Goal: Communication & Community: Answer question/provide support

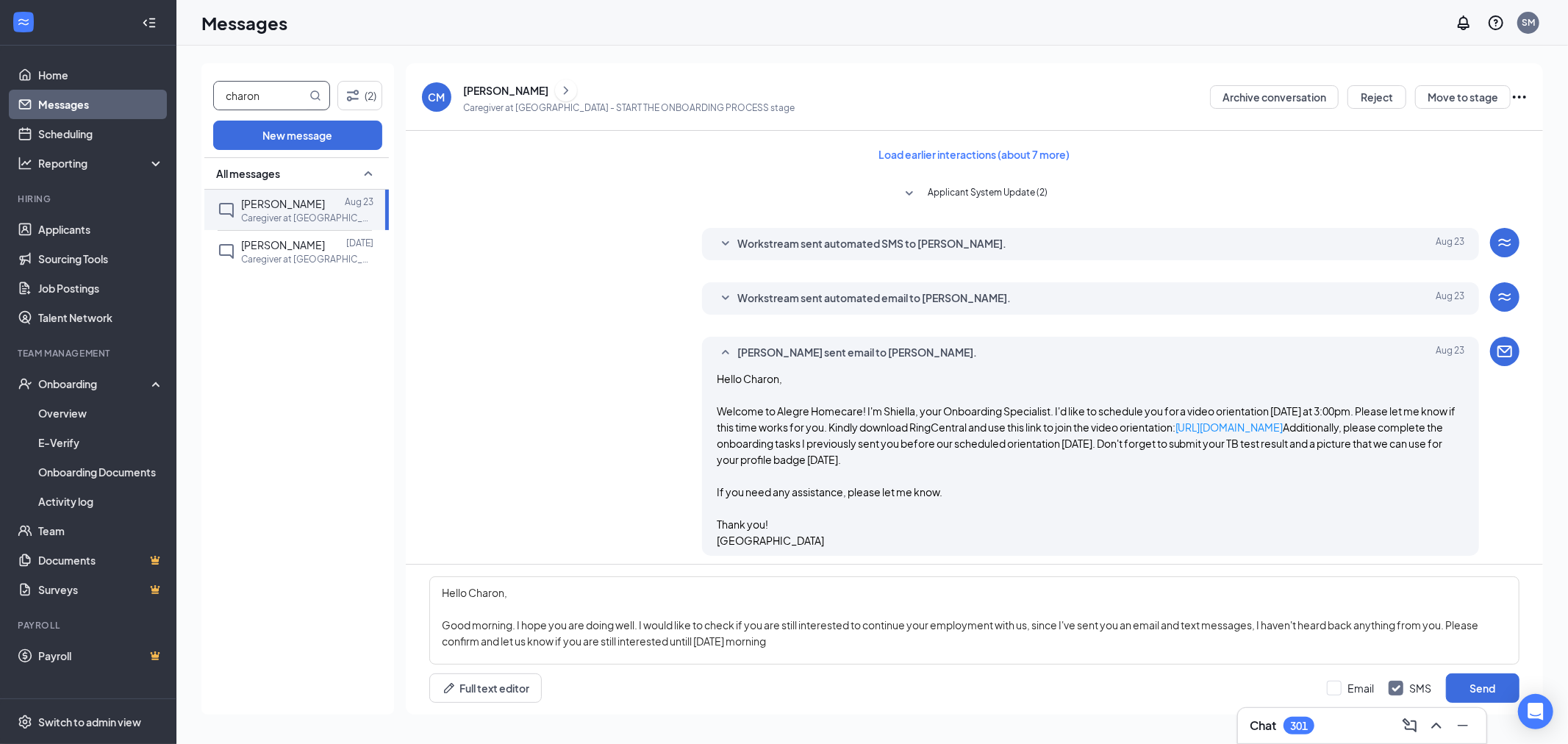
scroll to position [920, 0]
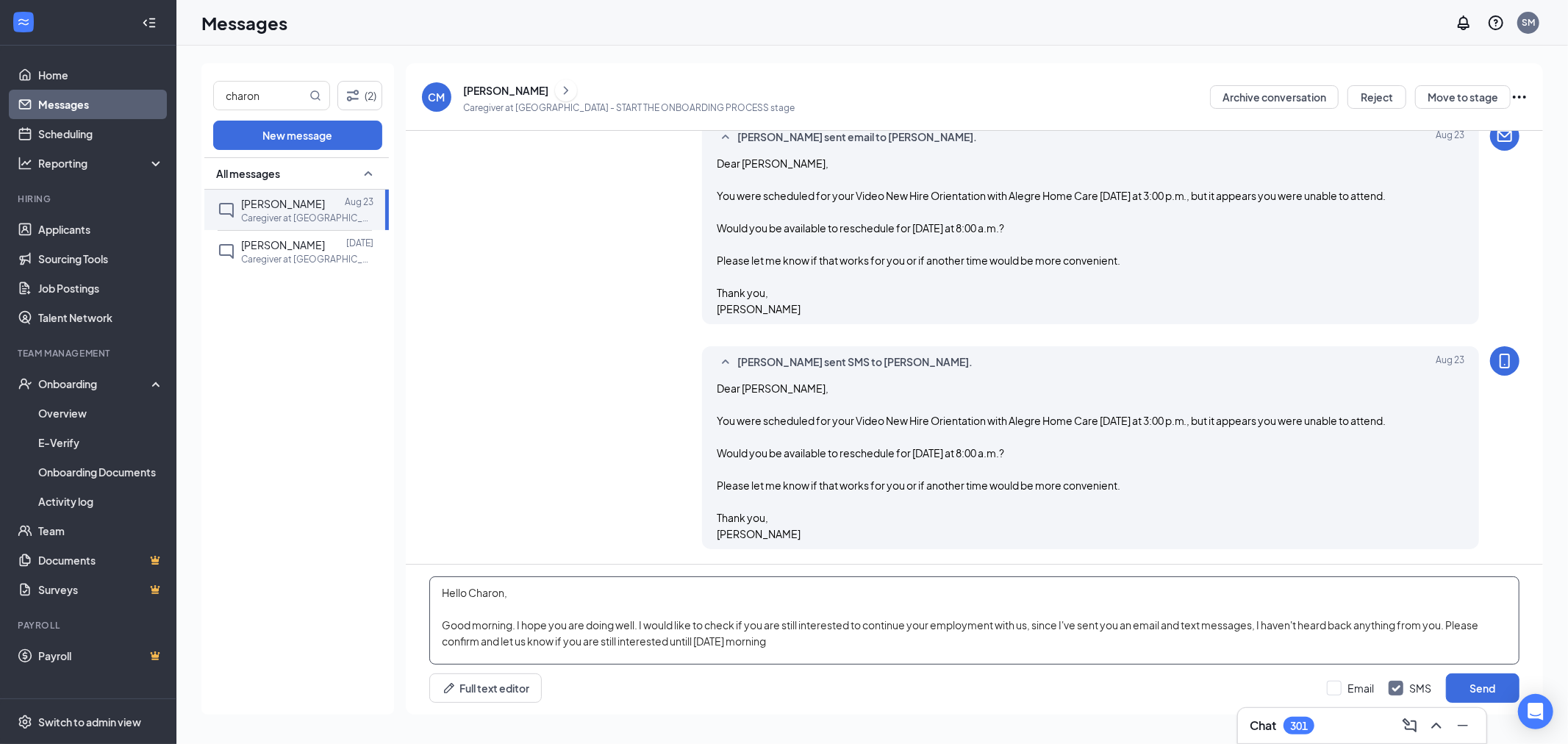
paste textarea "Good morning. I hope you're doing well. I just wanted to follow up to check if …"
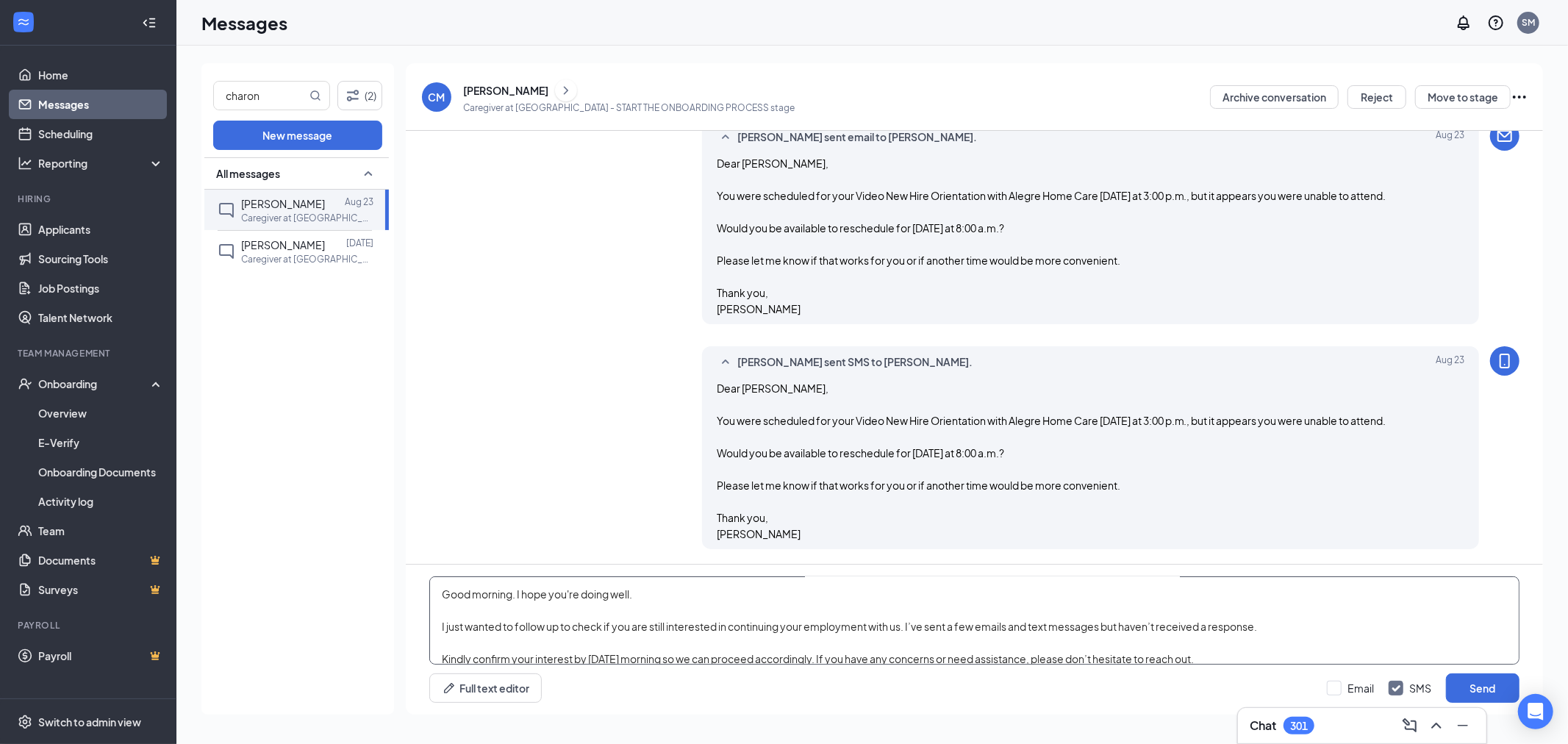
scroll to position [0, 0]
click at [640, 623] on textarea "Hello Charon, Good morning. I hope you're doing well. I just wanted to follow u…" at bounding box center [974, 620] width 1090 height 88
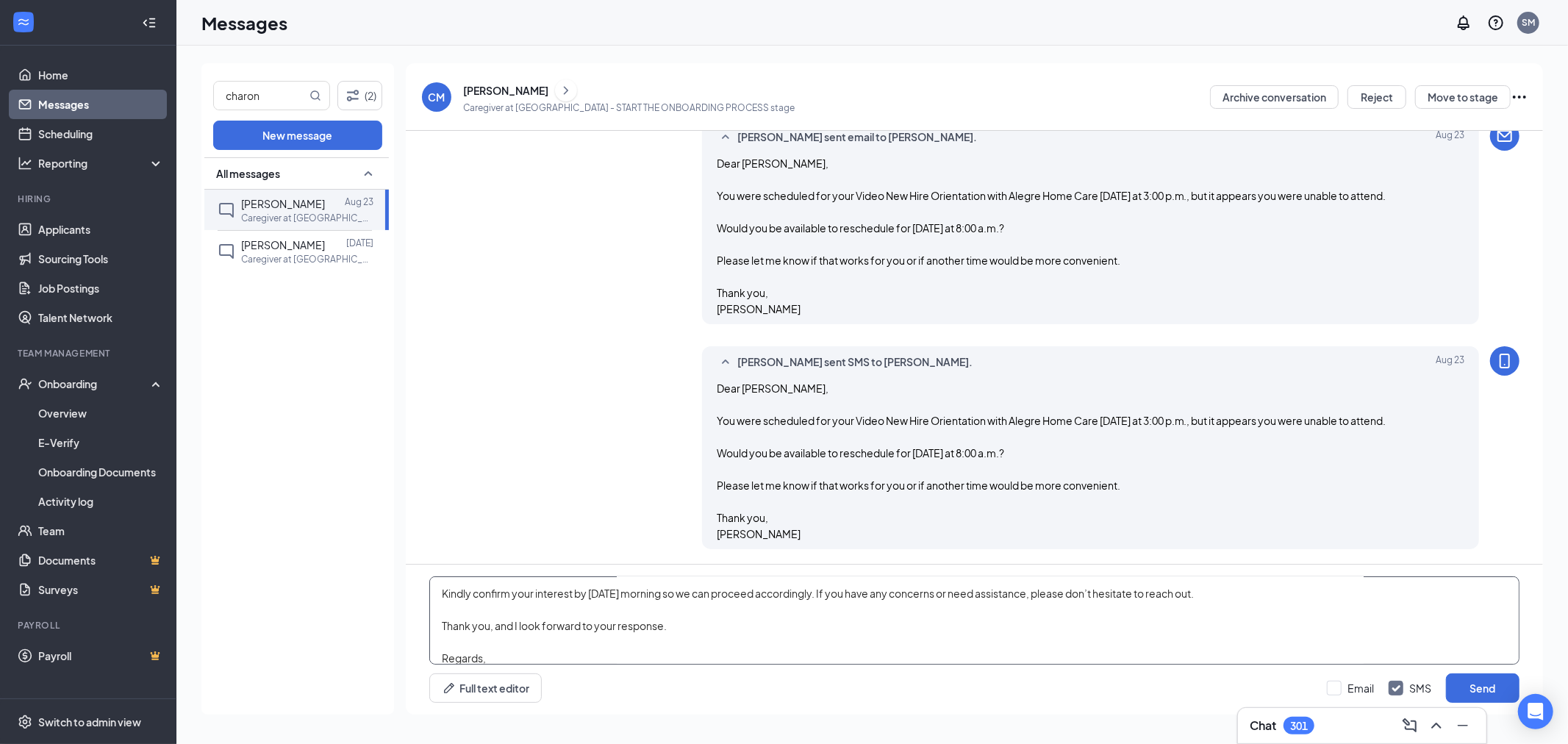
scroll to position [113, 0]
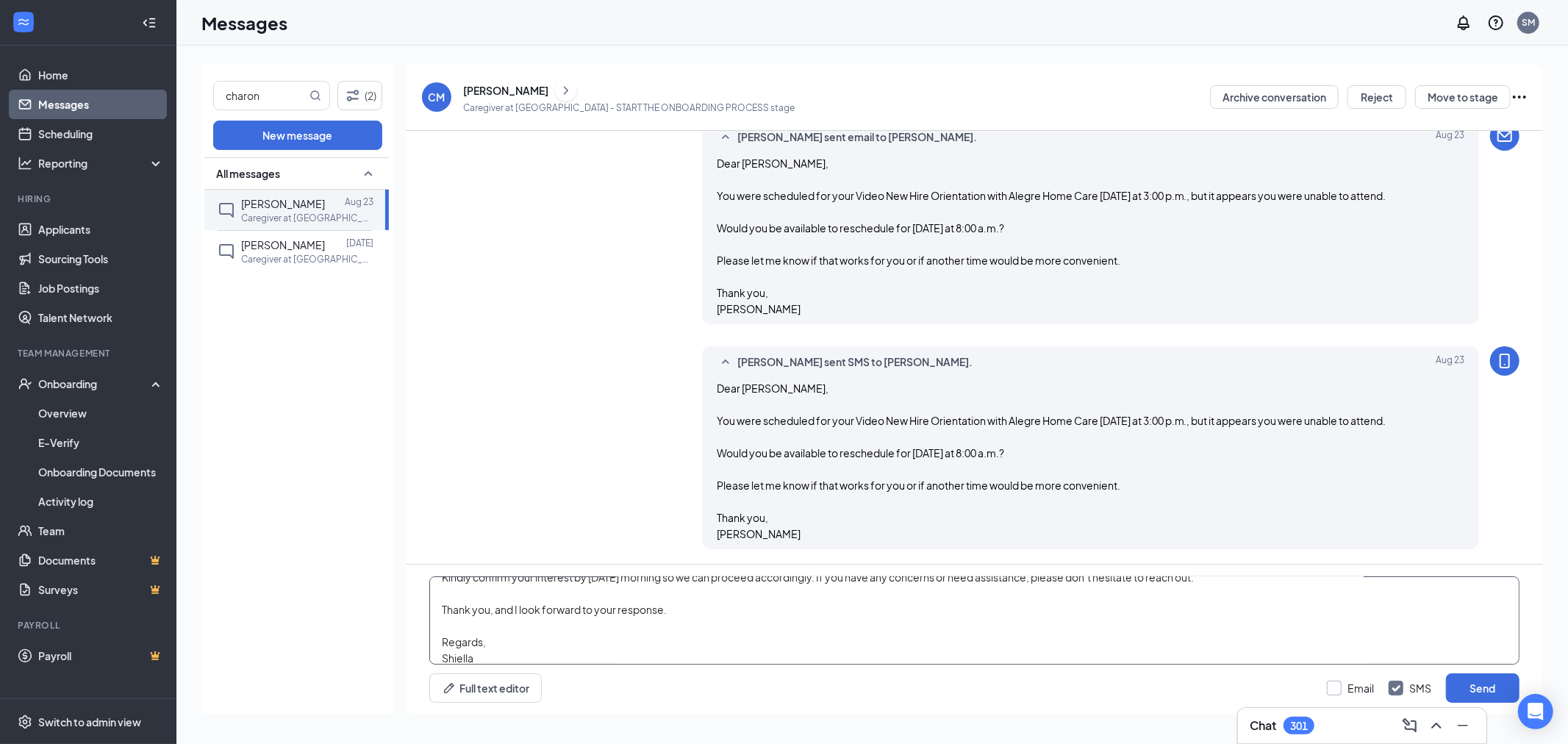
type textarea "Hello Charon, Good morning. I hope you're doing well. I just wanted to follow u…"
click at [1331, 684] on input "Email" at bounding box center [1350, 688] width 47 height 15
checkbox input "true"
click at [1458, 699] on button "Send" at bounding box center [1482, 688] width 74 height 29
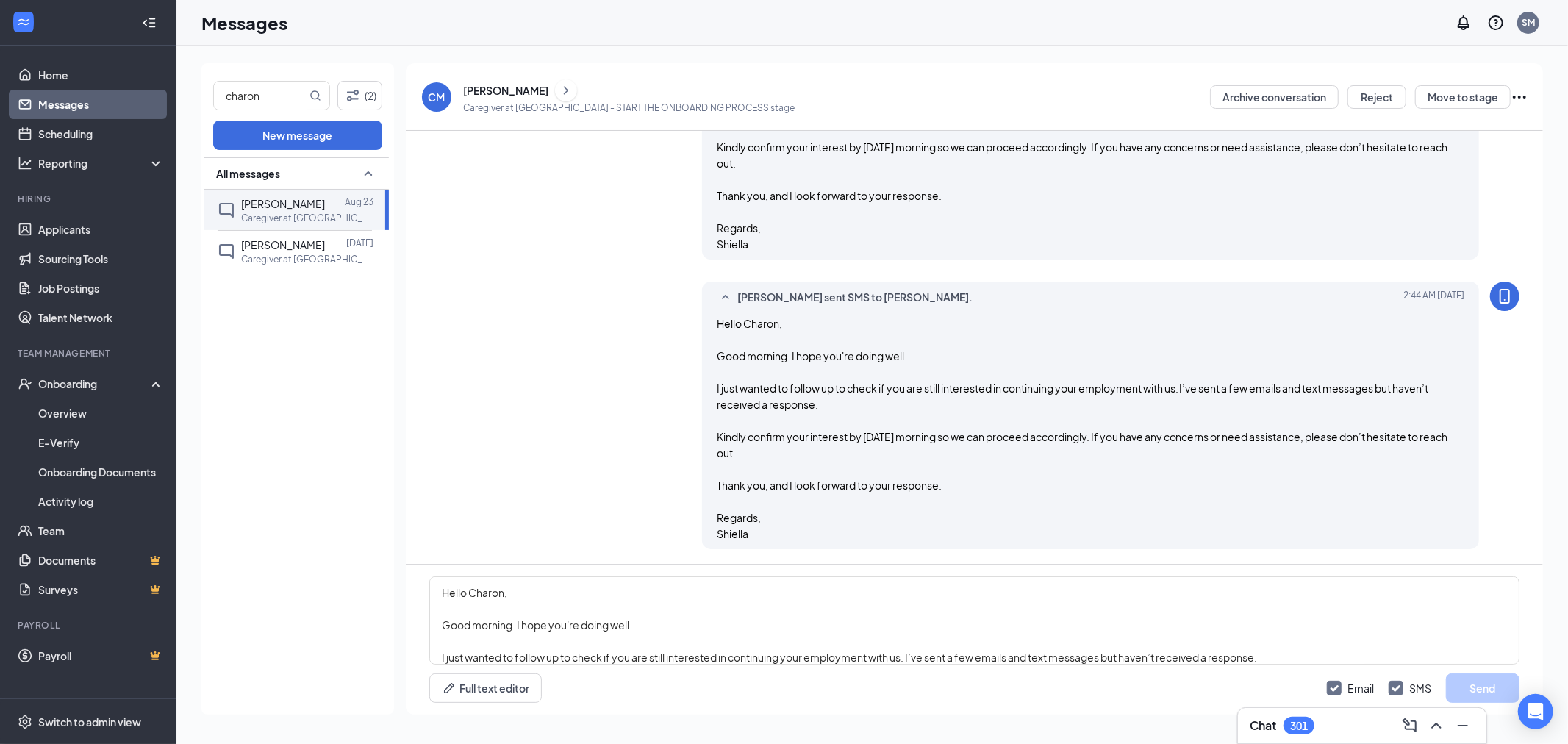
scroll to position [1498, 0]
click at [302, 94] on input "charon" at bounding box center [260, 95] width 93 height 28
type input "mobina"
click at [247, 203] on span "Mobina Nisha" at bounding box center [273, 200] width 64 height 13
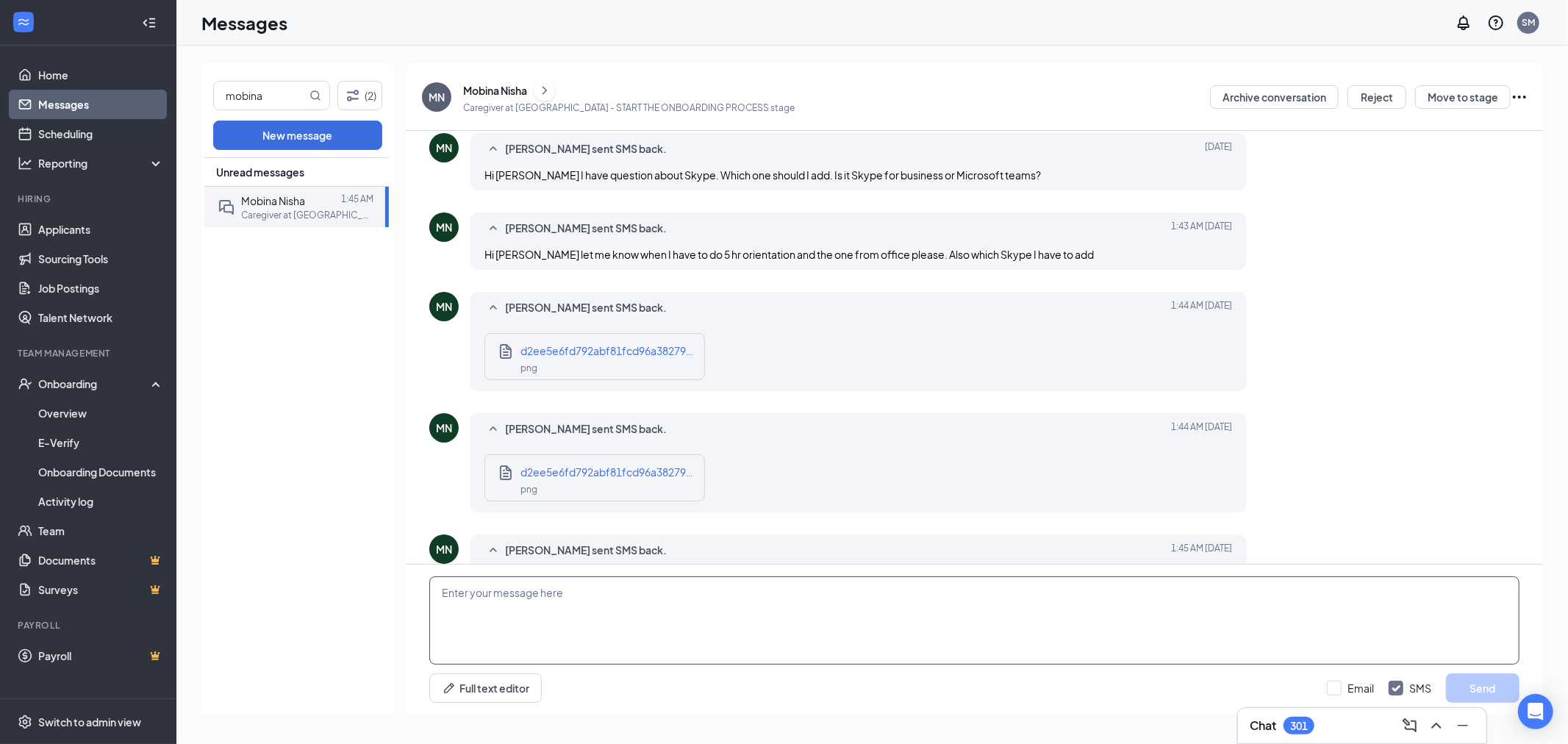
scroll to position [733, 0]
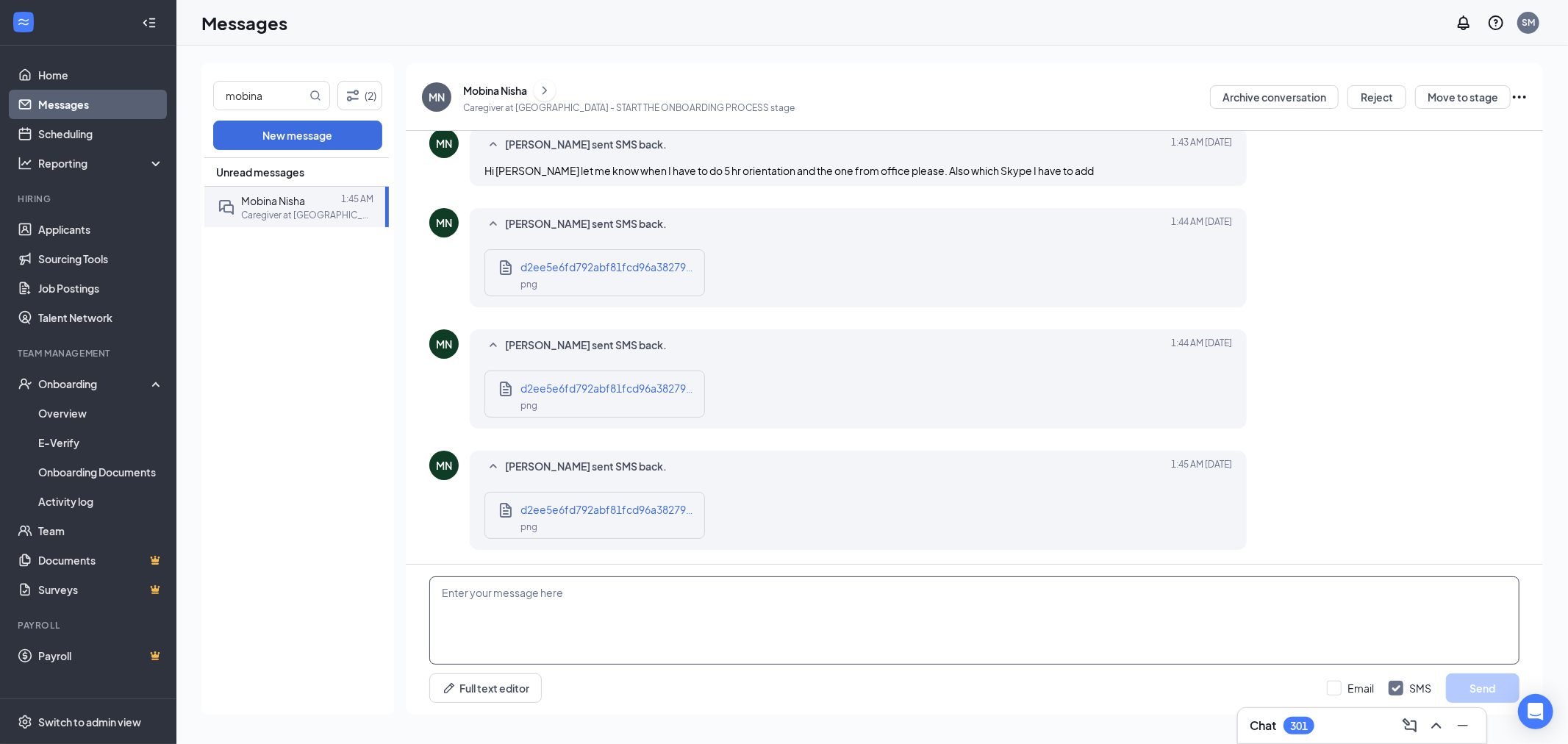
click at [526, 619] on textarea at bounding box center [974, 620] width 1090 height 88
click at [570, 496] on div "d2ee5e6fd792abf81fcd96a38279b95a.png png" at bounding box center [595, 515] width 221 height 47
click at [575, 524] on div "png" at bounding box center [608, 526] width 176 height 17
click at [579, 373] on div "d2ee5e6fd792abf81fcd96a38279b95a.png png" at bounding box center [595, 394] width 221 height 47
click at [569, 388] on span "d2ee5e6fd792abf81fcd96a38279b95a.png" at bounding box center [626, 387] width 212 height 13
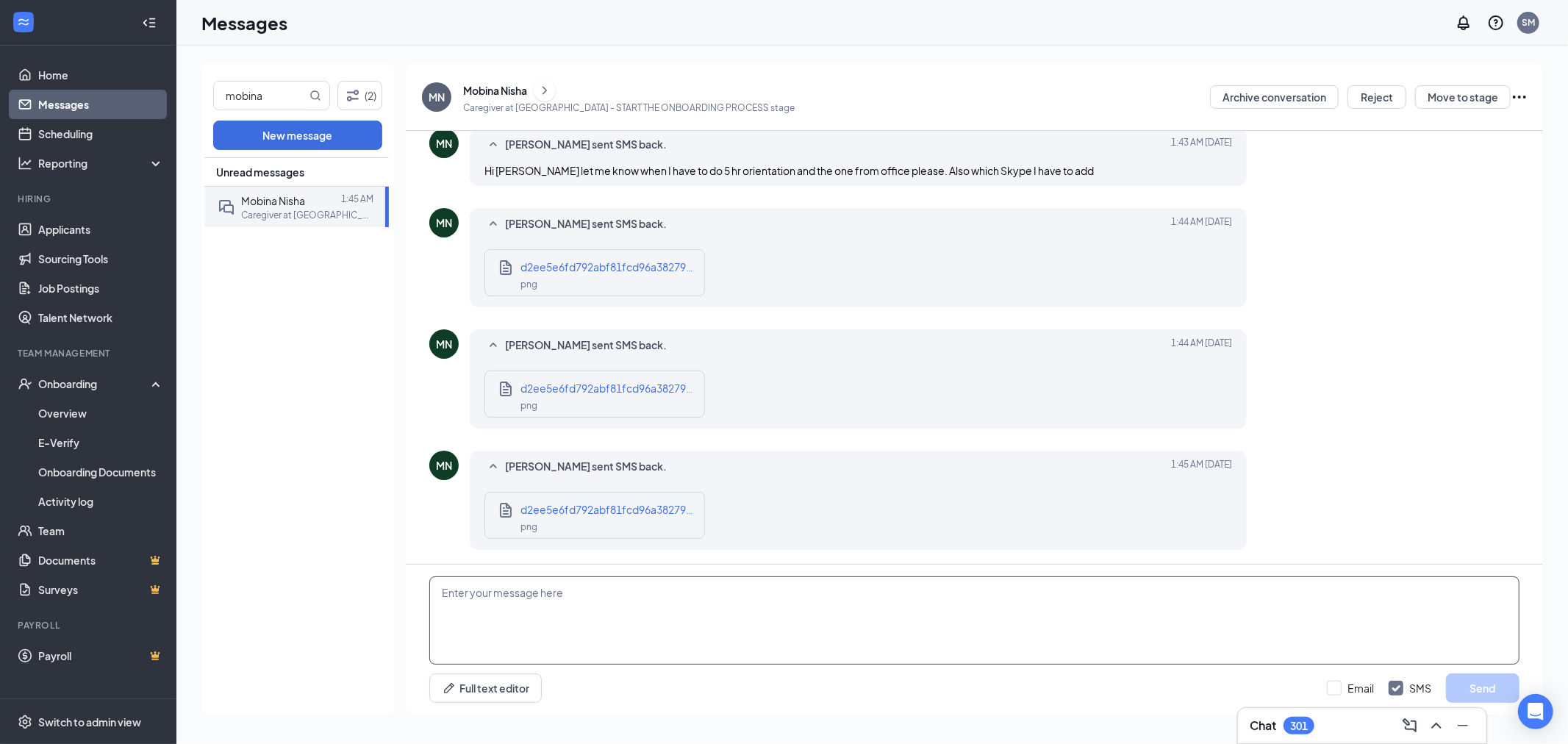
click at [557, 628] on textarea at bounding box center [974, 620] width 1090 height 88
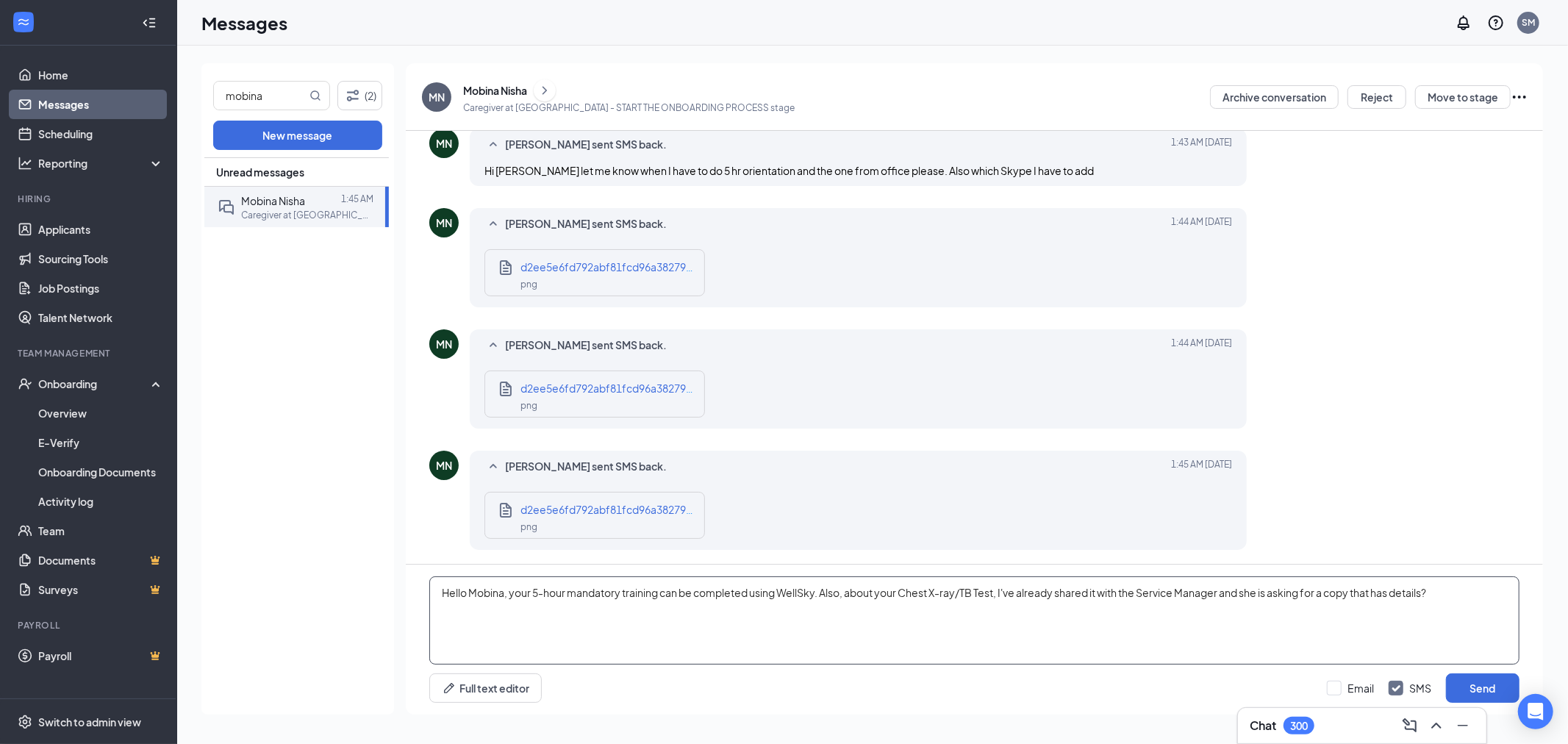
paste textarea "I hope you're doing well. Your 5-hour mandatory training can be completed throu…"
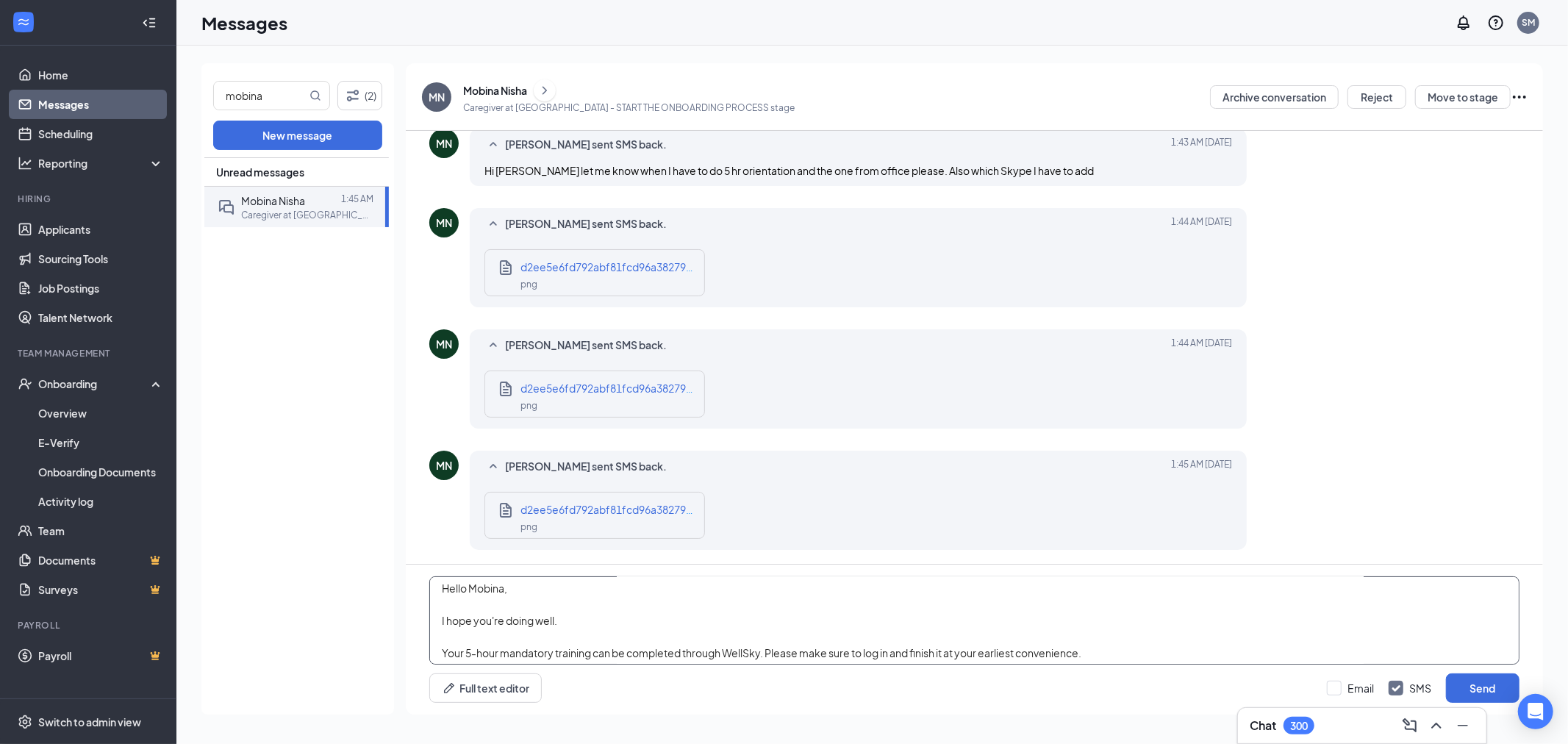
scroll to position [0, 0]
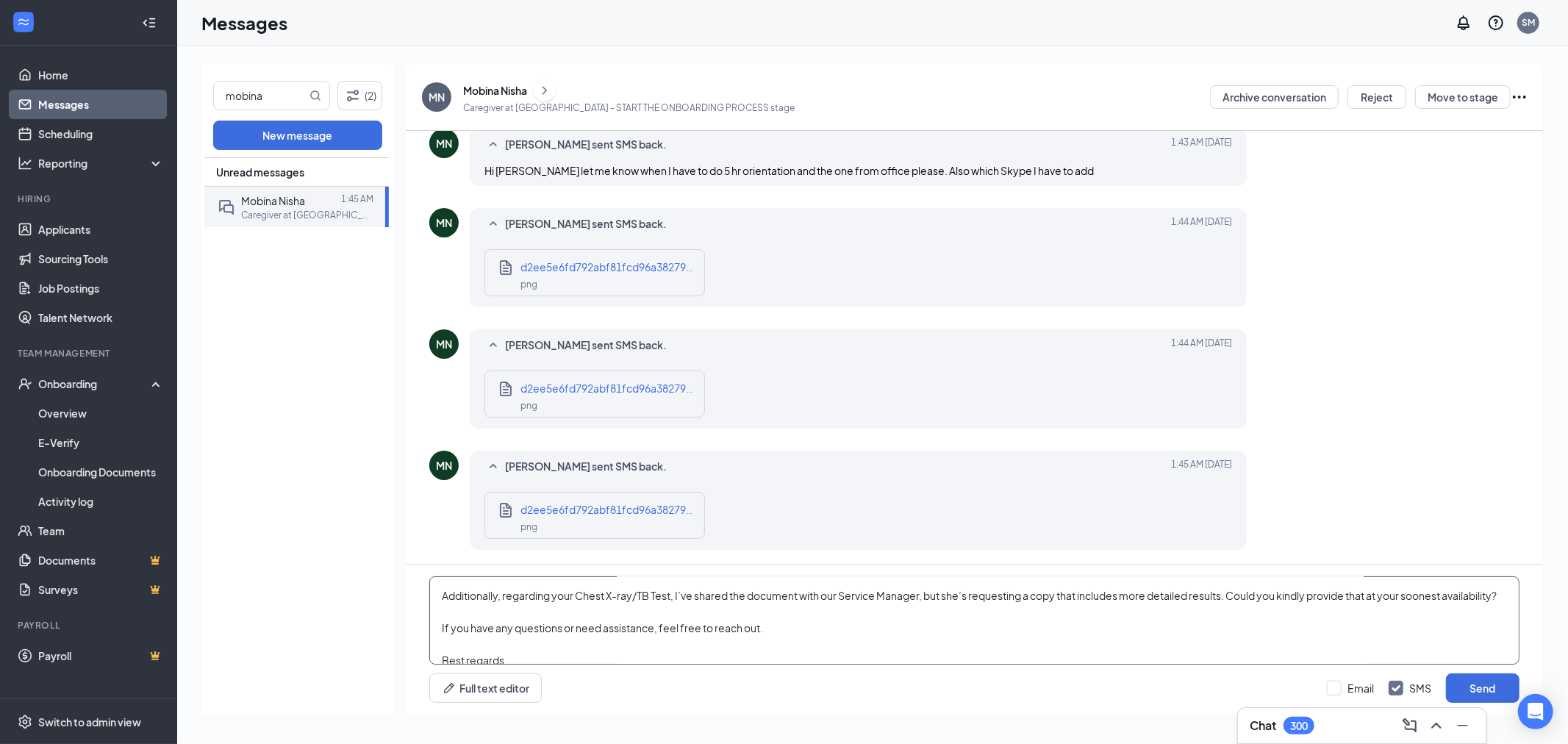
drag, startPoint x: 766, startPoint y: 657, endPoint x: 827, endPoint y: 652, distance: 61.2
click at [827, 652] on textarea "Hello Mobina, I hope you're doing well. Your 5-hour mandatory training can be c…" at bounding box center [974, 620] width 1090 height 88
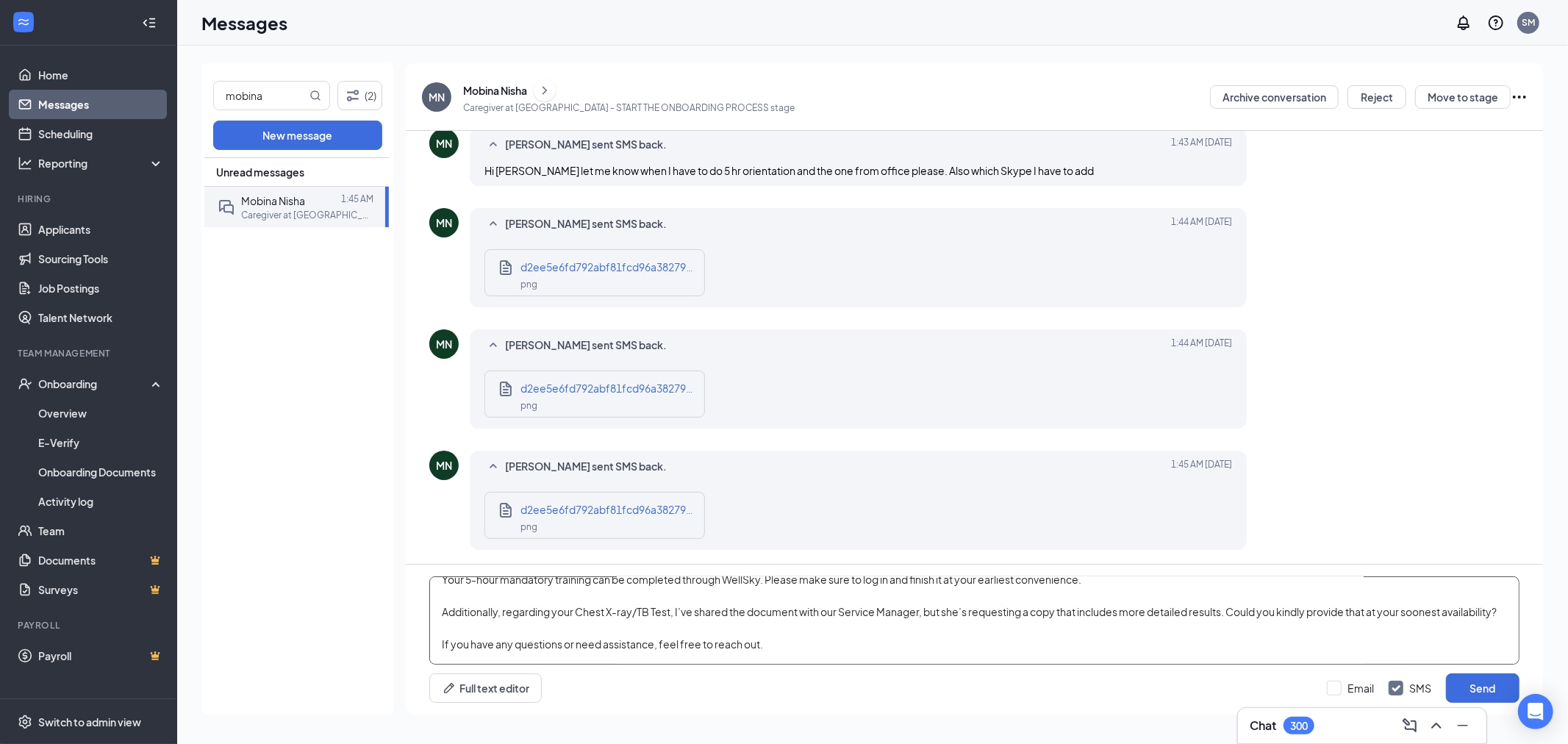
scroll to position [41, 0]
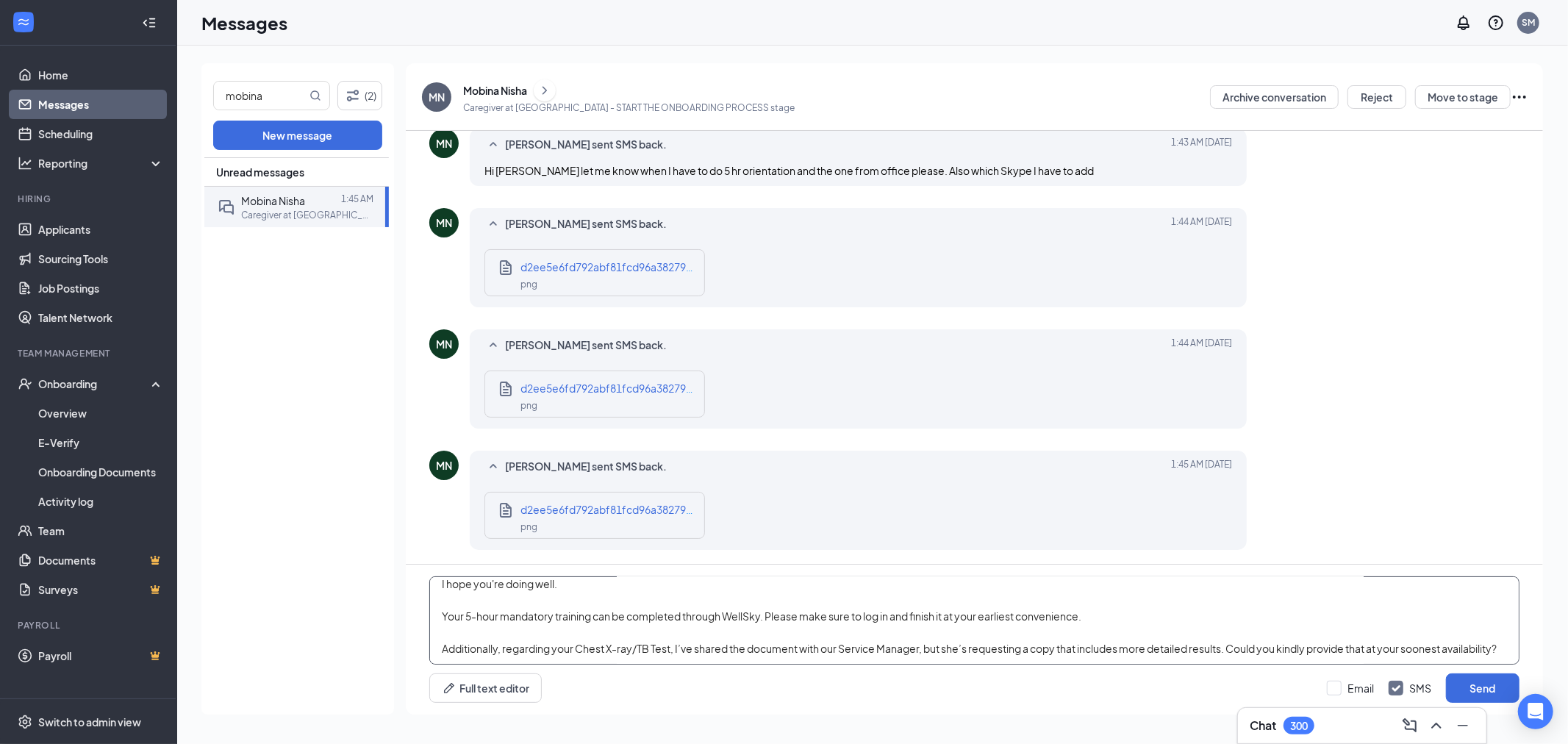
click at [1129, 642] on textarea "Hello Mobina, I hope you're doing well. Your 5-hour mandatory training can be c…" at bounding box center [974, 620] width 1090 height 88
drag, startPoint x: 1097, startPoint y: 621, endPoint x: 766, endPoint y: 613, distance: 331.1
click at [766, 613] on textarea "Hello Mobina, I hope you're doing well. Your 5-hour mandatory training can be c…" at bounding box center [974, 620] width 1090 height 88
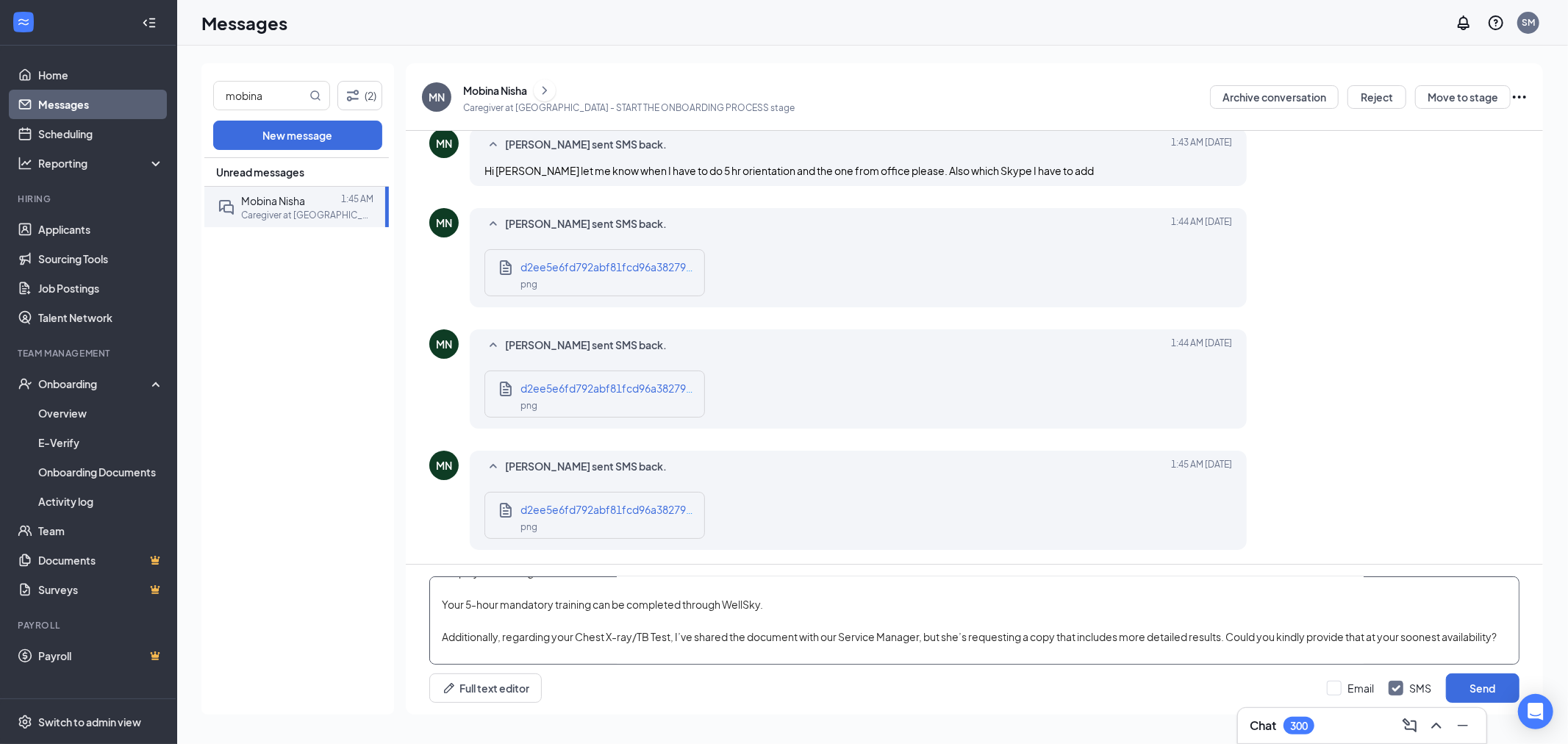
drag, startPoint x: 1124, startPoint y: 650, endPoint x: 1155, endPoint y: 638, distance: 33.2
click at [1155, 638] on textarea "Hello Mobina, I hope you're doing well. Your 5-hour mandatory training can be c…" at bounding box center [974, 620] width 1090 height 88
click at [1163, 634] on textarea "Hello Mobina, I hope you're doing well. Your 5-hour mandatory training can be c…" at bounding box center [974, 620] width 1090 height 88
click at [1170, 634] on textarea "Hello Mobina, I hope you're doing well. Your 5-hour mandatory training can be c…" at bounding box center [974, 620] width 1090 height 88
drag, startPoint x: 1203, startPoint y: 637, endPoint x: 1158, endPoint y: 630, distance: 45.5
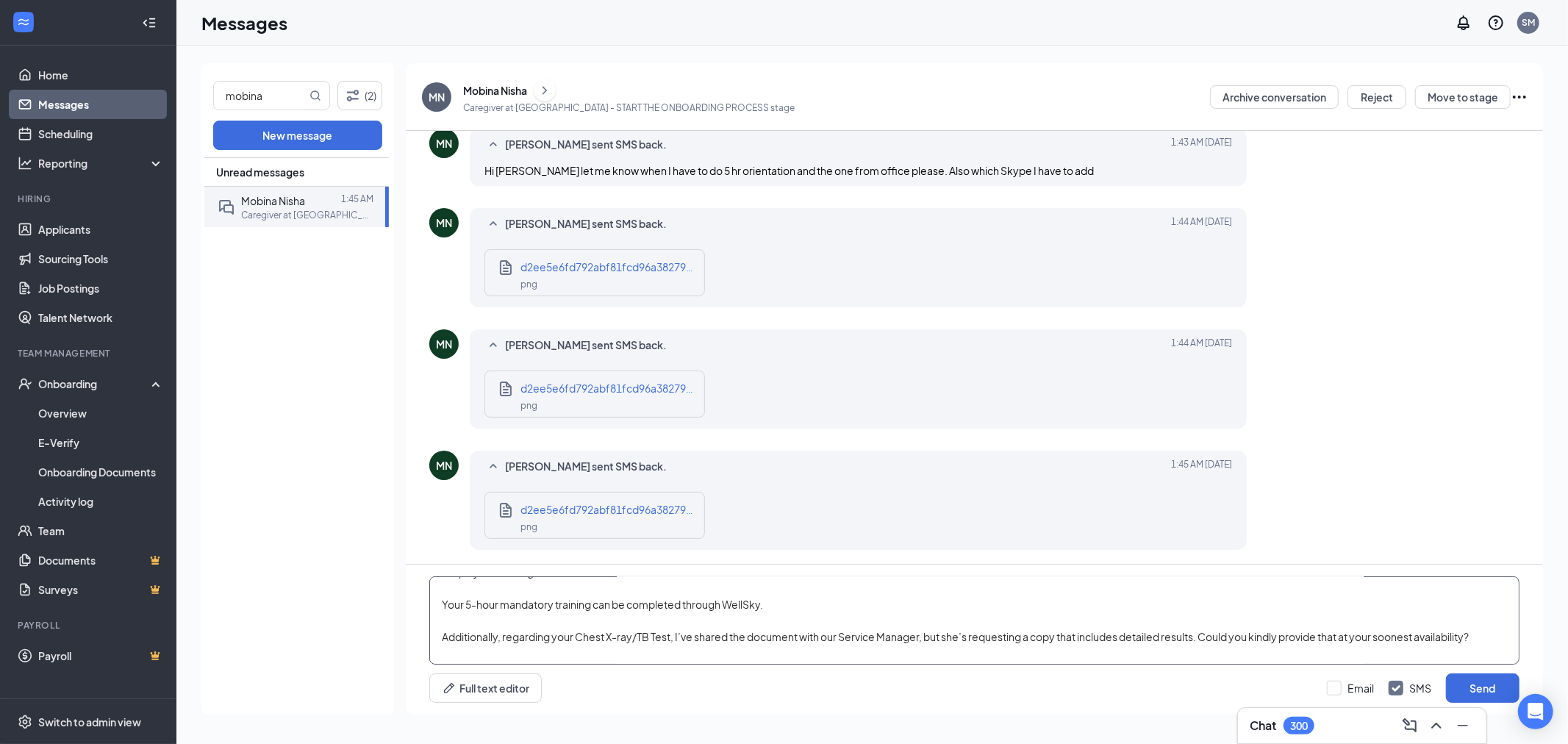
click at [1158, 630] on textarea "Hello Mobina, I hope you're doing well. Your 5-hour mandatory training can be c…" at bounding box center [974, 620] width 1090 height 88
click at [1184, 630] on textarea "Hello Mobina, I hope you're doing well. Your 5-hour mandatory training can be c…" at bounding box center [974, 620] width 1090 height 88
drag, startPoint x: 1172, startPoint y: 636, endPoint x: 1127, endPoint y: 634, distance: 45.0
click at [1127, 634] on textarea "Hello Mobina, I hope you're doing well. Your 5-hour mandatory training can be c…" at bounding box center [974, 620] width 1090 height 88
type textarea "Hello Mobina, I hope you're doing well. Your 5-hour mandatory training can be c…"
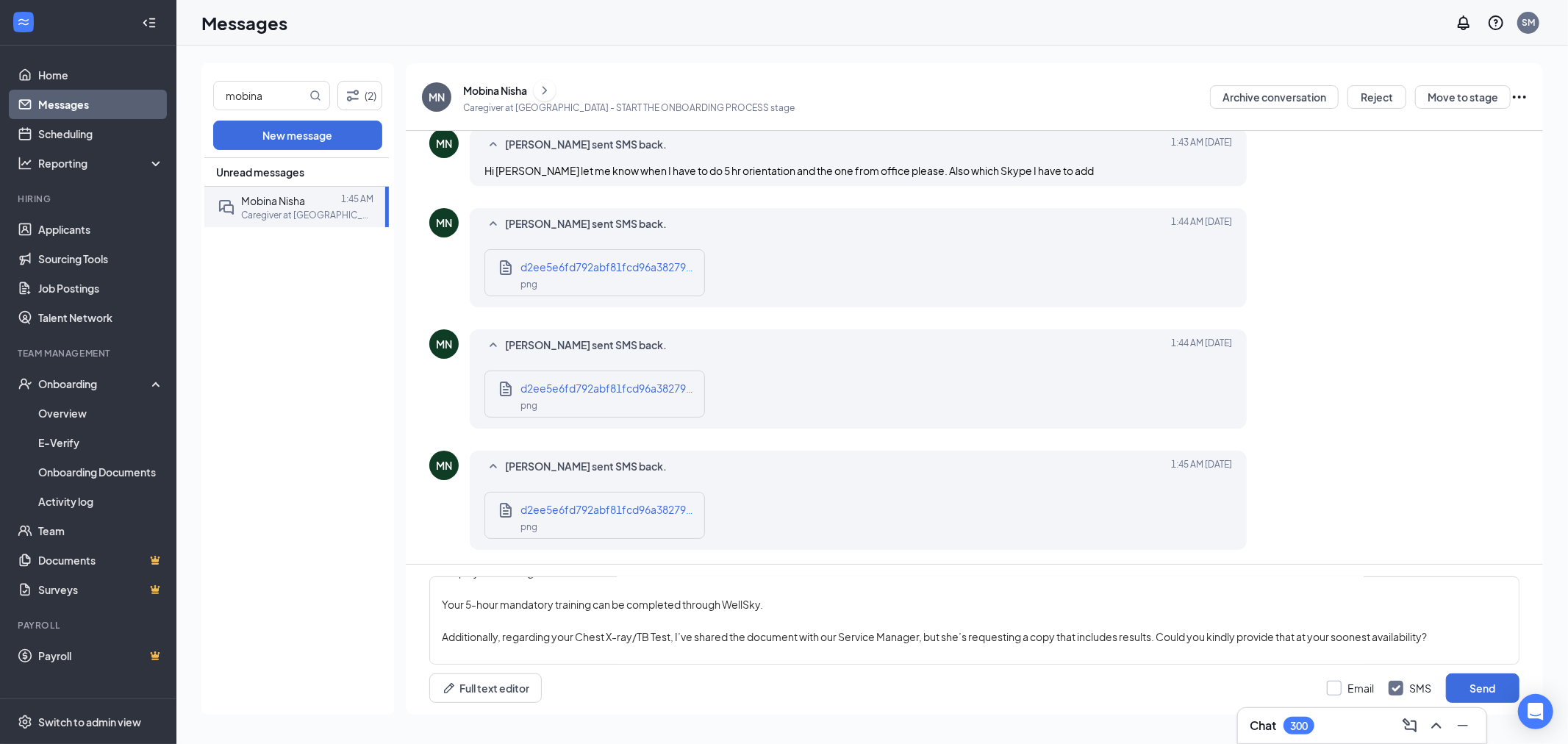
click at [1339, 687] on input "Email" at bounding box center [1350, 688] width 47 height 15
checkbox input "true"
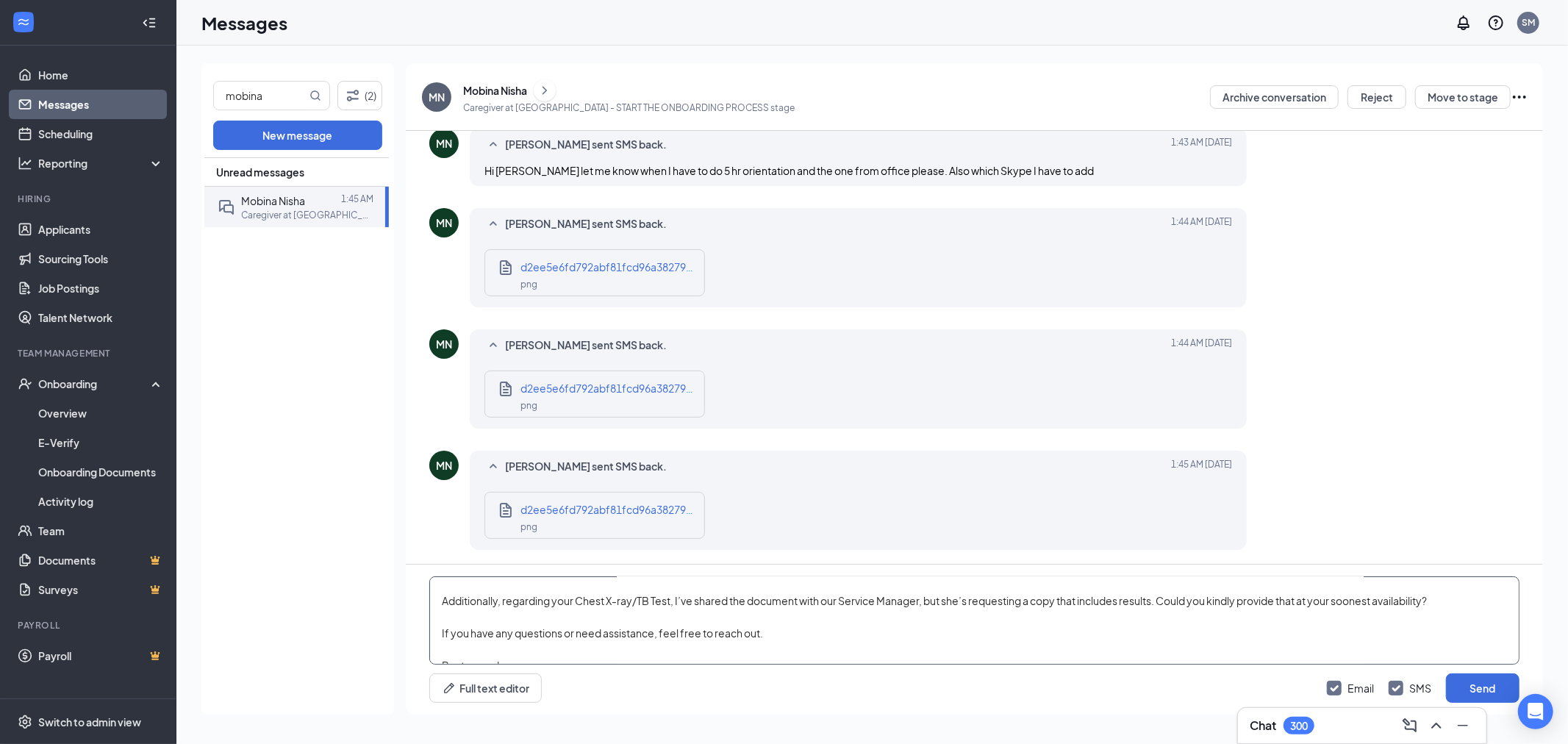
scroll to position [121, 0]
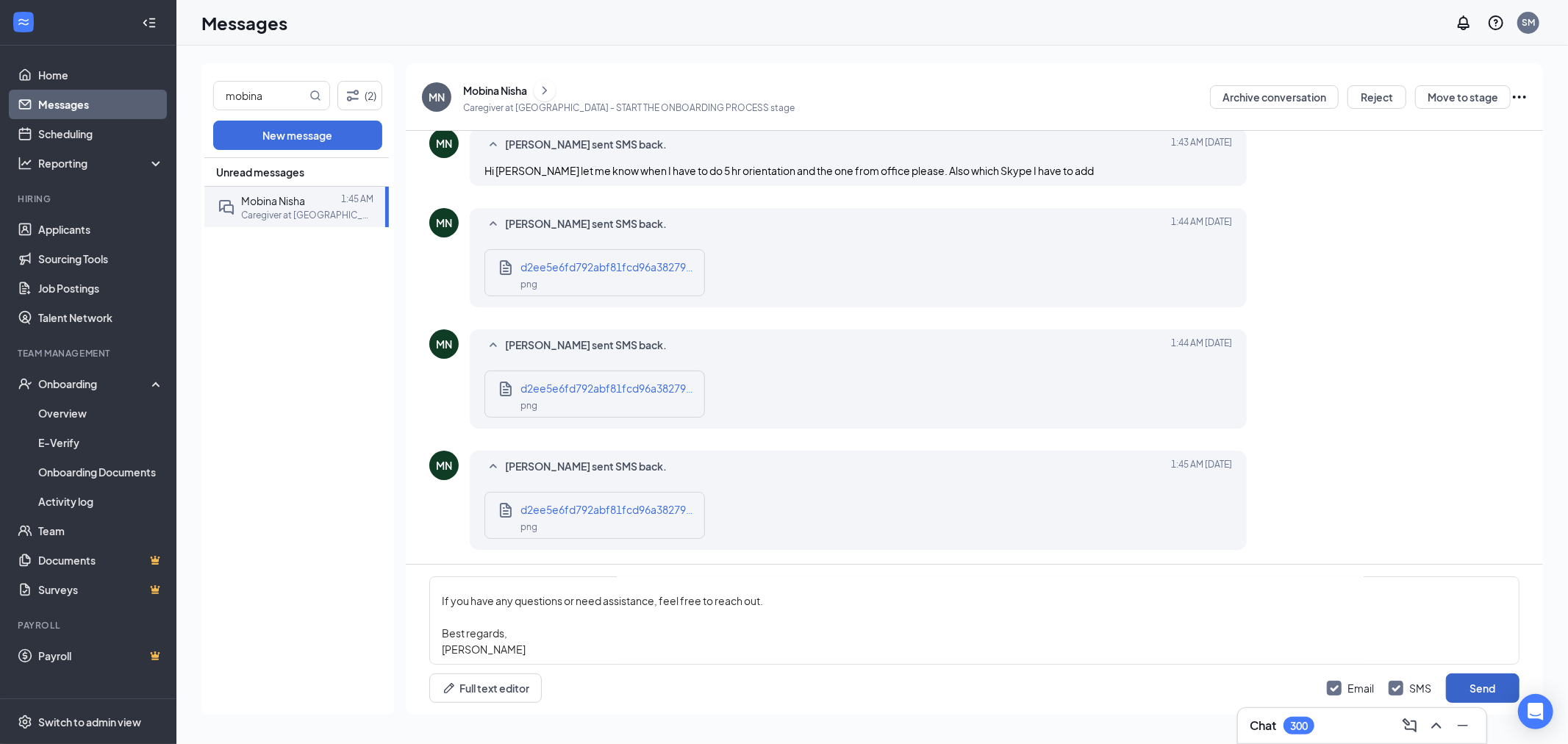
click at [1478, 678] on button "Send" at bounding box center [1482, 688] width 74 height 29
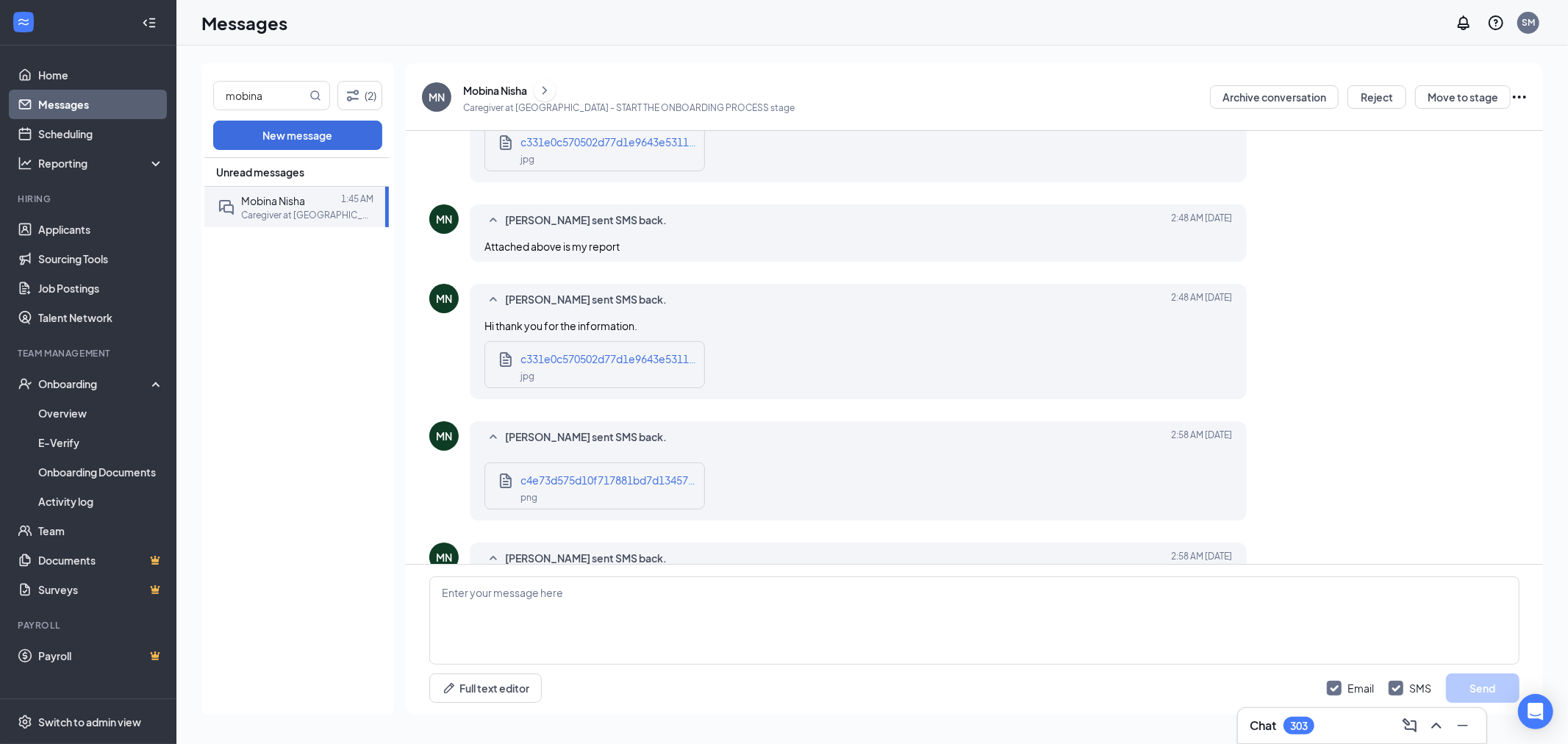
scroll to position [1851, 0]
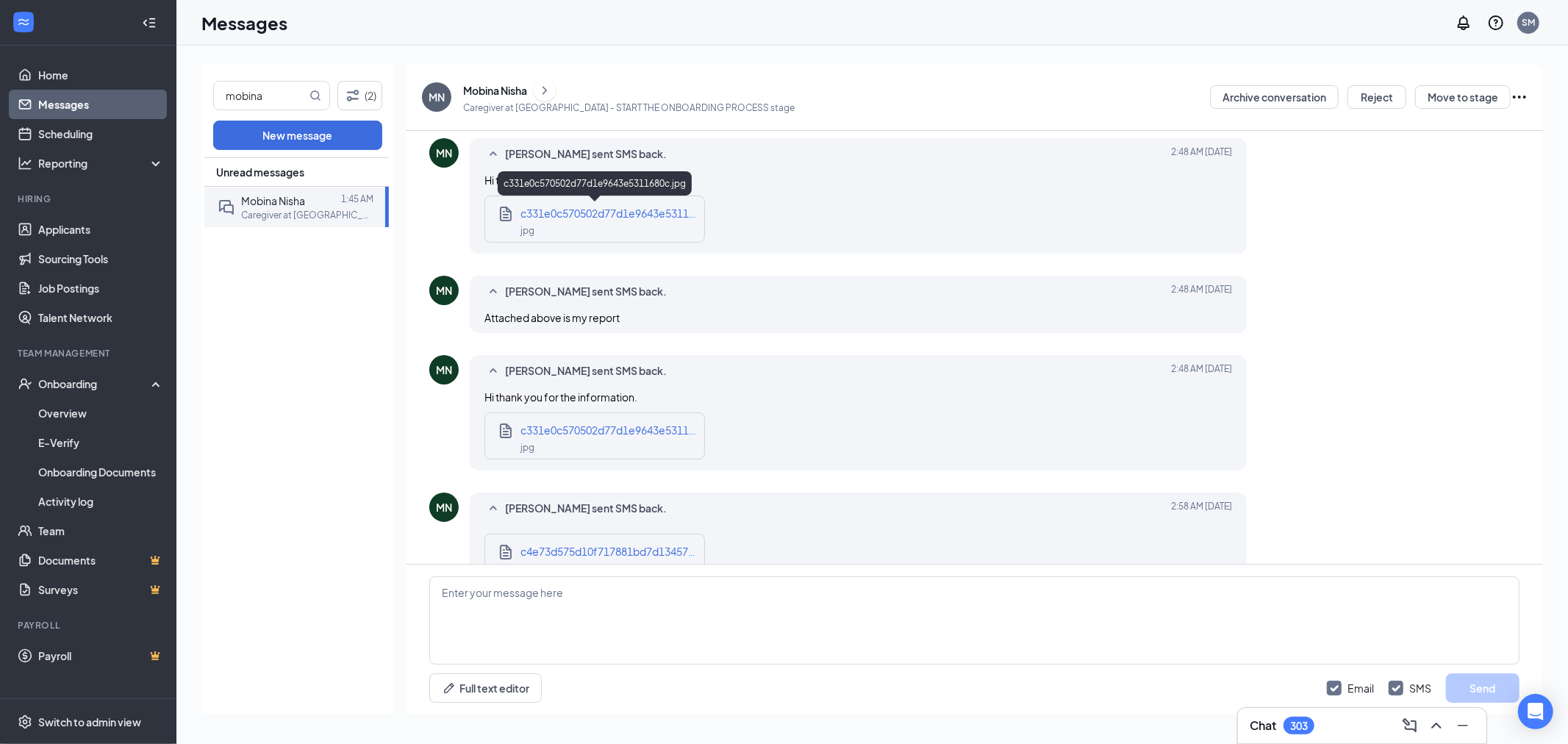
click at [553, 223] on div "jpg" at bounding box center [608, 229] width 176 height 17
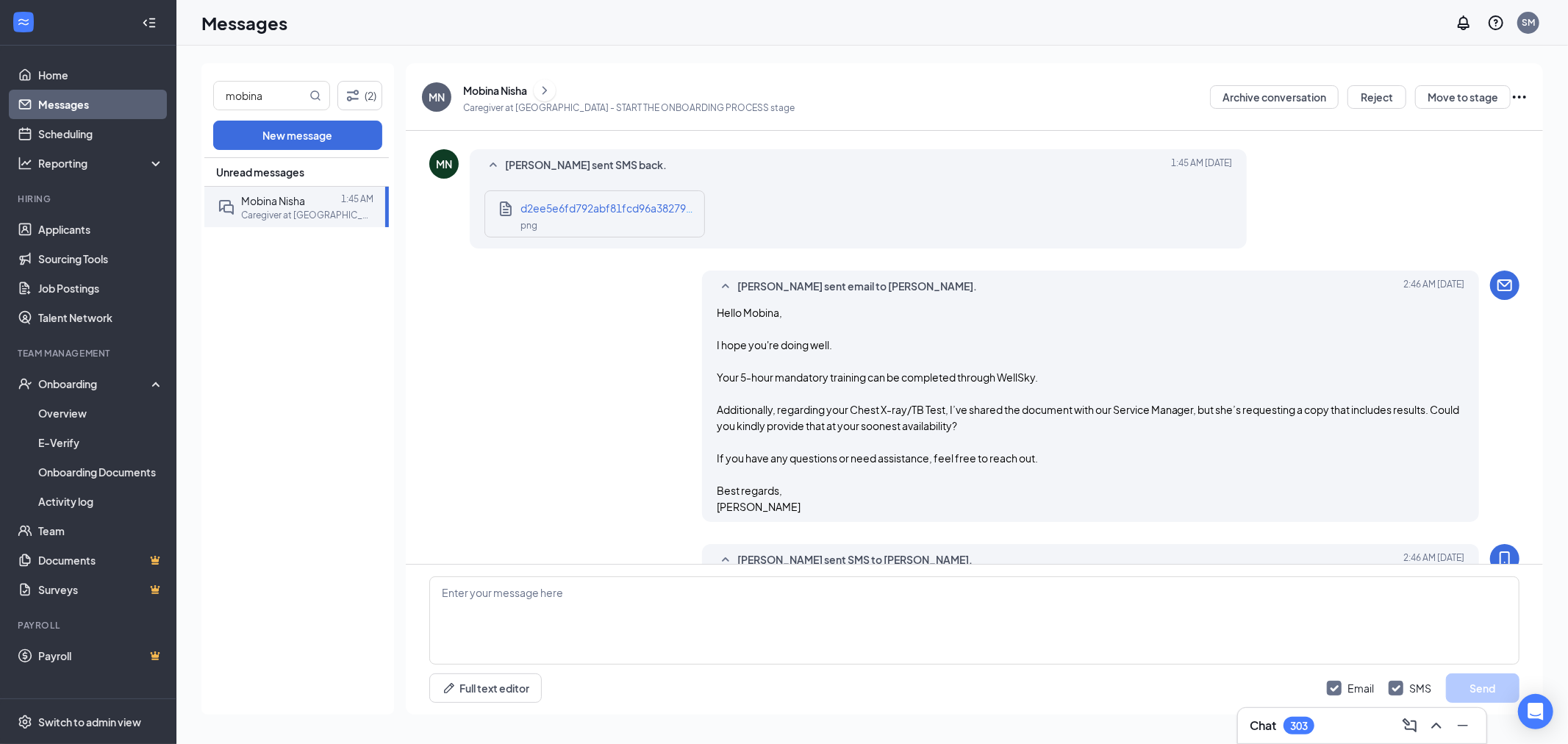
scroll to position [789, 0]
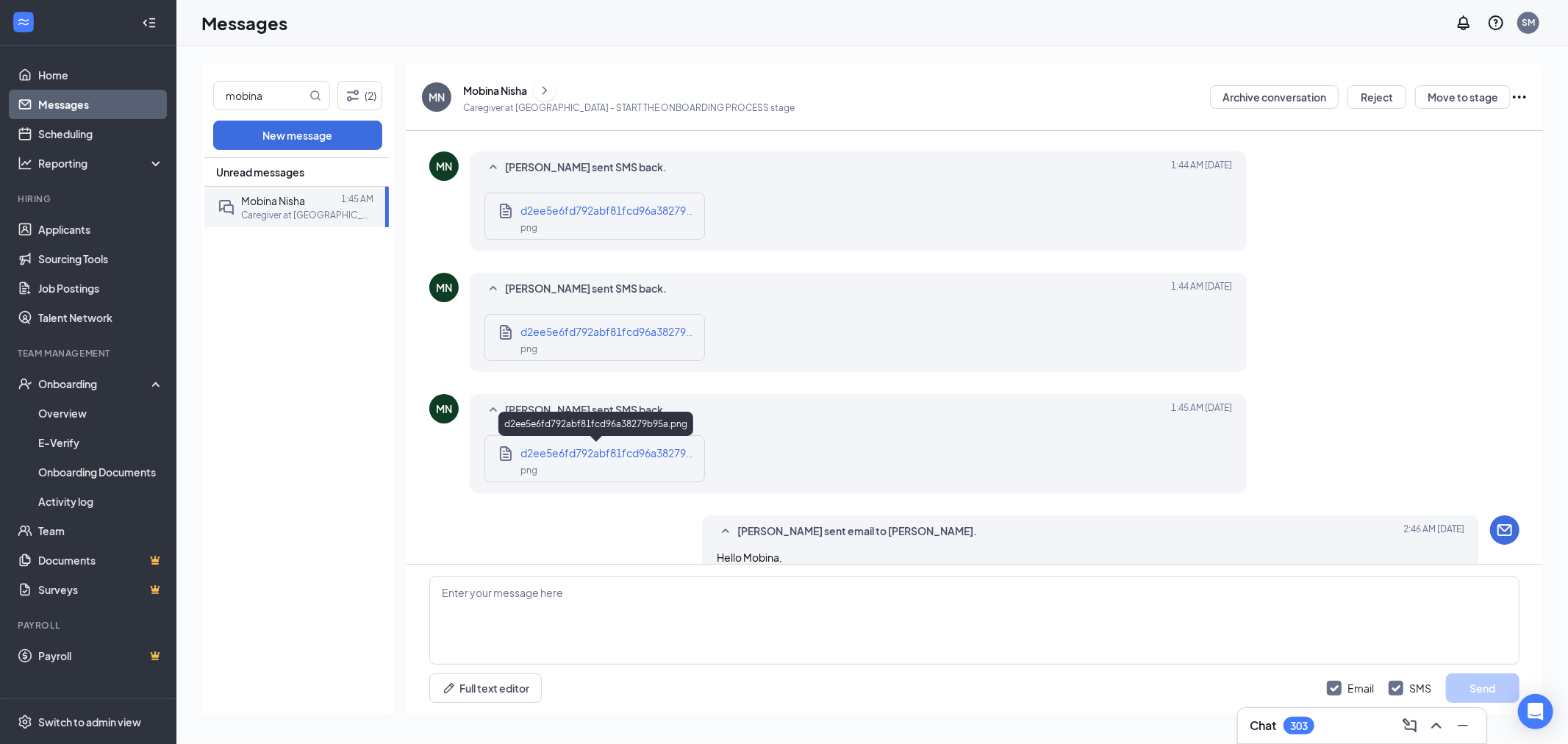
click at [615, 463] on div "png" at bounding box center [608, 468] width 176 height 17
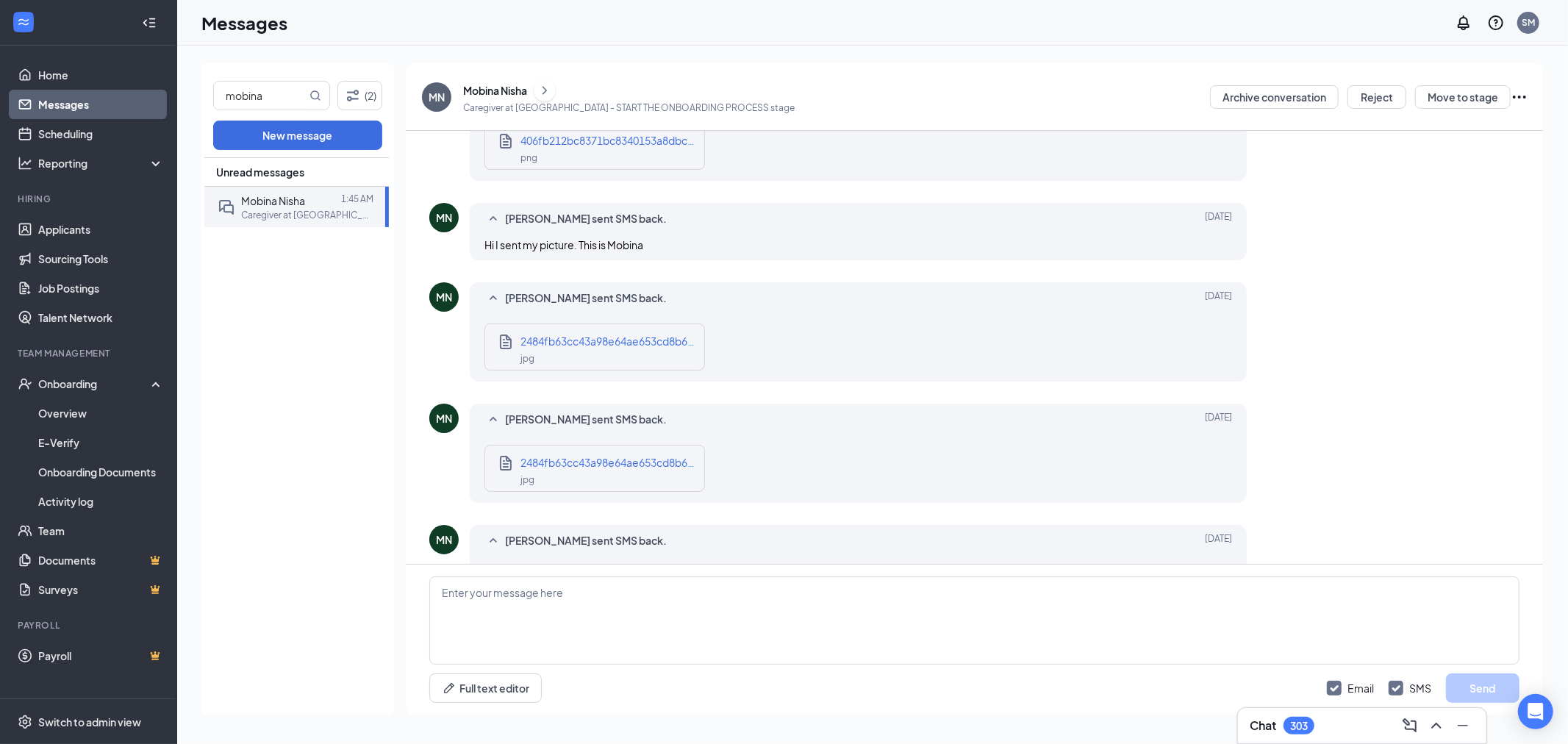
scroll to position [0, 0]
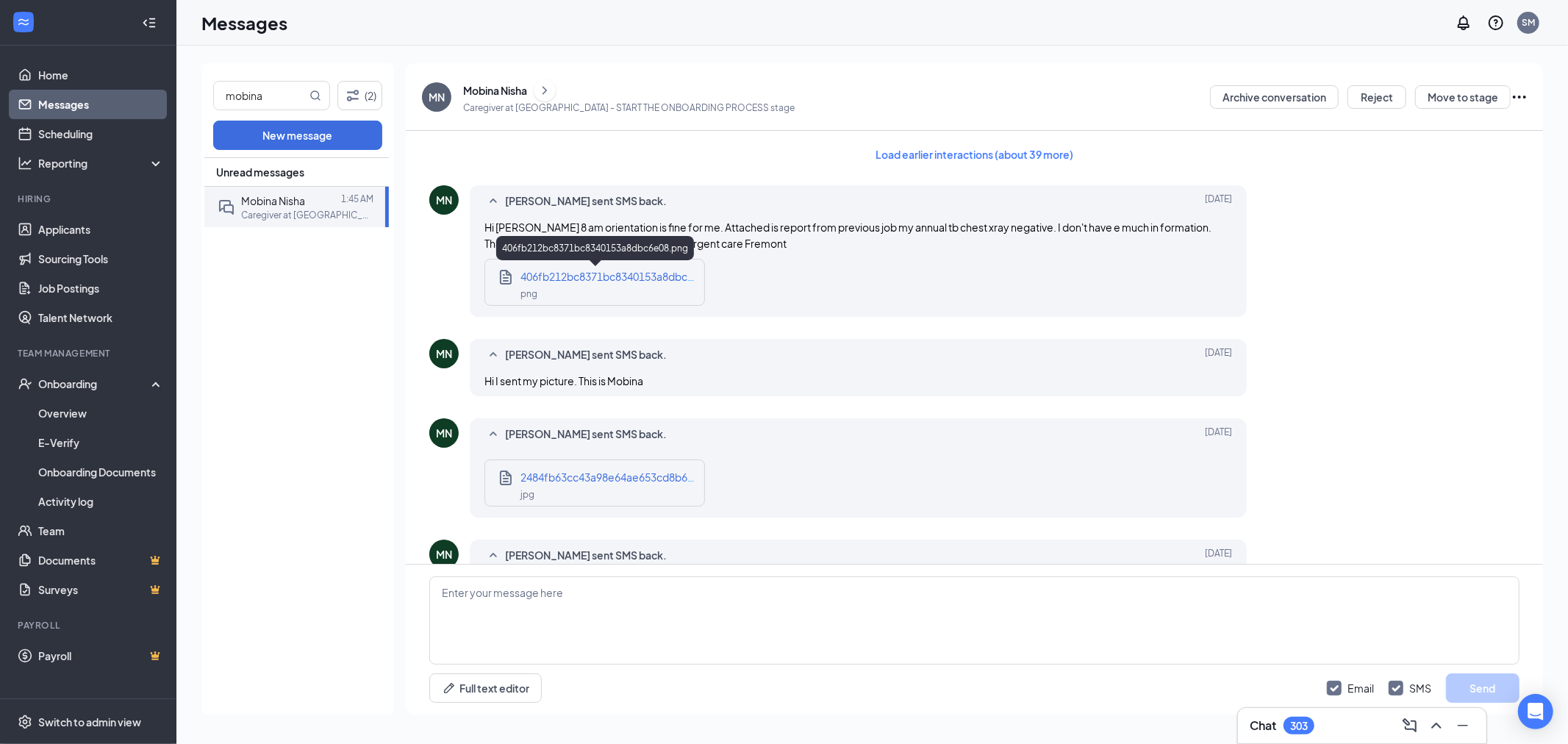
click at [639, 288] on div "png" at bounding box center [608, 292] width 176 height 17
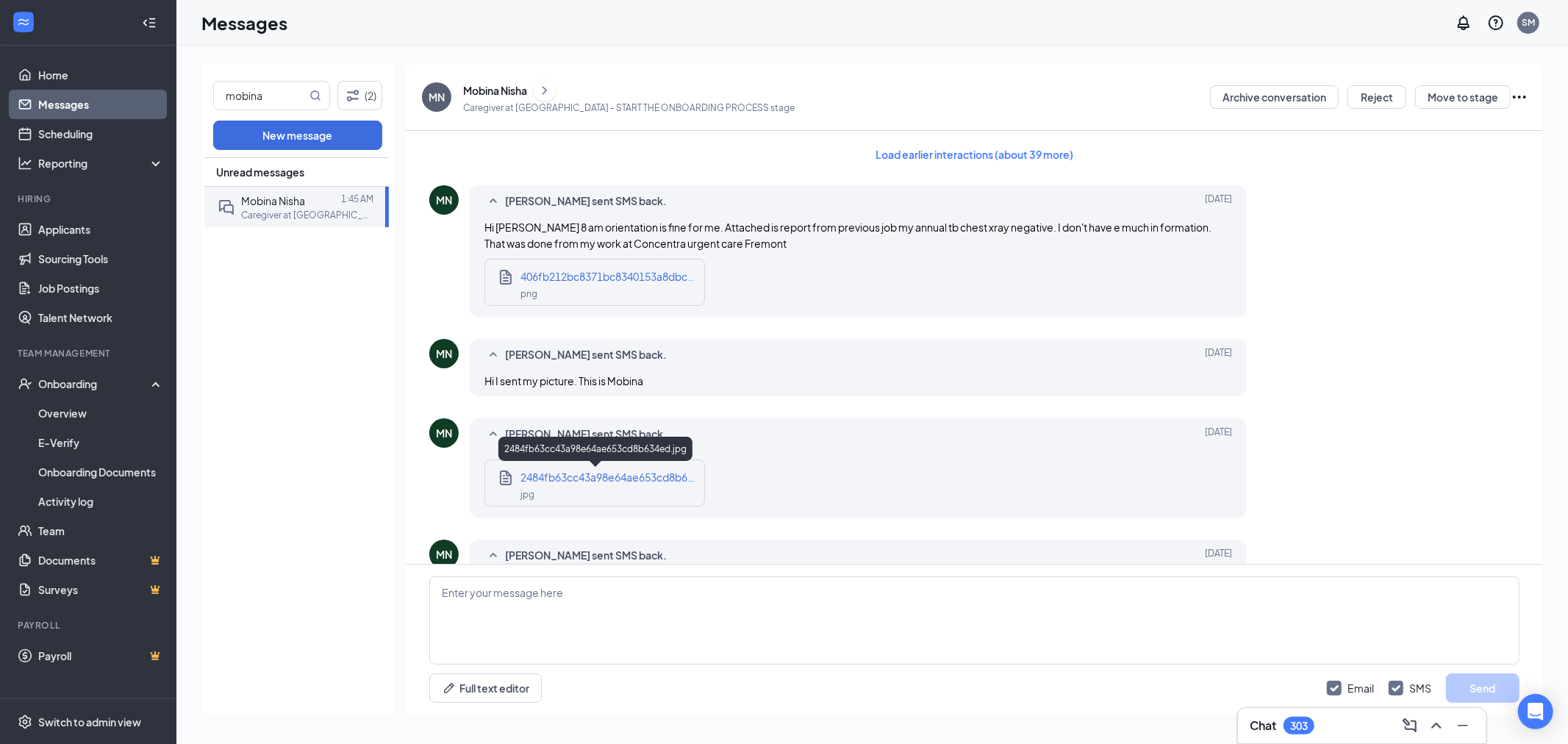
click at [568, 479] on span "2484fb63cc43a98e64ae653cd8b634ed.jpg" at bounding box center [625, 476] width 210 height 13
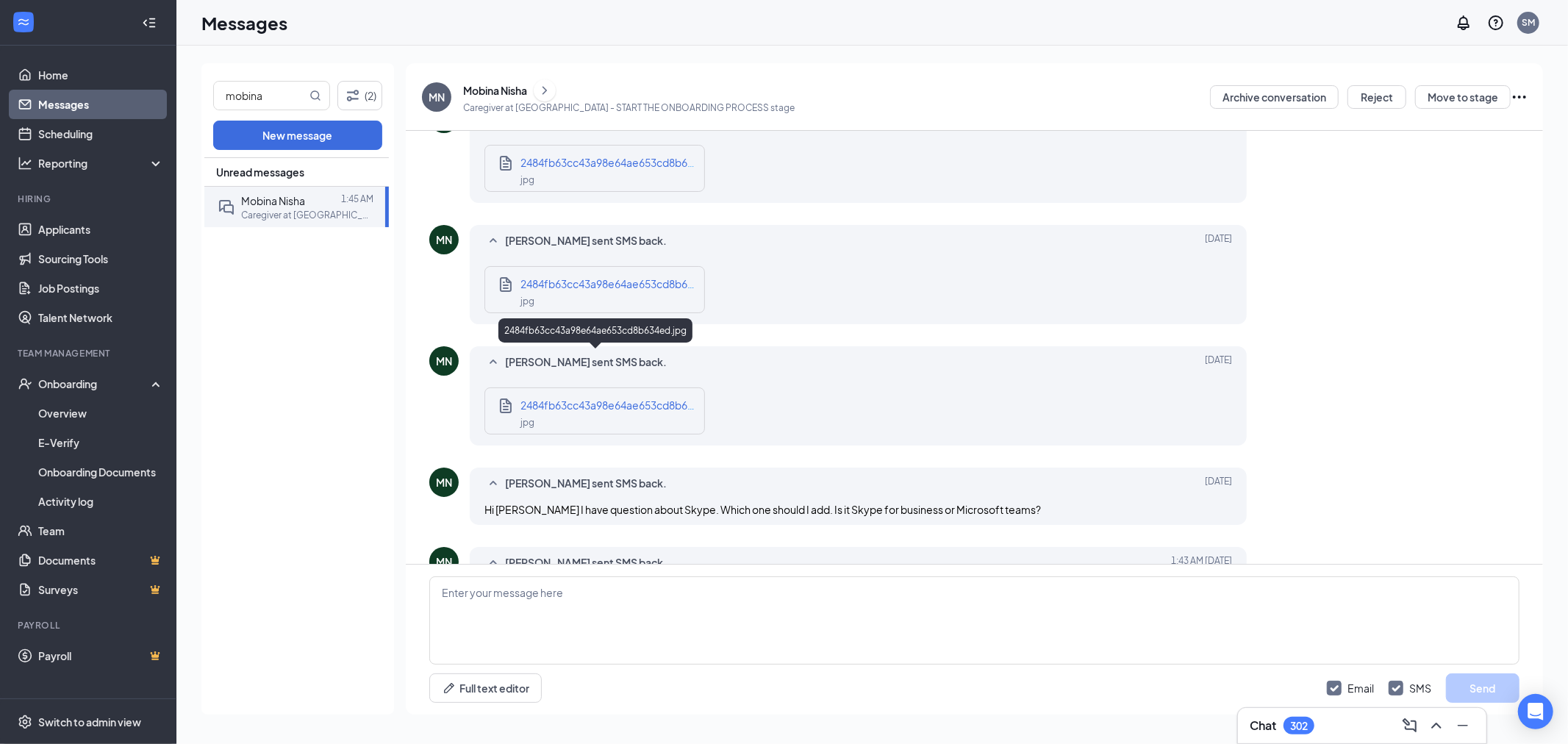
scroll to position [326, 0]
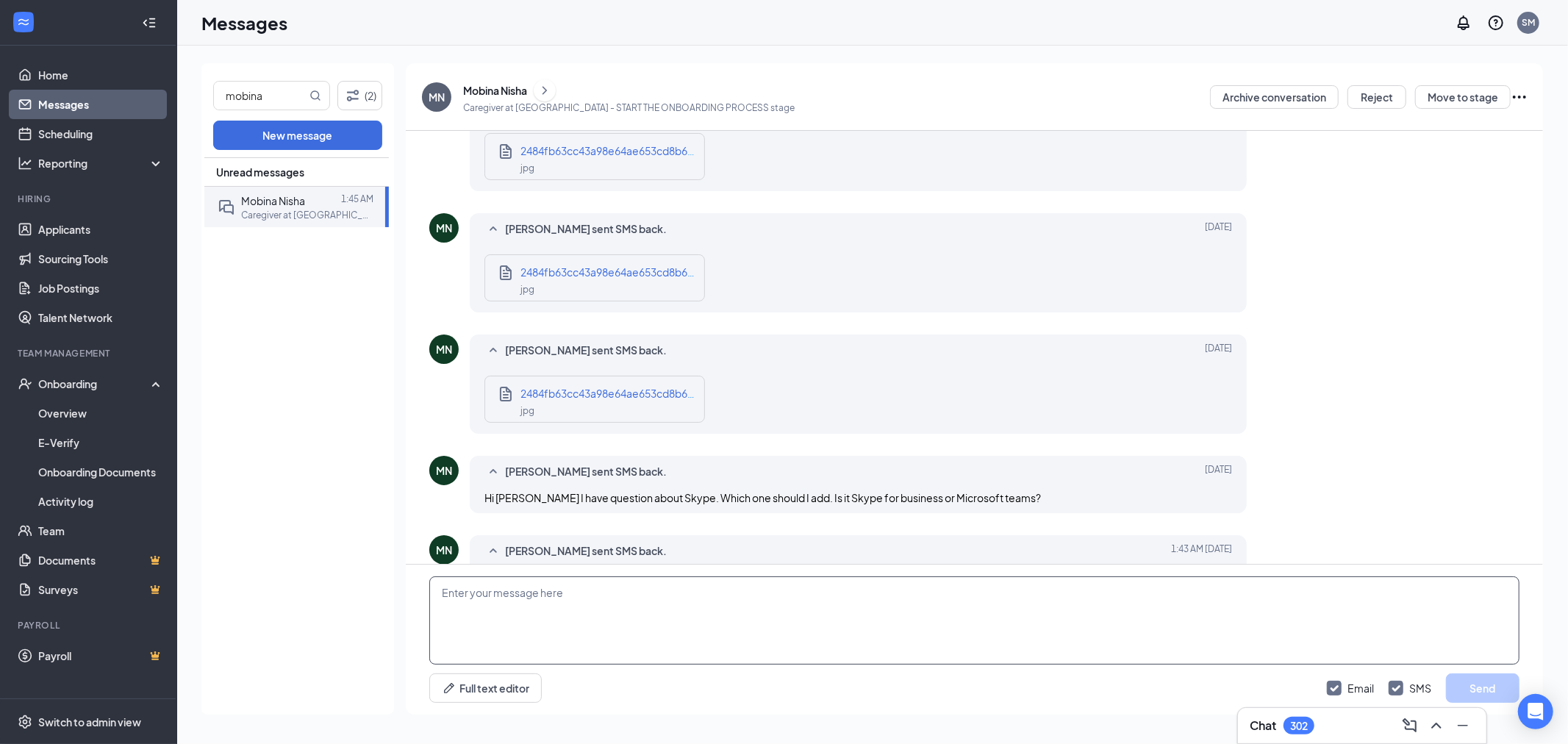
click at [579, 594] on textarea at bounding box center [974, 620] width 1090 height 88
type textarea "Got it. I am still waiting for your background check to be completed, once done…"
click at [1497, 707] on div "Got it. I am still waiting for your background check to be completed, once done…" at bounding box center [974, 639] width 1137 height 150
click at [1502, 692] on button "Send" at bounding box center [1482, 688] width 74 height 29
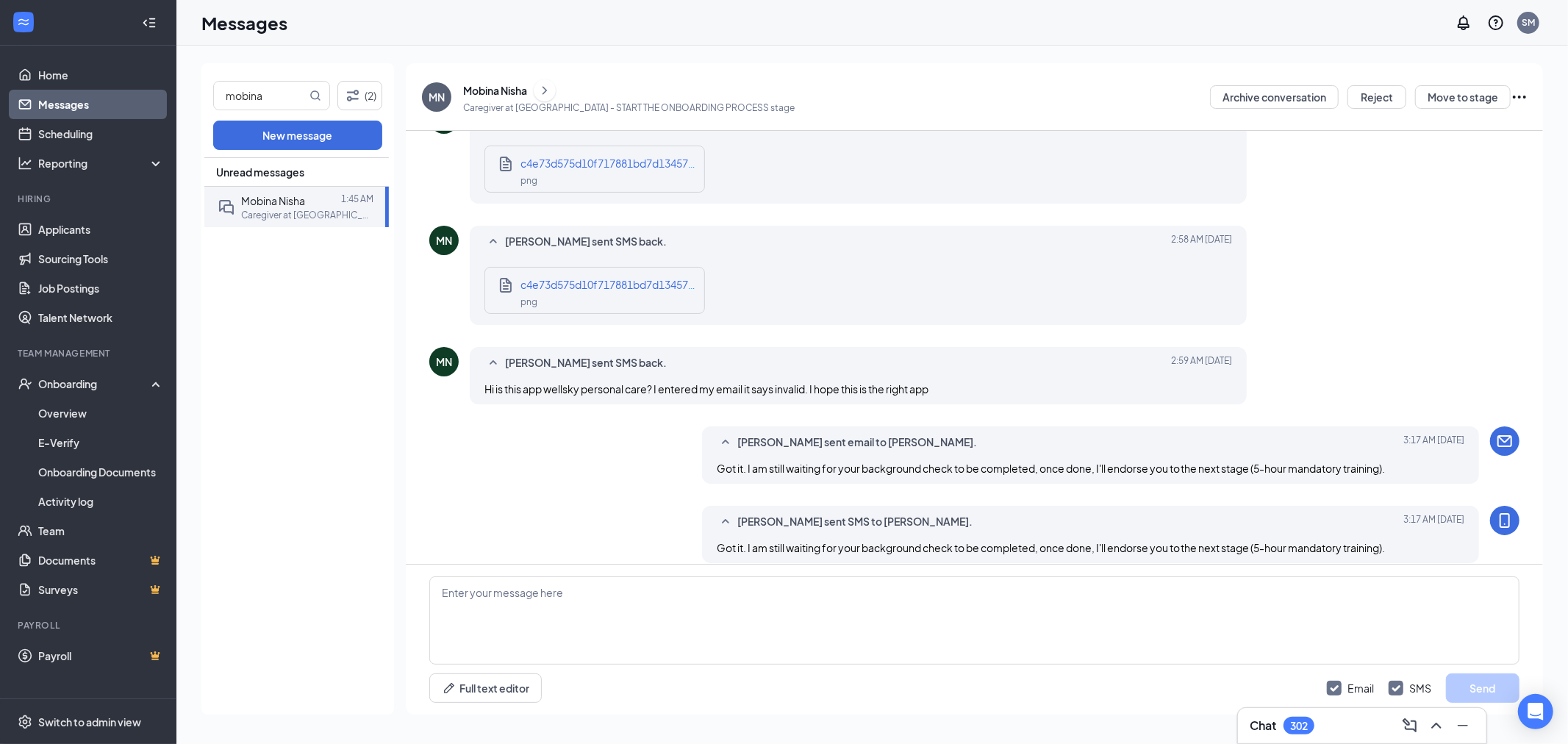
scroll to position [2373, 0]
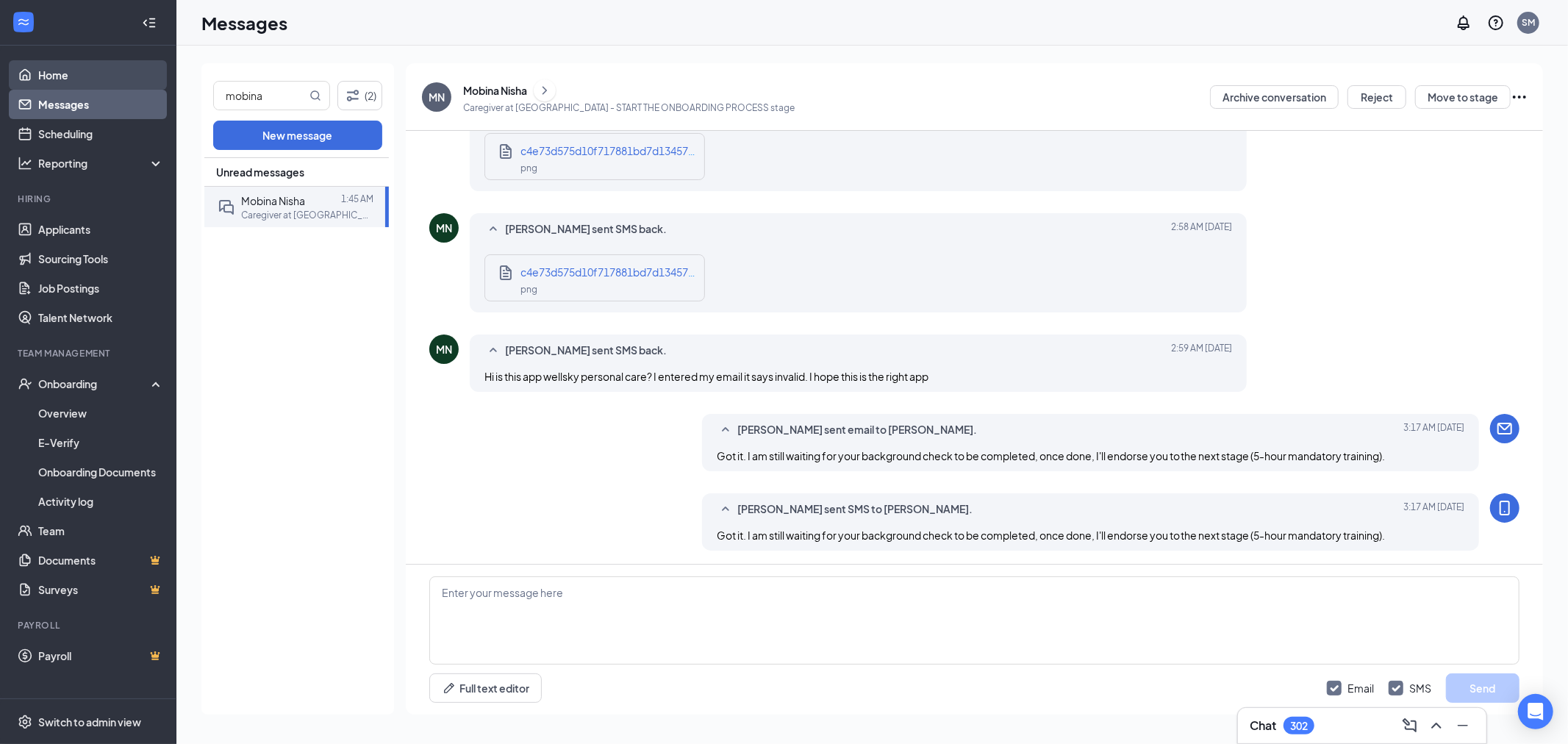
click at [47, 76] on link "Home" at bounding box center [101, 75] width 125 height 29
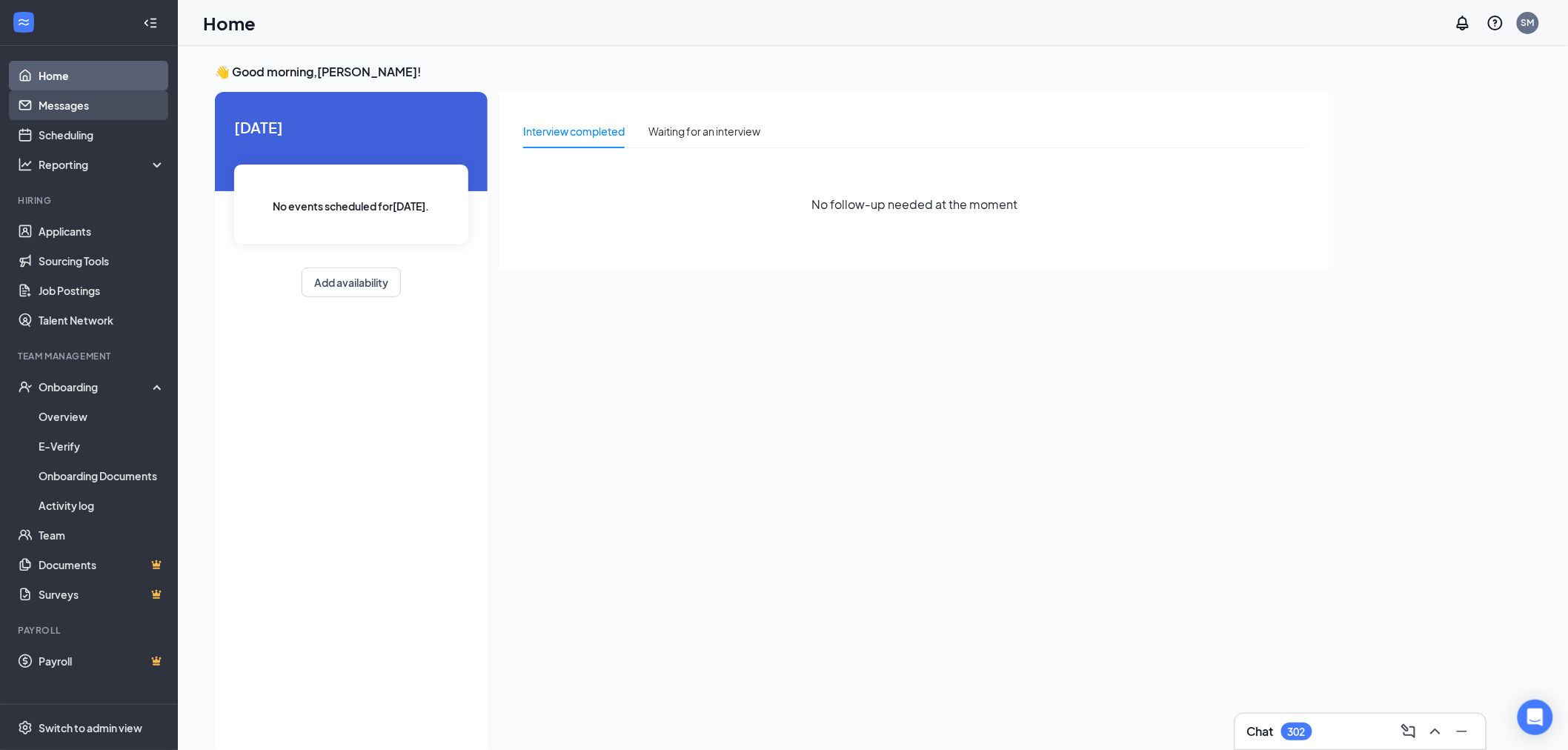
click at [38, 106] on link "Messages" at bounding box center [102, 105] width 126 height 30
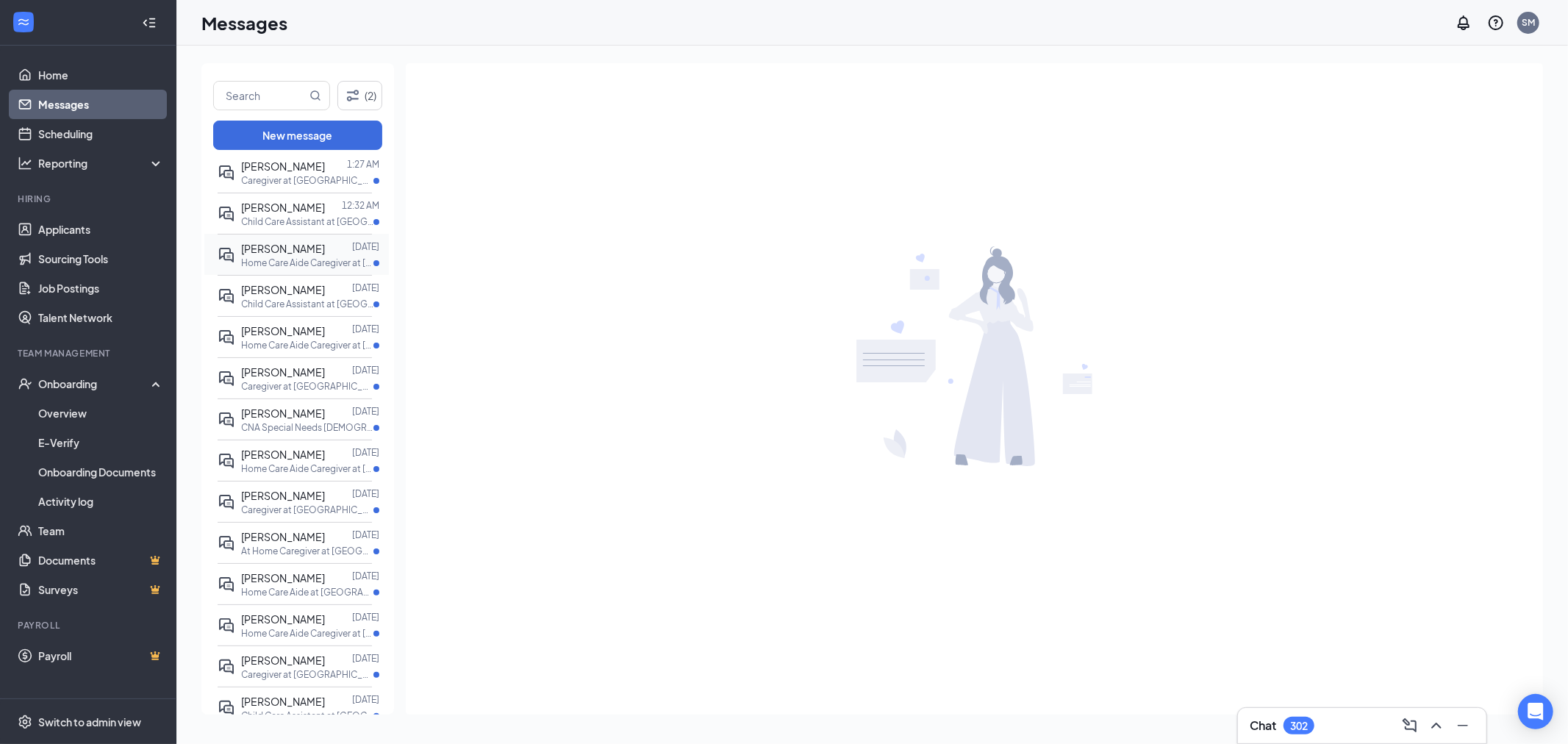
scroll to position [164, 0]
click at [299, 96] on input "text" at bounding box center [260, 95] width 93 height 28
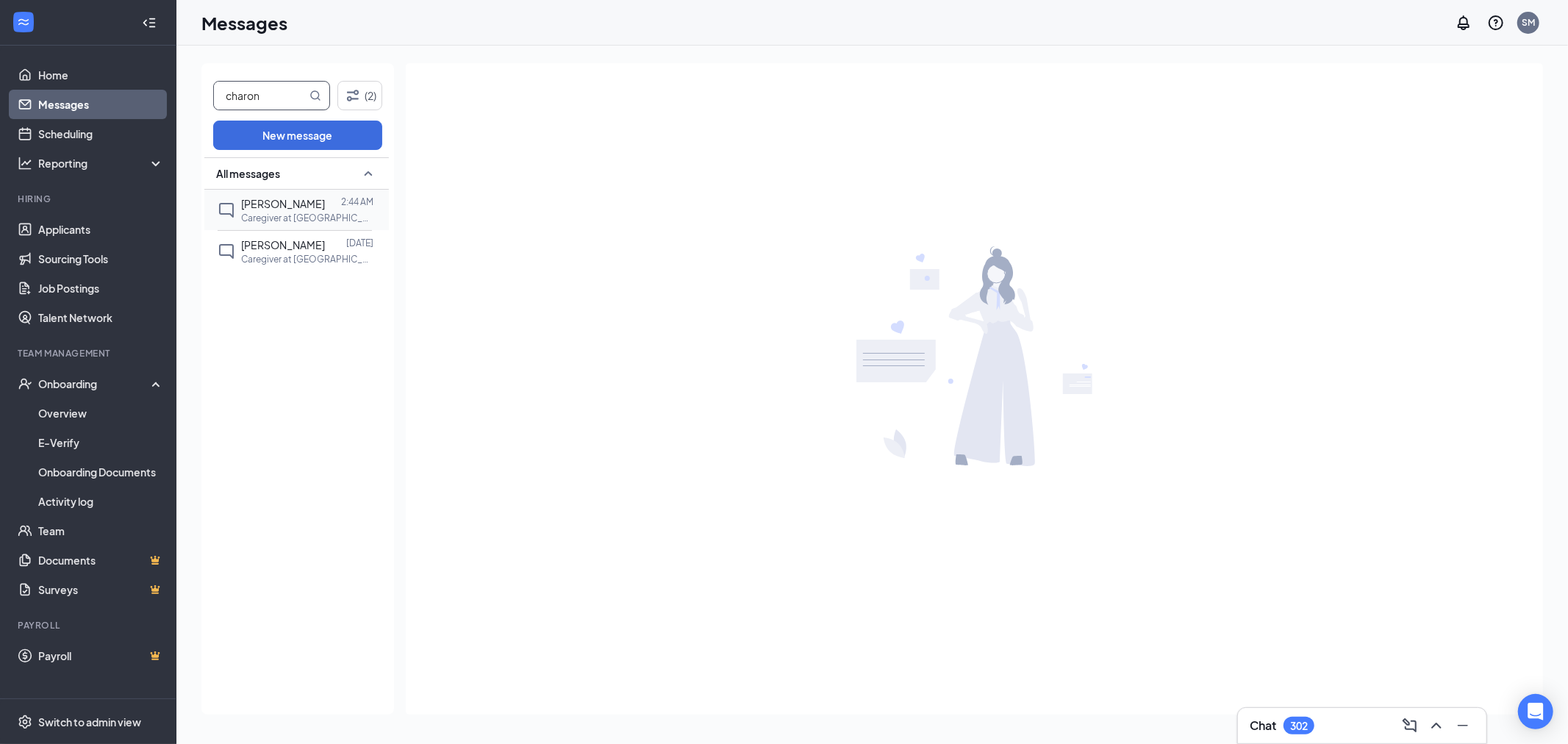
click at [285, 209] on span "[PERSON_NAME]" at bounding box center [283, 203] width 84 height 13
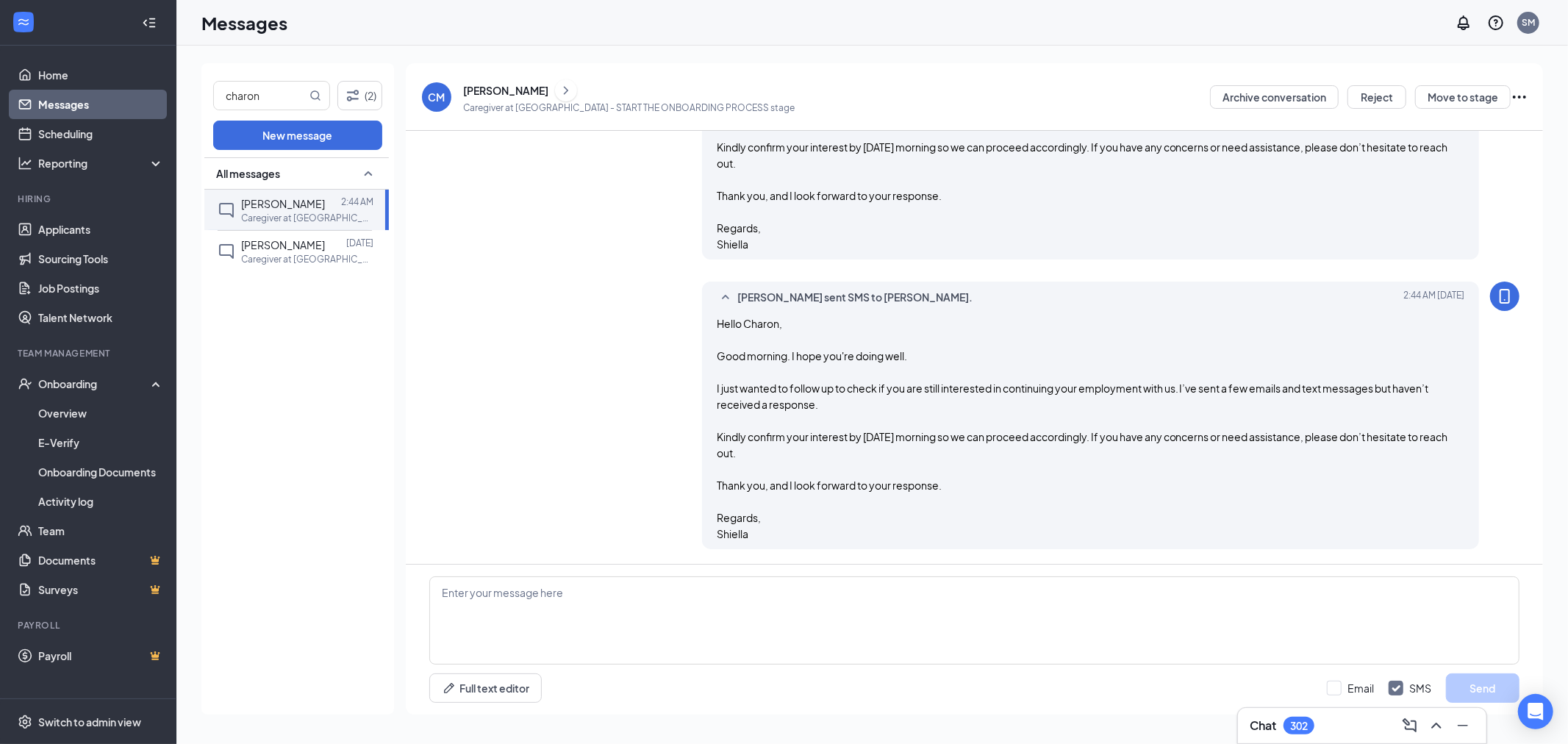
scroll to position [1456, 0]
copy span "Hello Charon, Good morning. I hope you're doing well. I just wanted to follow u…"
drag, startPoint x: 713, startPoint y: 325, endPoint x: 785, endPoint y: 537, distance: 223.9
click at [785, 537] on div "Hello Charon, Good morning. I hope you're doing well. I just wanted to follow u…" at bounding box center [1091, 428] width 748 height 226
drag, startPoint x: 748, startPoint y: 434, endPoint x: 755, endPoint y: 440, distance: 9.2
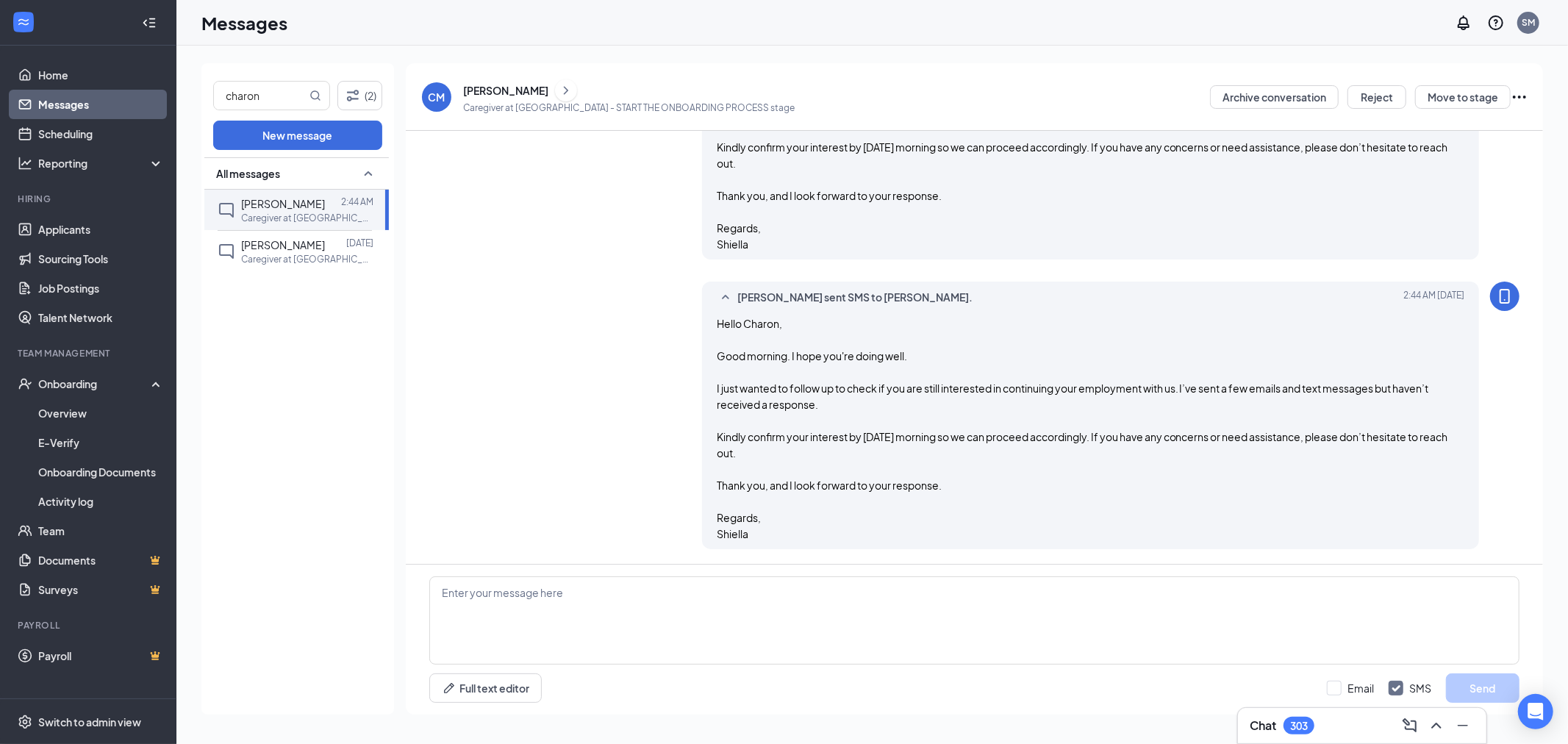
copy span "Hello Charon, Good morning. I hope you're doing well. I just wanted to follow u…"
drag, startPoint x: 313, startPoint y: 91, endPoint x: 299, endPoint y: 91, distance: 14.0
click at [311, 92] on icon "MagnifyingGlass" at bounding box center [316, 95] width 10 height 10
drag, startPoint x: 266, startPoint y: 91, endPoint x: 198, endPoint y: 92, distance: 68.0
click at [198, 92] on div "charon (2) New message All messages Charon McElroy 2:44 AM Caregiver at Oakland…" at bounding box center [872, 394] width 1392 height 698
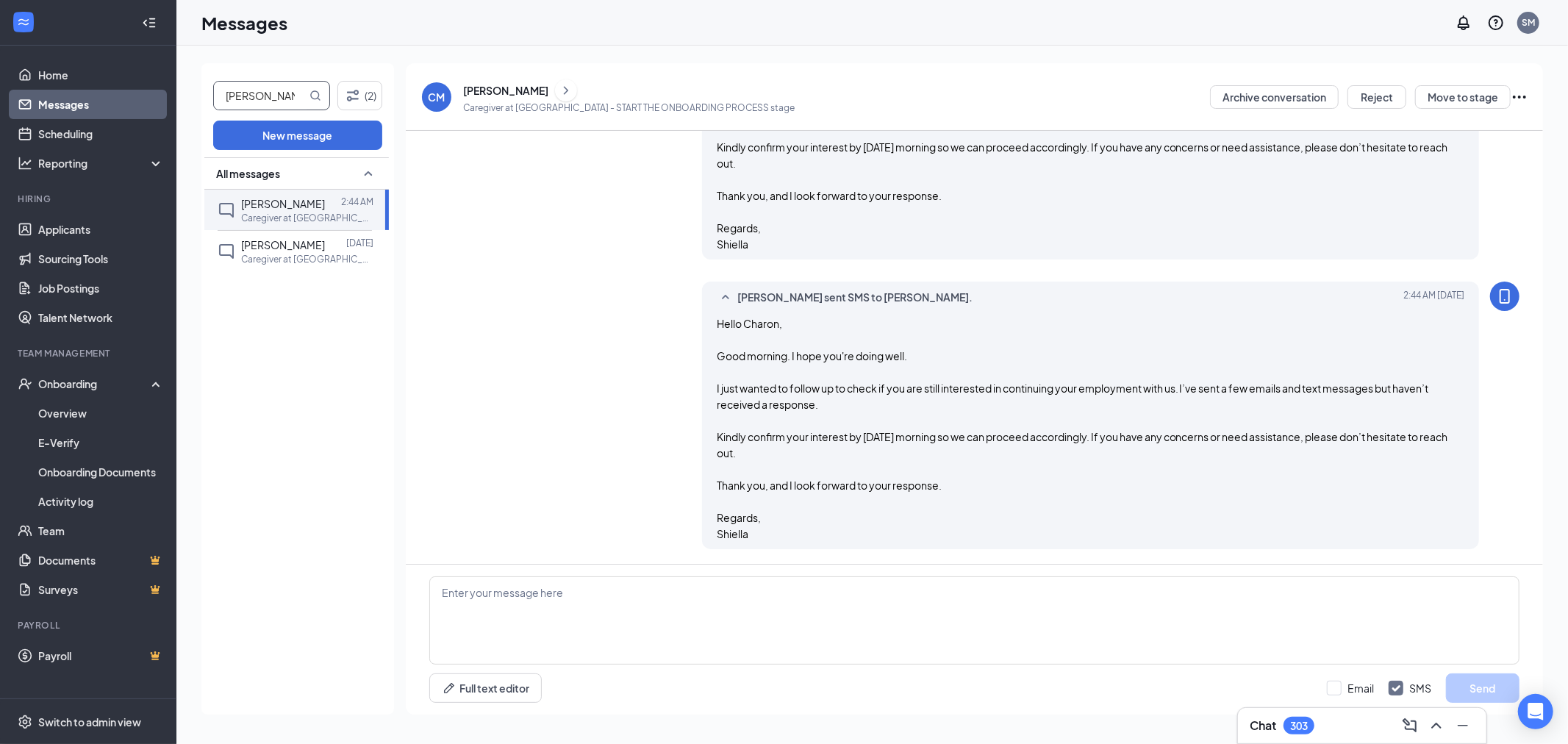
type input "adrianna"
click at [258, 208] on span "Adrianna Mclin" at bounding box center [283, 203] width 84 height 13
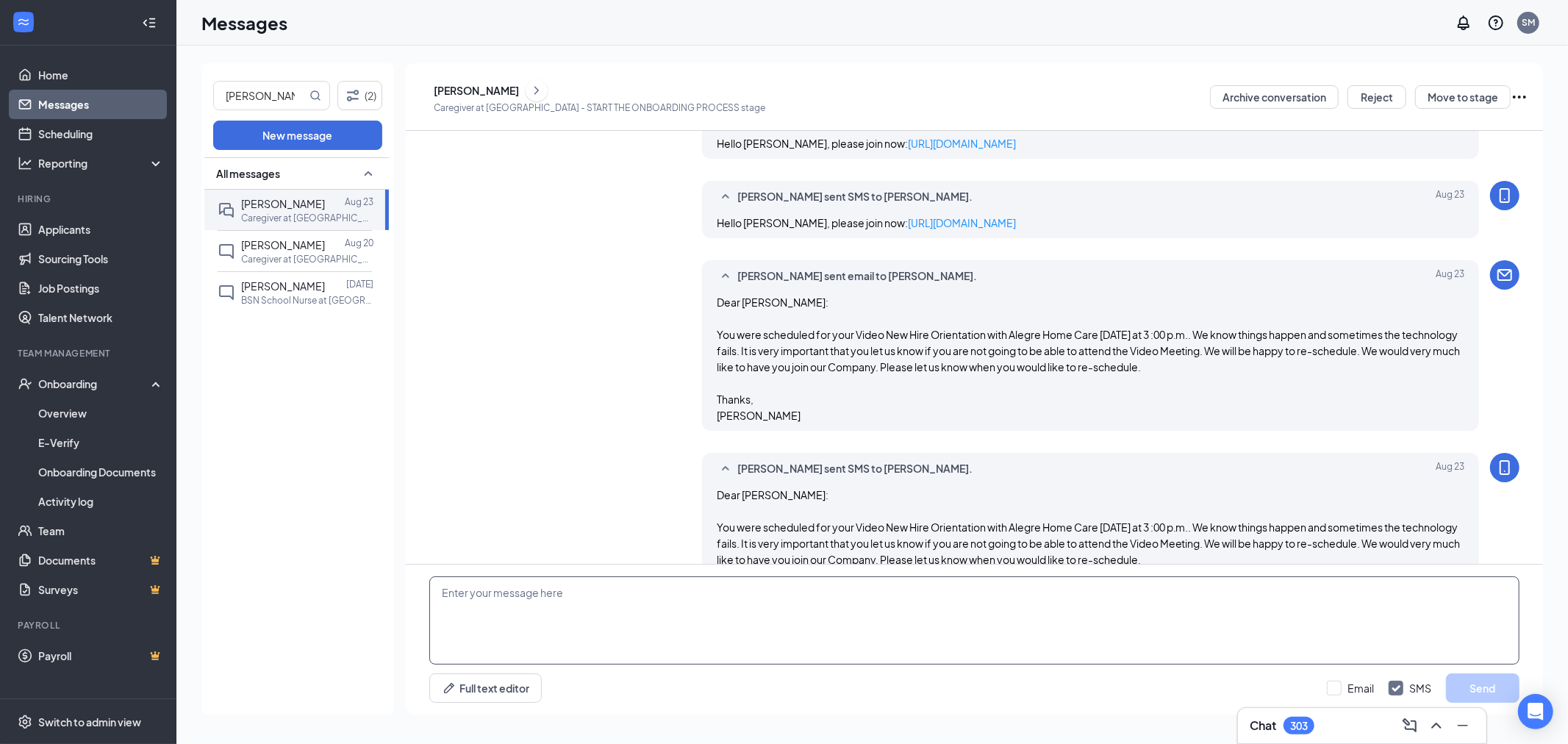
scroll to position [982, 0]
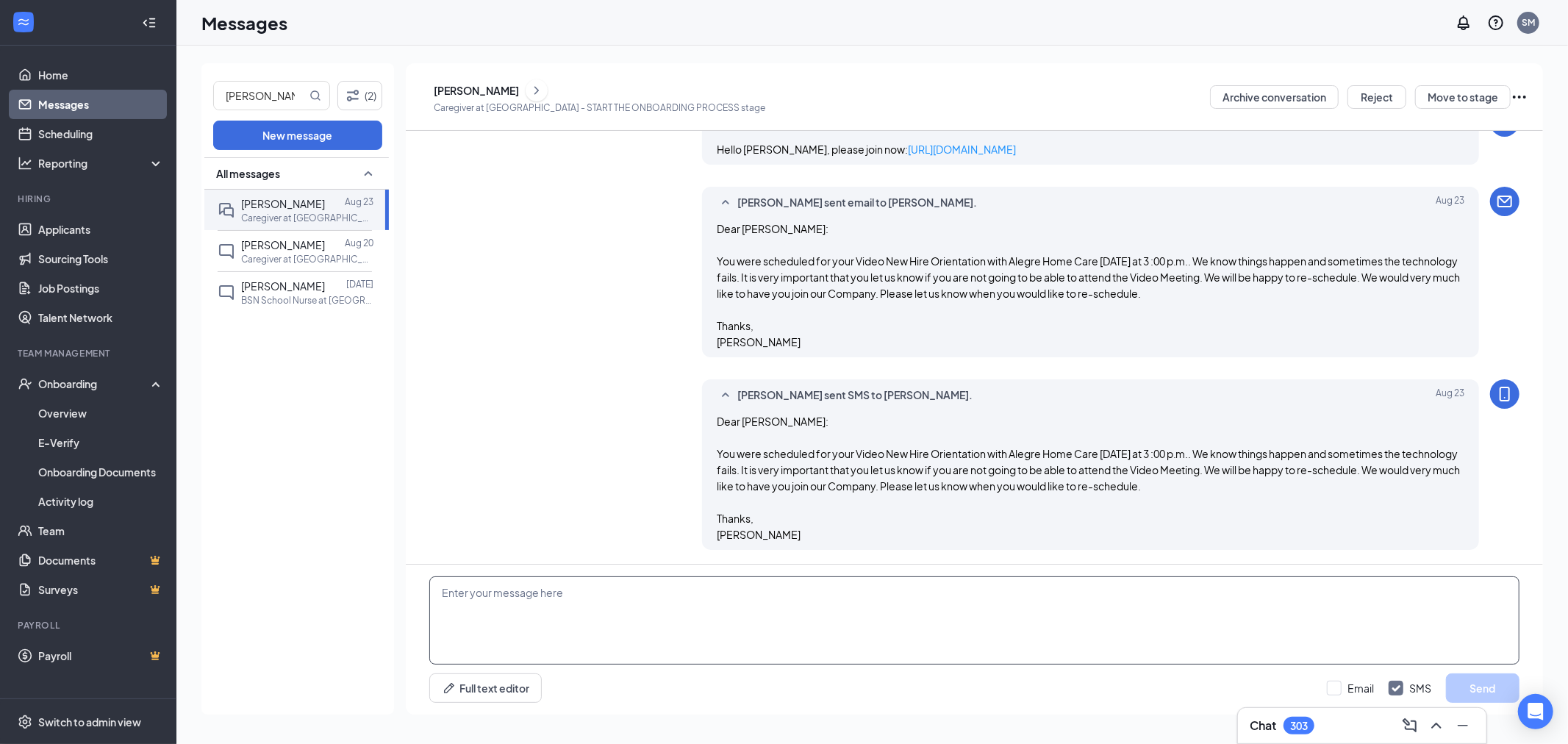
click at [576, 633] on textarea at bounding box center [974, 620] width 1090 height 88
paste textarea "Hello Charon, Good morning. I hope you're doing well. I just wanted to follow u…"
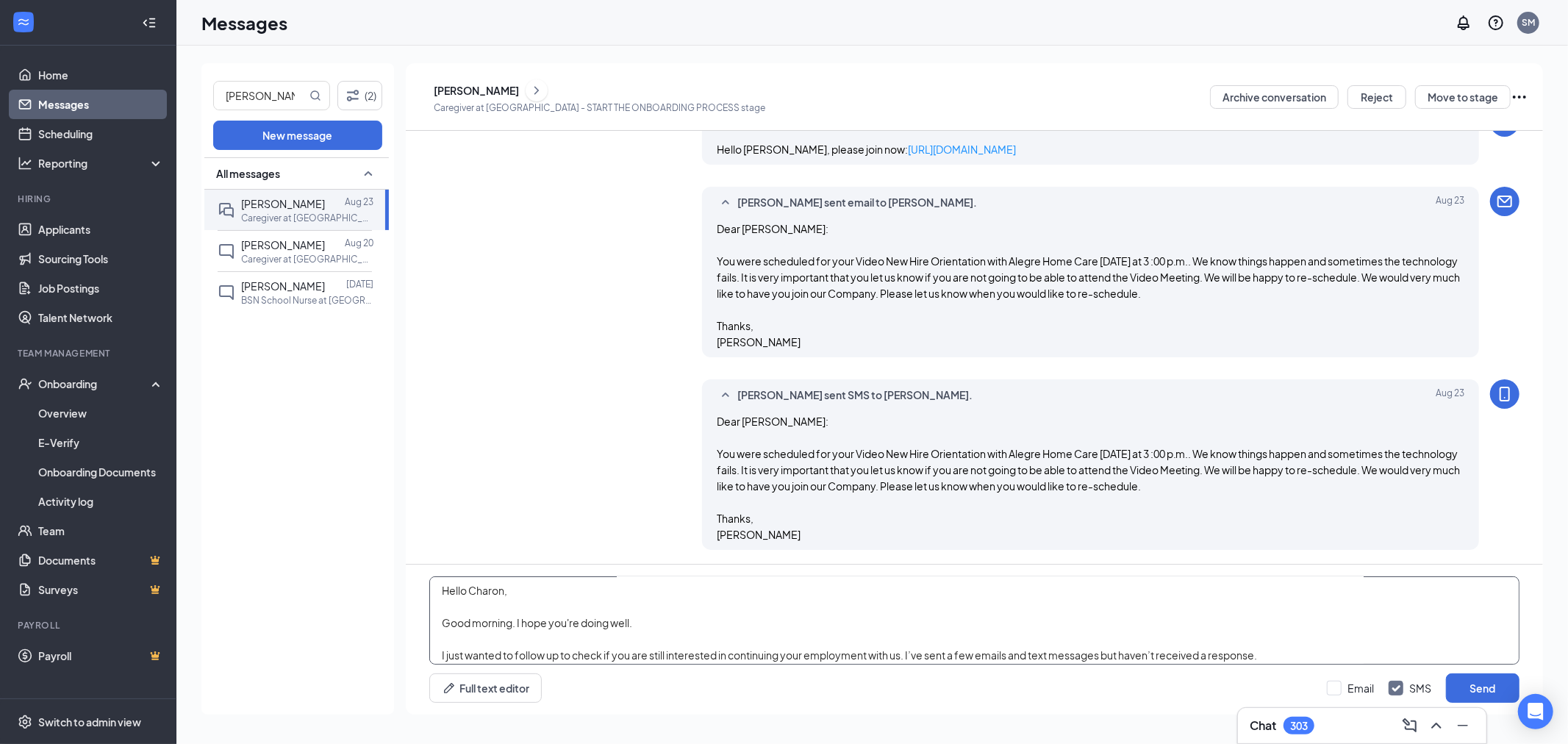
scroll to position [0, 0]
drag, startPoint x: 508, startPoint y: 596, endPoint x: 466, endPoint y: 592, distance: 42.2
click at [466, 592] on textarea "Hello Charon, Good morning. I hope you're doing well. I just wanted to follow u…" at bounding box center [974, 620] width 1090 height 88
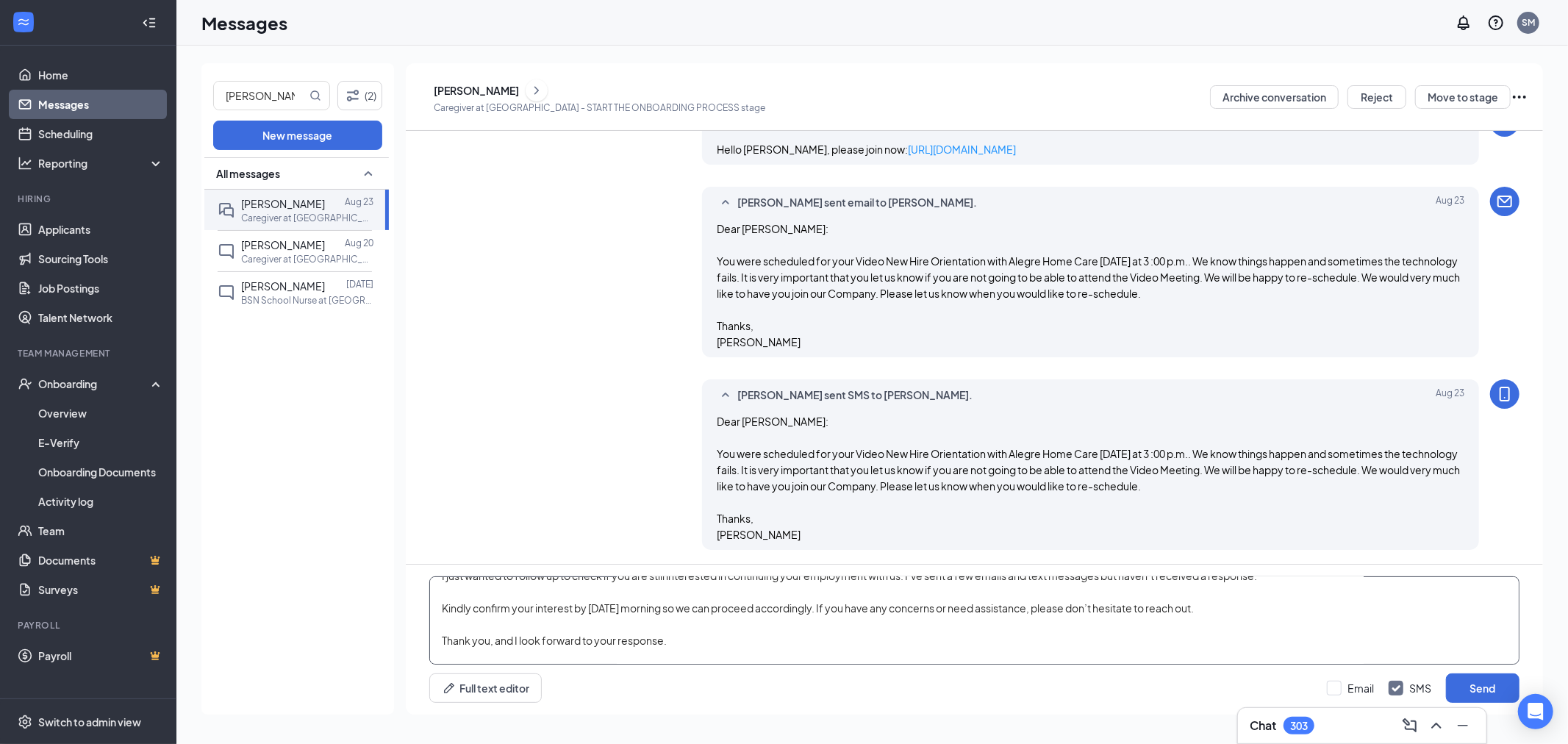
click at [830, 609] on textarea "Hello Adrianna Good morning. I hope you're doing well. I just wanted to follow …" at bounding box center [974, 620] width 1090 height 88
paste textarea ", Good morning. I hope you're doing well. I’m following up to check if you are …"
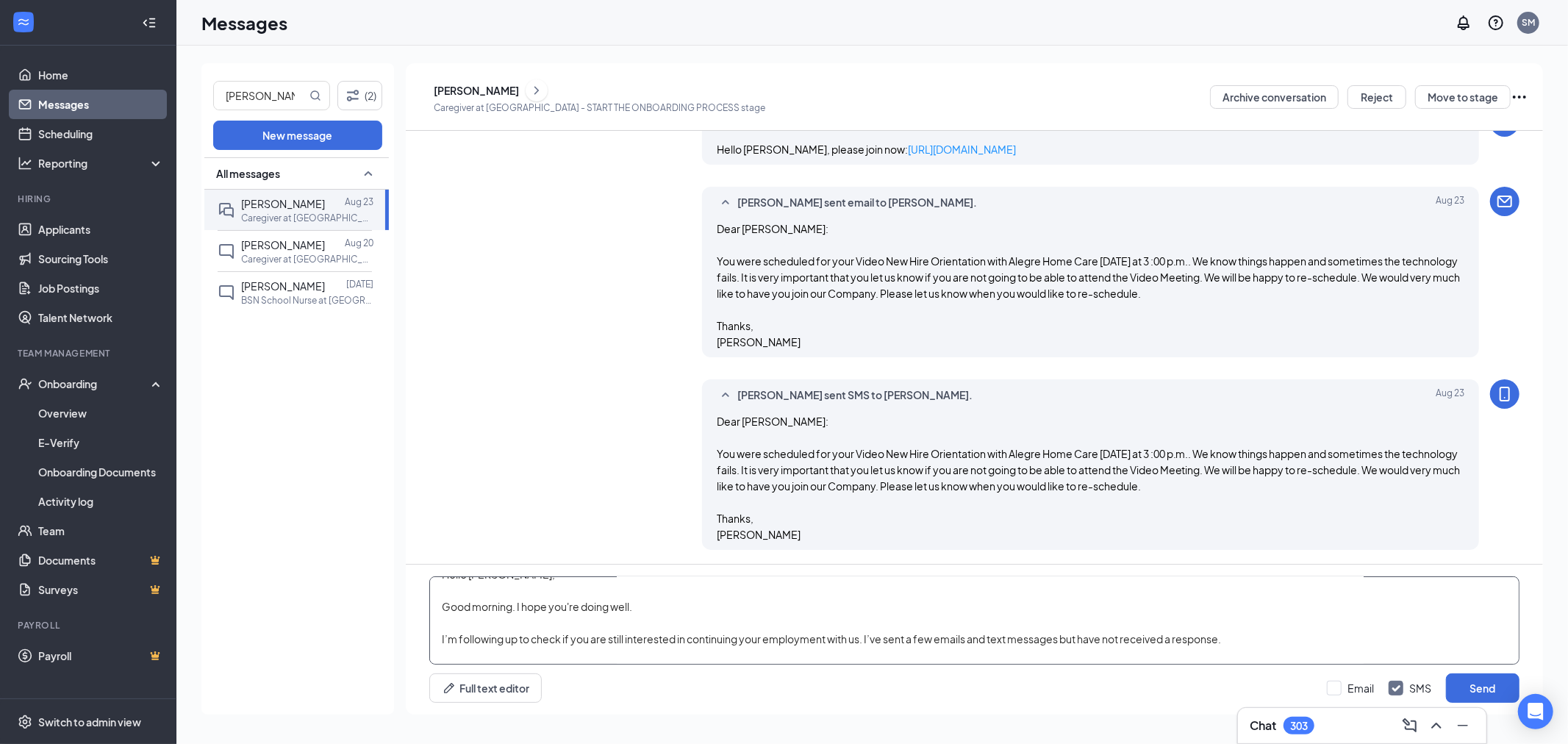
scroll to position [0, 0]
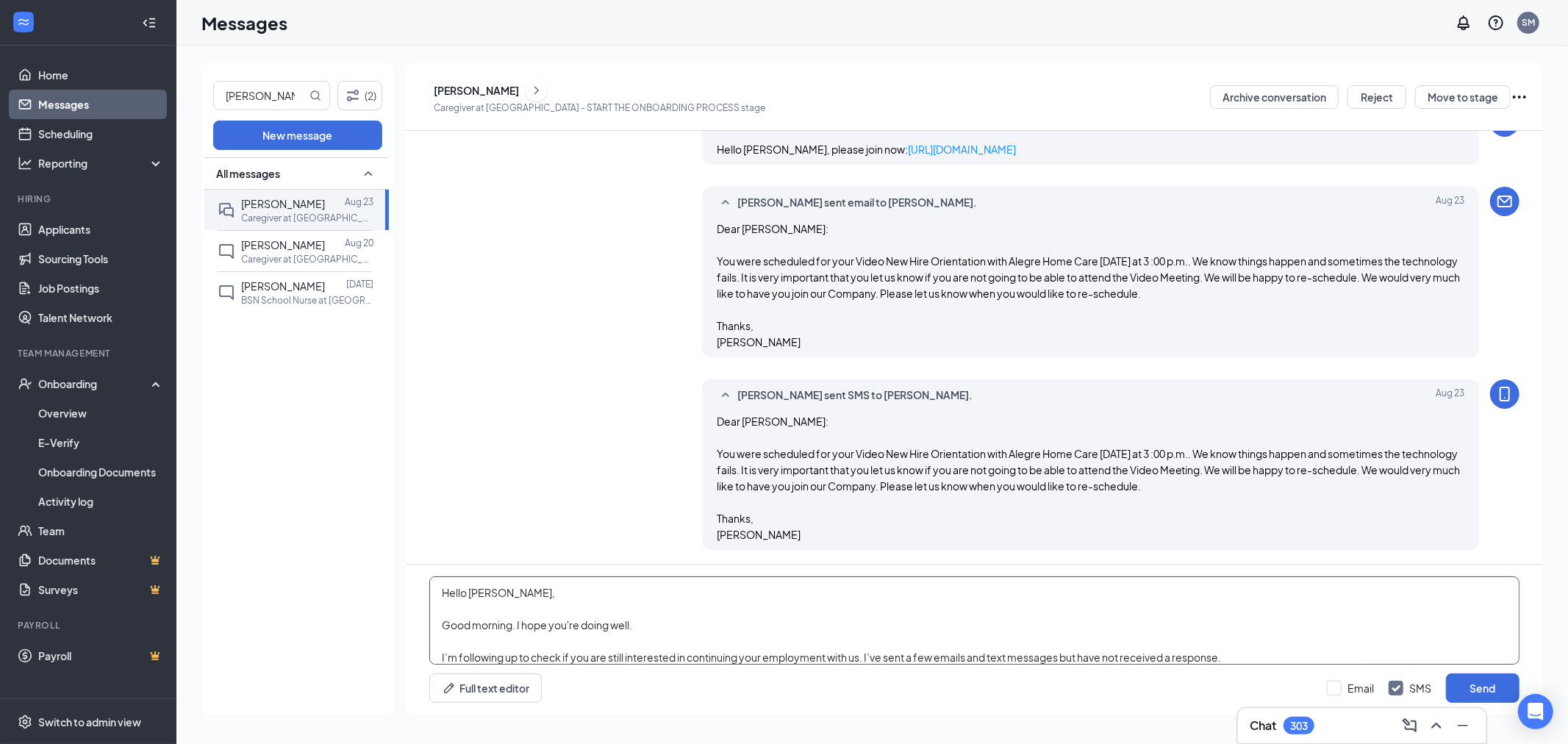
click at [714, 612] on textarea "Hello Adrianna, Good morning. I hope you're doing well. I’m following up to che…" at bounding box center [974, 620] width 1090 height 88
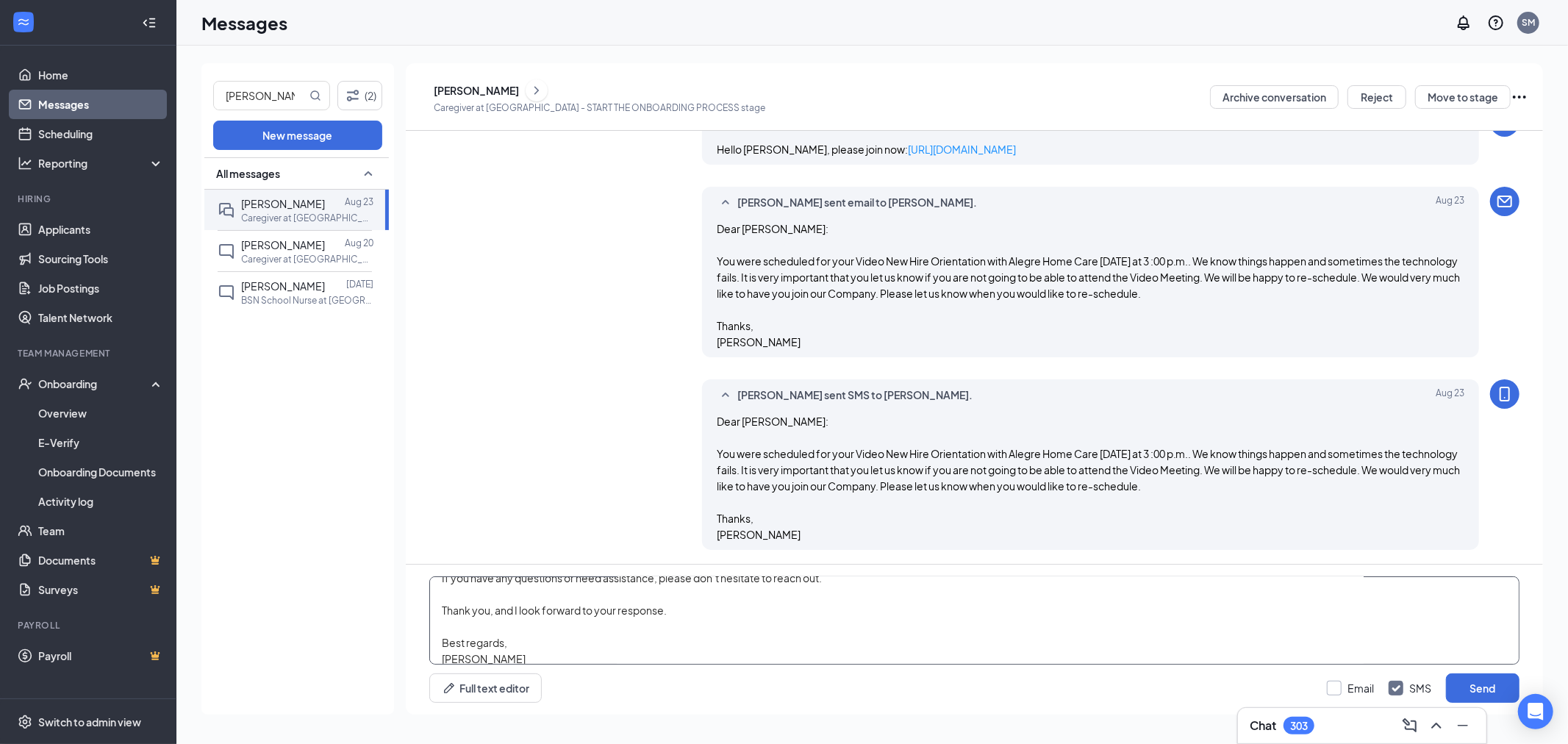
type textarea "Hello Adrianna, Good morning. I hope you're doing well. I’m following up to che…"
click at [1339, 684] on input "Email" at bounding box center [1350, 688] width 47 height 15
checkbox input "true"
click at [1486, 689] on button "Send" at bounding box center [1482, 688] width 74 height 29
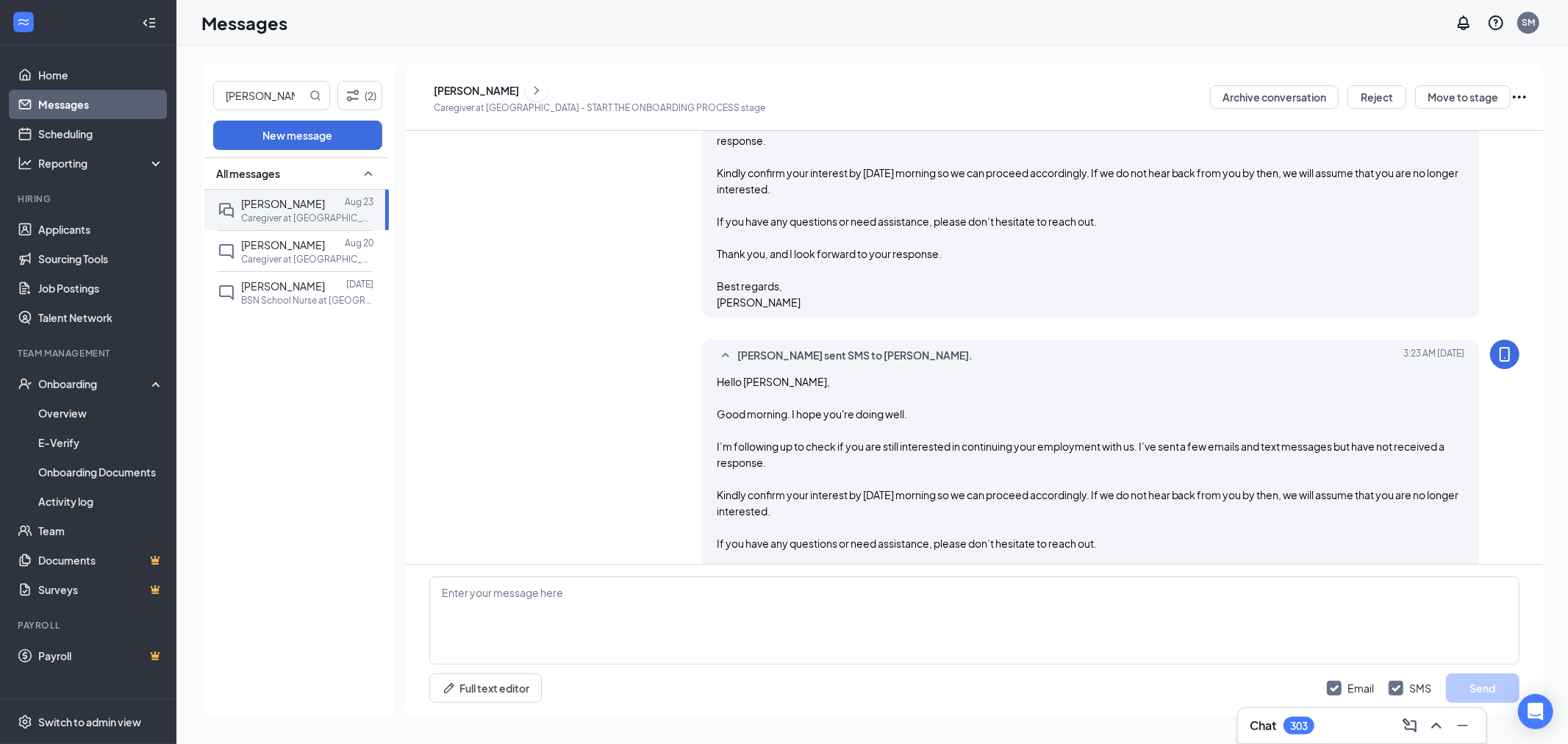
scroll to position [1626, 0]
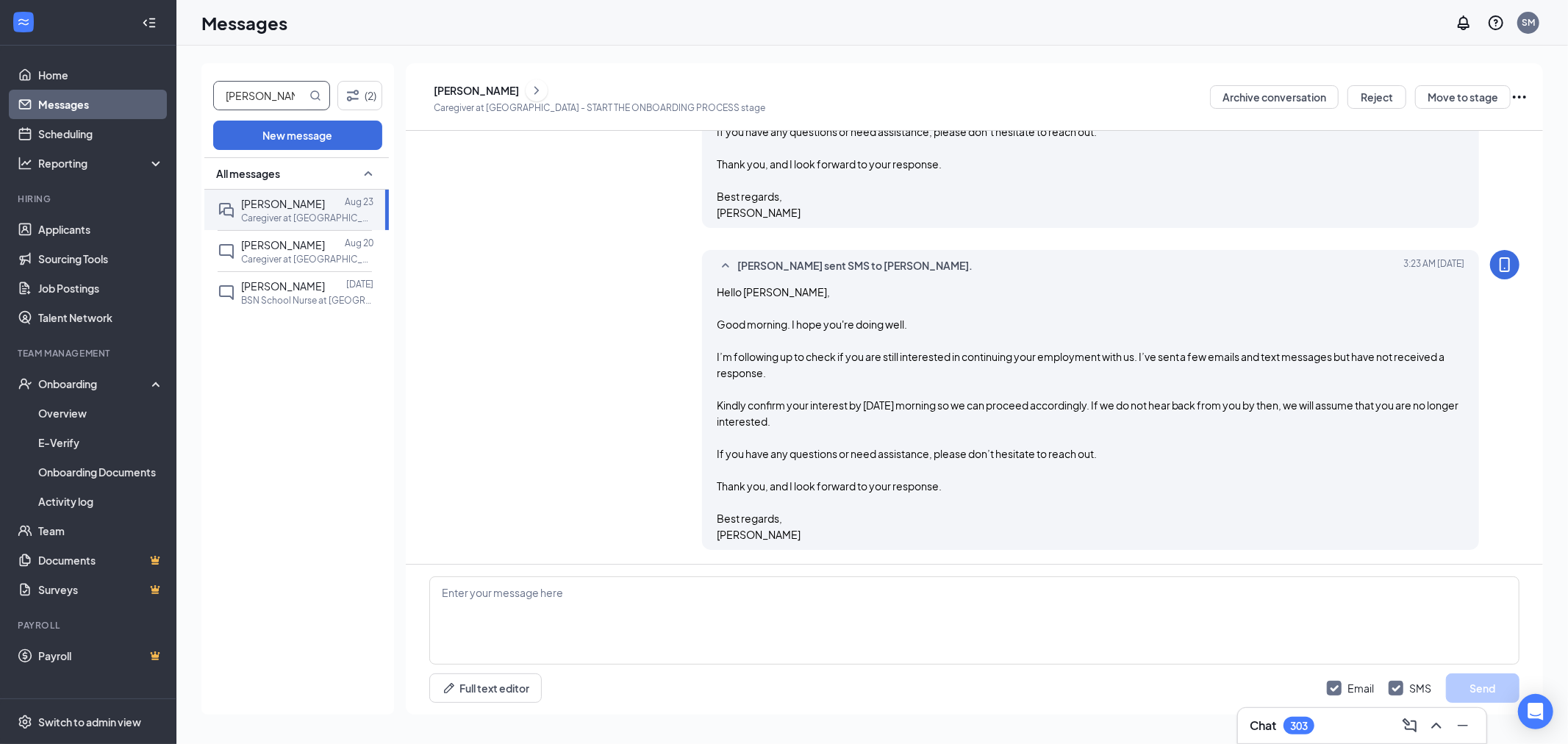
click at [272, 86] on input "adrianna" at bounding box center [260, 95] width 93 height 28
type input "jaida"
click at [260, 203] on span "Jaida Williams" at bounding box center [283, 203] width 84 height 13
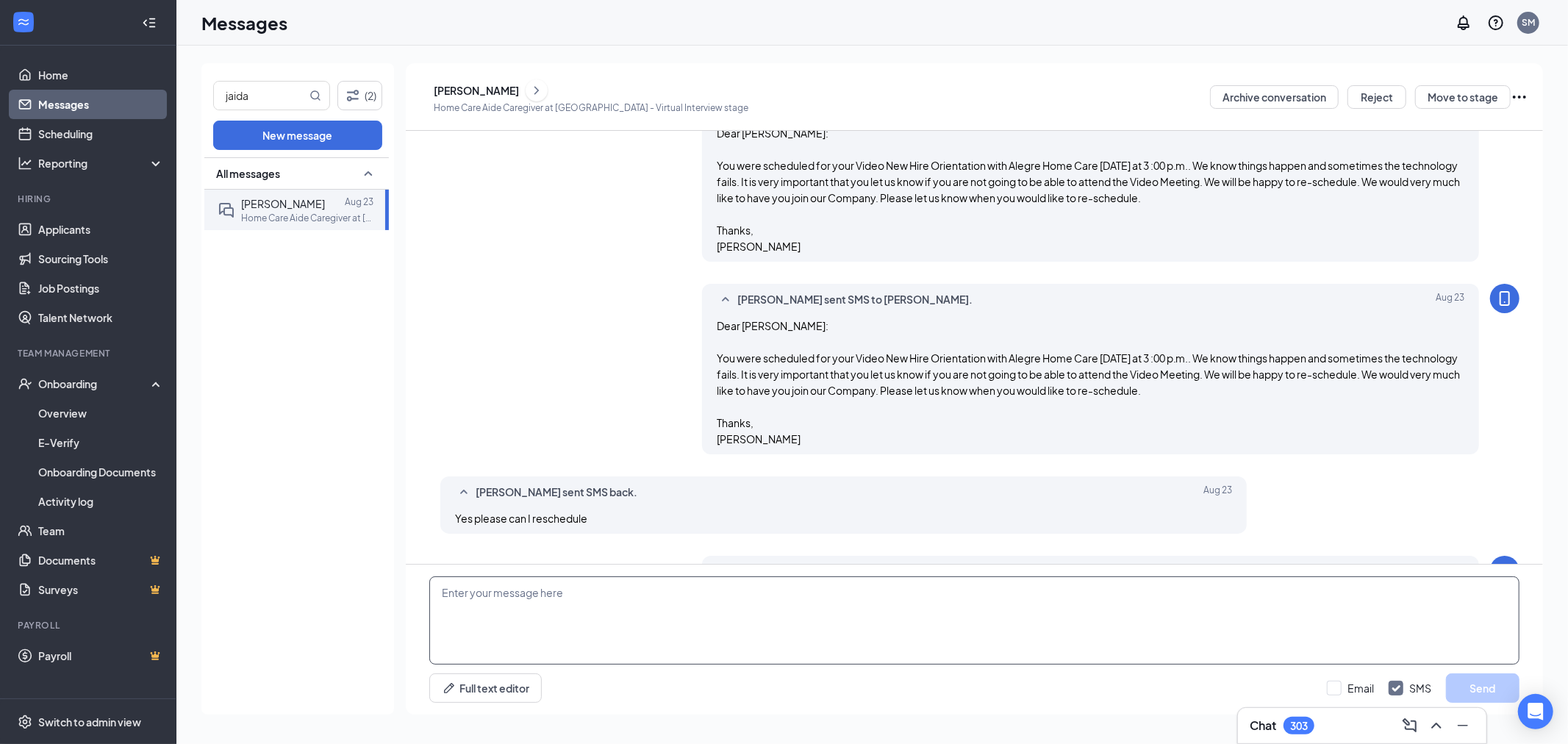
click at [611, 625] on textarea at bounding box center [974, 620] width 1090 height 88
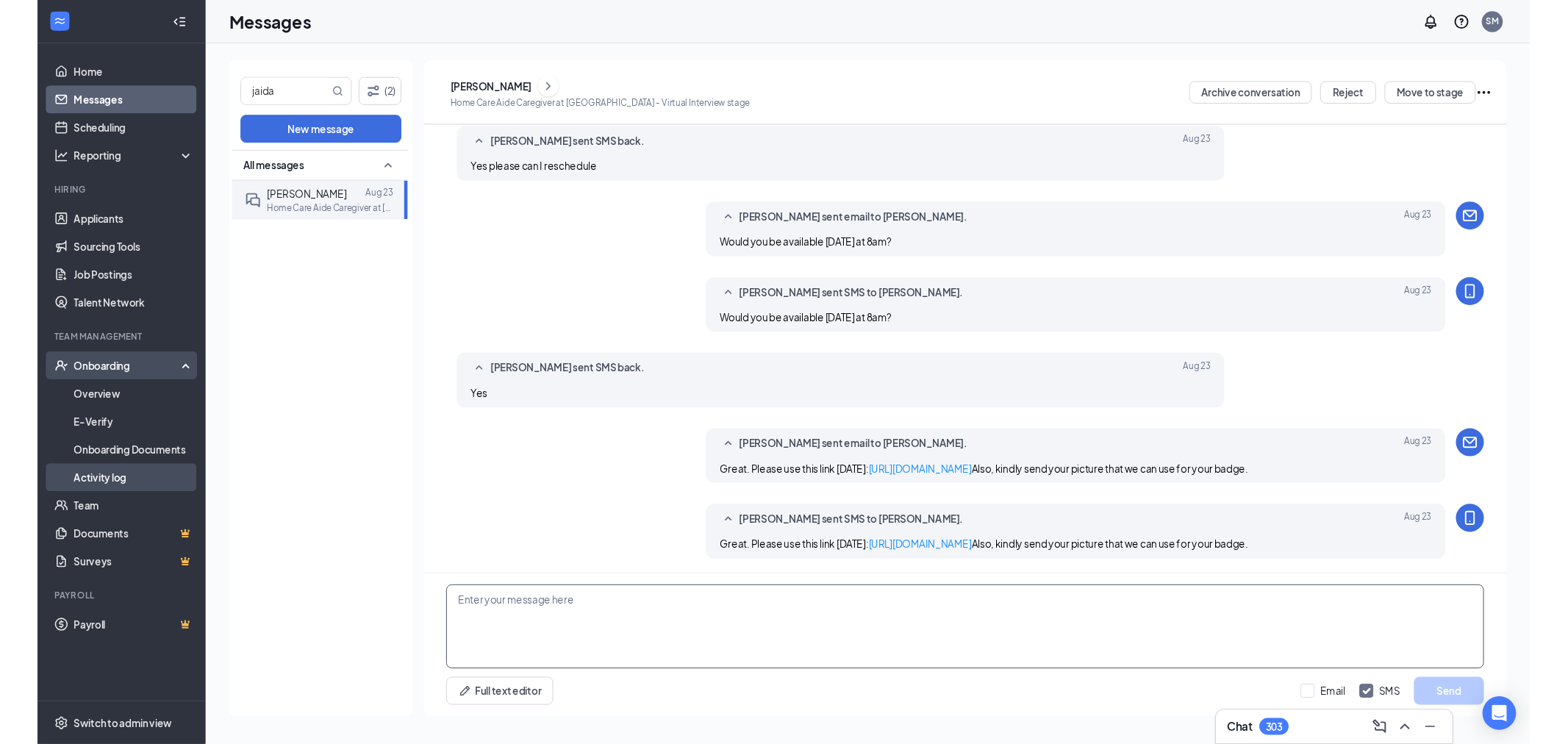
scroll to position [698, 0]
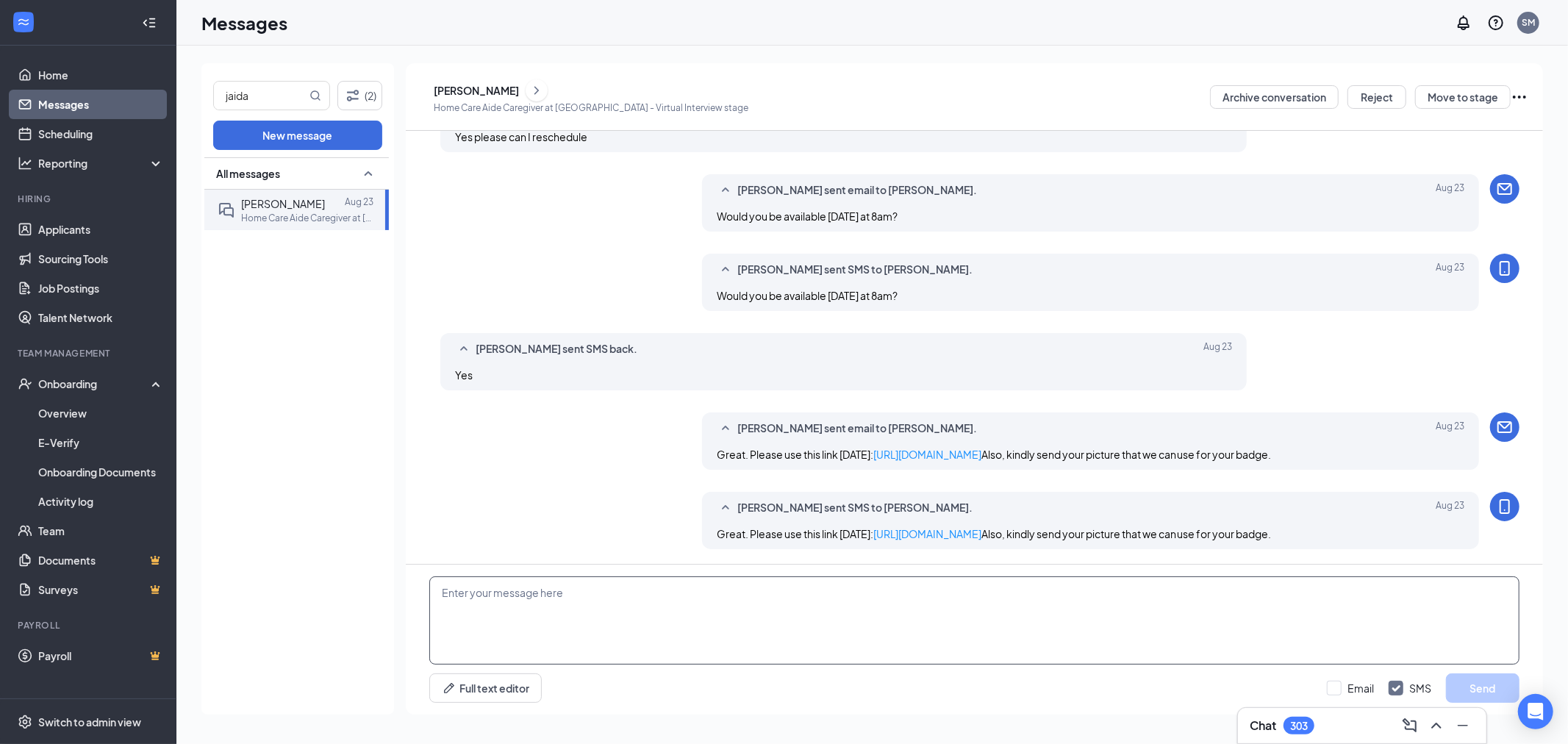
click at [502, 629] on textarea at bounding box center [974, 620] width 1090 height 88
paste textarea "Hello Adrianna, Good morning. I hope you're doing well. I’m following up to che…"
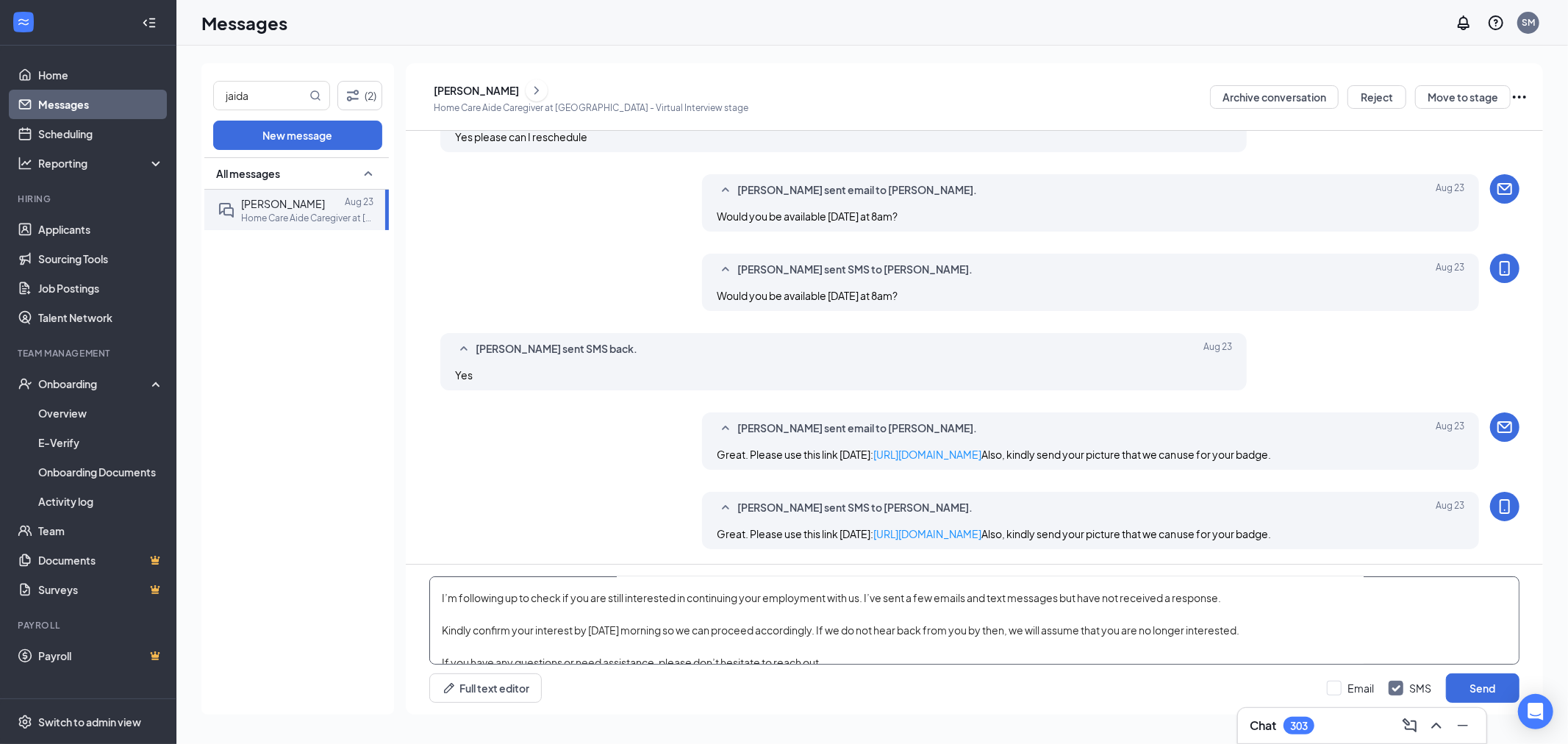
scroll to position [0, 0]
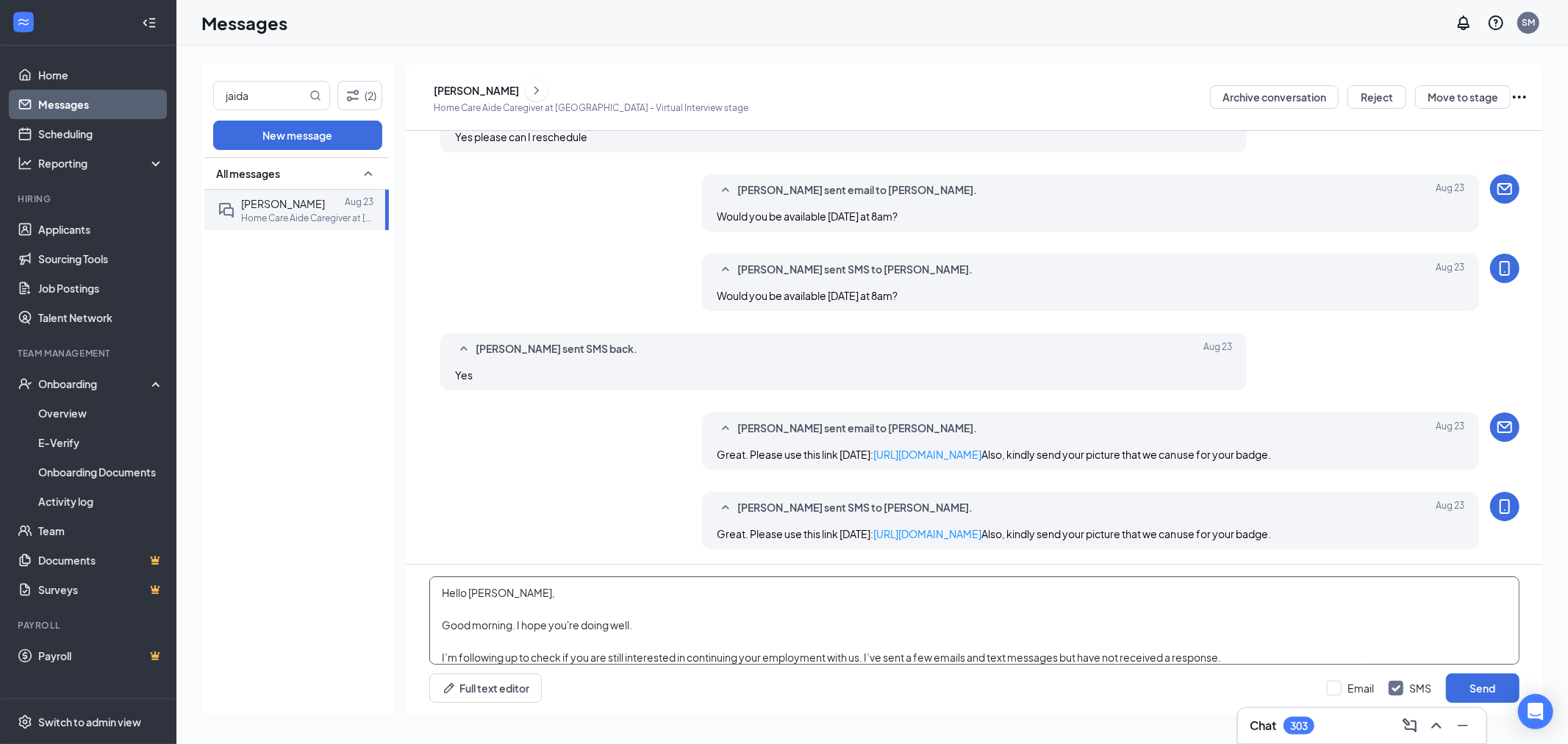
drag, startPoint x: 507, startPoint y: 592, endPoint x: 466, endPoint y: 596, distance: 41.2
click at [466, 596] on textarea "Hello Adrianna, Good morning. I hope you're doing well. I’m following up to che…" at bounding box center [974, 620] width 1090 height 88
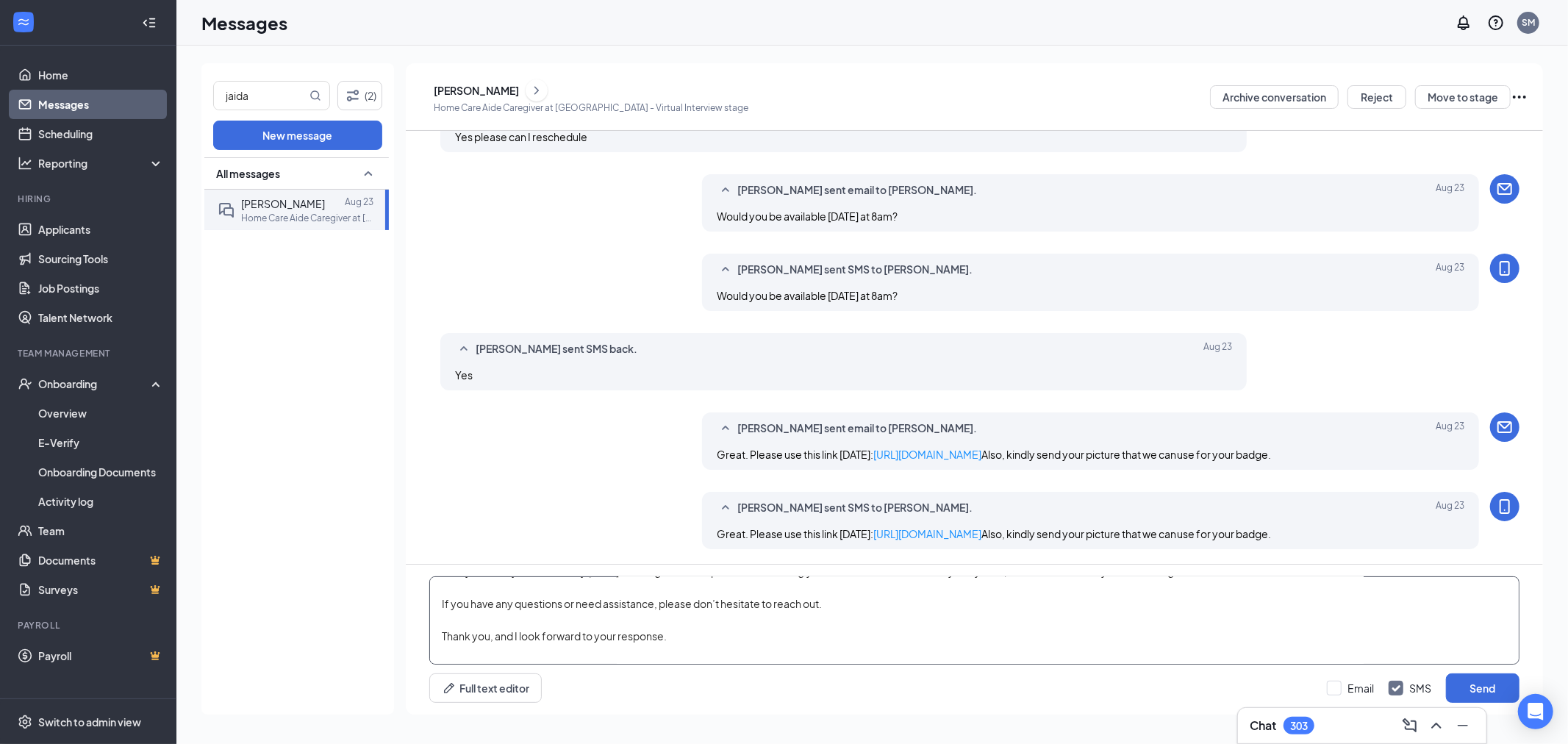
scroll to position [154, 0]
type textarea "Hello Jaida, Good morning. I hope you're doing well. I’m following up to check …"
click at [1336, 699] on div "Email SMS Send" at bounding box center [1423, 688] width 193 height 29
click at [1341, 692] on input "Email" at bounding box center [1350, 688] width 47 height 15
checkbox input "true"
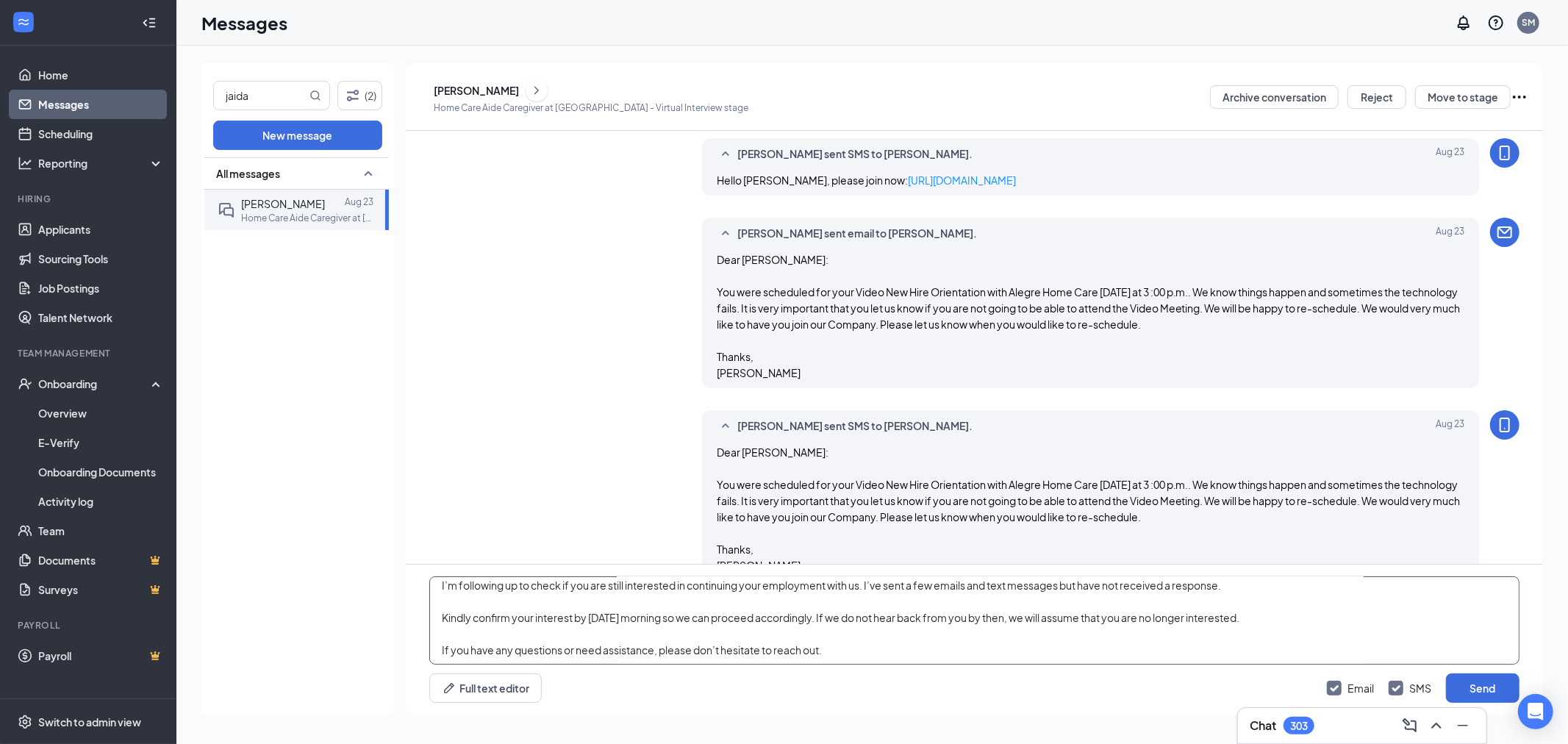
scroll to position [0, 0]
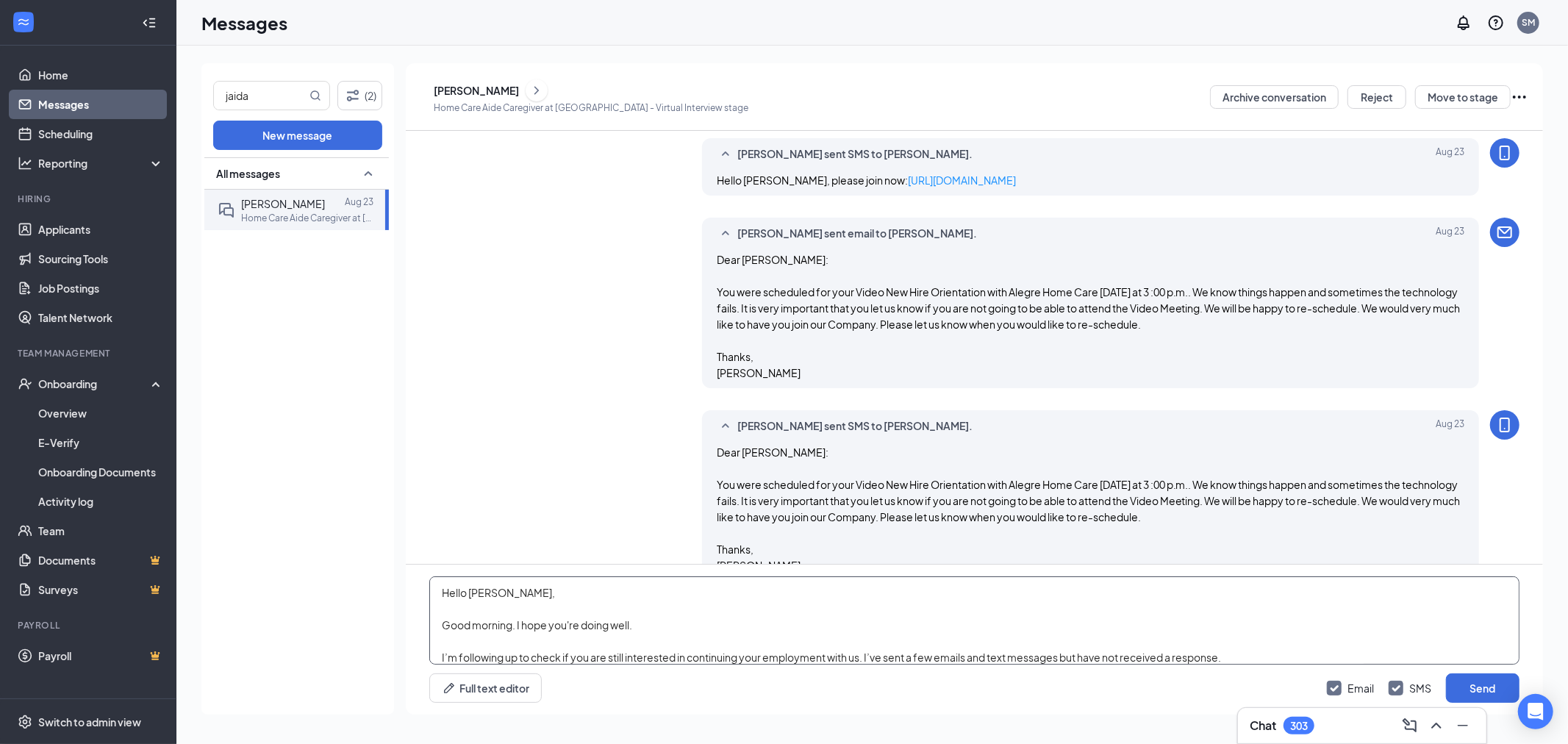
click at [673, 621] on textarea "Hello Jaida, Good morning. I hope you're doing well. I’m following up to check …" at bounding box center [974, 620] width 1090 height 88
click at [1463, 627] on textarea "Hello Jaida, Good morning. I hope you're doing well. You've missed your resched…" at bounding box center [974, 620] width 1090 height 88
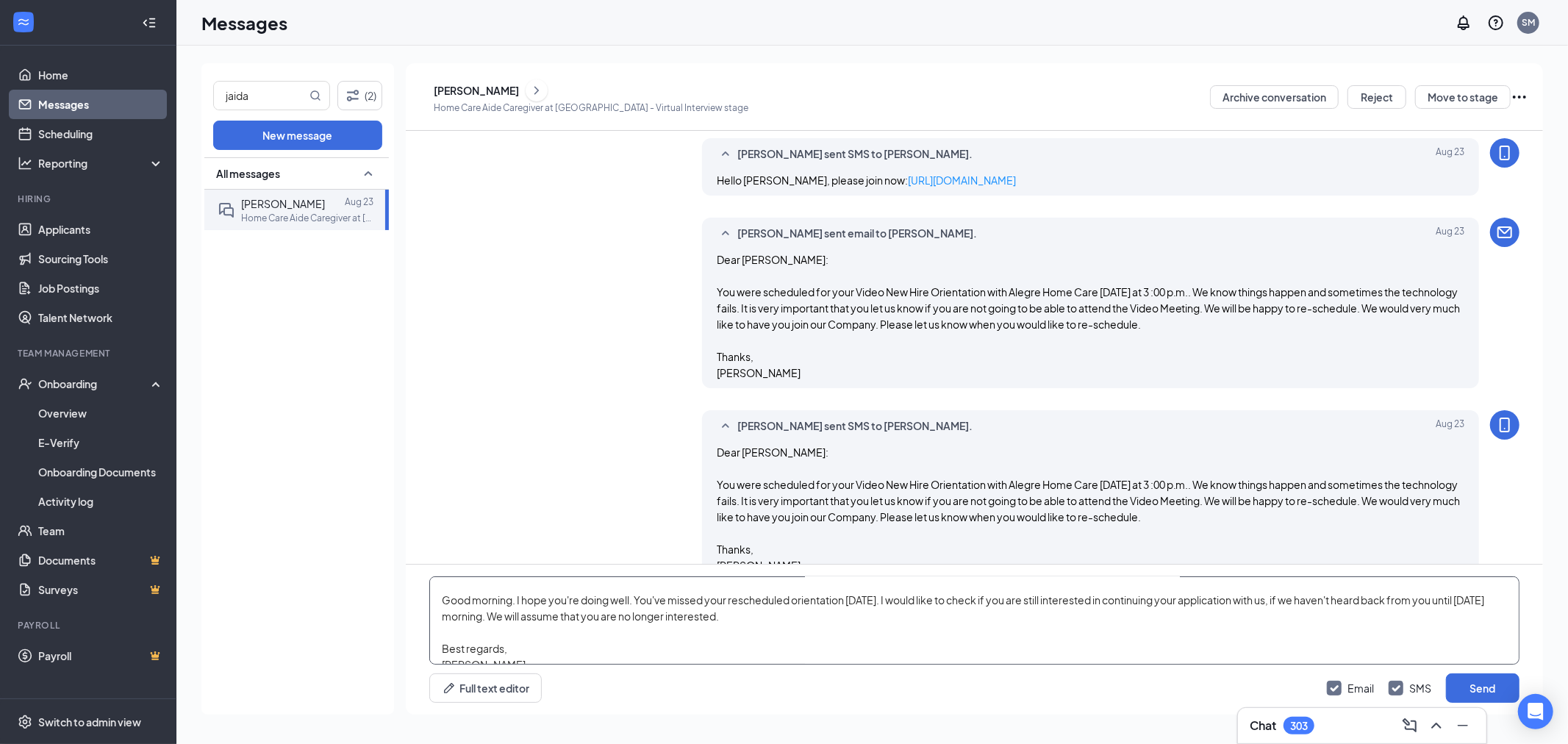
scroll to position [40, 0]
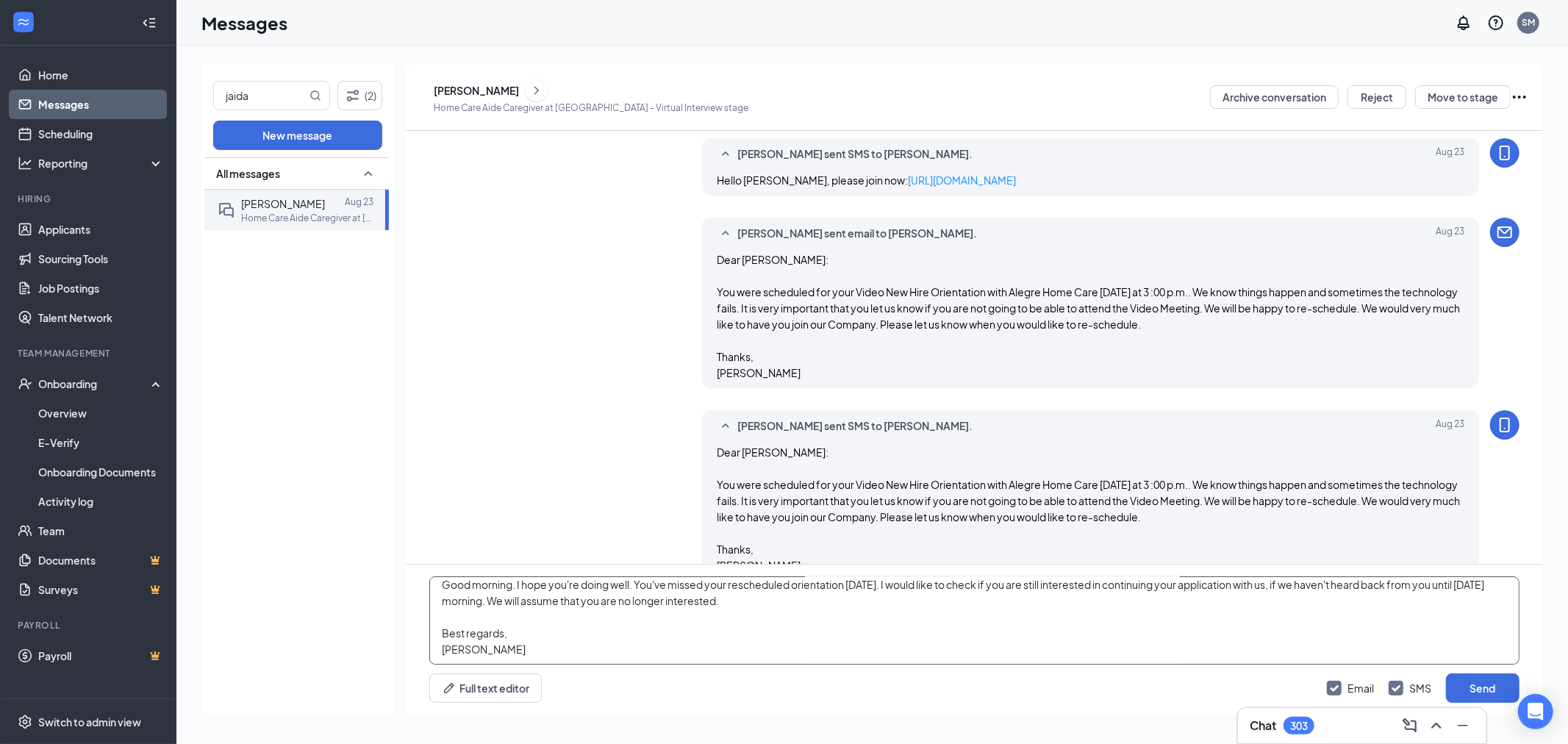
paste textarea "I wanted to follow up as you missed your rescheduled orientation last Monday. I…"
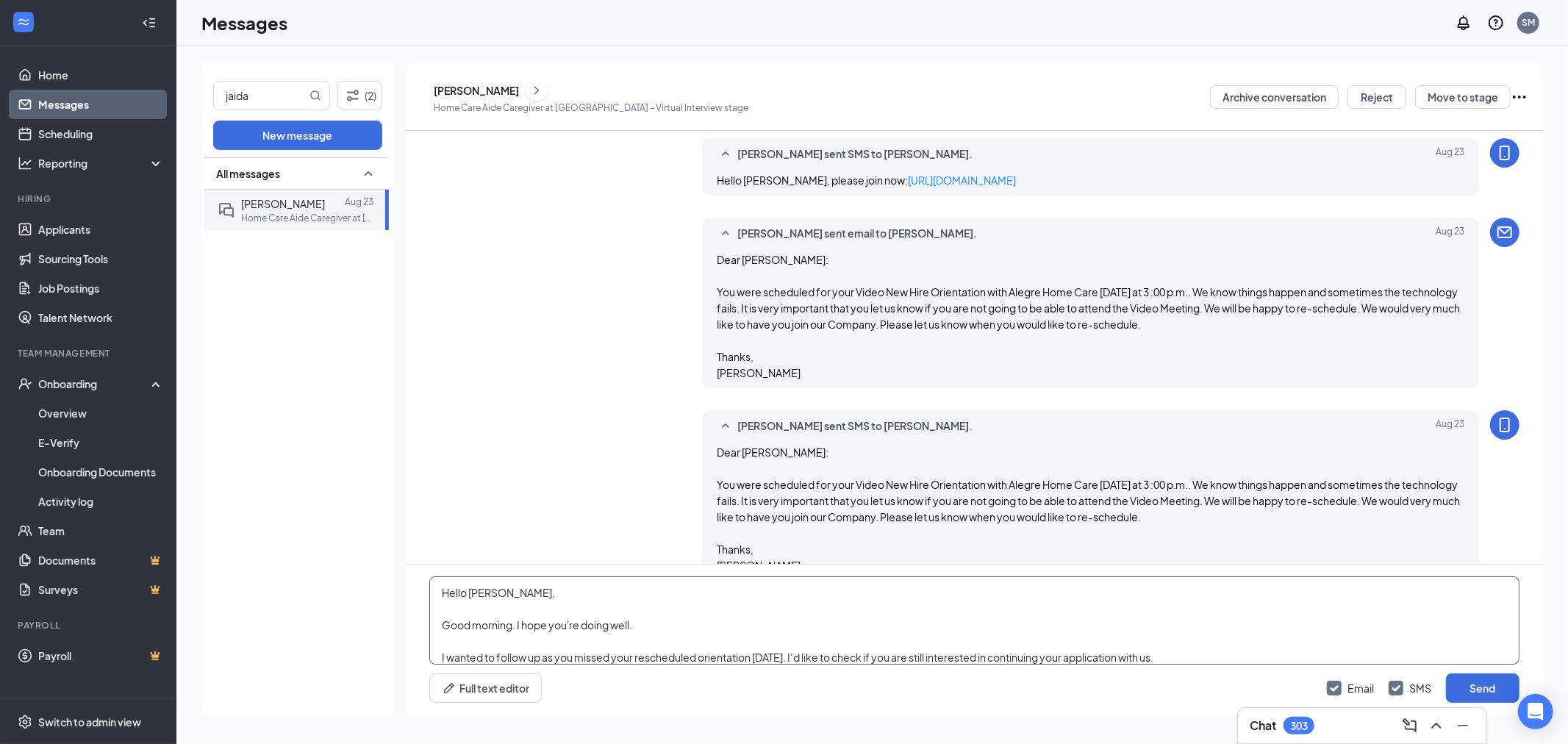
scroll to position [82, 0]
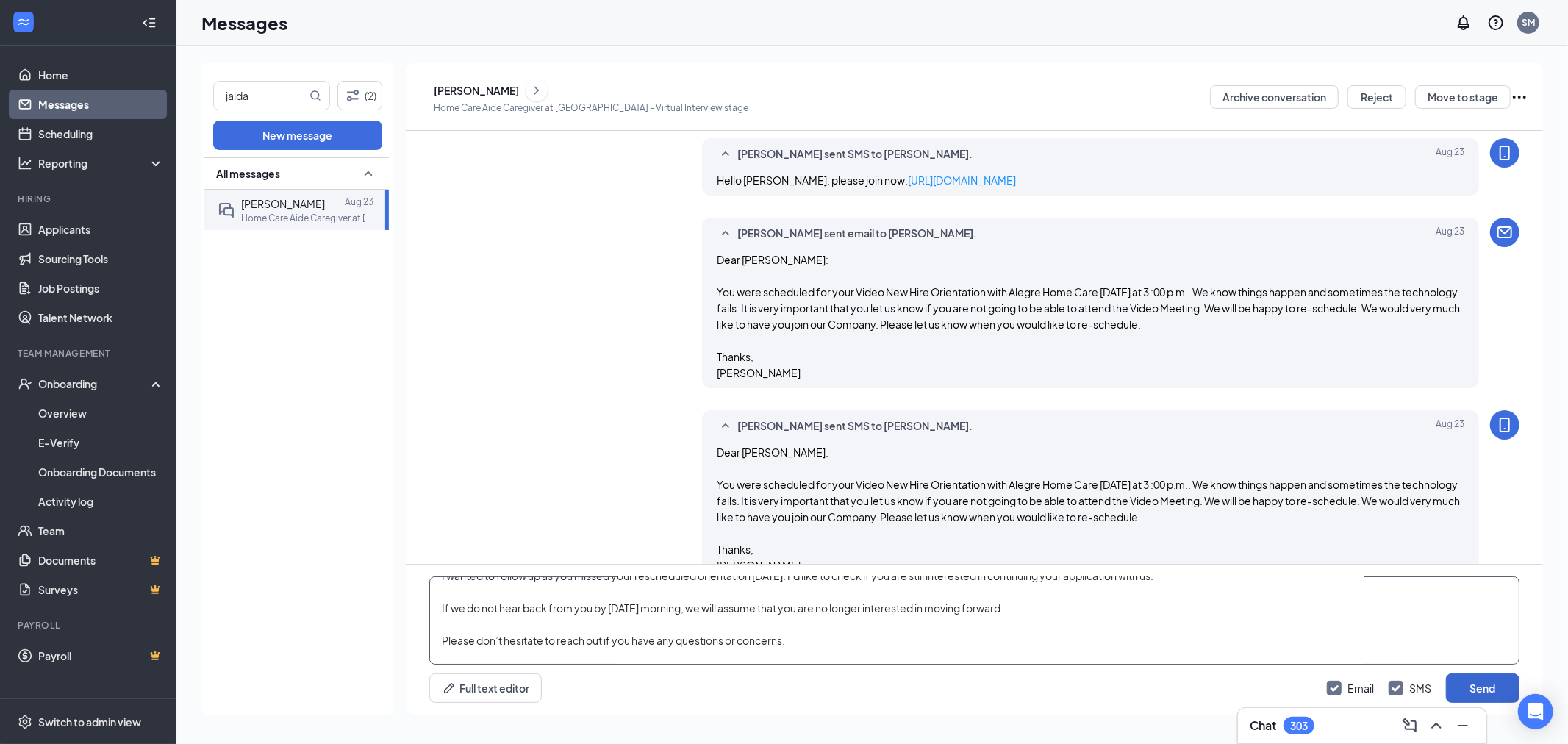
type textarea "Hello Jaida, Good morning. I hope you're doing well. I wanted to follow up as y…"
click at [1494, 692] on button "Send" at bounding box center [1482, 688] width 74 height 29
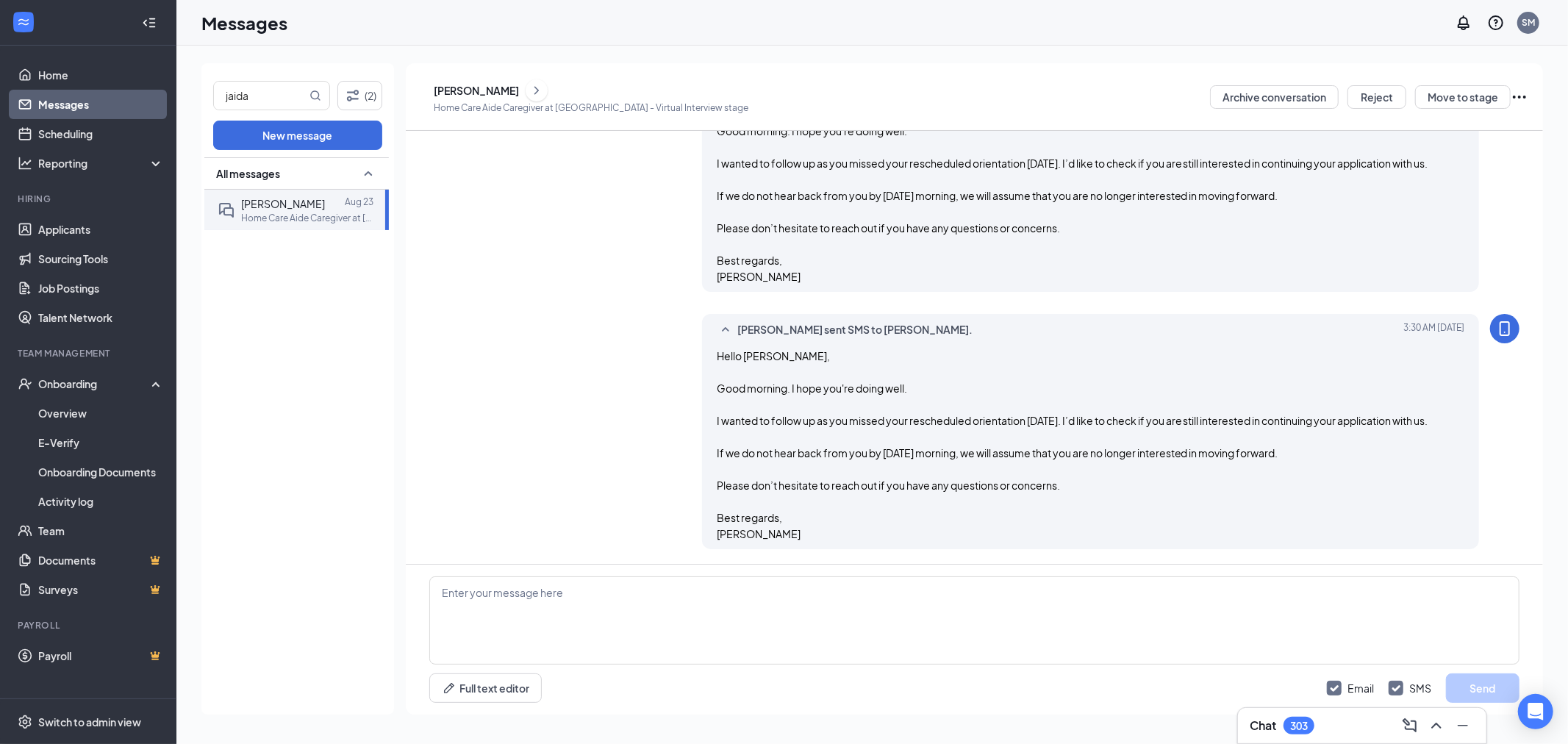
scroll to position [1244, 0]
drag, startPoint x: 269, startPoint y: 103, endPoint x: 209, endPoint y: 91, distance: 61.2
click at [209, 91] on div "jaida (2) New message All messages Jaida Williams Aug 23 Home Care Aide Caregiv…" at bounding box center [298, 389] width 193 height 651
type input "melch"
click at [306, 202] on span "Melchisedek valce" at bounding box center [286, 203] width 90 height 13
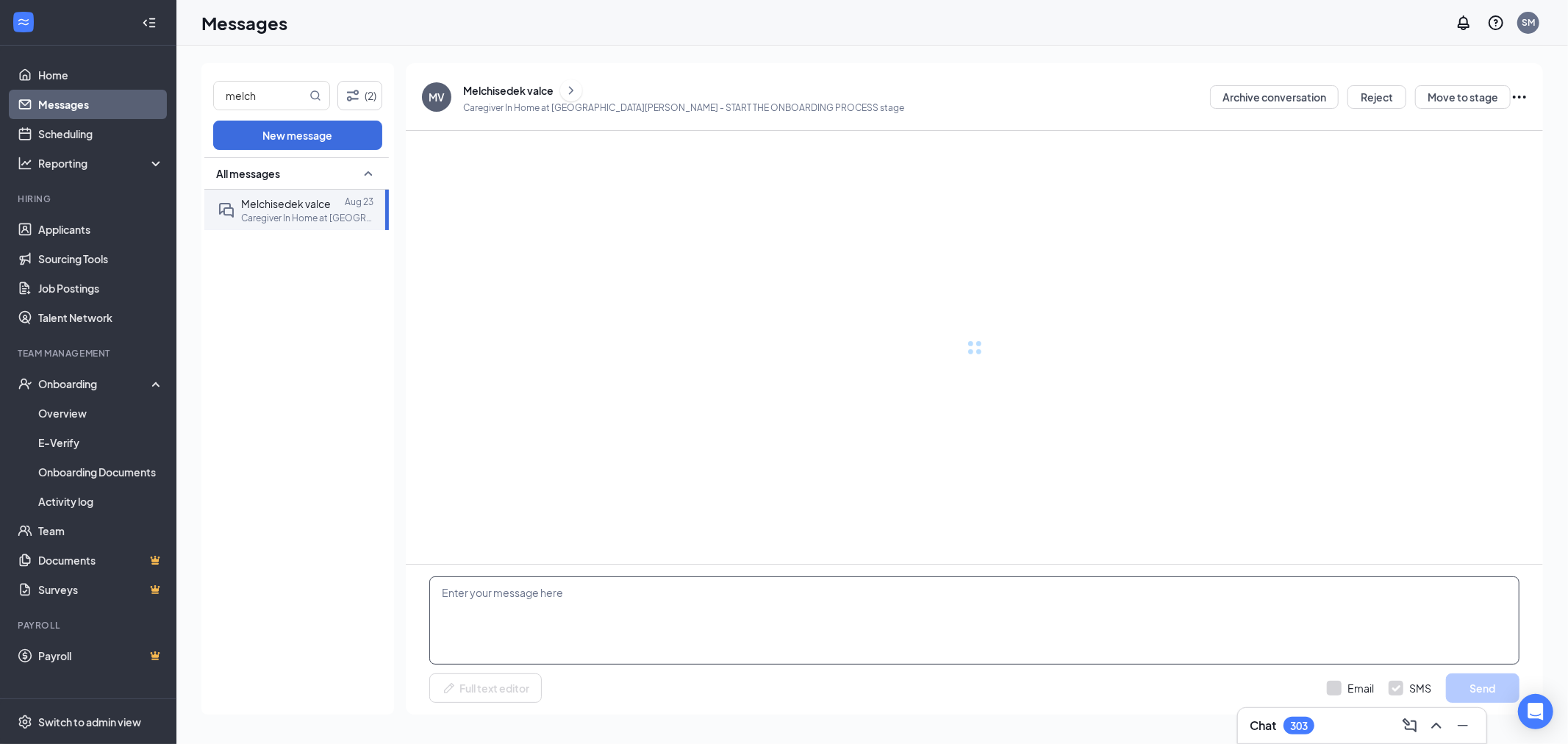
click at [637, 615] on textarea at bounding box center [974, 620] width 1090 height 88
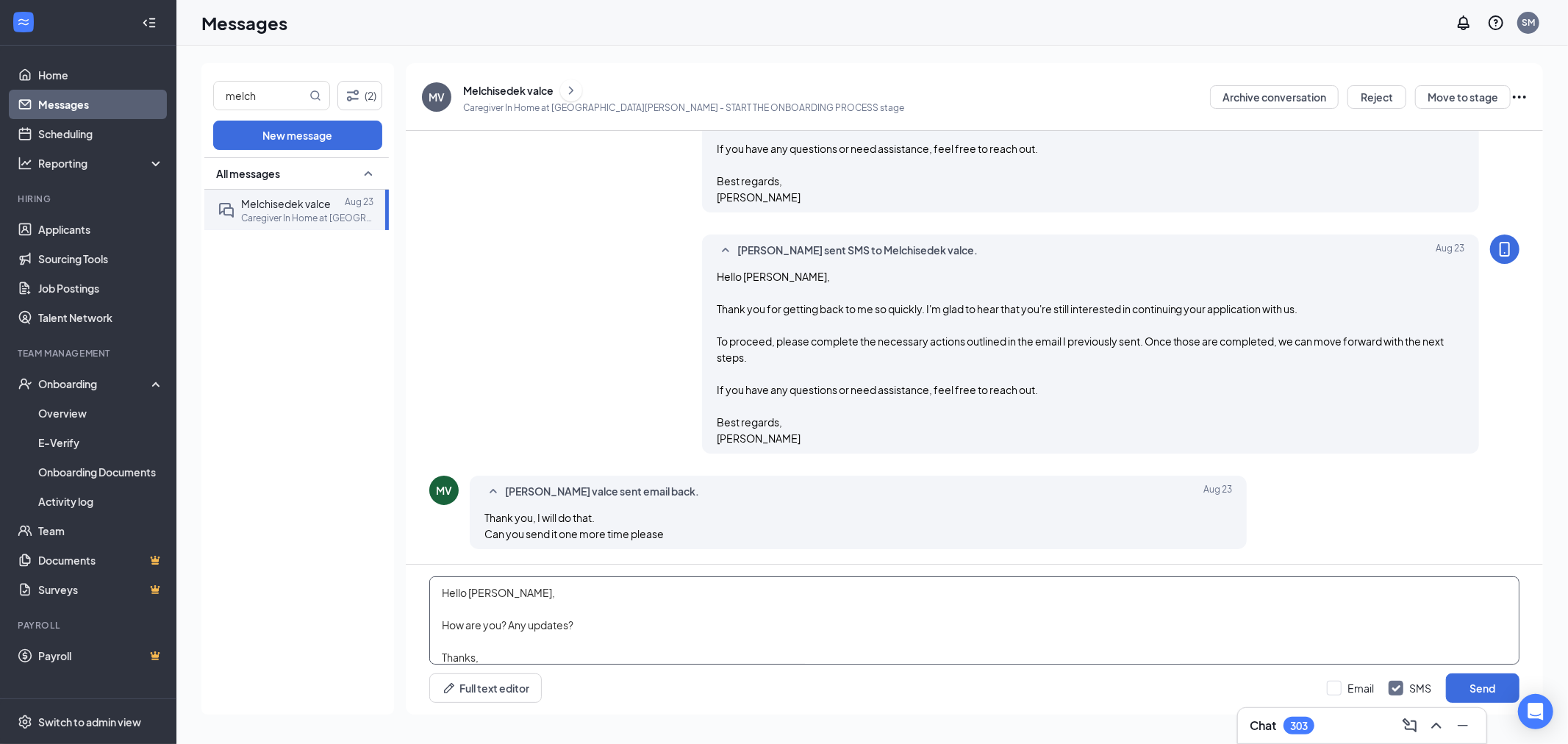
scroll to position [15, 0]
type textarea "Hello Melchisedek, How are you? Any updates? Thanks, Shiella"
click at [1335, 669] on div "Hello Melchisedek, How are you? Any updates? Thanks, Shiella Full text editor E…" at bounding box center [974, 639] width 1137 height 150
click at [1336, 682] on input "Email" at bounding box center [1350, 688] width 47 height 15
checkbox input "true"
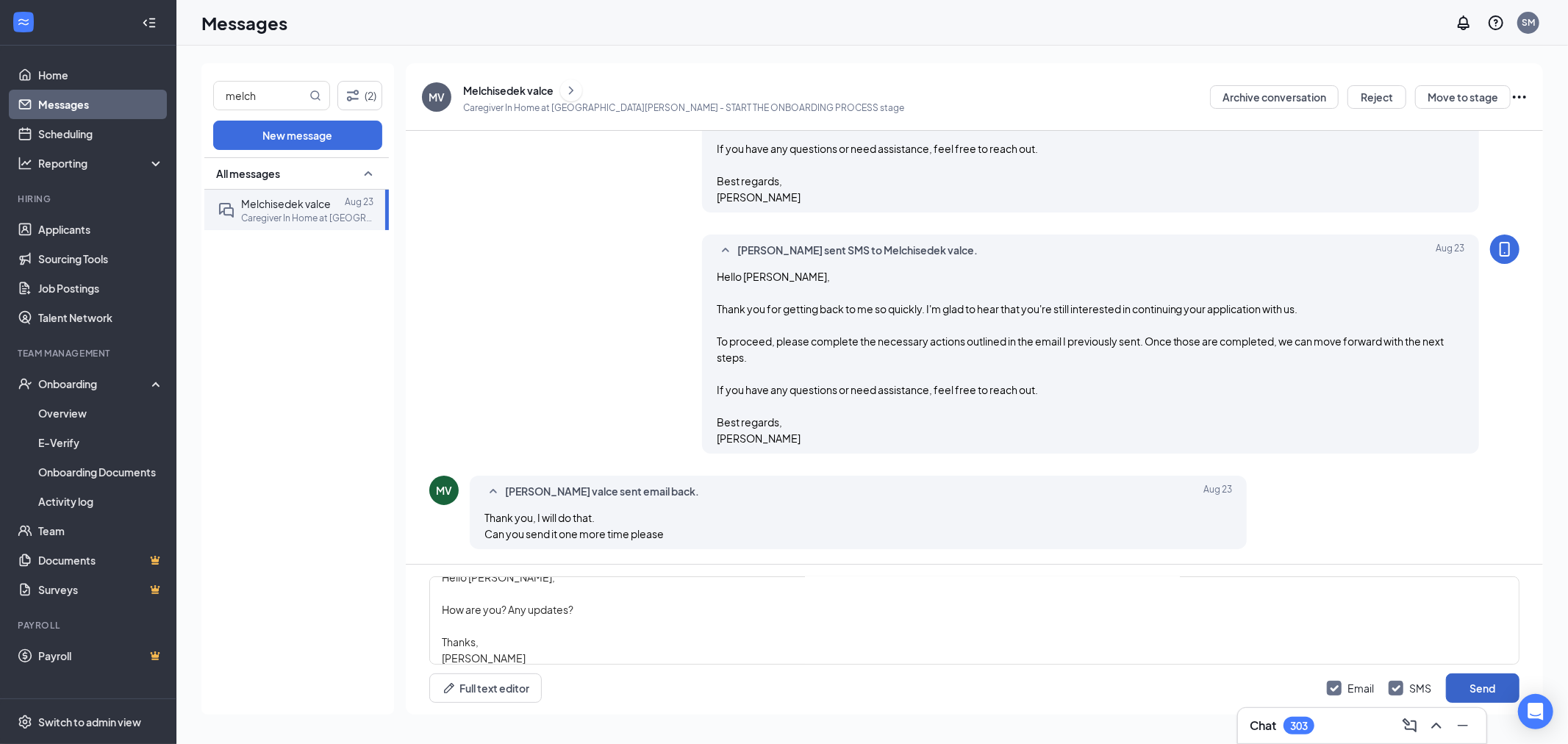
click at [1504, 688] on button "Send" at bounding box center [1482, 688] width 74 height 29
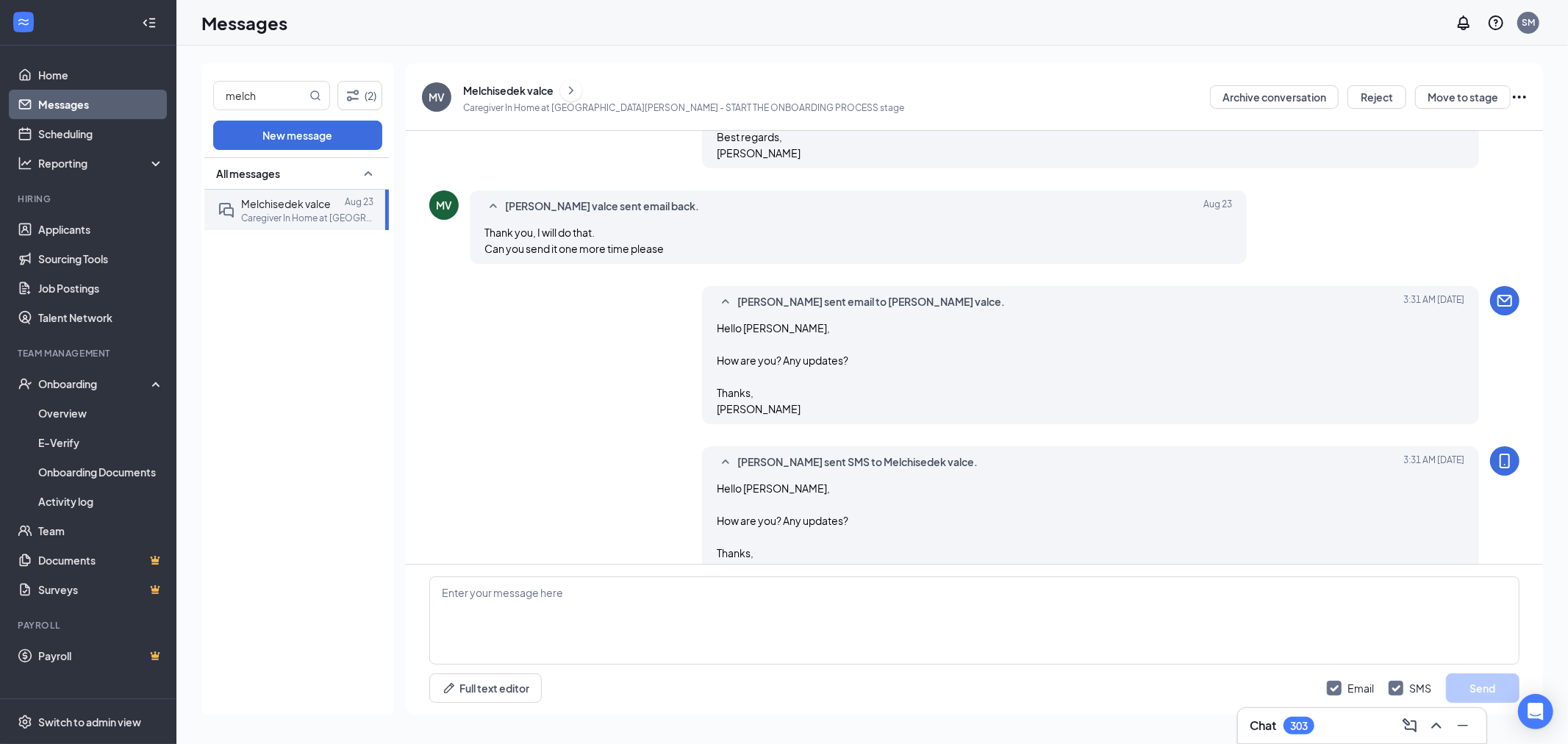
scroll to position [1471, 0]
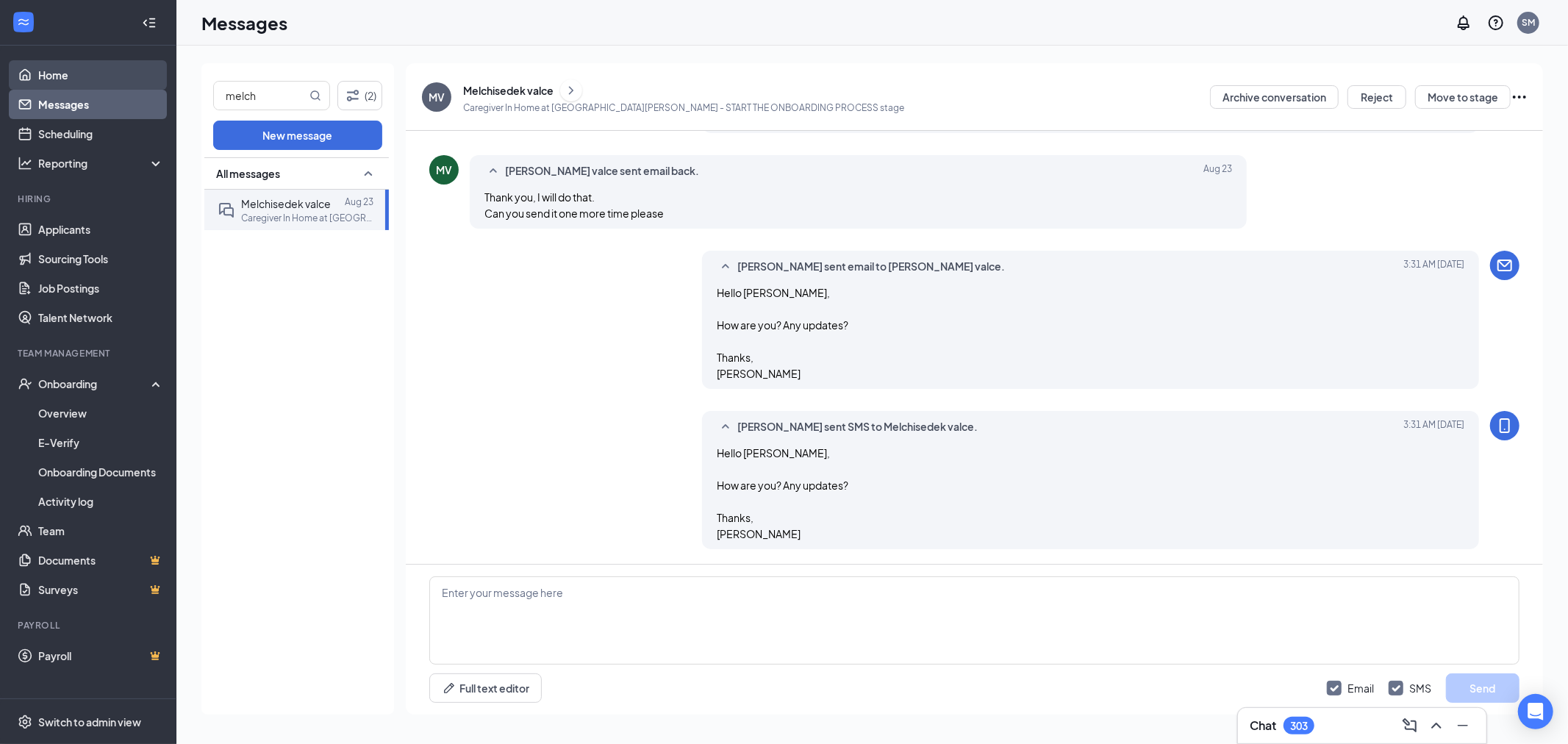
click at [84, 75] on link "Home" at bounding box center [101, 75] width 125 height 29
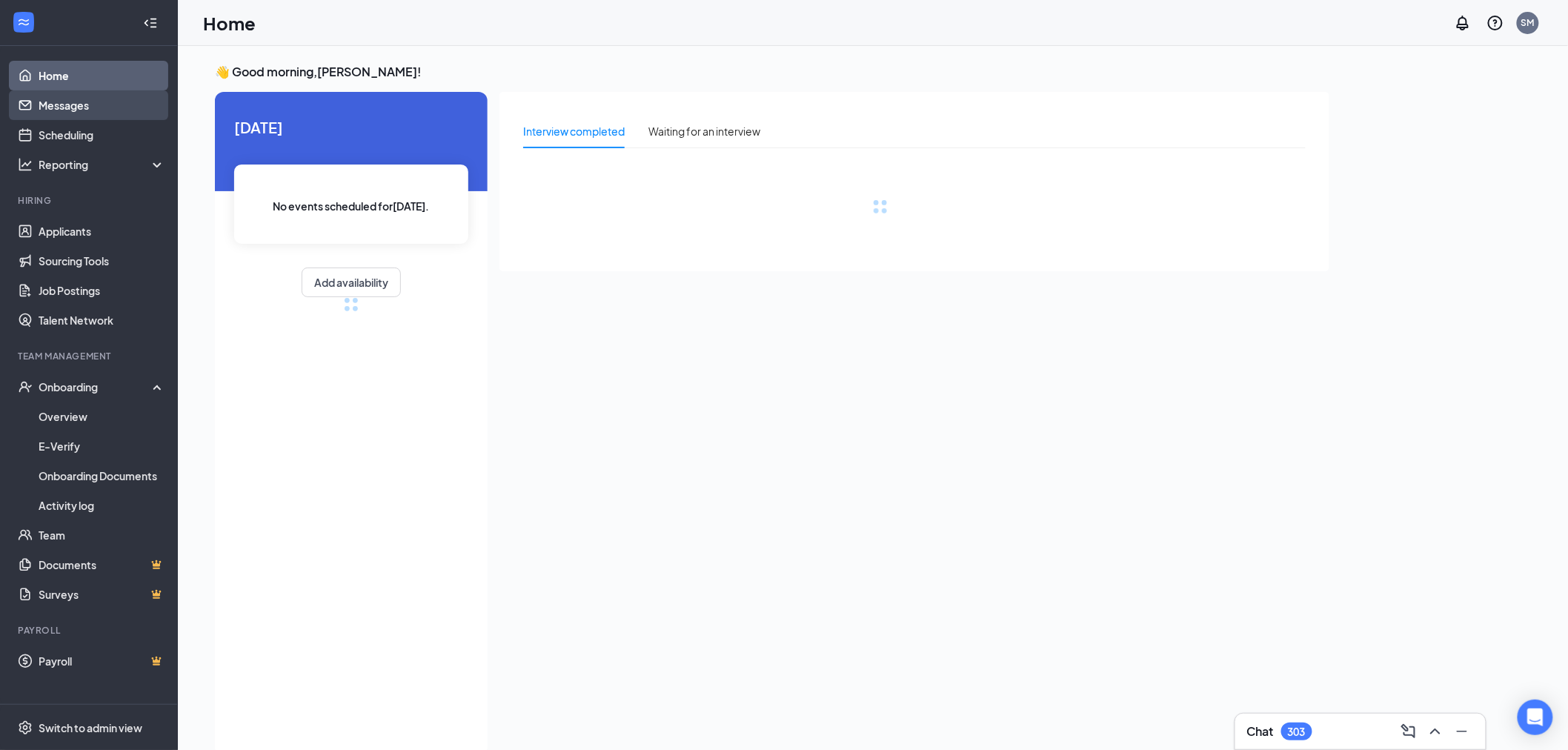
click at [50, 105] on link "Messages" at bounding box center [102, 105] width 126 height 30
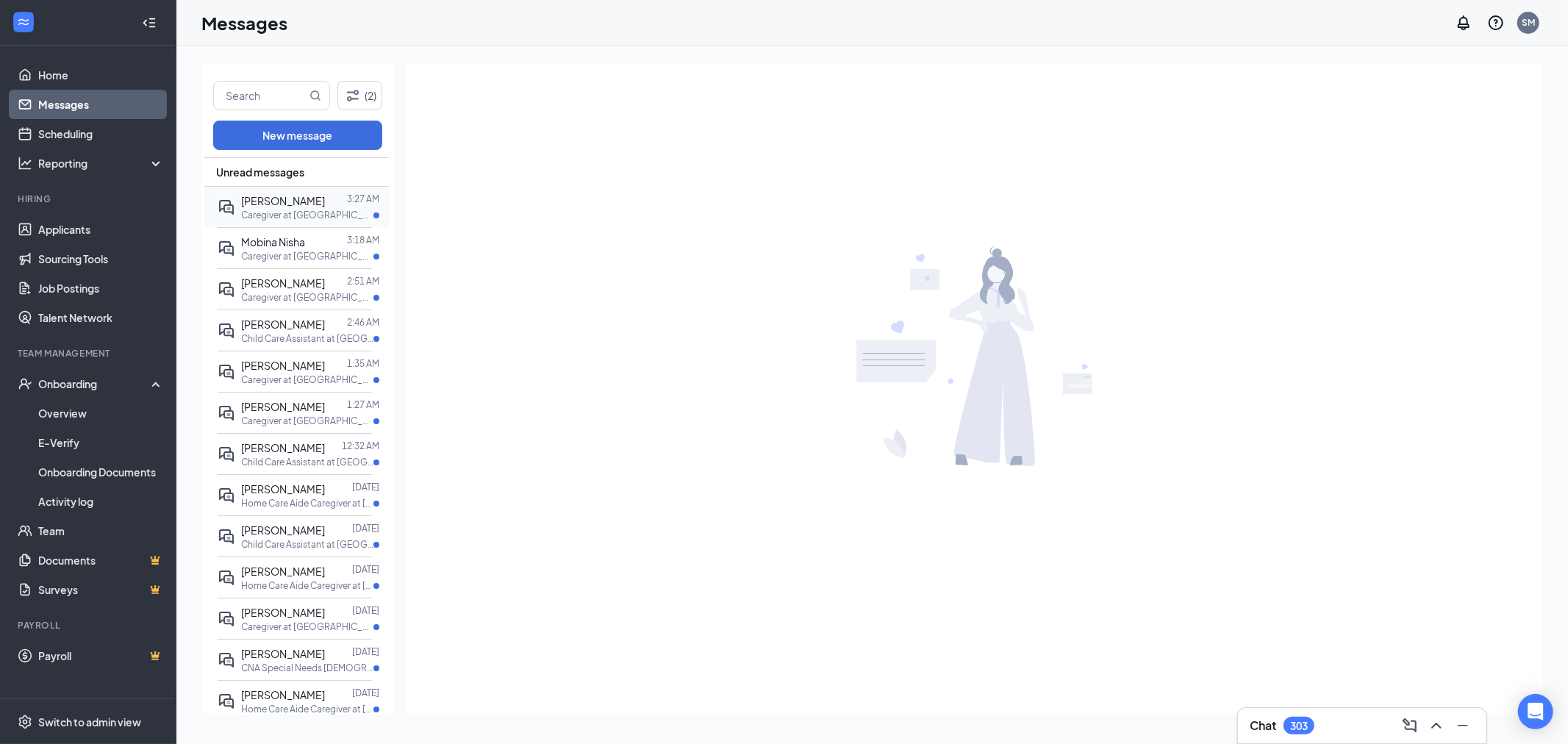
click at [302, 215] on p "Caregiver at Stockton" at bounding box center [307, 215] width 133 height 13
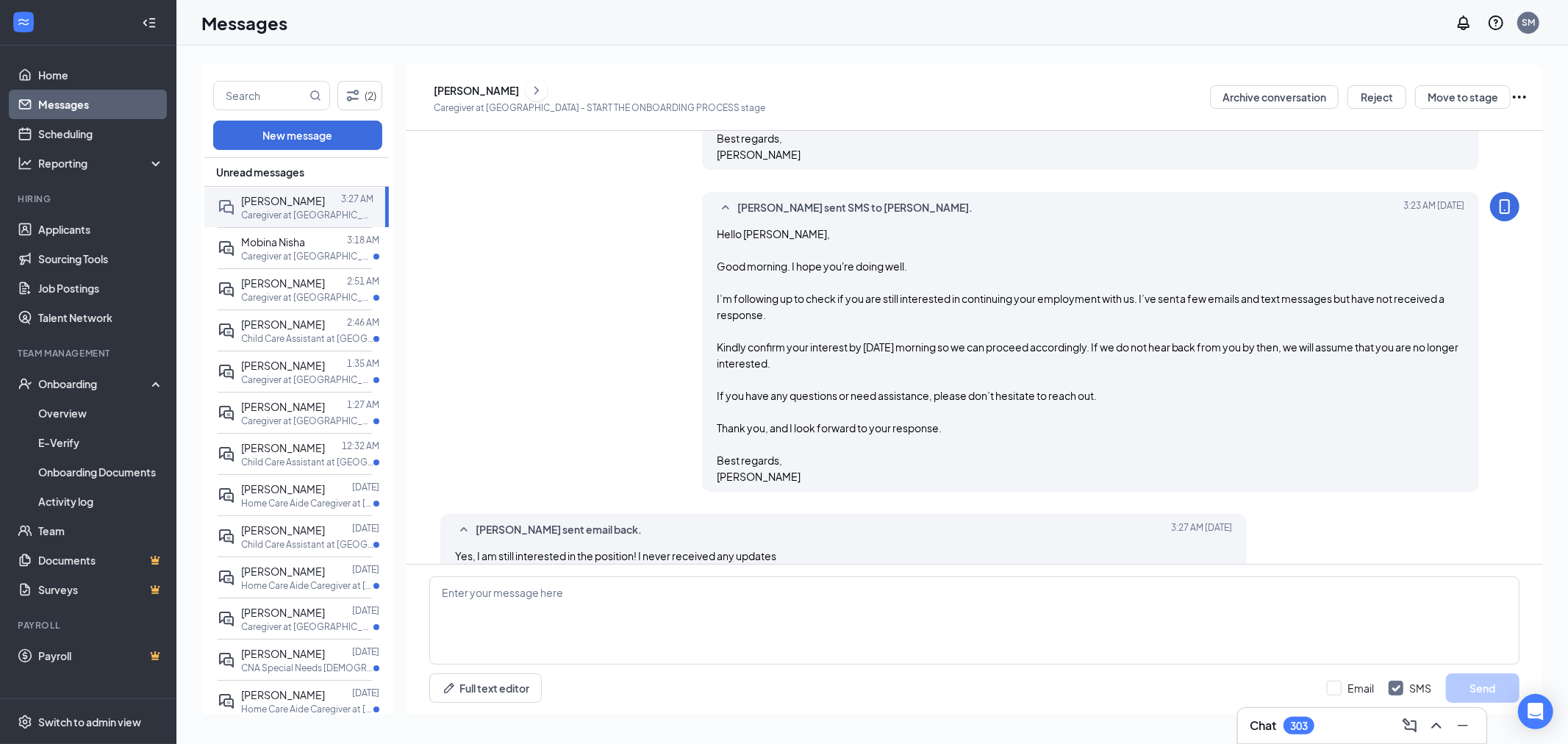
scroll to position [1309, 0]
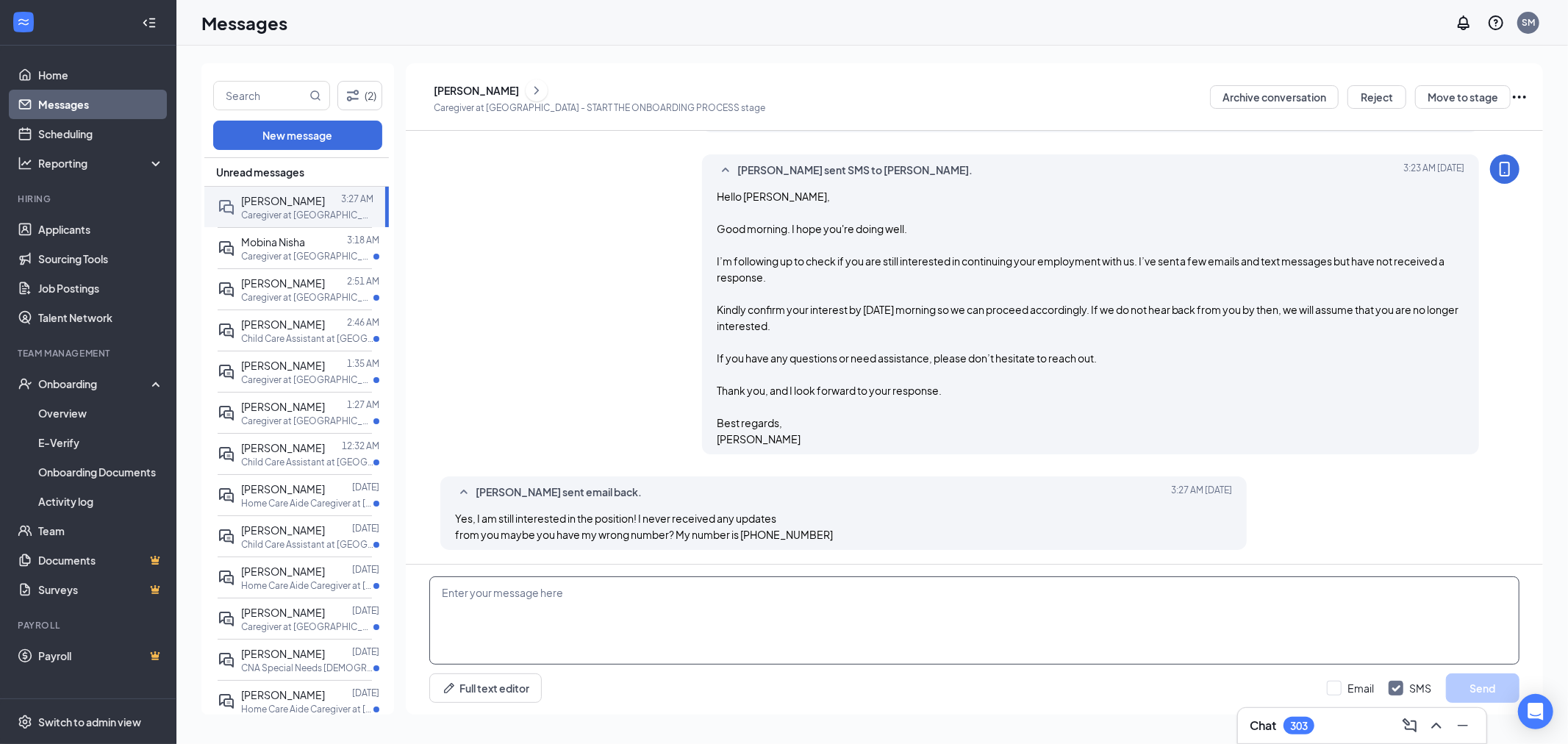
click at [568, 596] on textarea at bounding box center [974, 620] width 1090 height 88
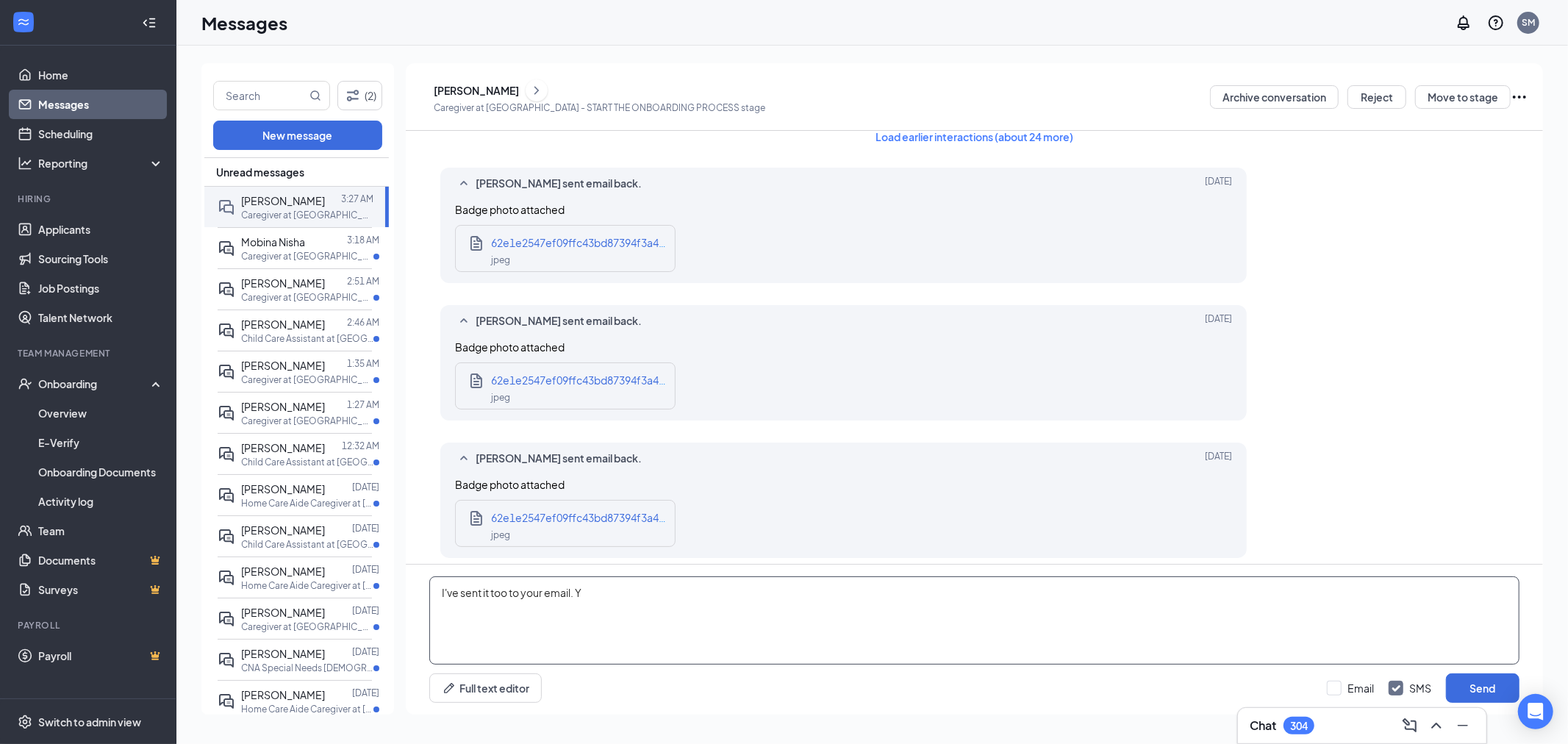
scroll to position [0, 0]
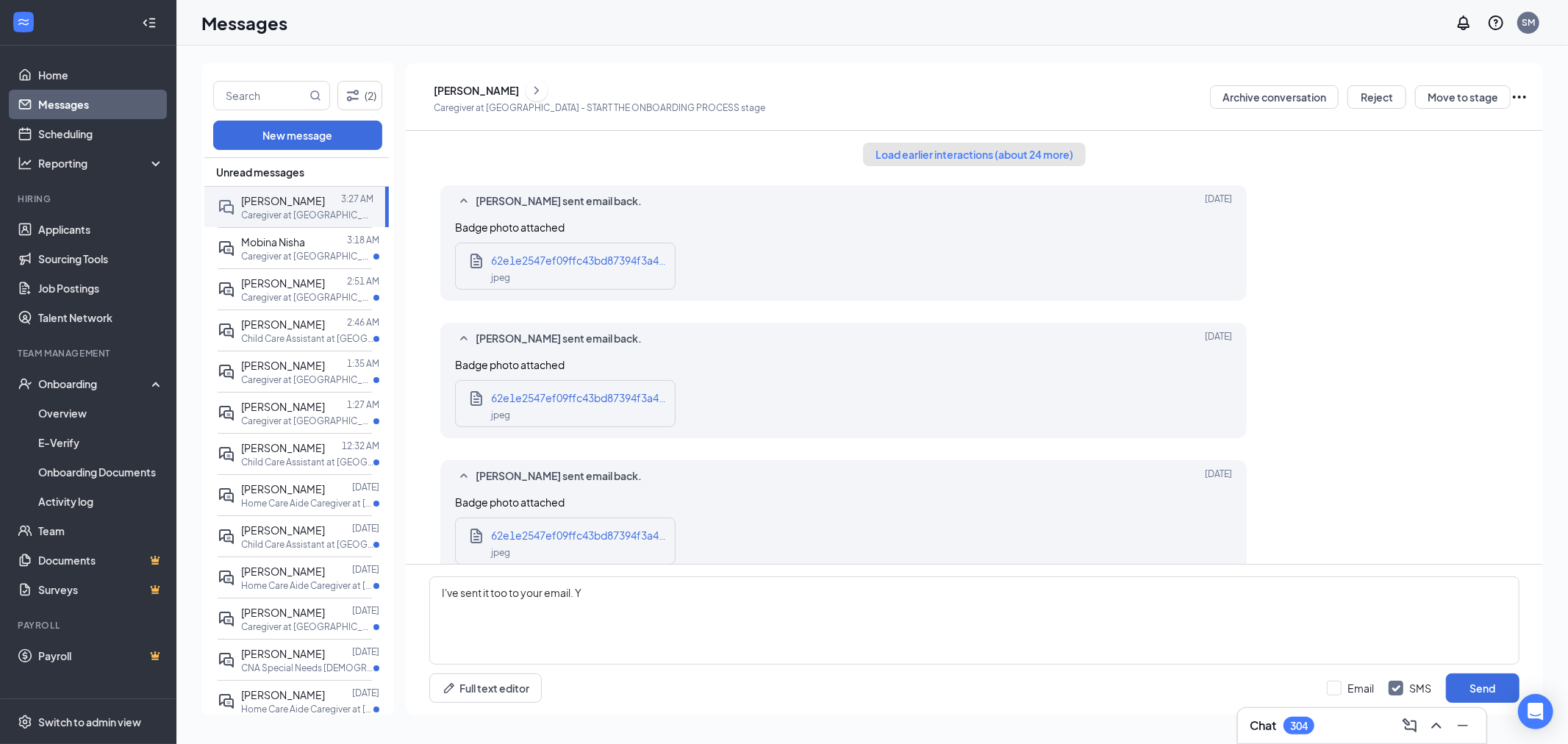
click at [986, 150] on button "Load earlier interactions (about 24 more)" at bounding box center [974, 155] width 223 height 24
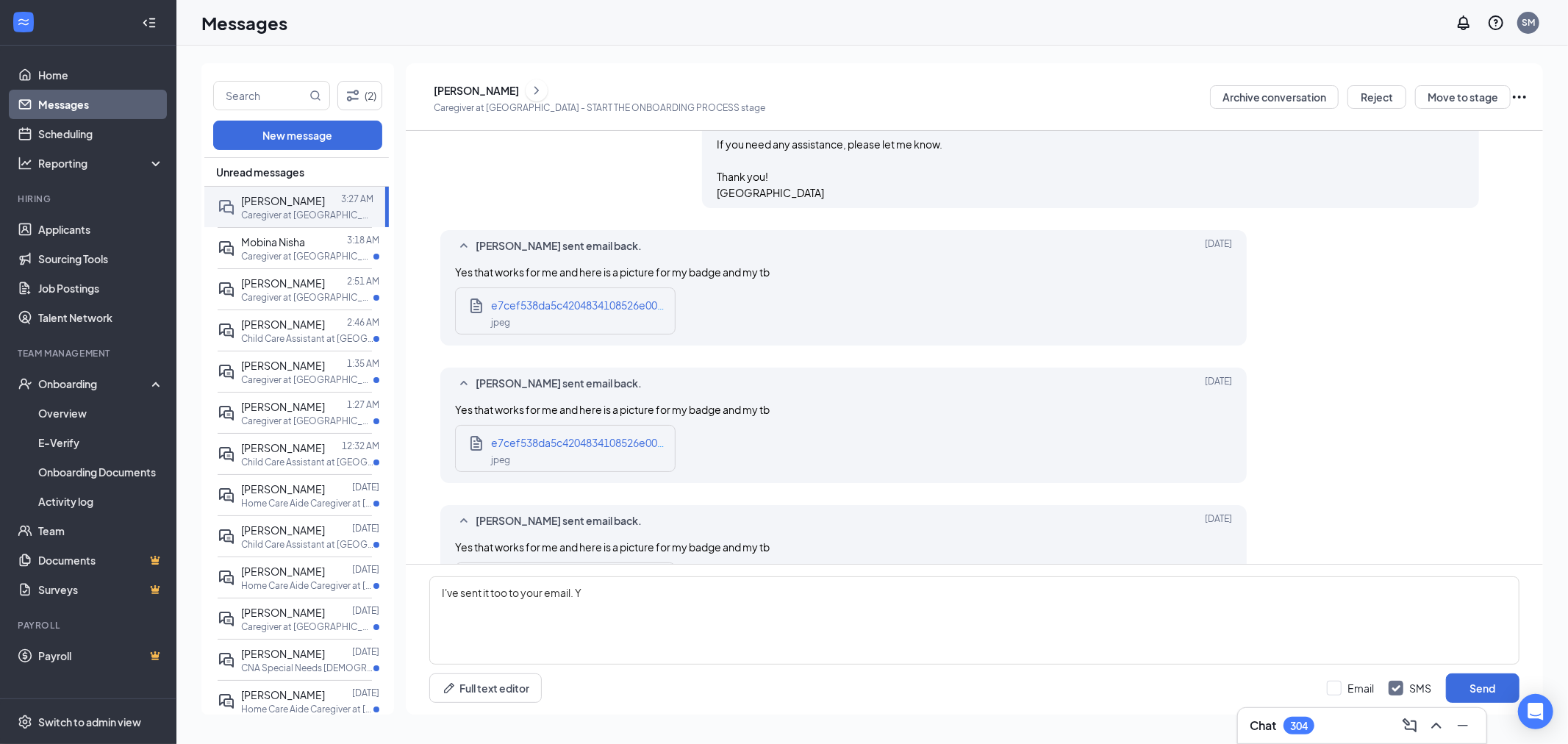
scroll to position [2041, 0]
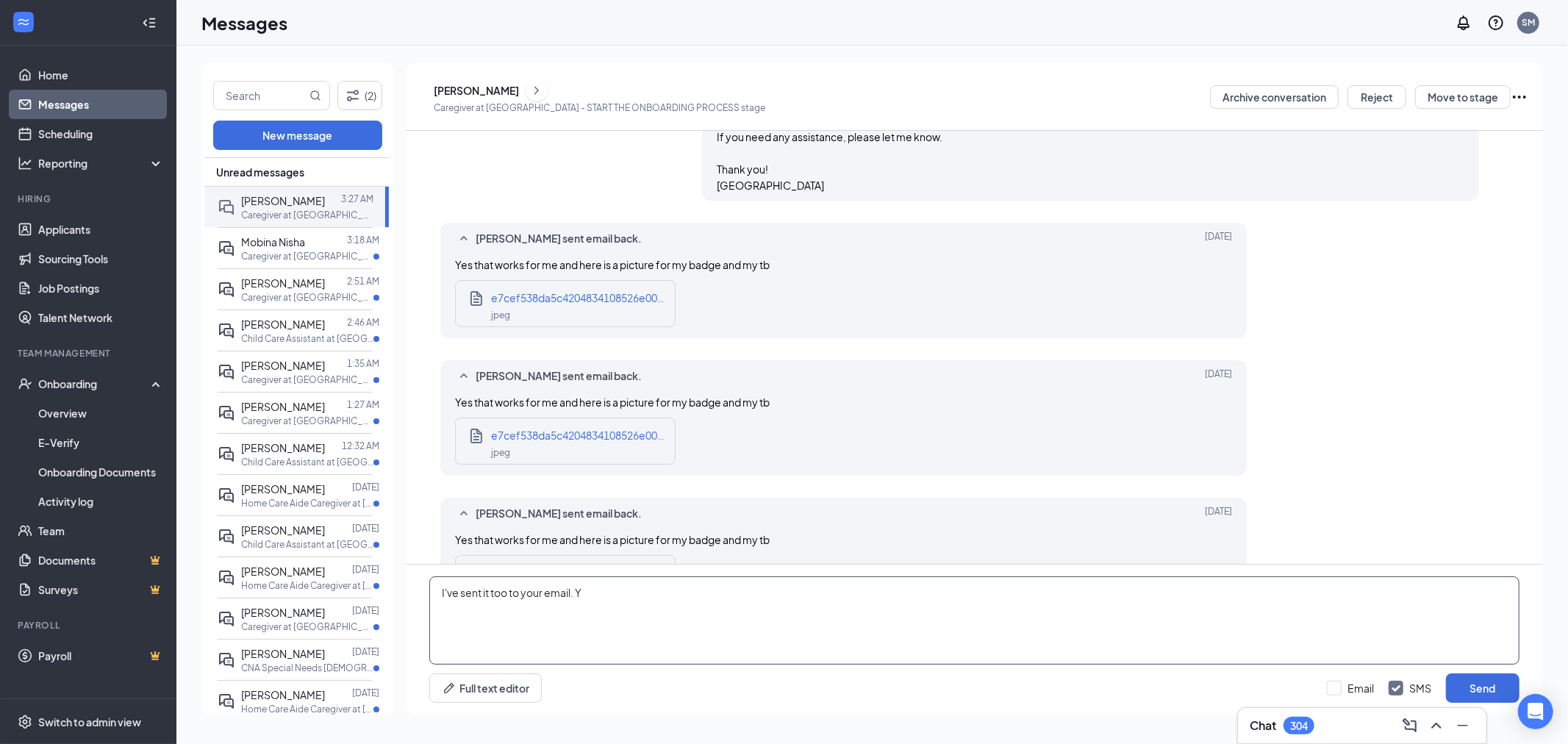
click at [625, 592] on textarea "I've sent it too to your email. Y" at bounding box center [974, 620] width 1090 height 88
drag, startPoint x: 625, startPoint y: 592, endPoint x: 294, endPoint y: 533, distance: 336.2
click at [294, 533] on div "(2) New message Unread messages Adrianna Mclin 3:27 AM Caregiver at Stockton Mo…" at bounding box center [873, 395] width 1342 height 663
type textarea "I"
paste textarea "I hope you're doing well. I'm not sure which email or text message you’re refer…"
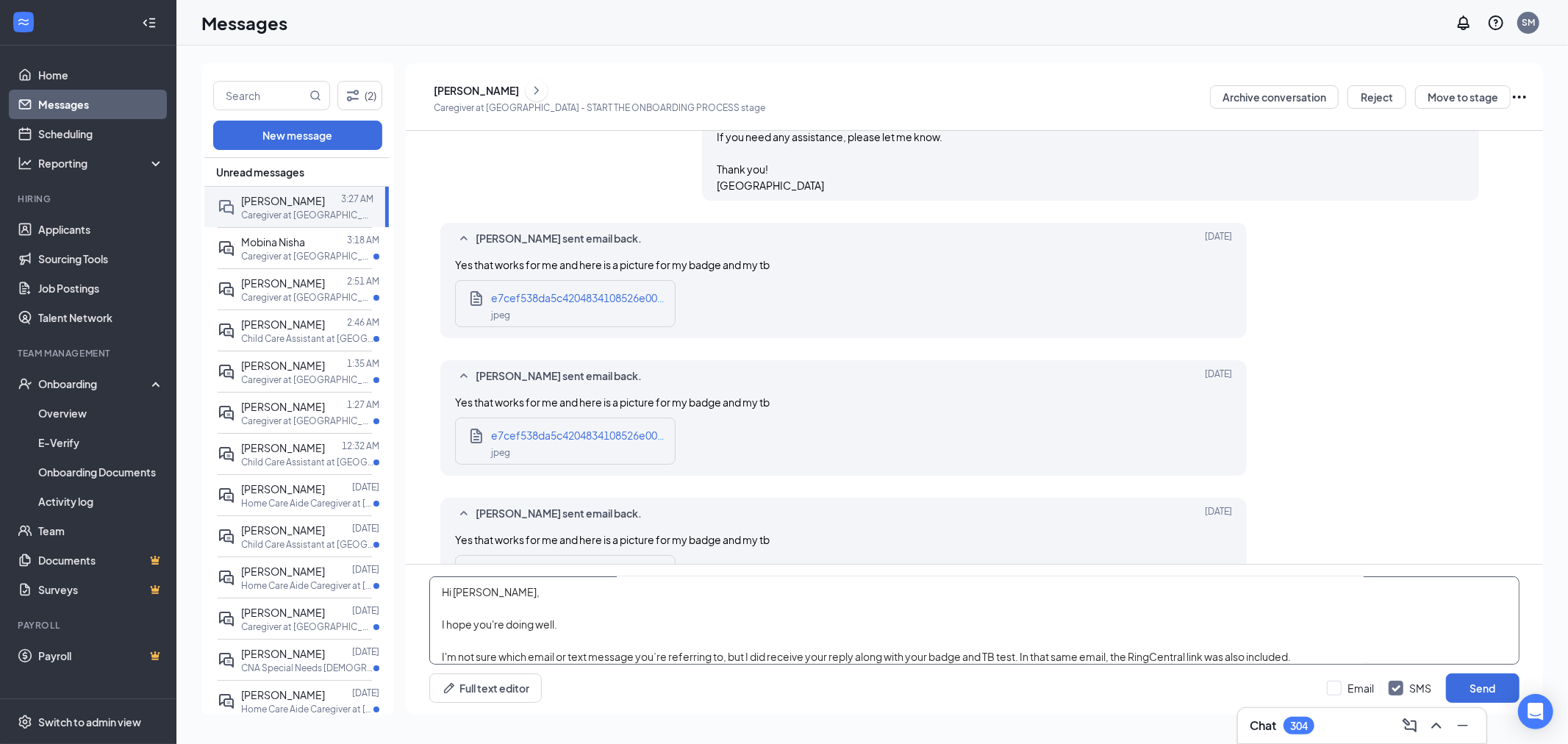
scroll to position [0, 0]
type textarea "Hi Adrianna, I hope you're doing well. I'm not sure which email or text message…"
click at [571, 304] on span "e7cef538da5c4204834108526e00d40e.jpeg" at bounding box center [599, 298] width 216 height 13
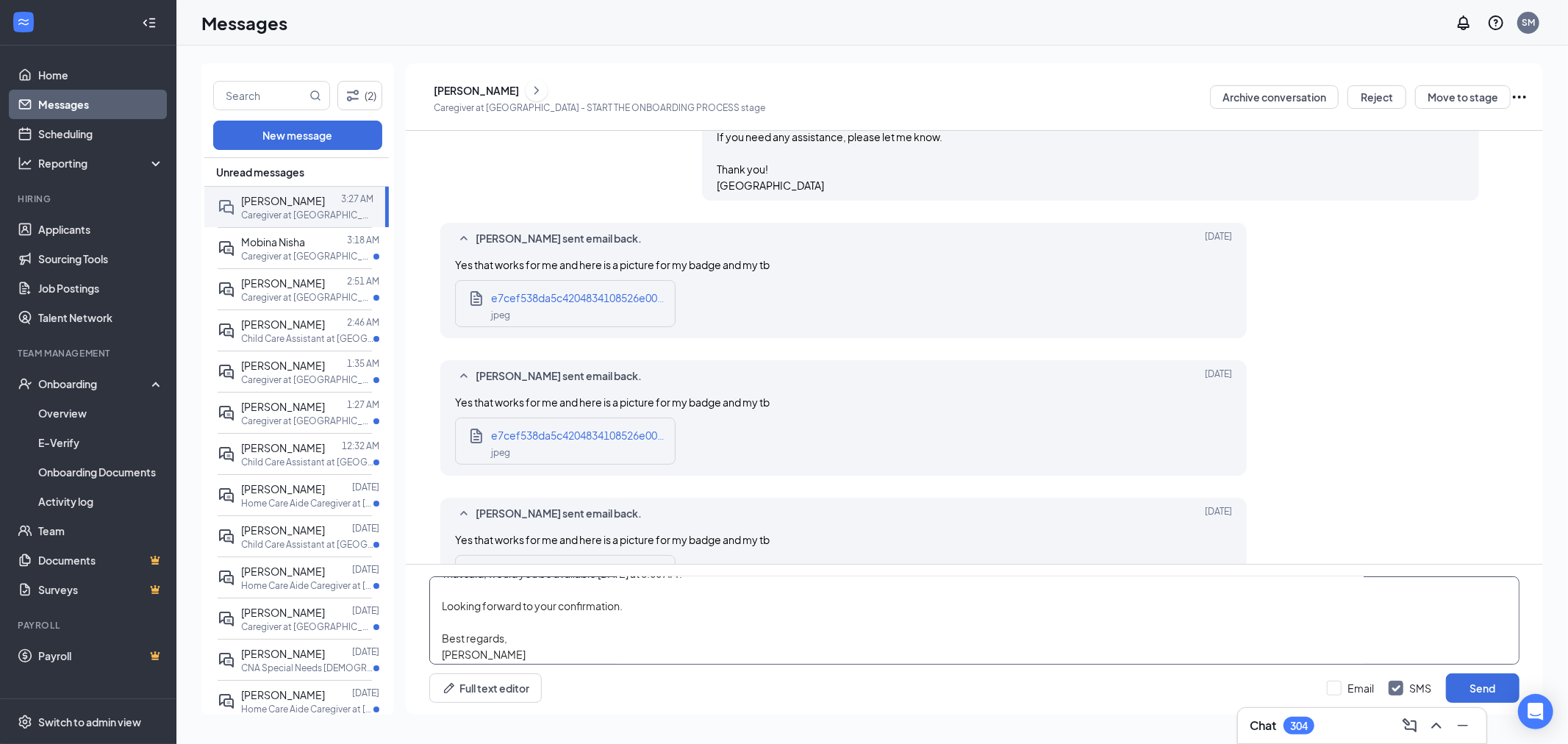
scroll to position [121, 0]
click at [1354, 696] on div "Email SMS Send" at bounding box center [1423, 688] width 193 height 29
click at [1323, 665] on div "Hi Adrianna, I hope you're doing well. I'm not sure which email or text message…" at bounding box center [974, 639] width 1137 height 150
click at [1348, 685] on input "Email" at bounding box center [1350, 688] width 47 height 15
checkbox input "true"
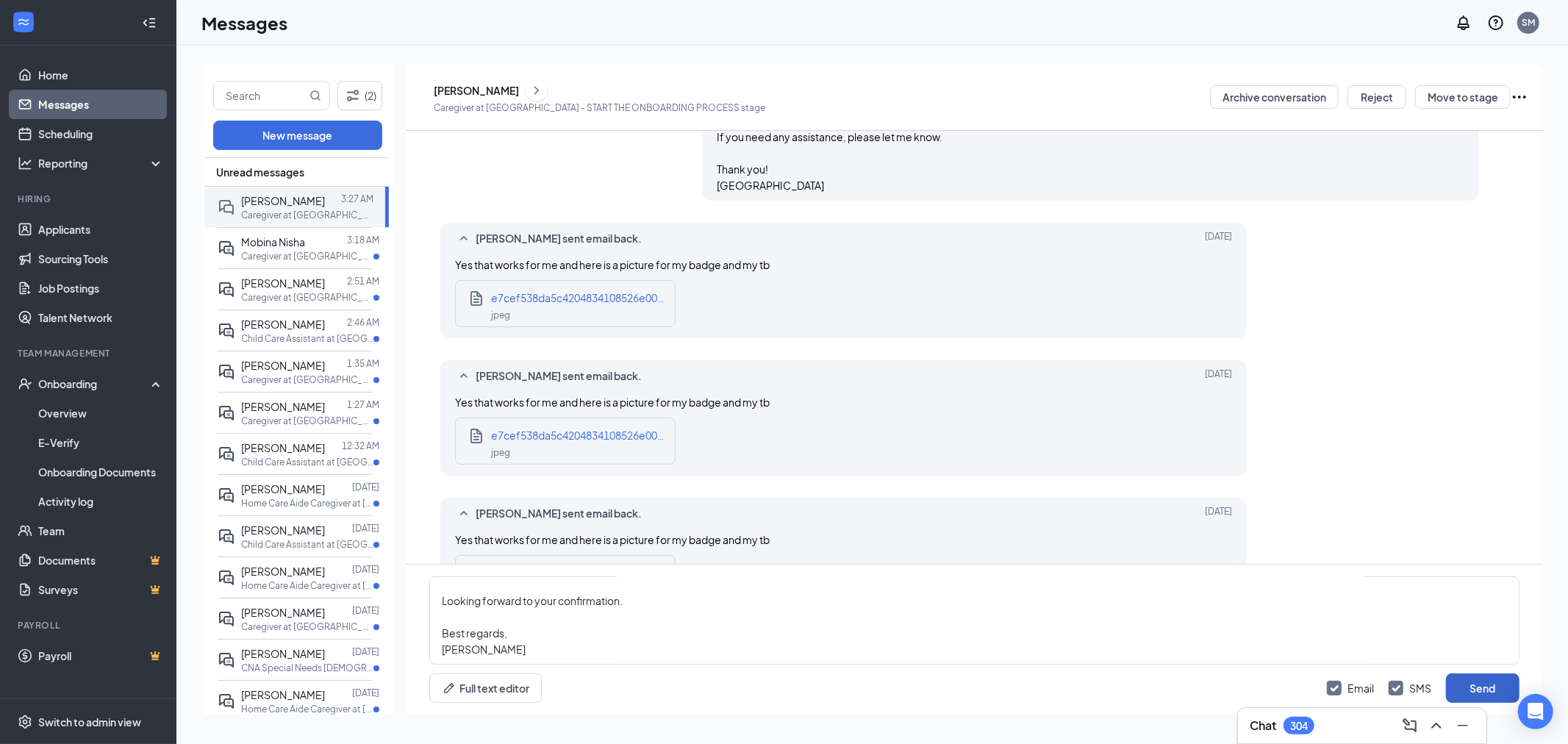
click at [1507, 679] on button "Send" at bounding box center [1482, 688] width 74 height 29
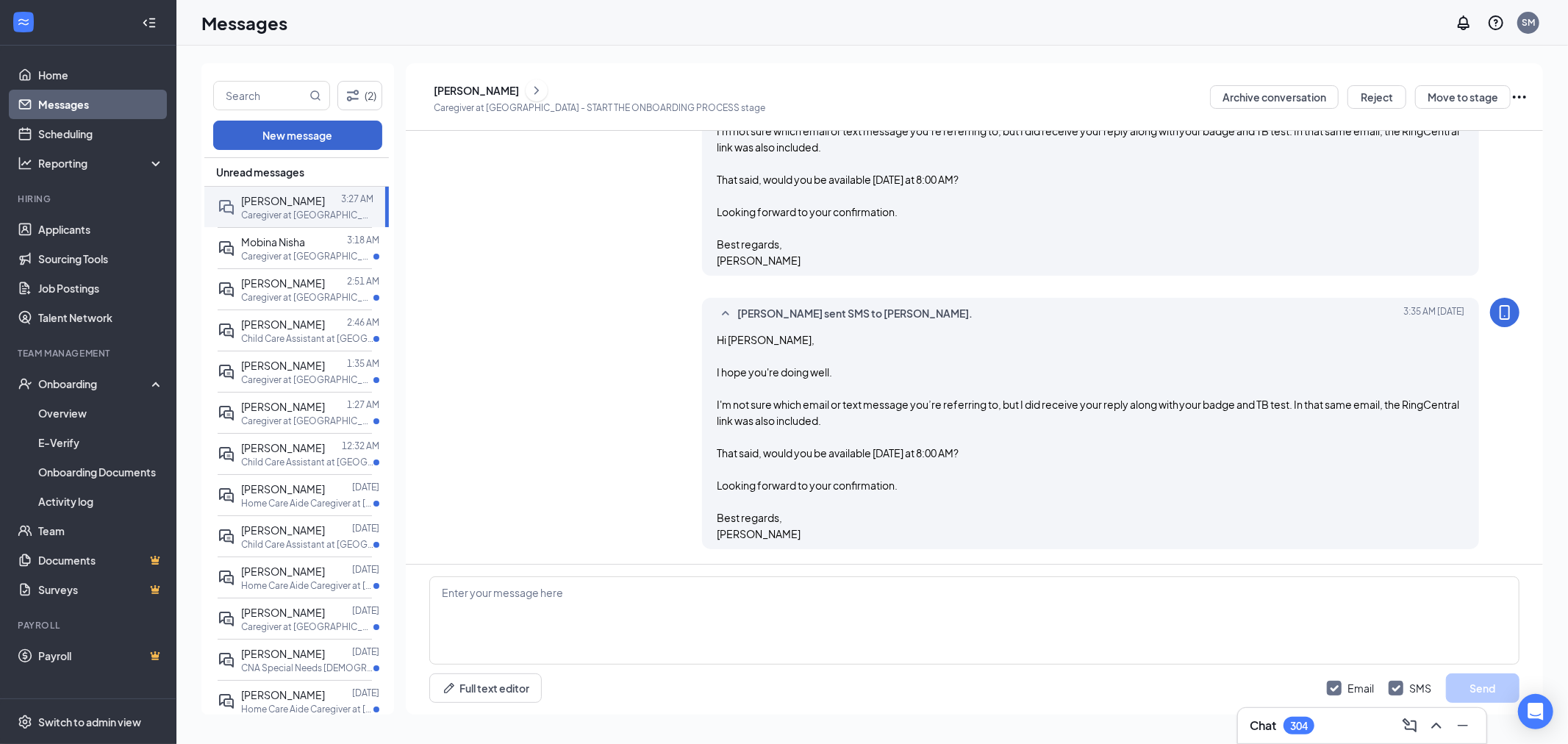
scroll to position [4490, 0]
click at [295, 252] on p "Caregiver at Turlock" at bounding box center [307, 256] width 133 height 13
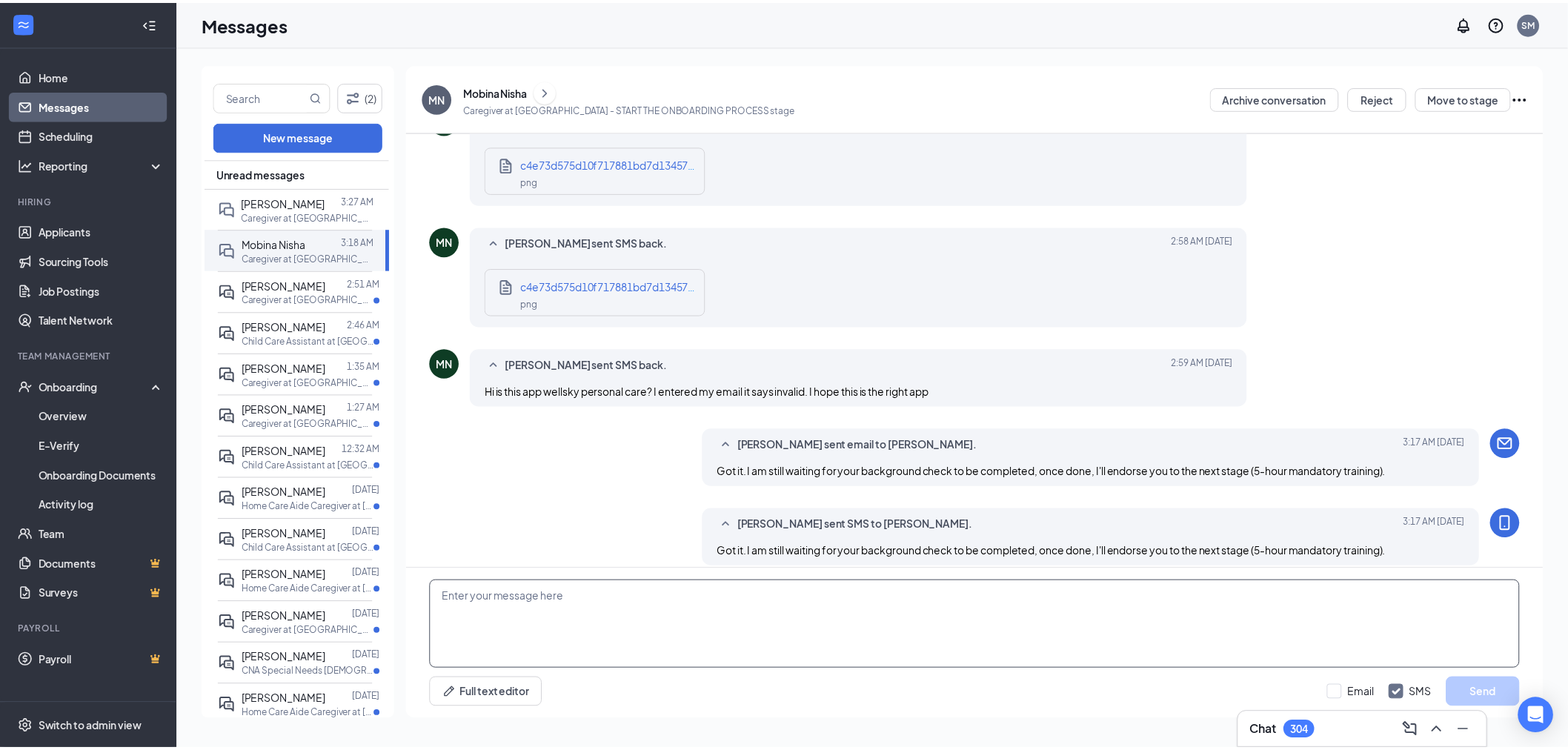
scroll to position [654, 0]
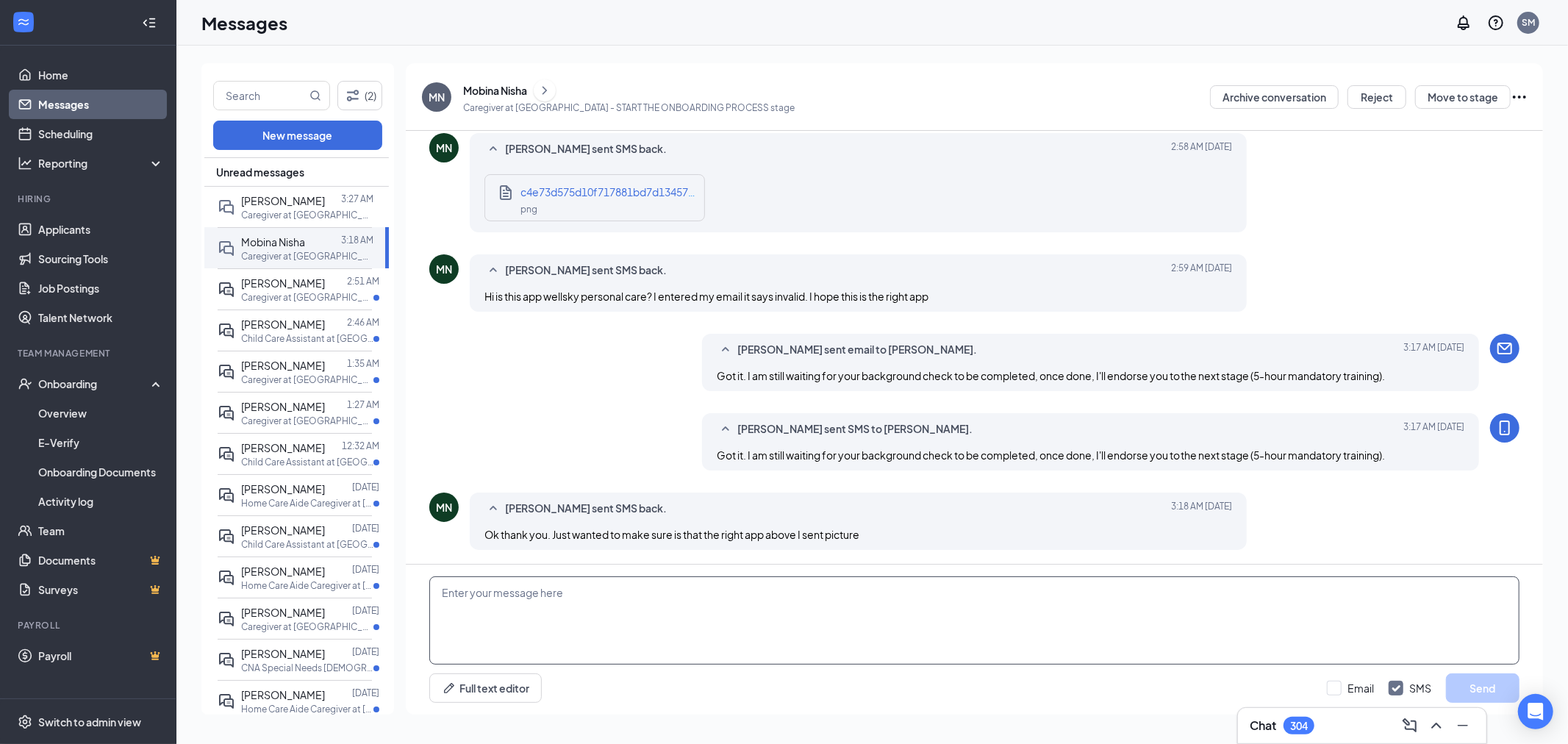
click at [794, 607] on textarea at bounding box center [974, 620] width 1090 height 88
click at [60, 401] on link "Overview" at bounding box center [101, 413] width 125 height 29
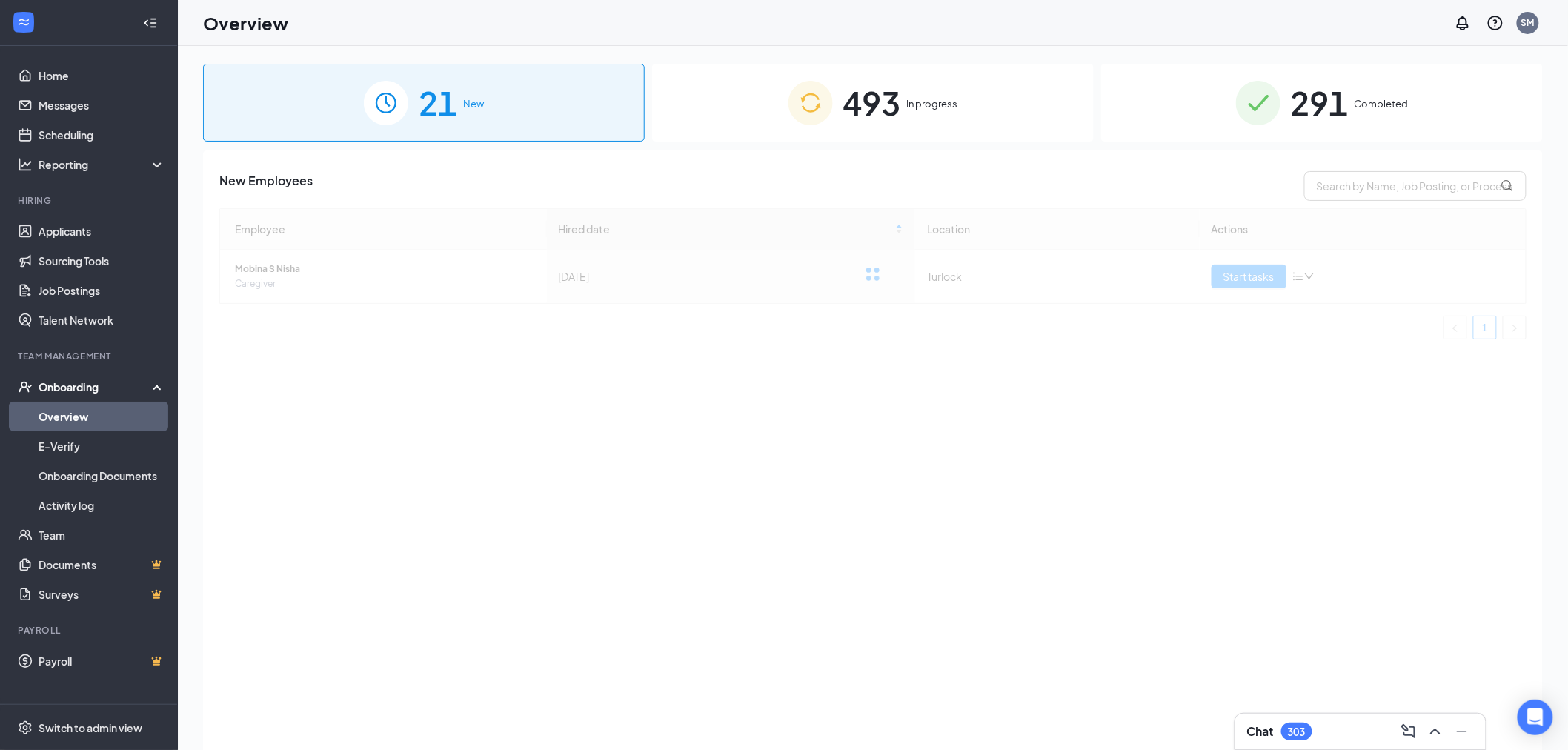
click at [913, 83] on div "493 In progress" at bounding box center [873, 102] width 442 height 78
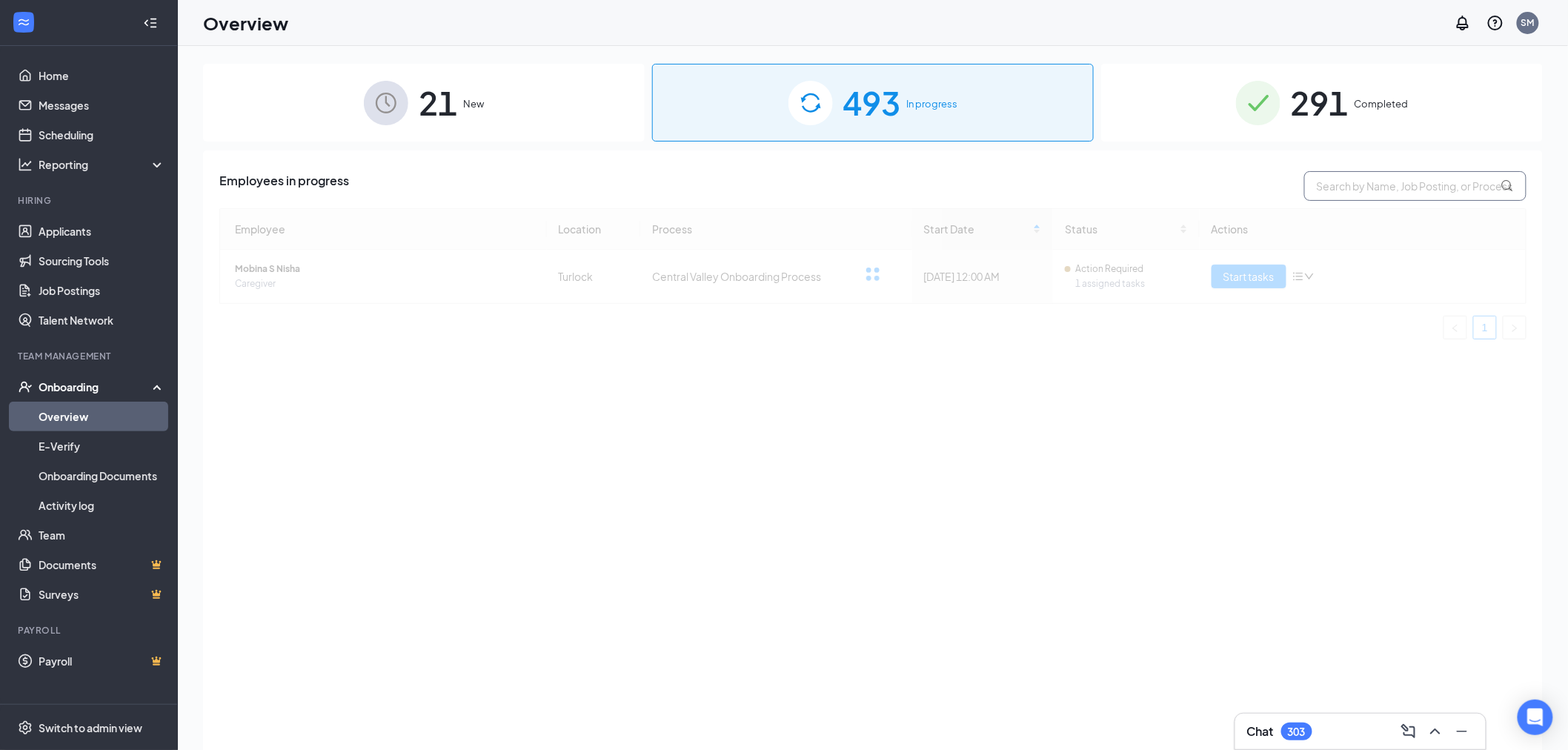
click at [1368, 181] on input "text" at bounding box center [1415, 186] width 223 height 30
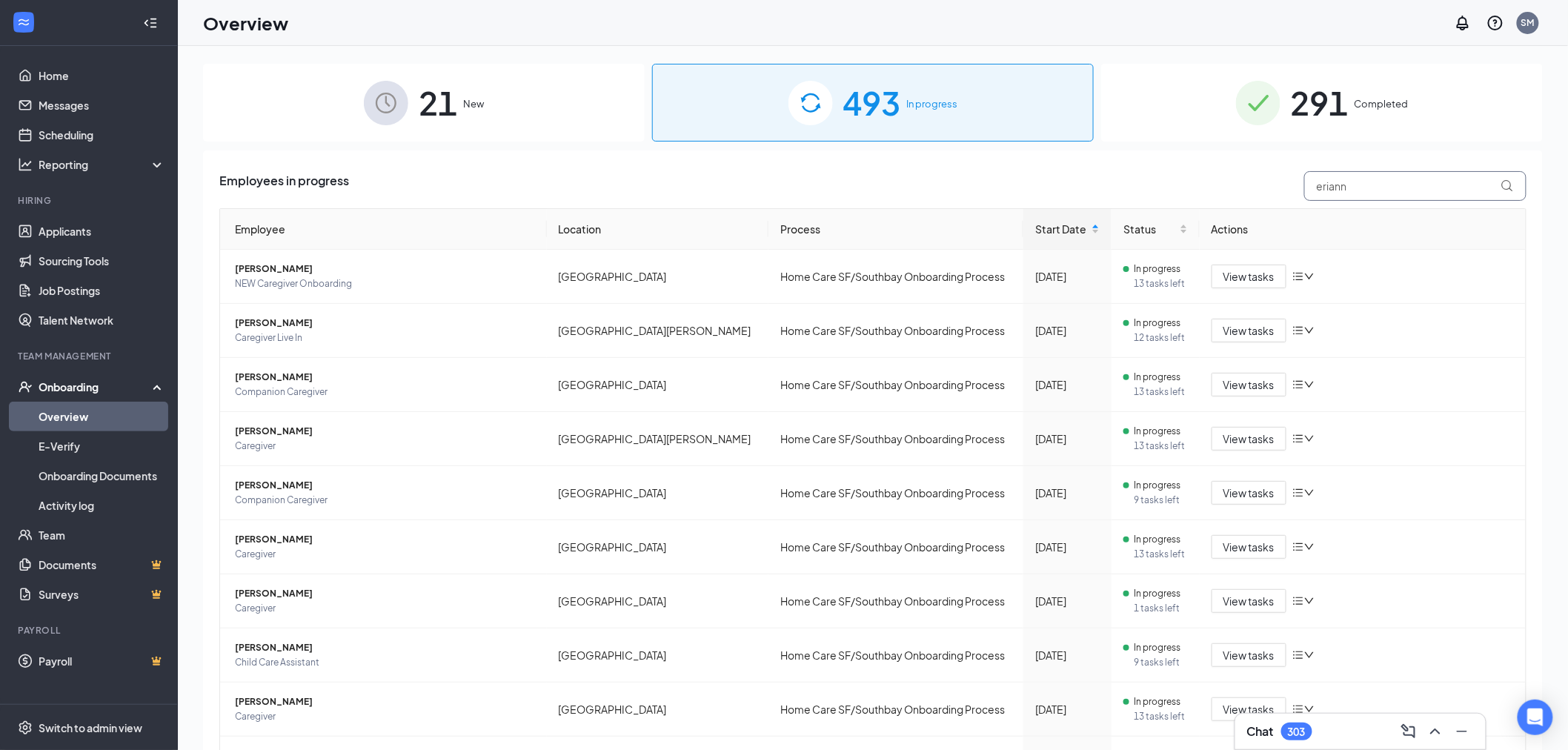
type input "eriann"
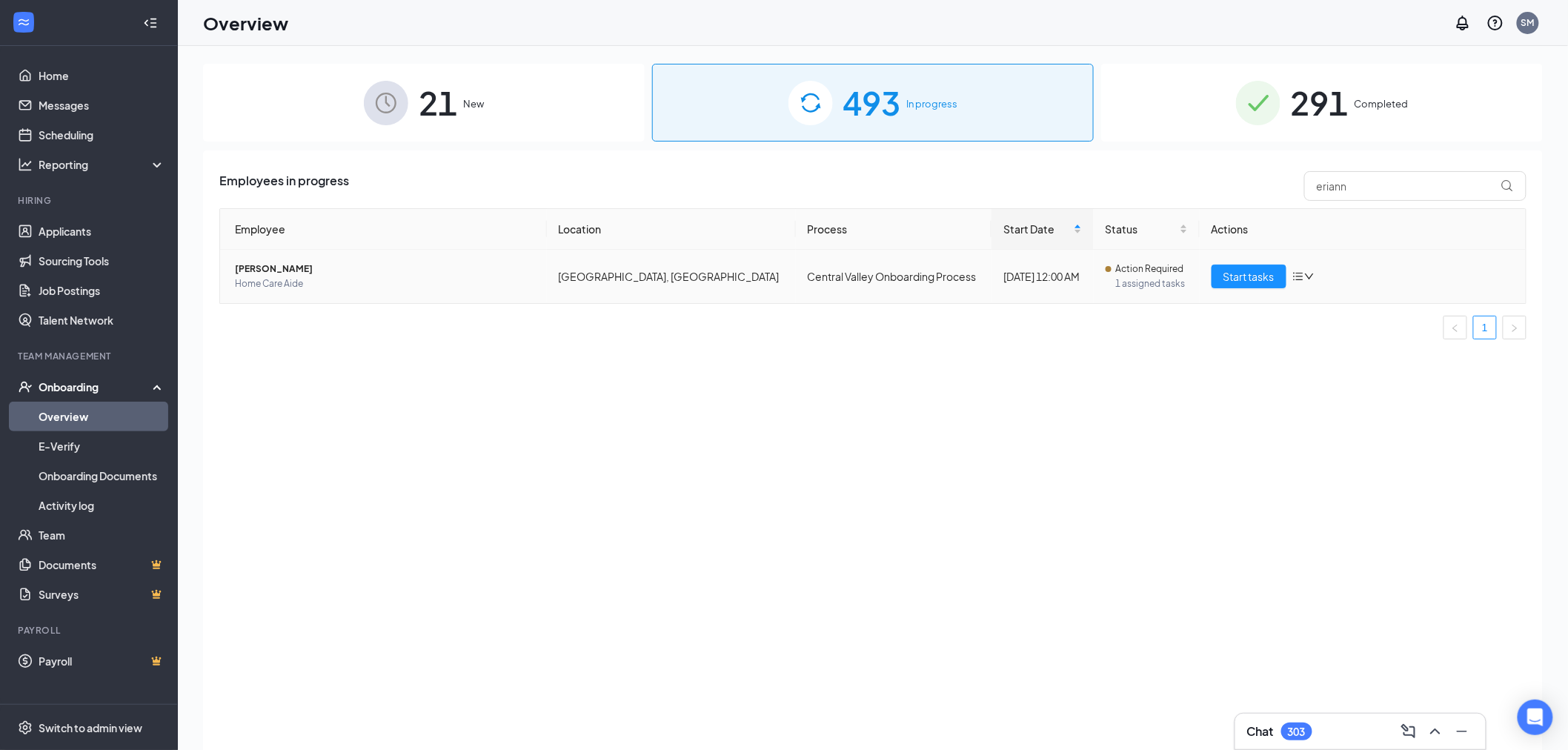
click at [1272, 294] on td "Start tasks" at bounding box center [1363, 276] width 327 height 54
click at [1265, 287] on button "Start tasks" at bounding box center [1249, 277] width 75 height 24
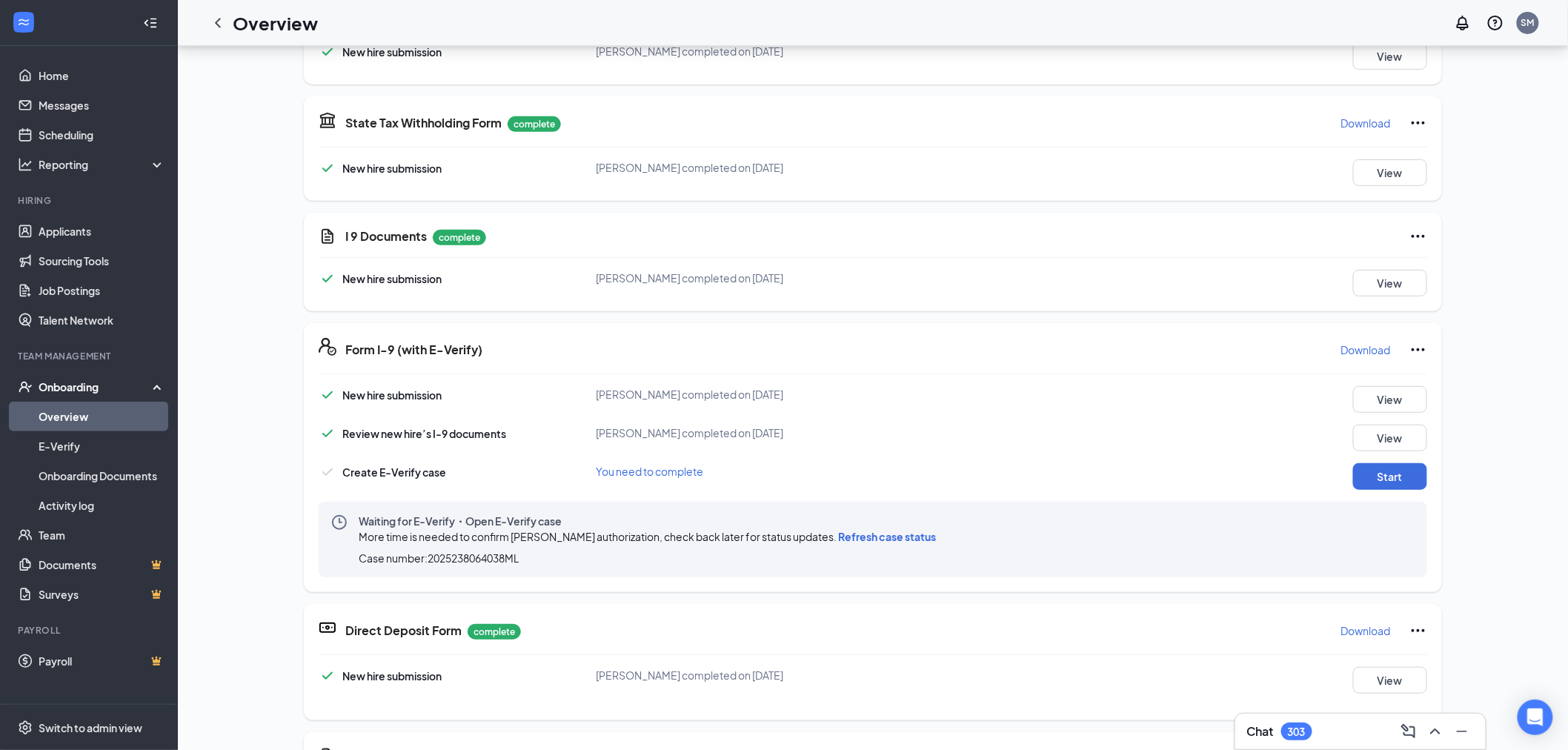
scroll to position [247, 0]
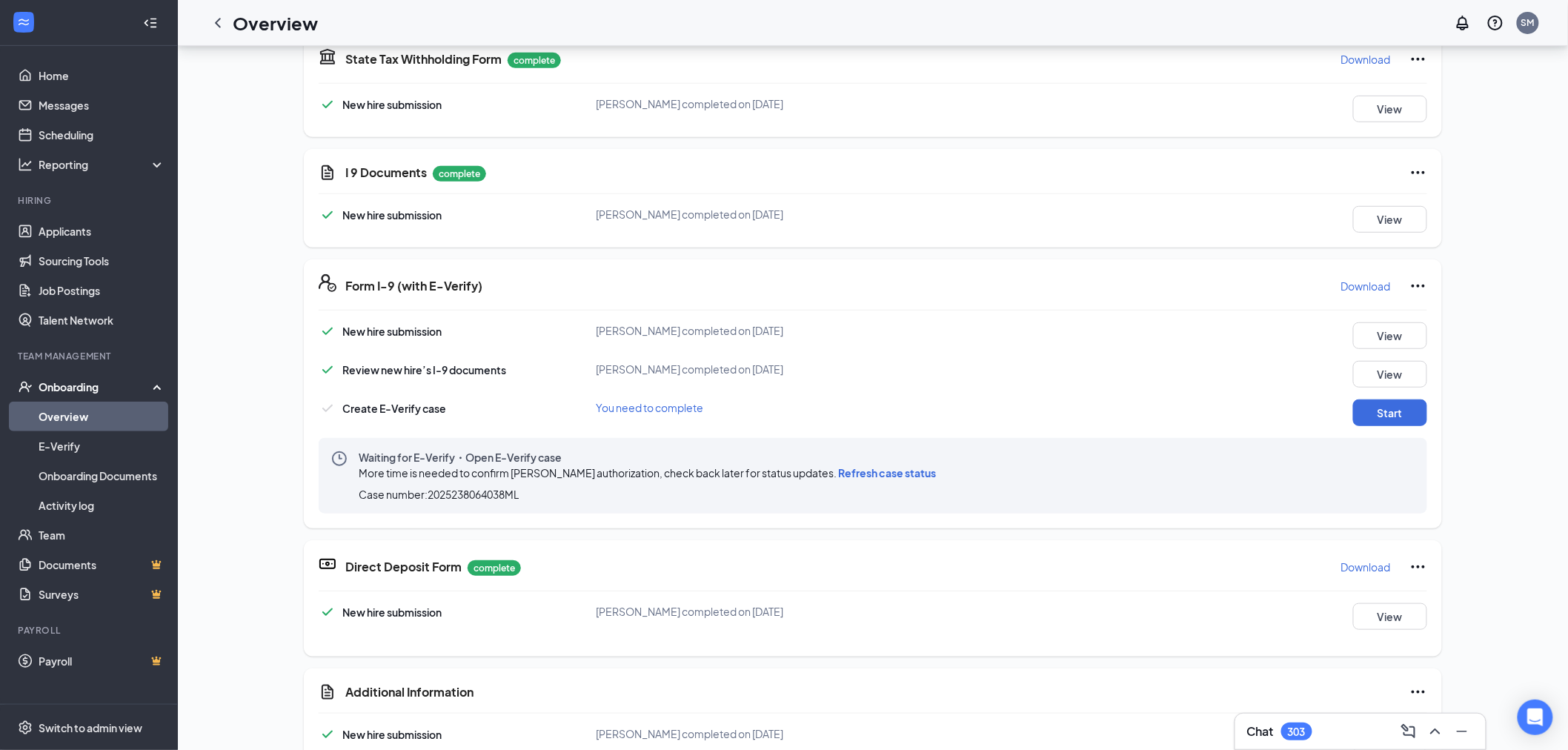
click at [864, 471] on span "Refresh case status" at bounding box center [887, 472] width 98 height 14
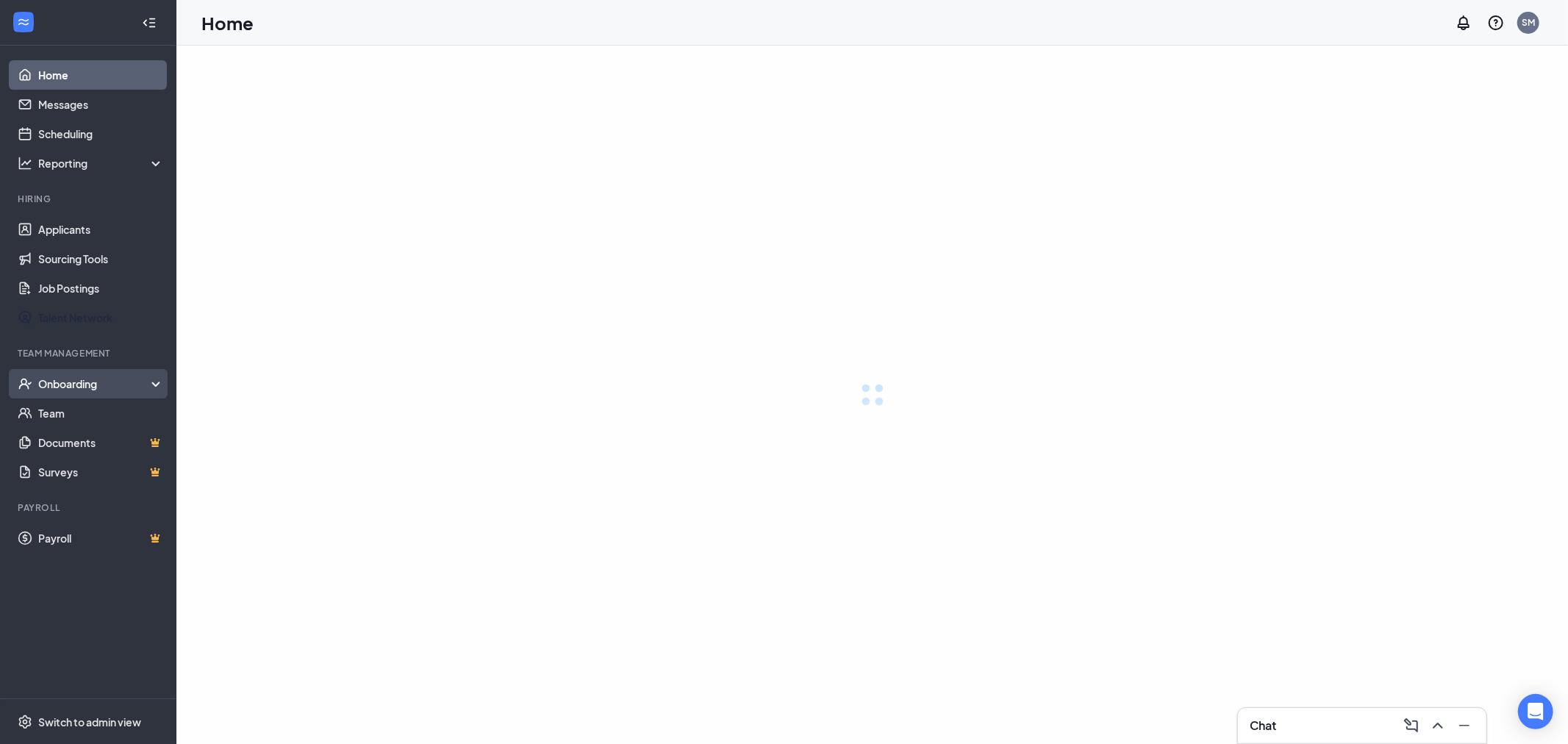
click at [133, 381] on div "Onboarding" at bounding box center [101, 384] width 126 height 15
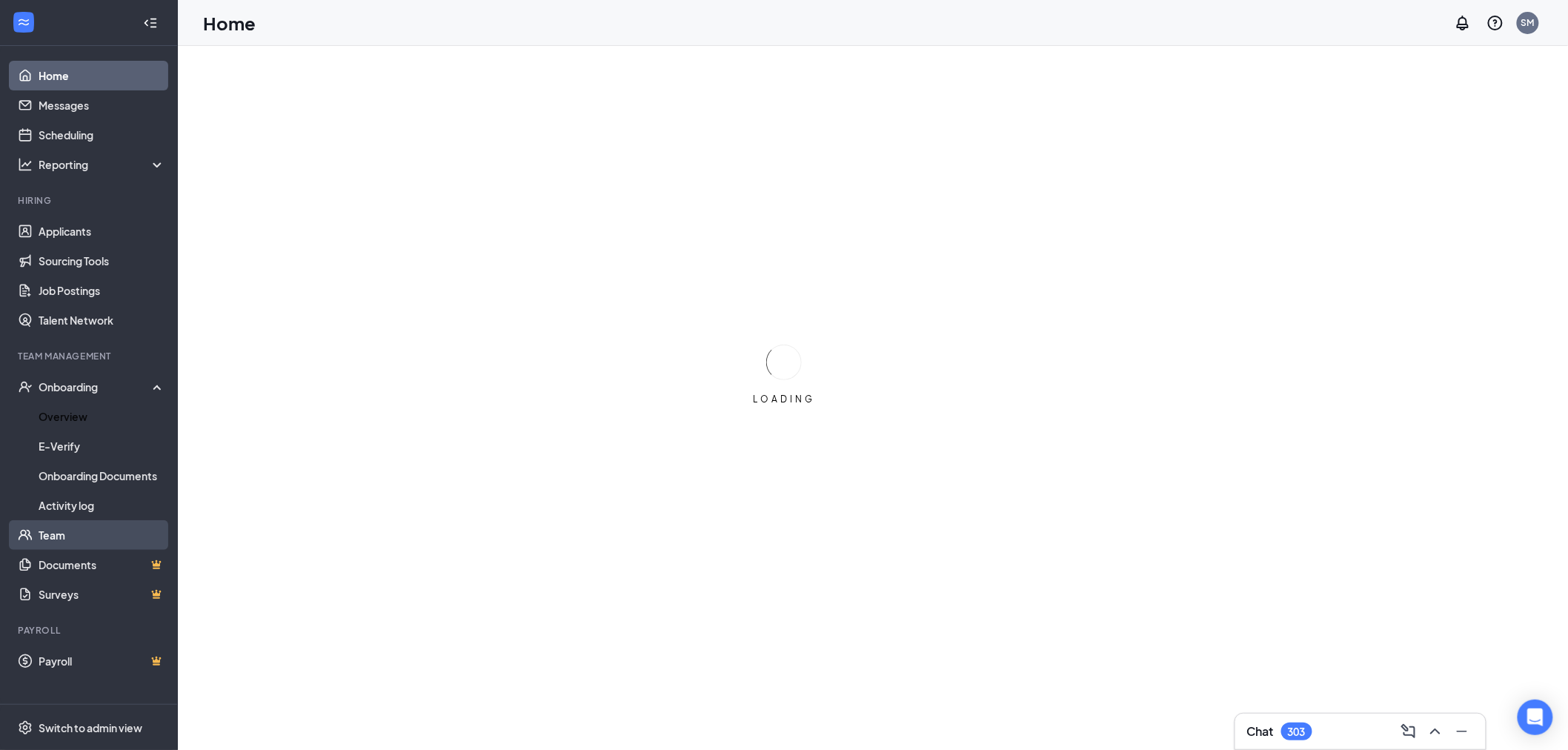
click at [114, 415] on link "Overview" at bounding box center [102, 416] width 126 height 30
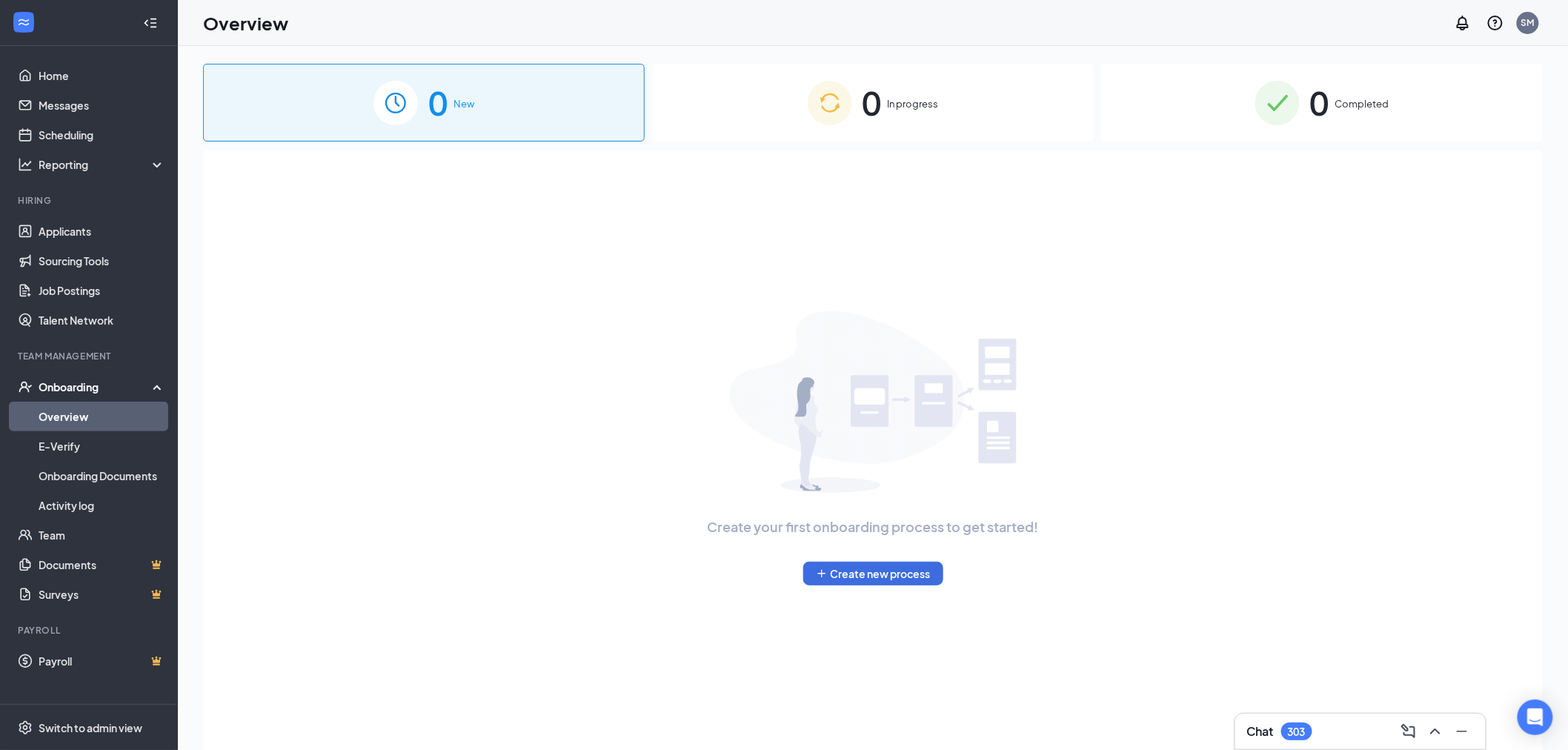
click at [923, 120] on div "0 In progress" at bounding box center [873, 102] width 442 height 78
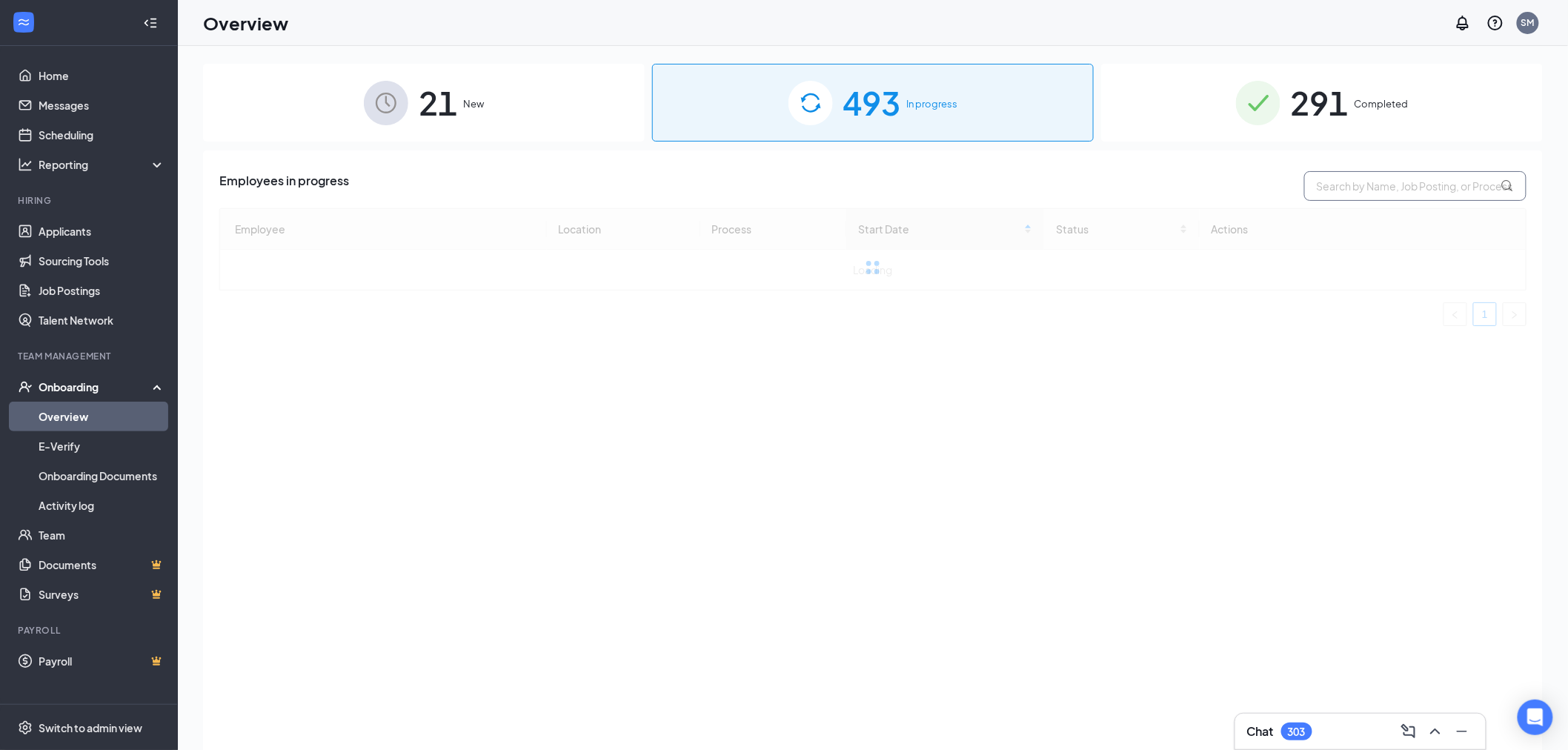
click at [1337, 191] on input "text" at bounding box center [1415, 186] width 223 height 30
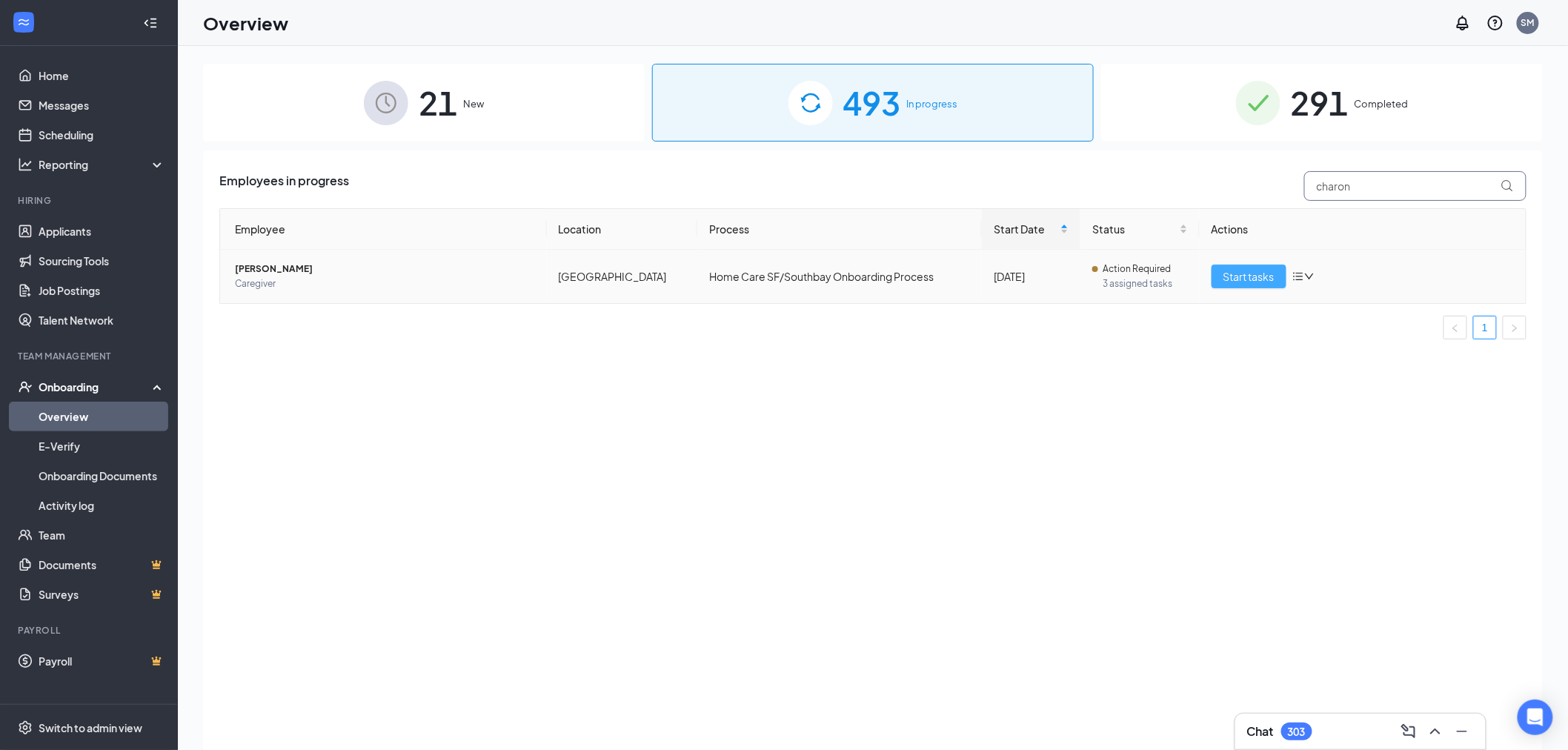
type input "charon"
click at [1253, 271] on span "Start tasks" at bounding box center [1249, 276] width 51 height 16
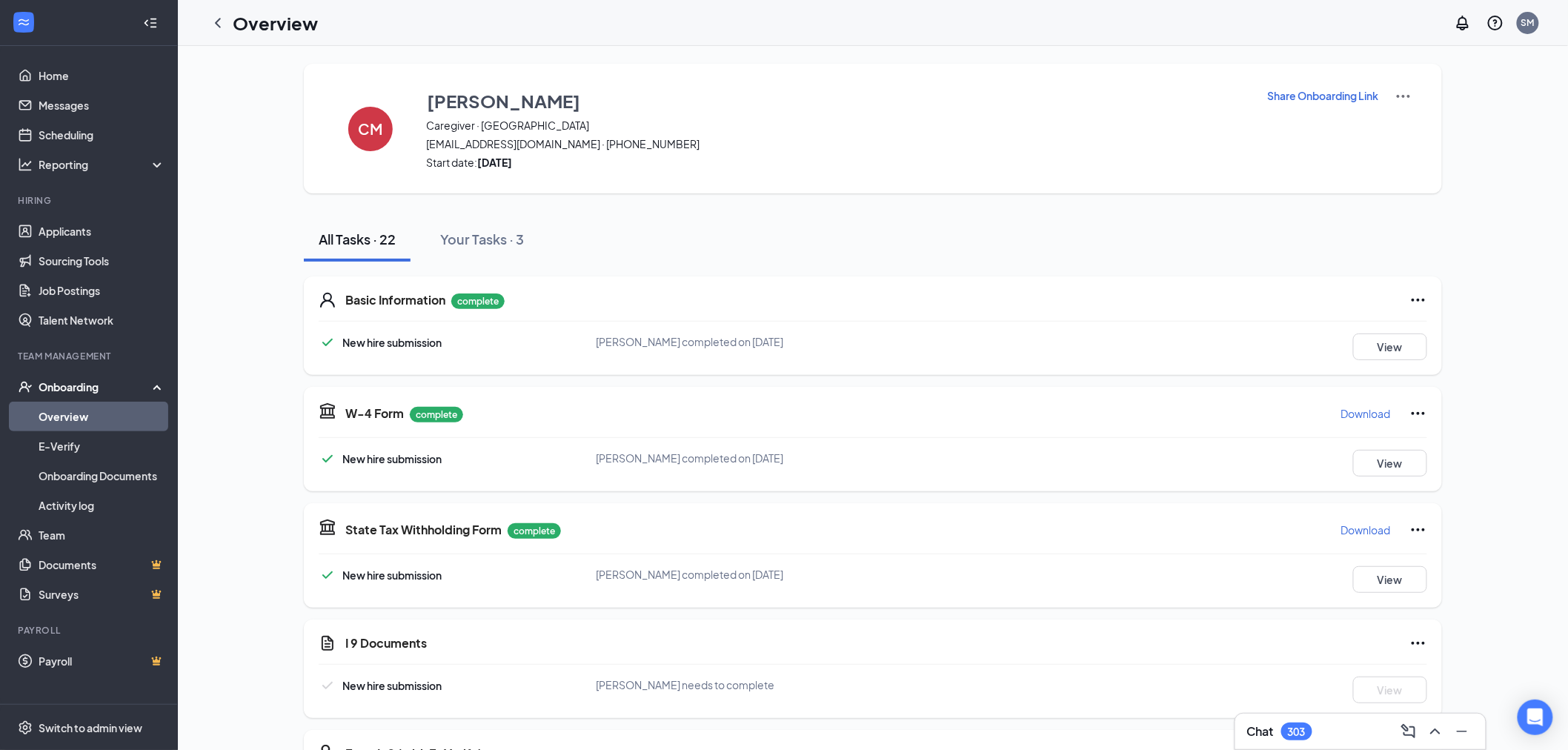
click at [1313, 99] on p "Share Onboarding Link" at bounding box center [1323, 95] width 111 height 15
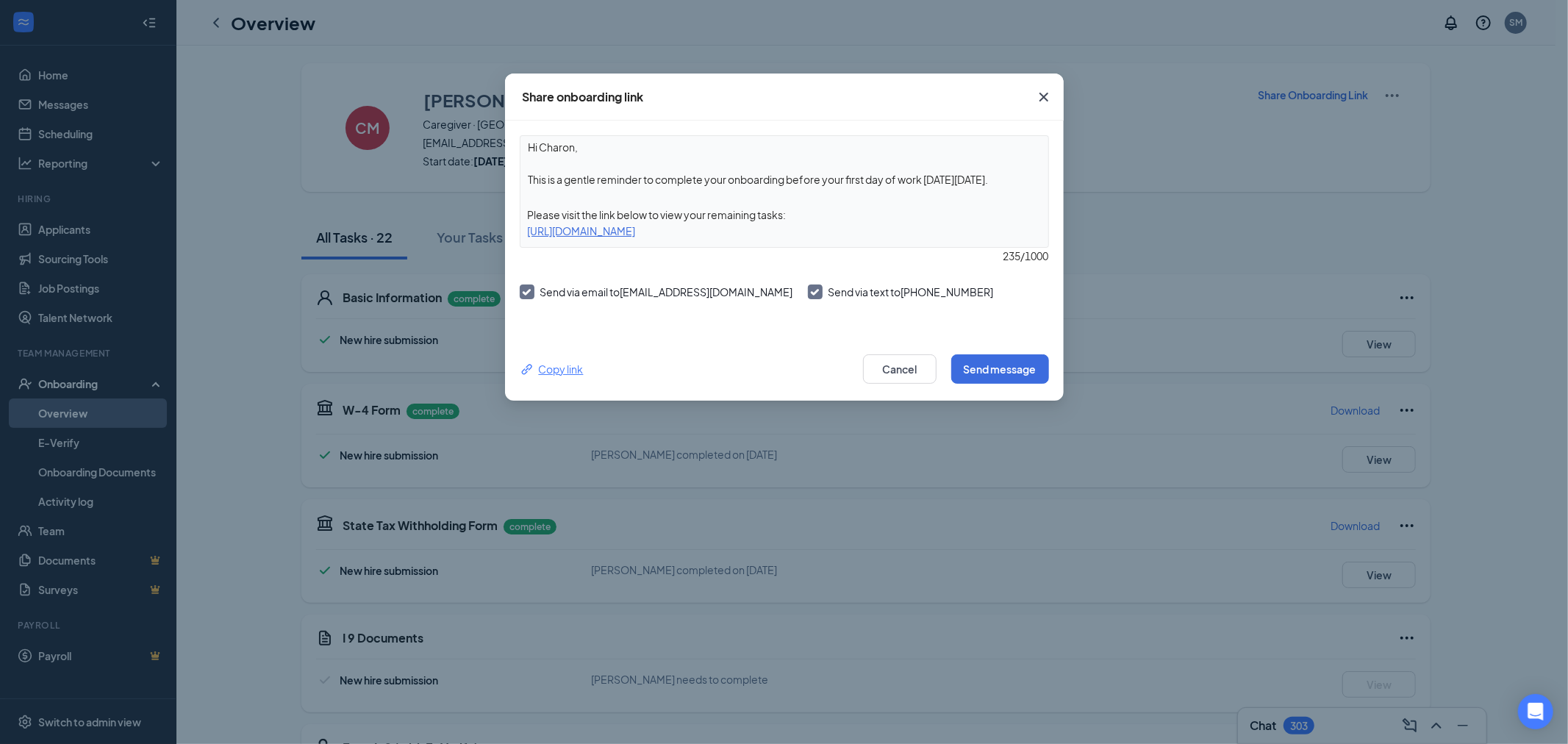
click at [546, 363] on div "Copy link" at bounding box center [552, 369] width 64 height 16
click at [549, 364] on div "Copy link" at bounding box center [552, 369] width 64 height 16
click at [64, 111] on div "Share onboarding link Hi Charon, This is a gentle reminder to complete your onb…" at bounding box center [784, 372] width 1568 height 744
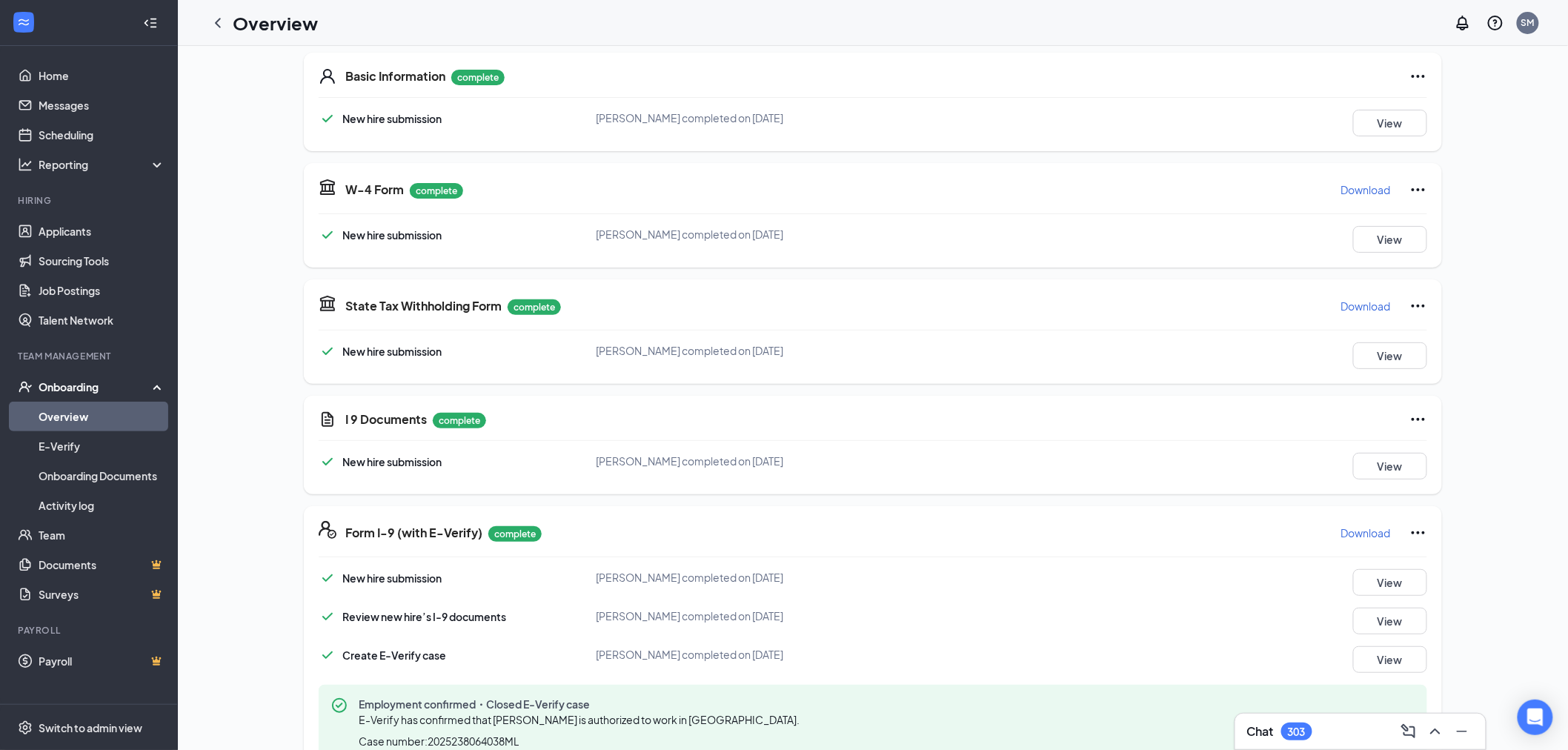
scroll to position [247, 0]
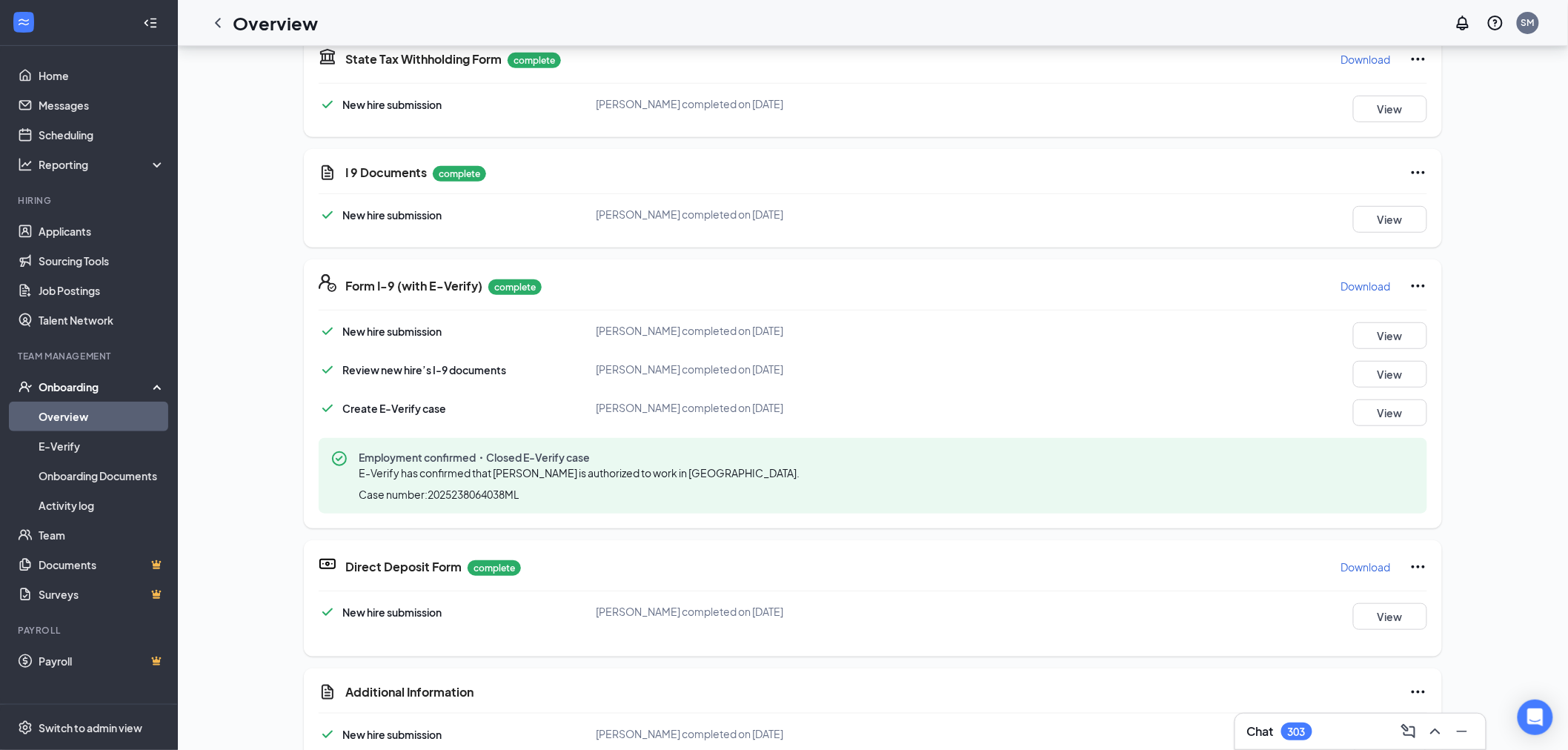
click at [1362, 279] on p "Download" at bounding box center [1366, 286] width 50 height 15
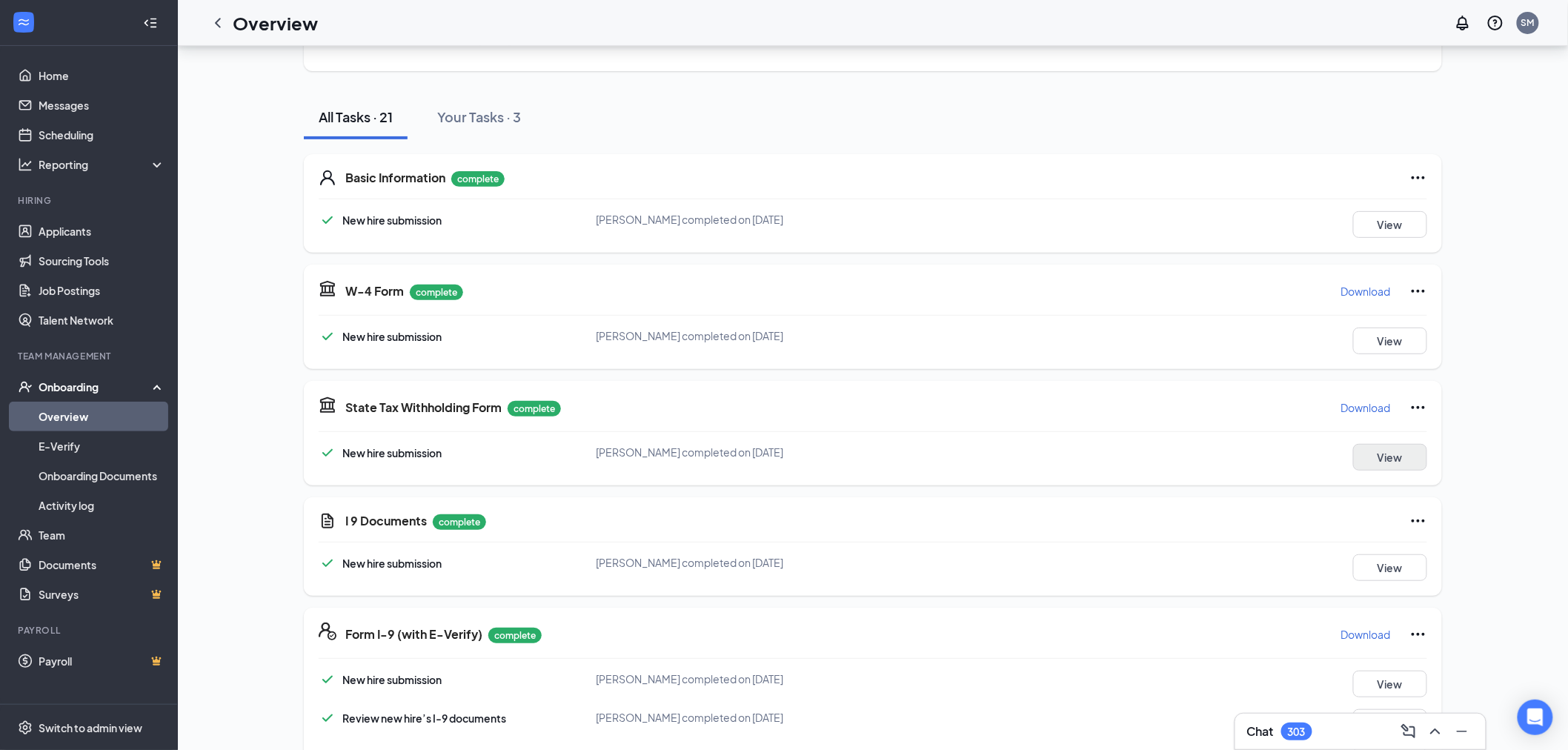
scroll to position [0, 0]
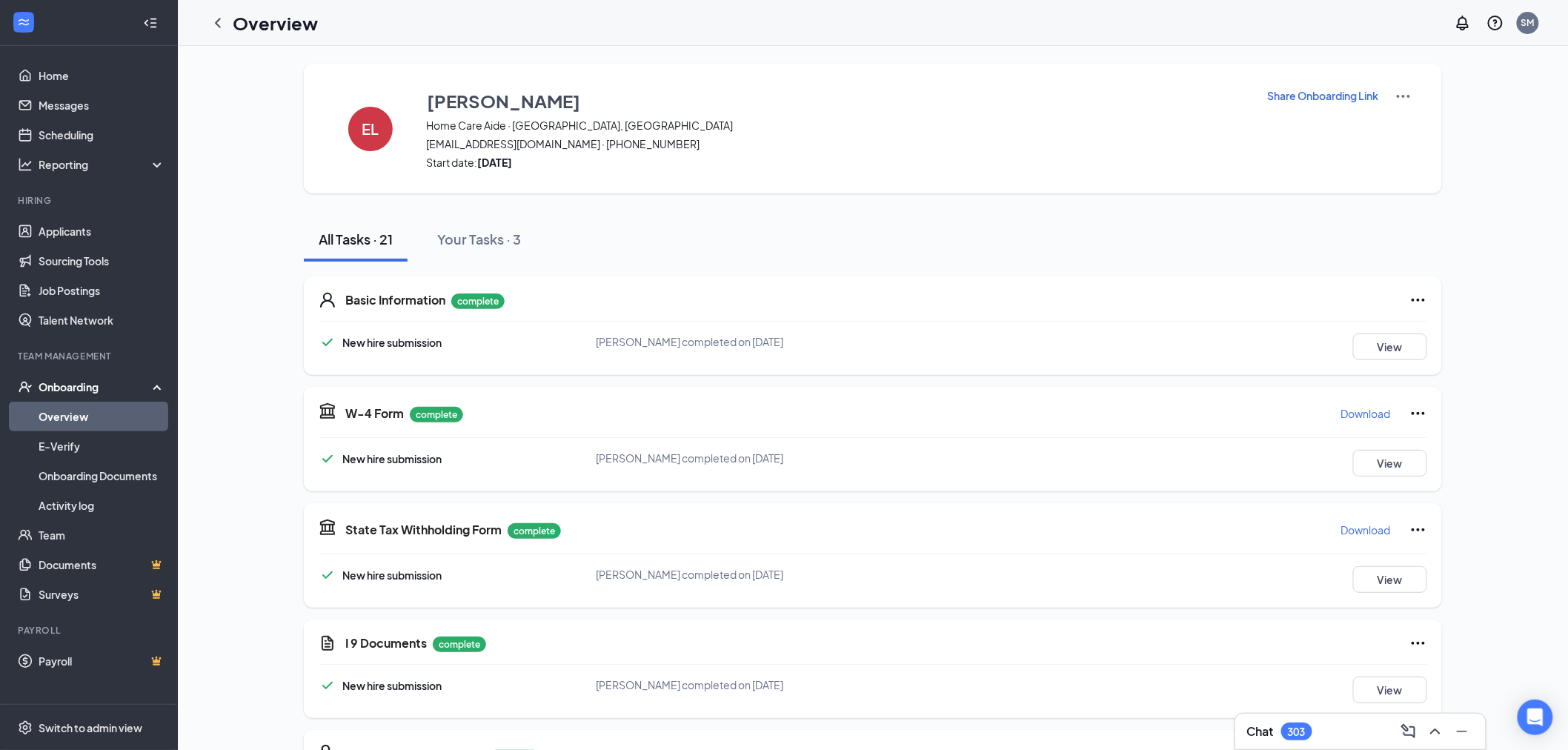
click at [1364, 415] on p "Download" at bounding box center [1366, 413] width 50 height 15
click at [1373, 537] on button "Download" at bounding box center [1366, 530] width 51 height 24
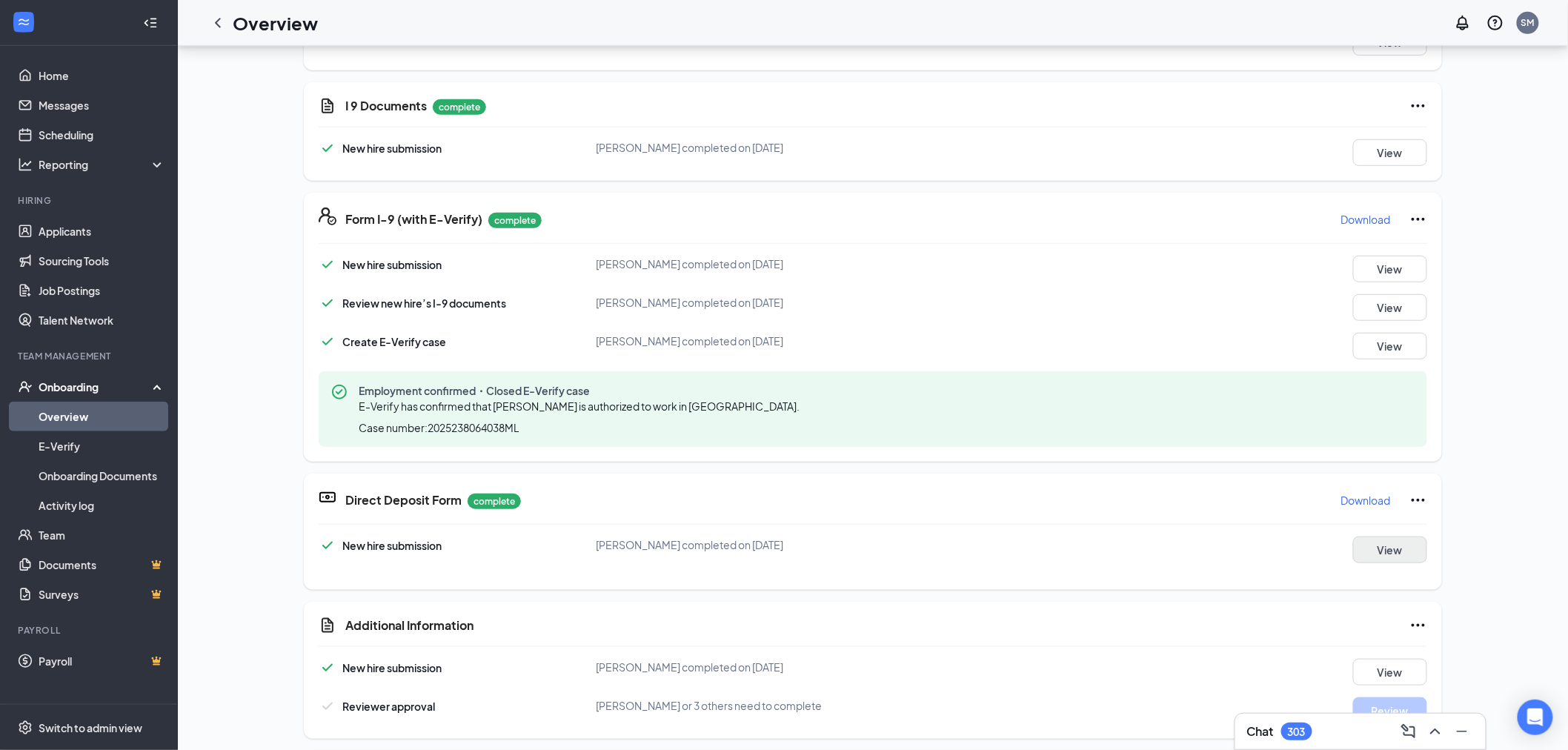
scroll to position [329, 0]
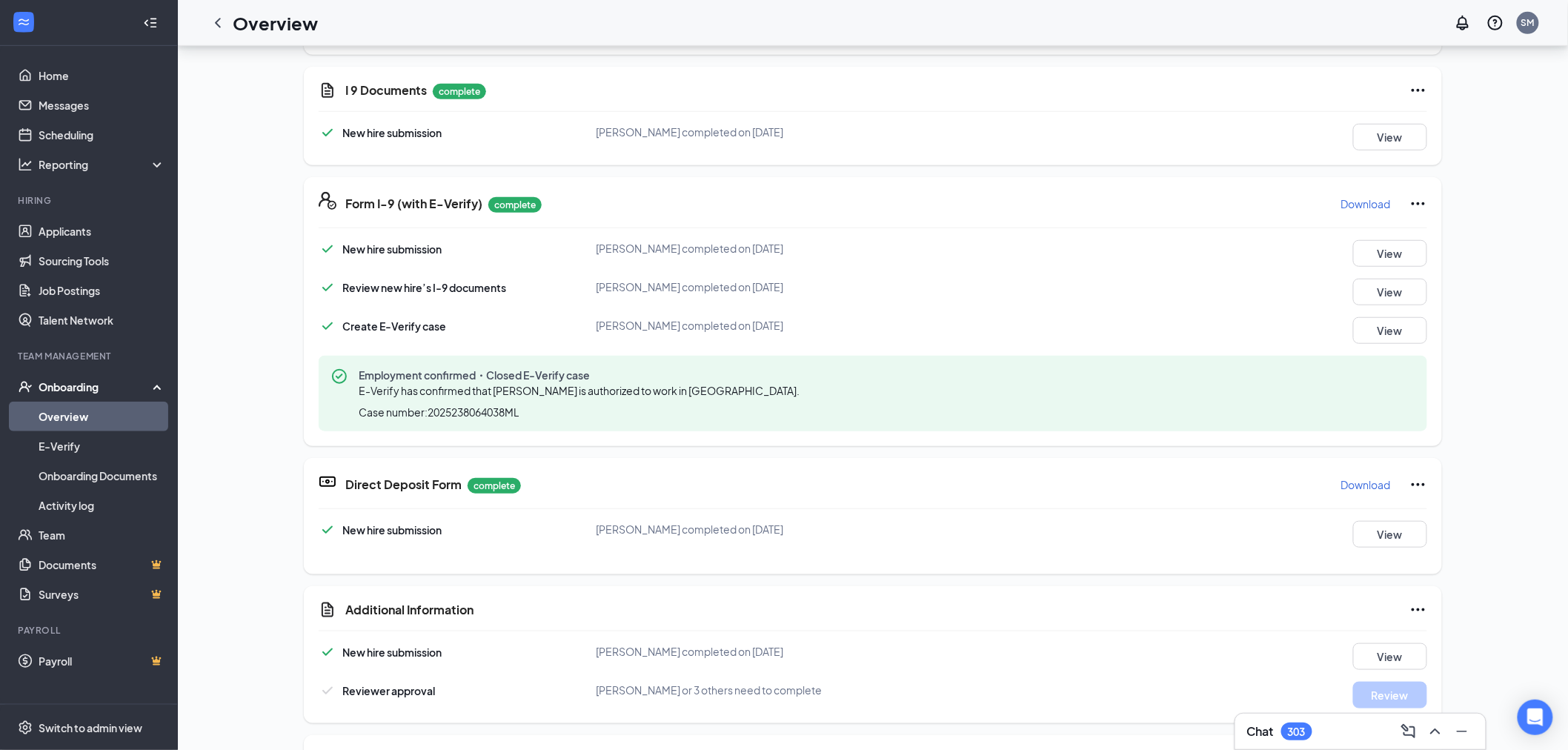
click at [1358, 485] on p "Download" at bounding box center [1366, 484] width 50 height 15
drag, startPoint x: 106, startPoint y: 105, endPoint x: 105, endPoint y: 113, distance: 8.1
click at [106, 105] on link "Messages" at bounding box center [102, 105] width 126 height 30
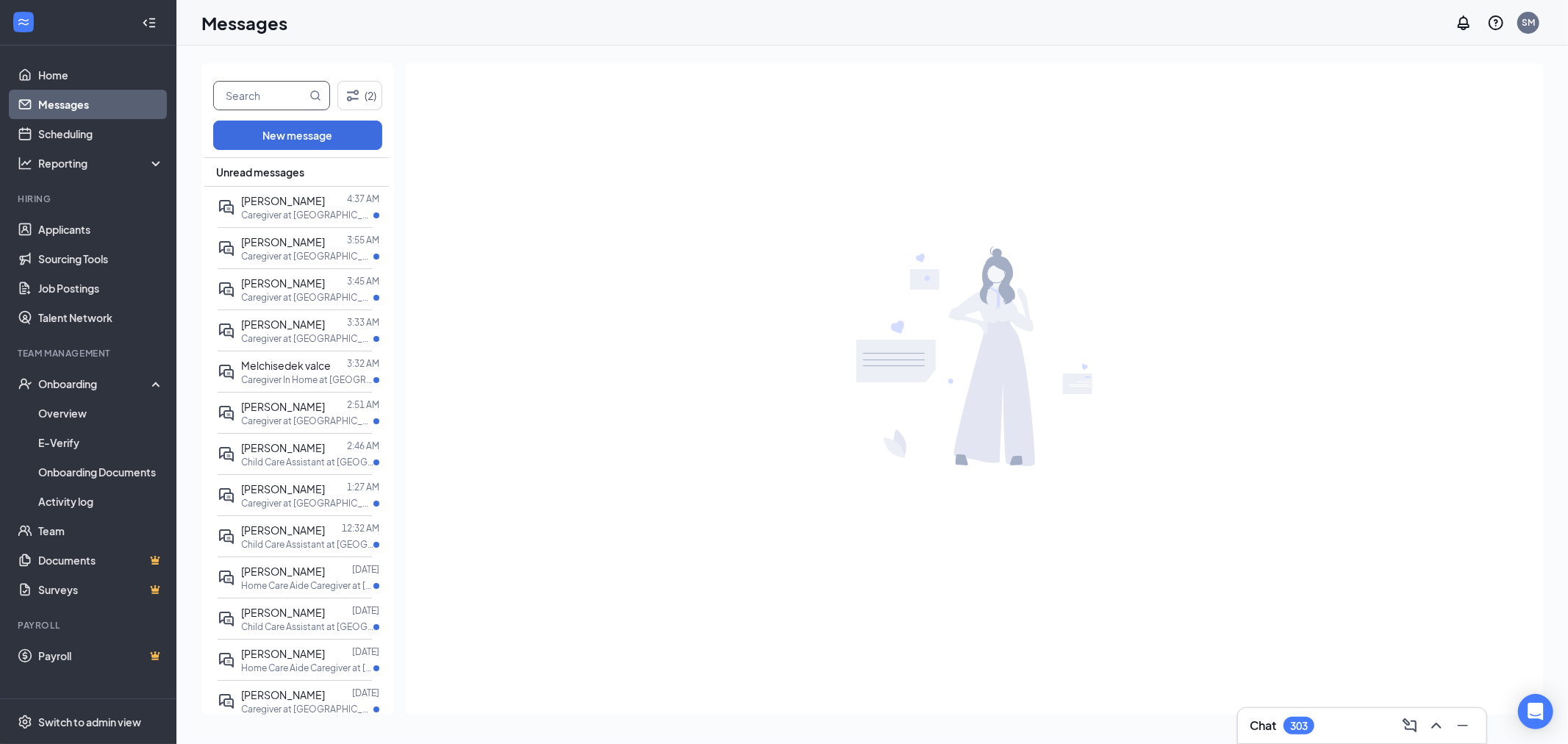
click at [268, 98] on input "text" at bounding box center [260, 95] width 93 height 28
type input "mobina"
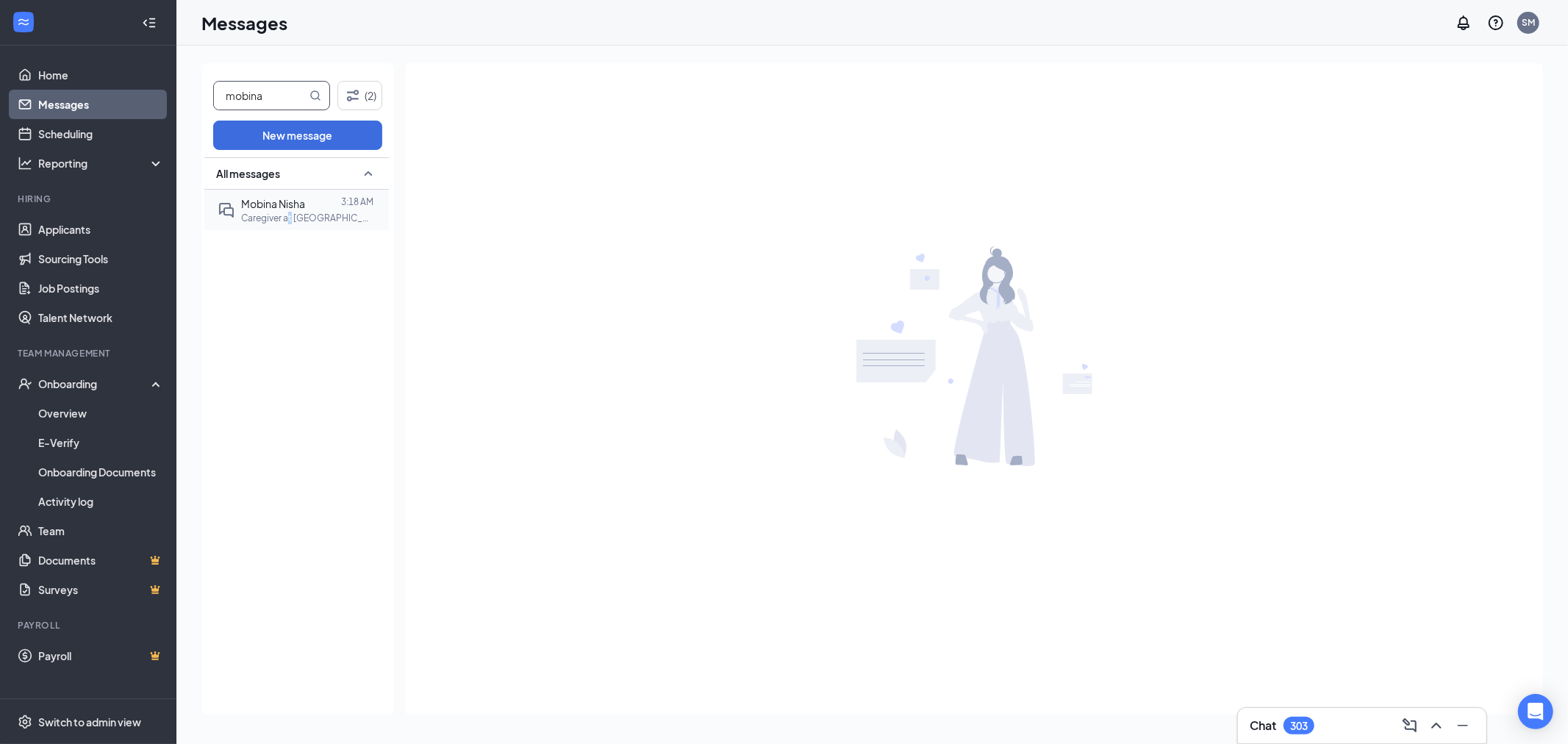
click at [290, 214] on p "Caregiver at Turlock" at bounding box center [307, 218] width 133 height 13
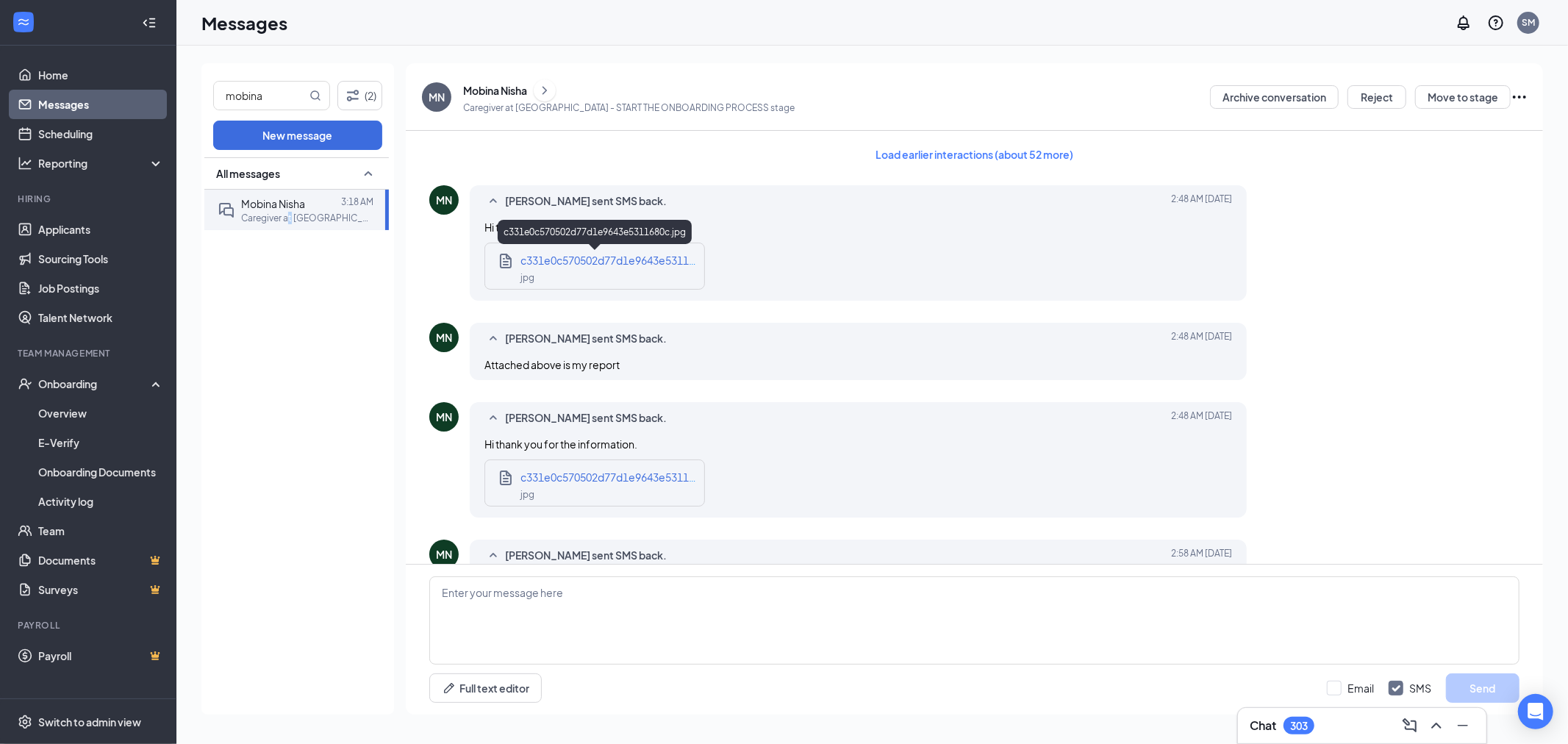
click at [593, 263] on span "c331e0c570502d77d1e9643e5311680c.jpg" at bounding box center [625, 260] width 210 height 13
click at [957, 150] on button "Load earlier interactions (about 52 more)" at bounding box center [974, 155] width 223 height 24
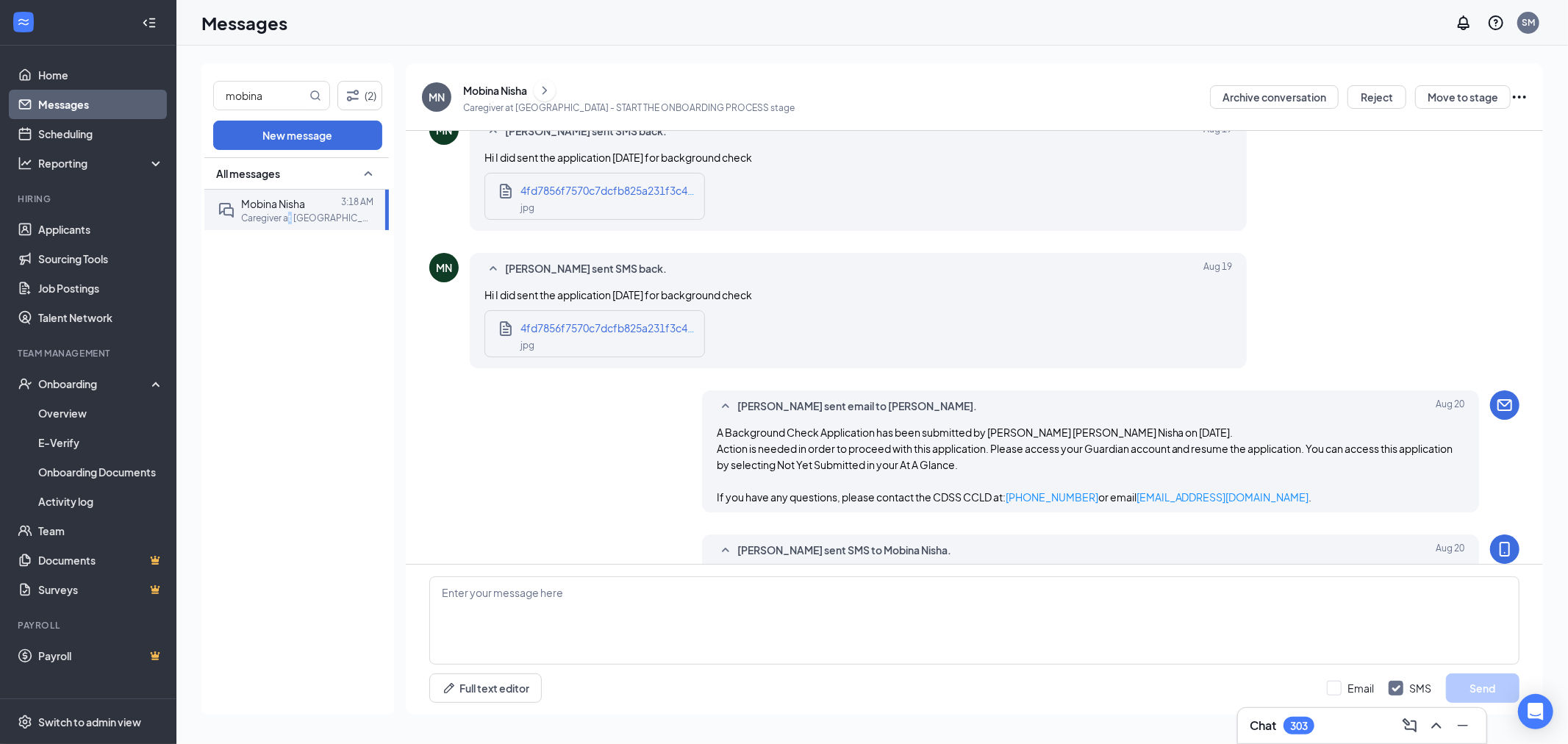
scroll to position [3022, 0]
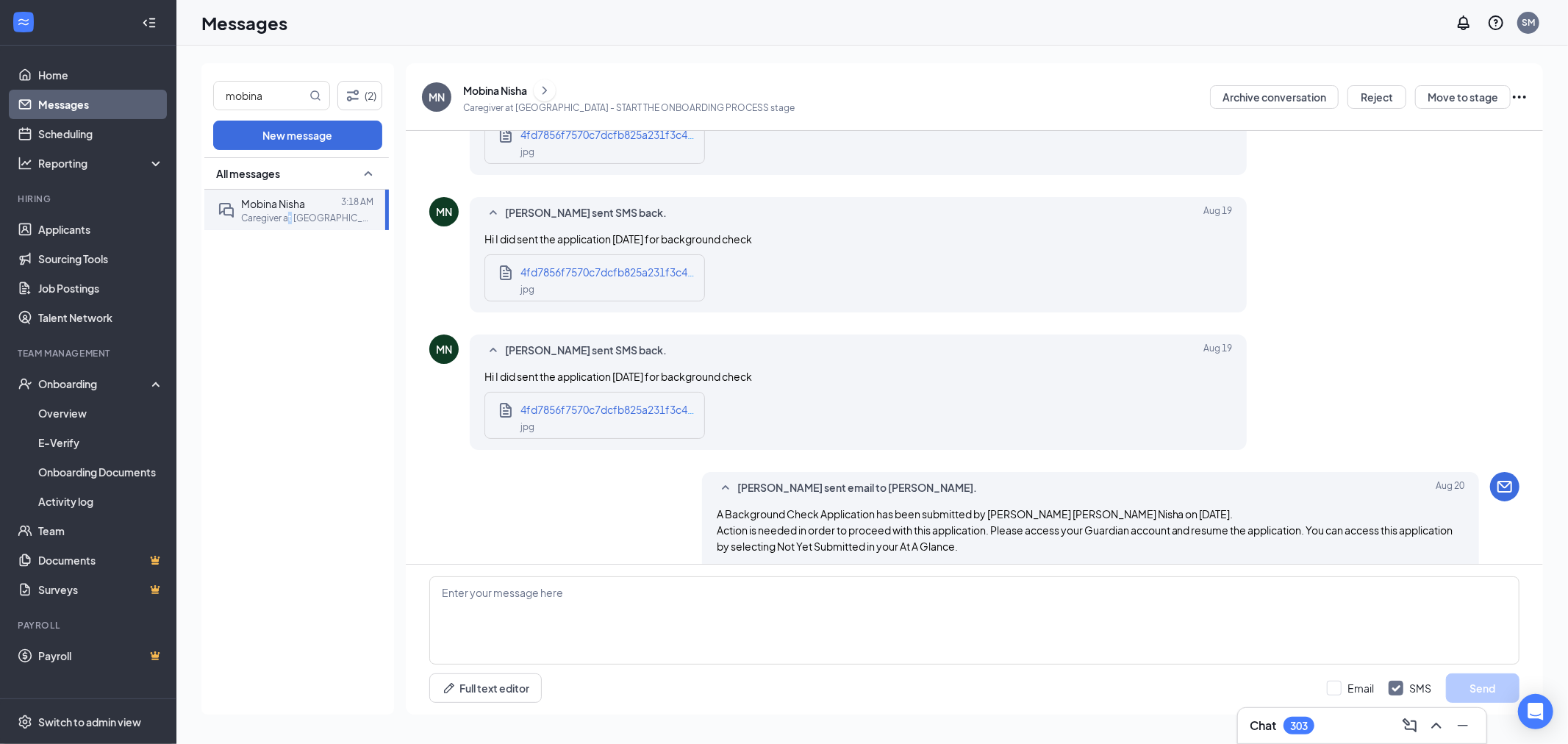
click at [575, 143] on div "4fd7856f7570c7dcfb825a231f3c41ec.jpg" at bounding box center [608, 134] width 176 height 16
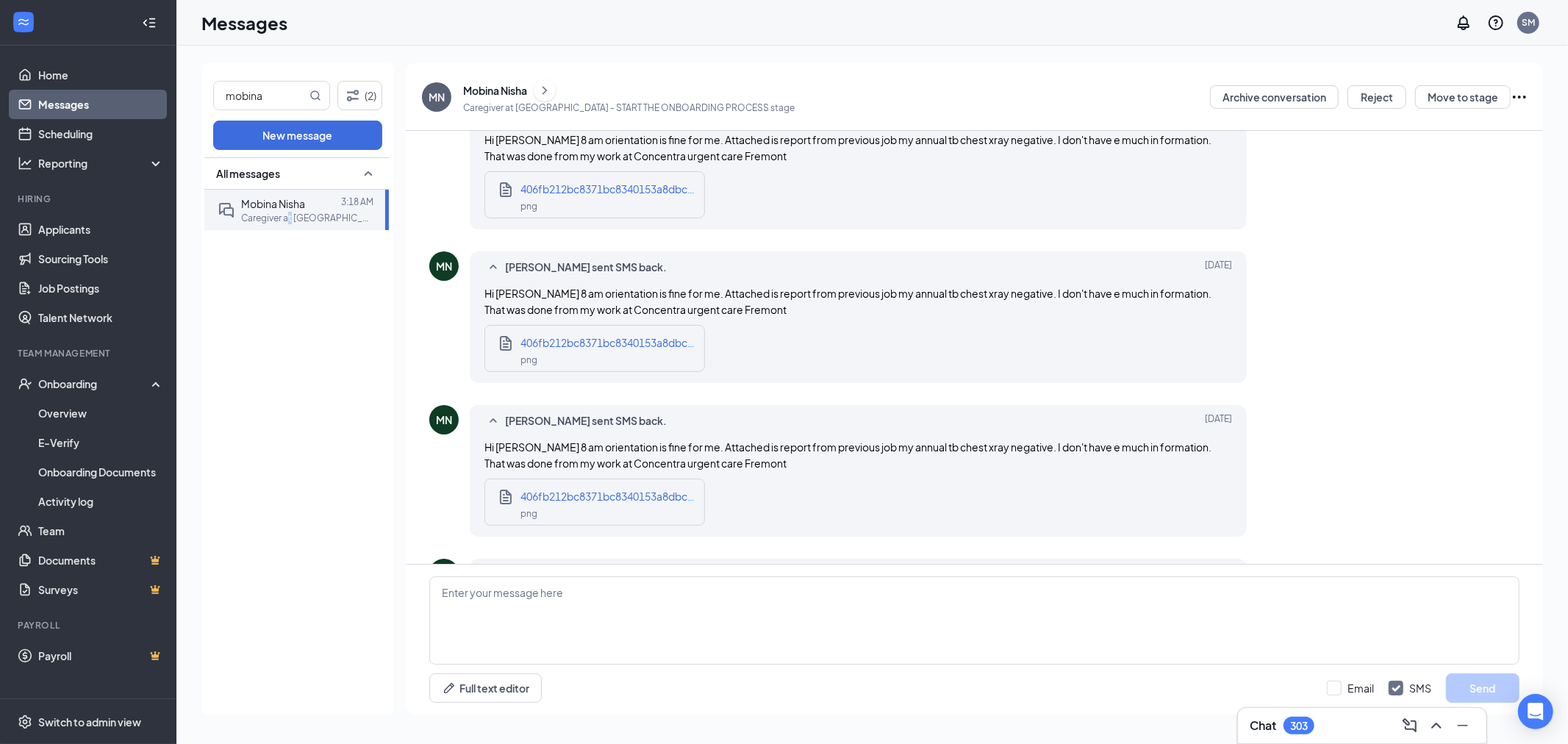
scroll to position [4492, 0]
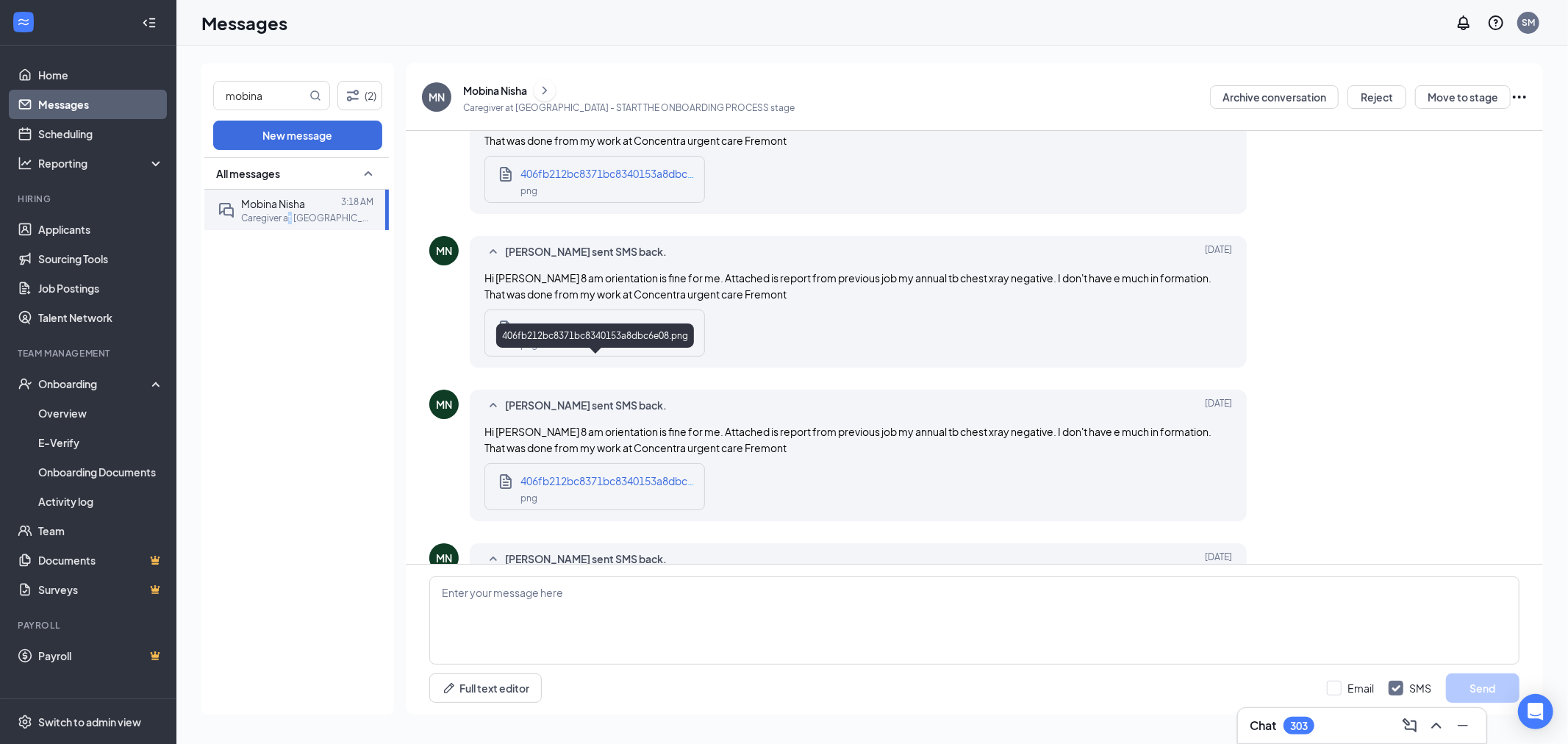
click at [530, 199] on div "png" at bounding box center [608, 190] width 176 height 17
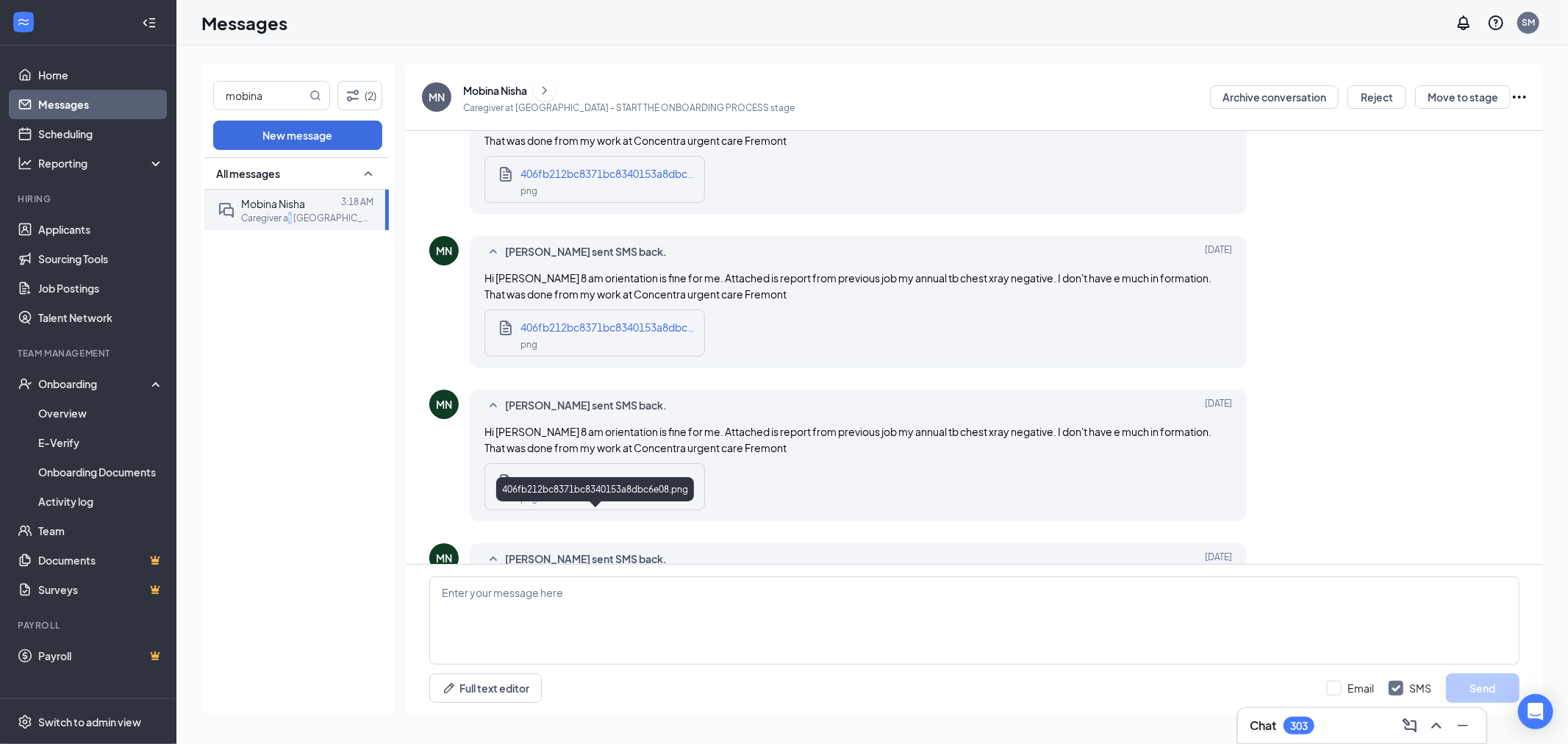
click at [564, 333] on span "406fb212bc8371bc8340153a8dbc6e08.png" at bounding box center [626, 327] width 213 height 13
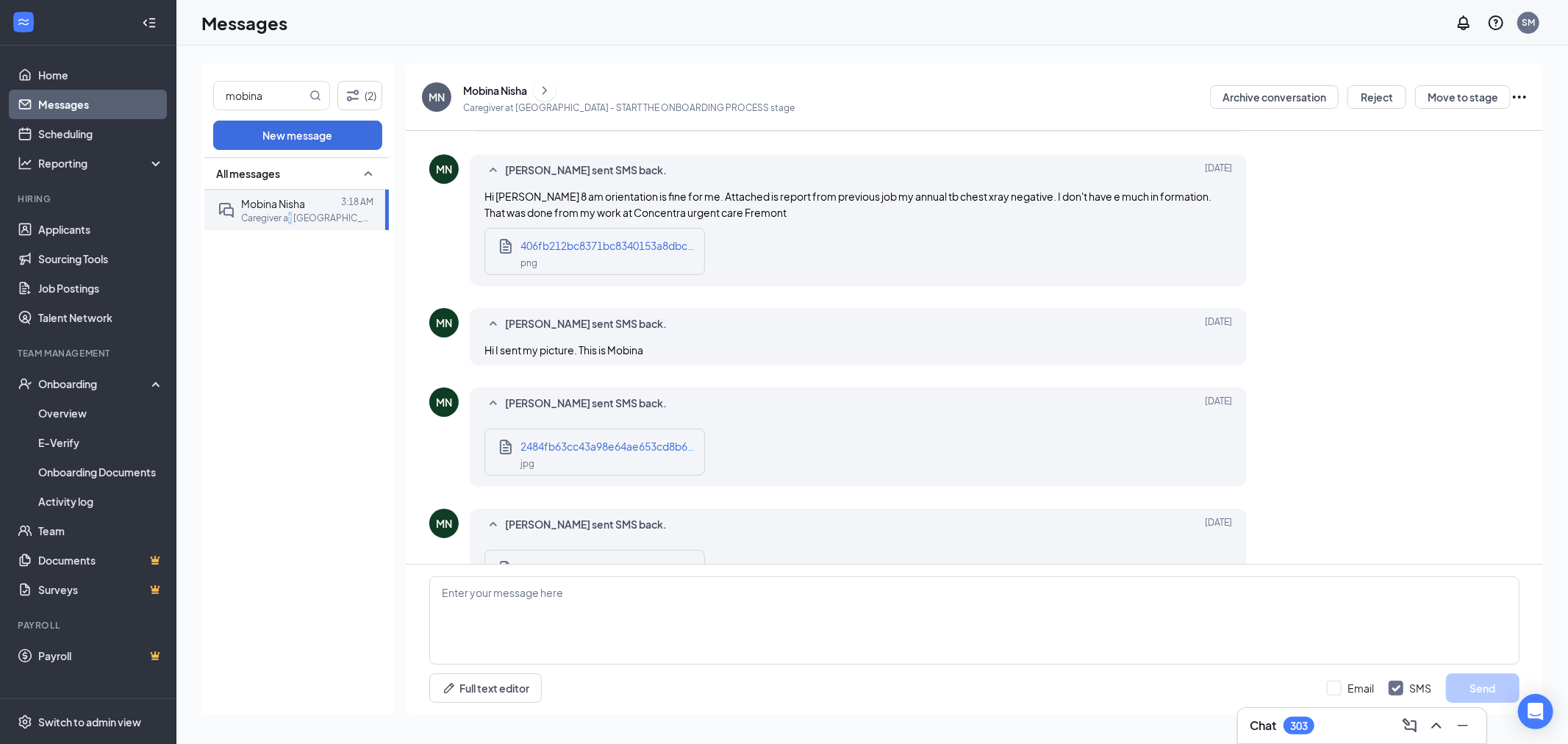
scroll to position [4737, 0]
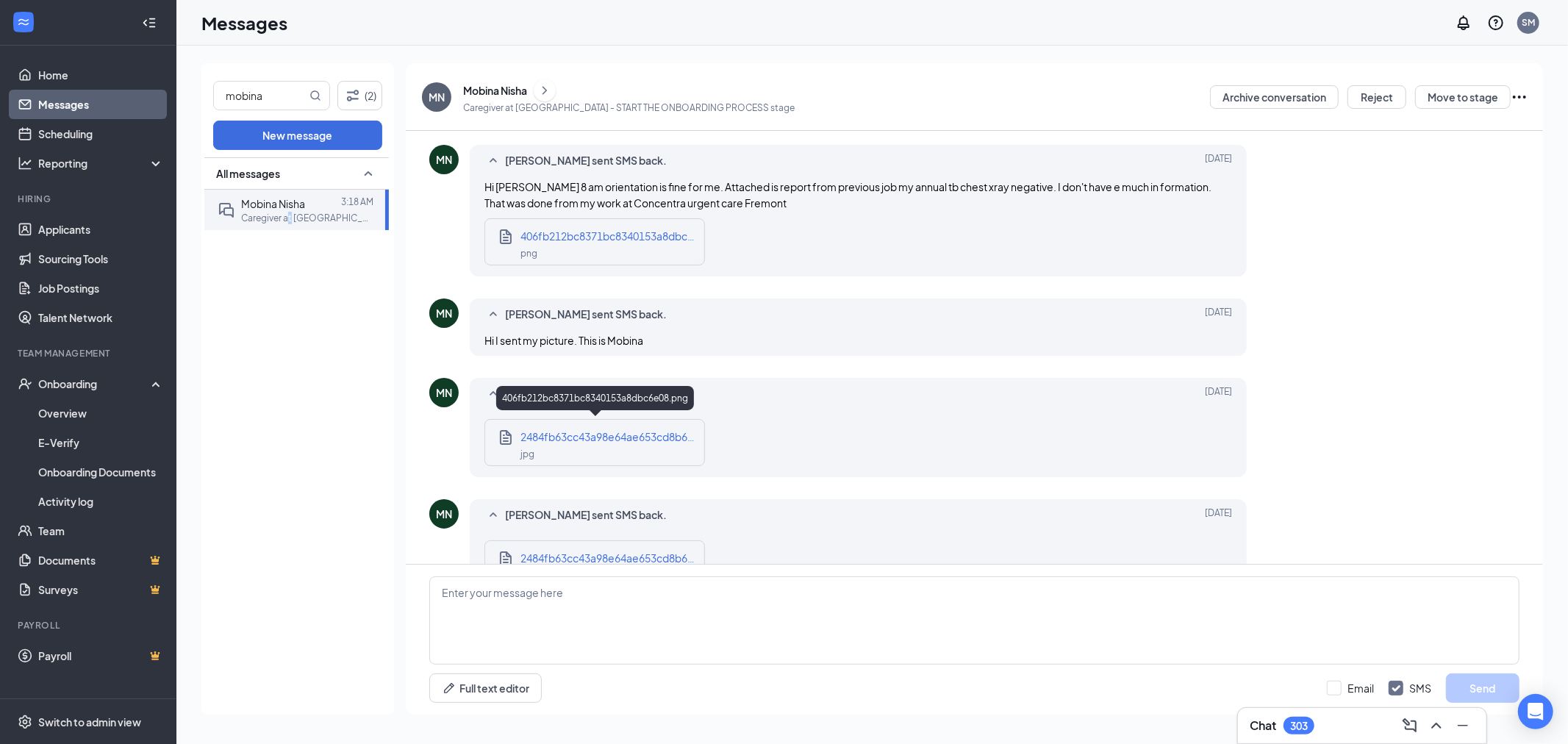
click at [580, 243] on span "406fb212bc8371bc8340153a8dbc6e08.png" at bounding box center [626, 236] width 213 height 13
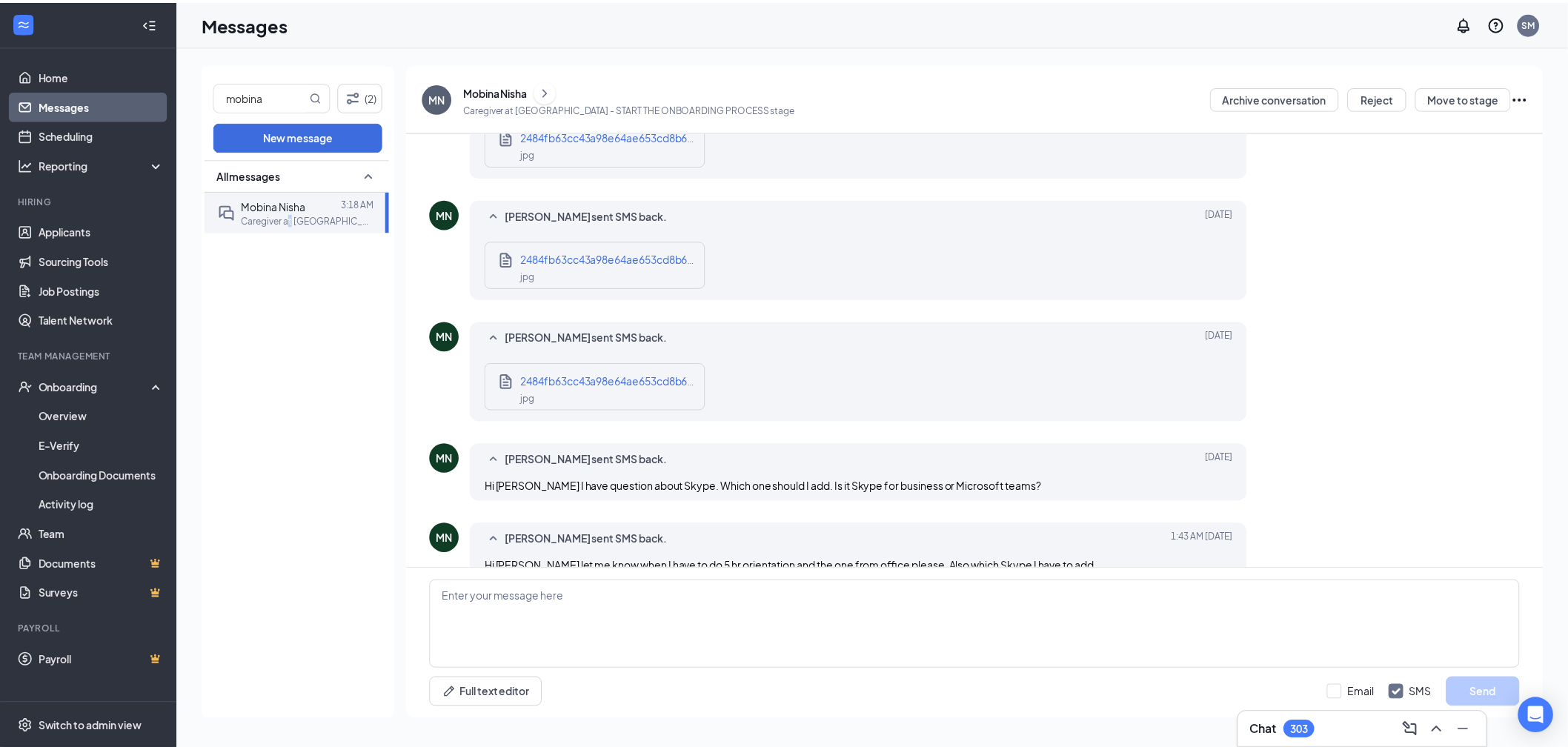
scroll to position [5104, 0]
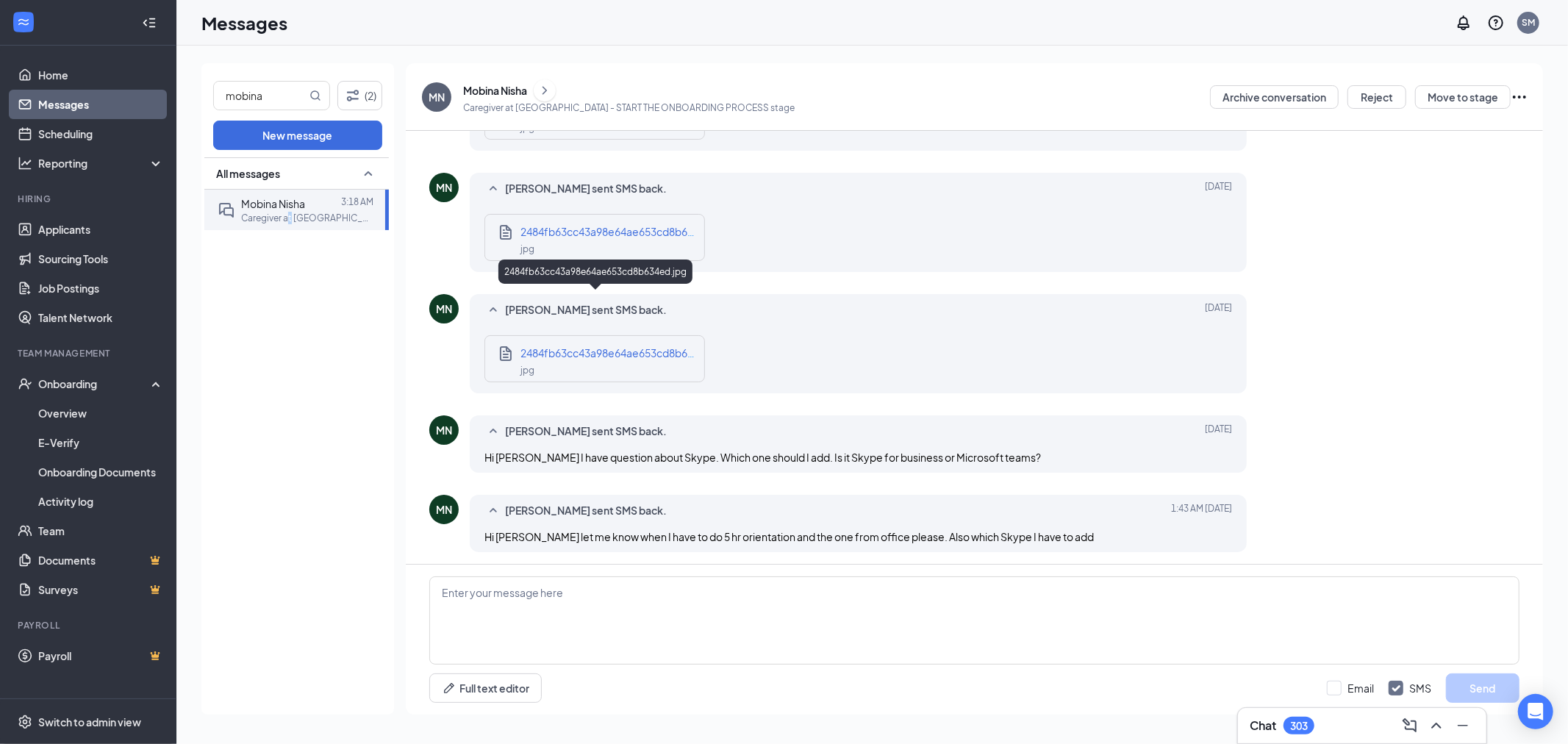
click at [599, 135] on div "jpg" at bounding box center [608, 126] width 176 height 17
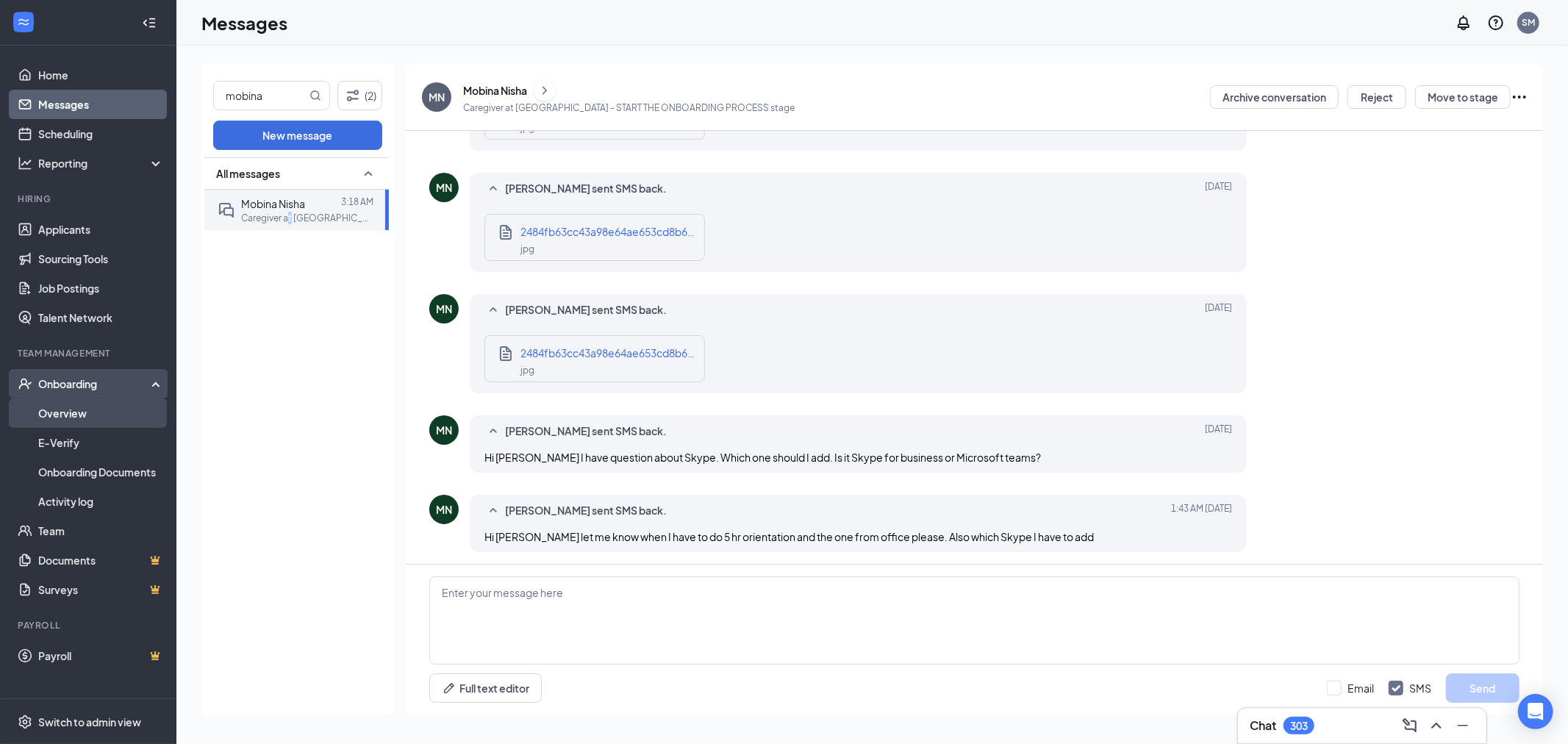
click at [83, 421] on link "Overview" at bounding box center [101, 413] width 125 height 29
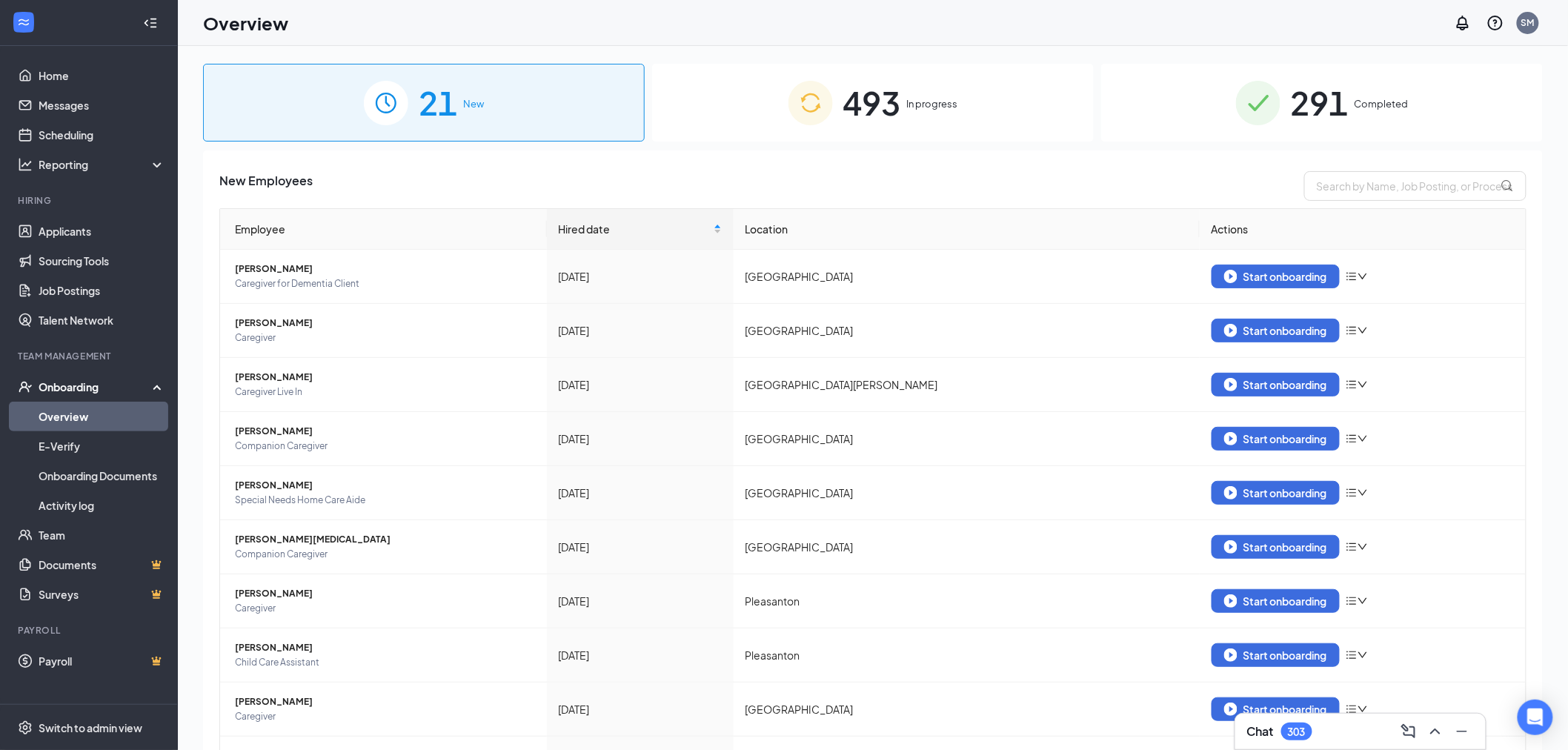
click at [860, 106] on span "493" at bounding box center [872, 102] width 58 height 51
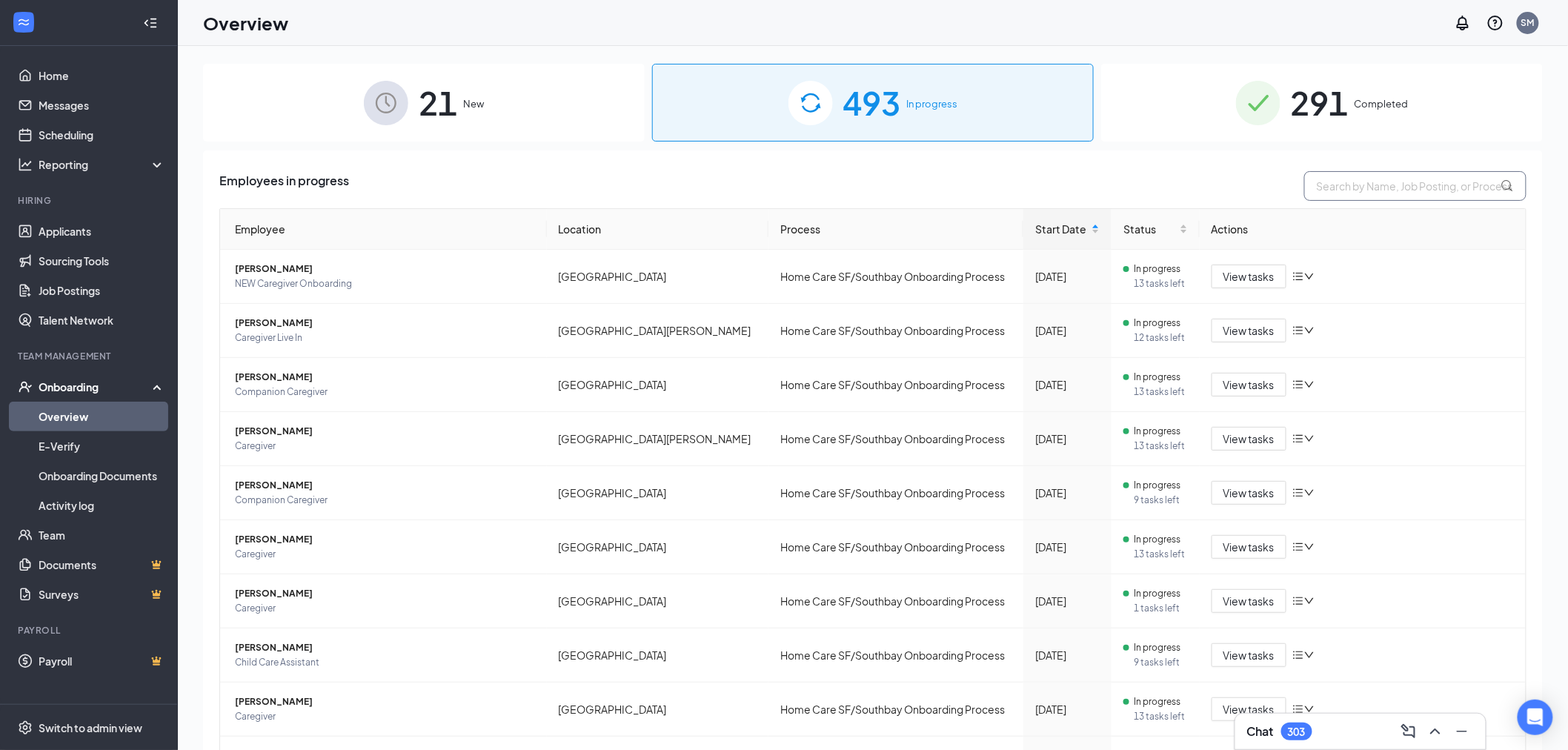
click at [1401, 180] on input "text" at bounding box center [1415, 186] width 223 height 30
type input "mobina"
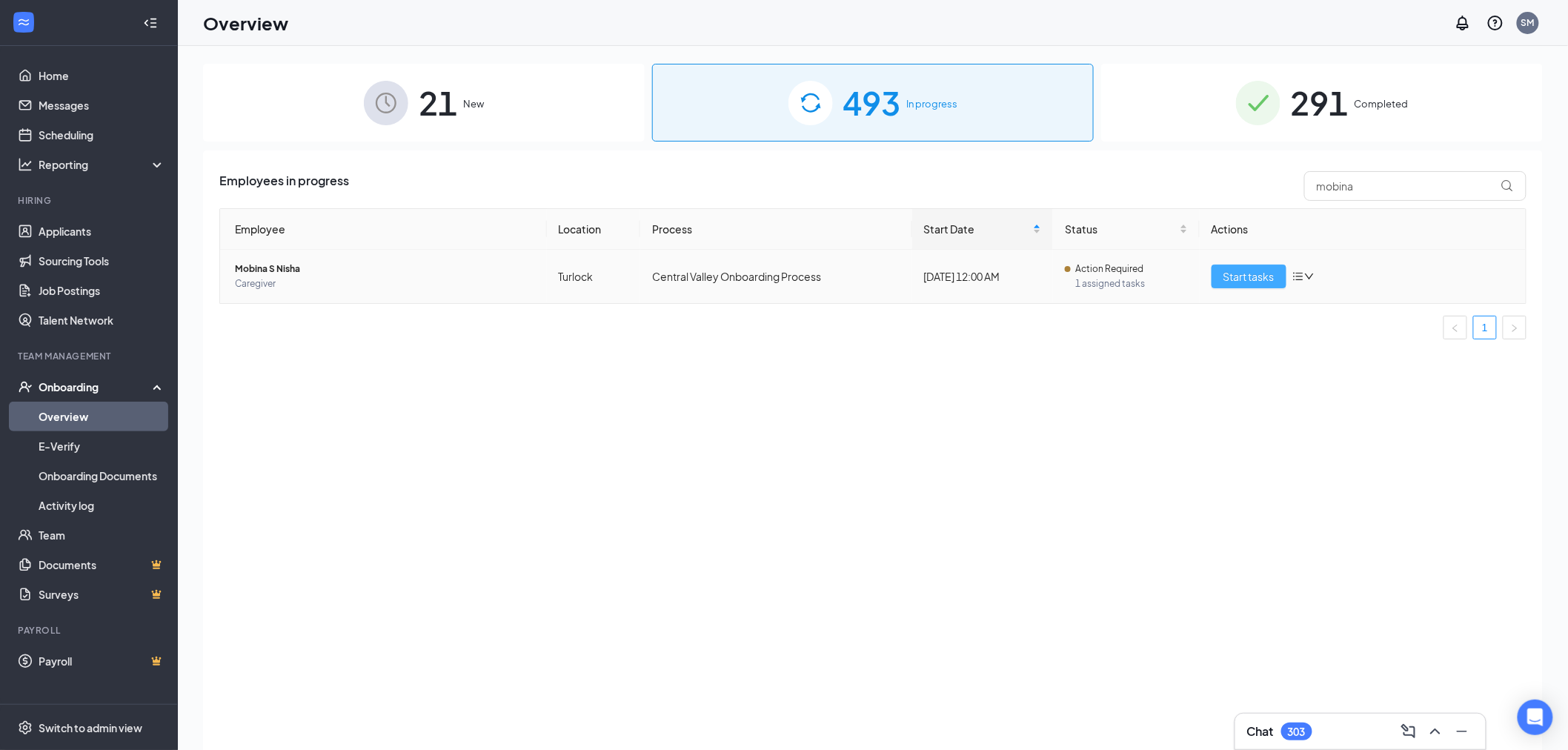
click at [1220, 271] on button "Start tasks" at bounding box center [1249, 277] width 75 height 24
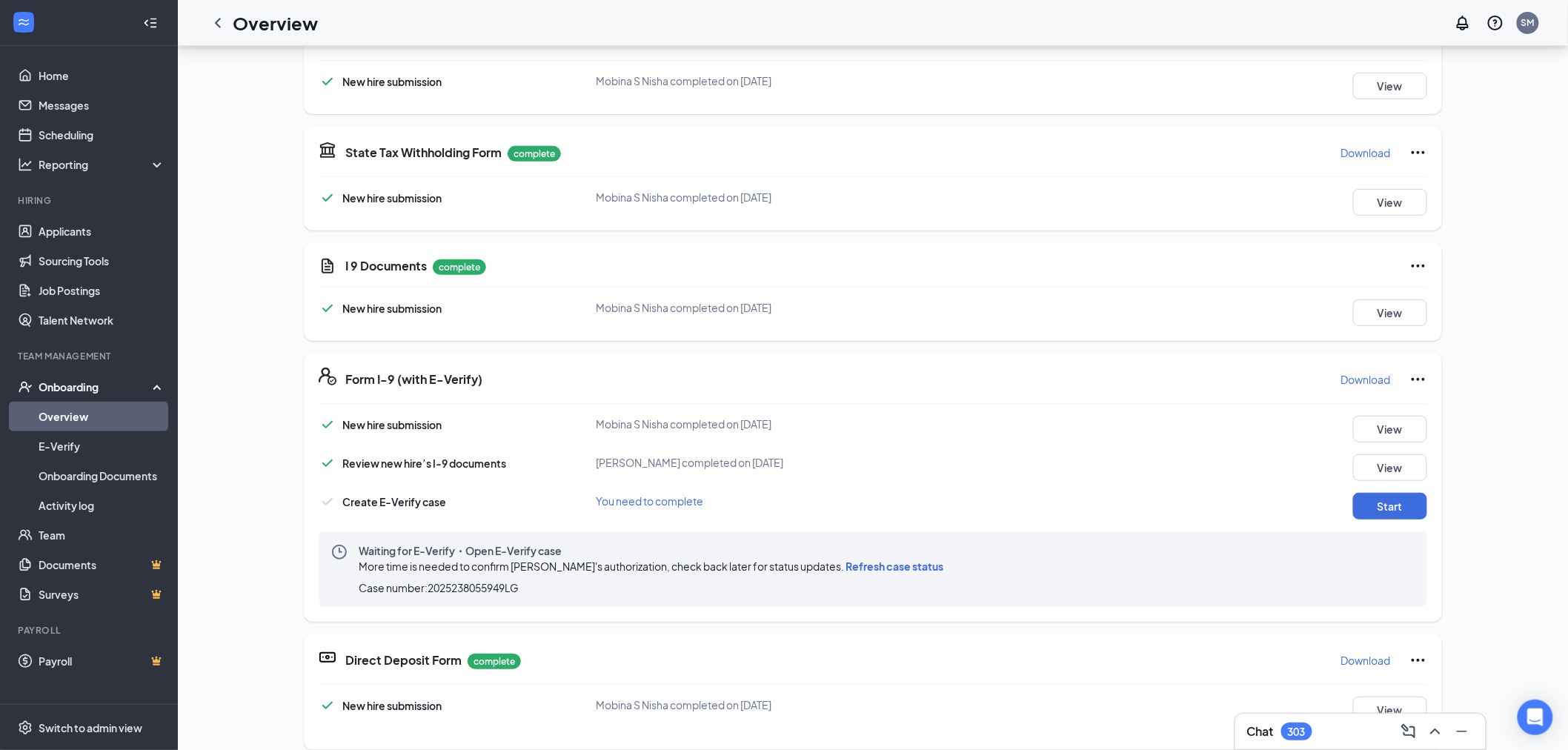
scroll to position [329, 0]
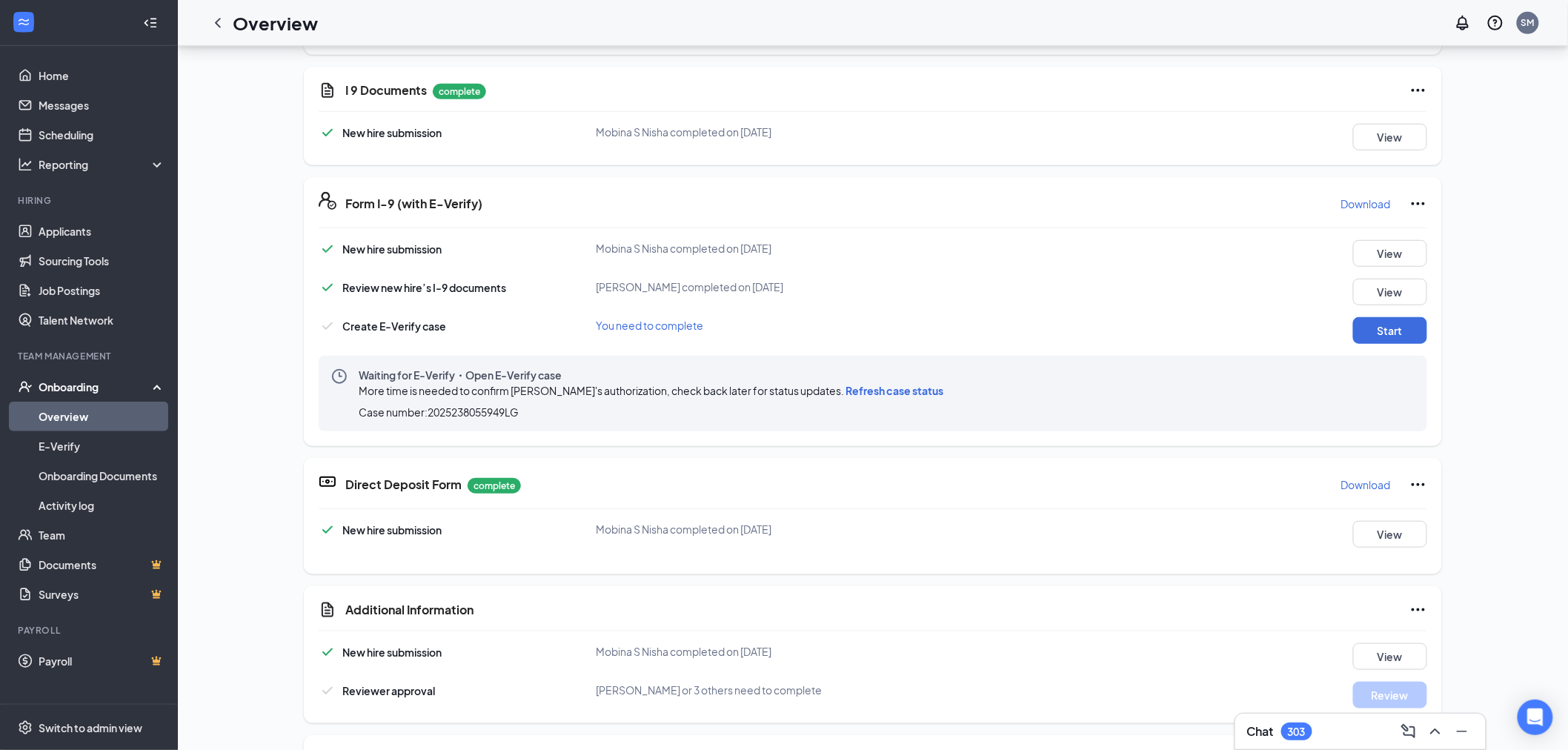
click at [868, 395] on div "More time is needed to confirm Mobina Nisha's authorization, check back later f…" at bounding box center [654, 391] width 591 height 16
click at [880, 390] on span "Refresh case status" at bounding box center [894, 391] width 98 height 14
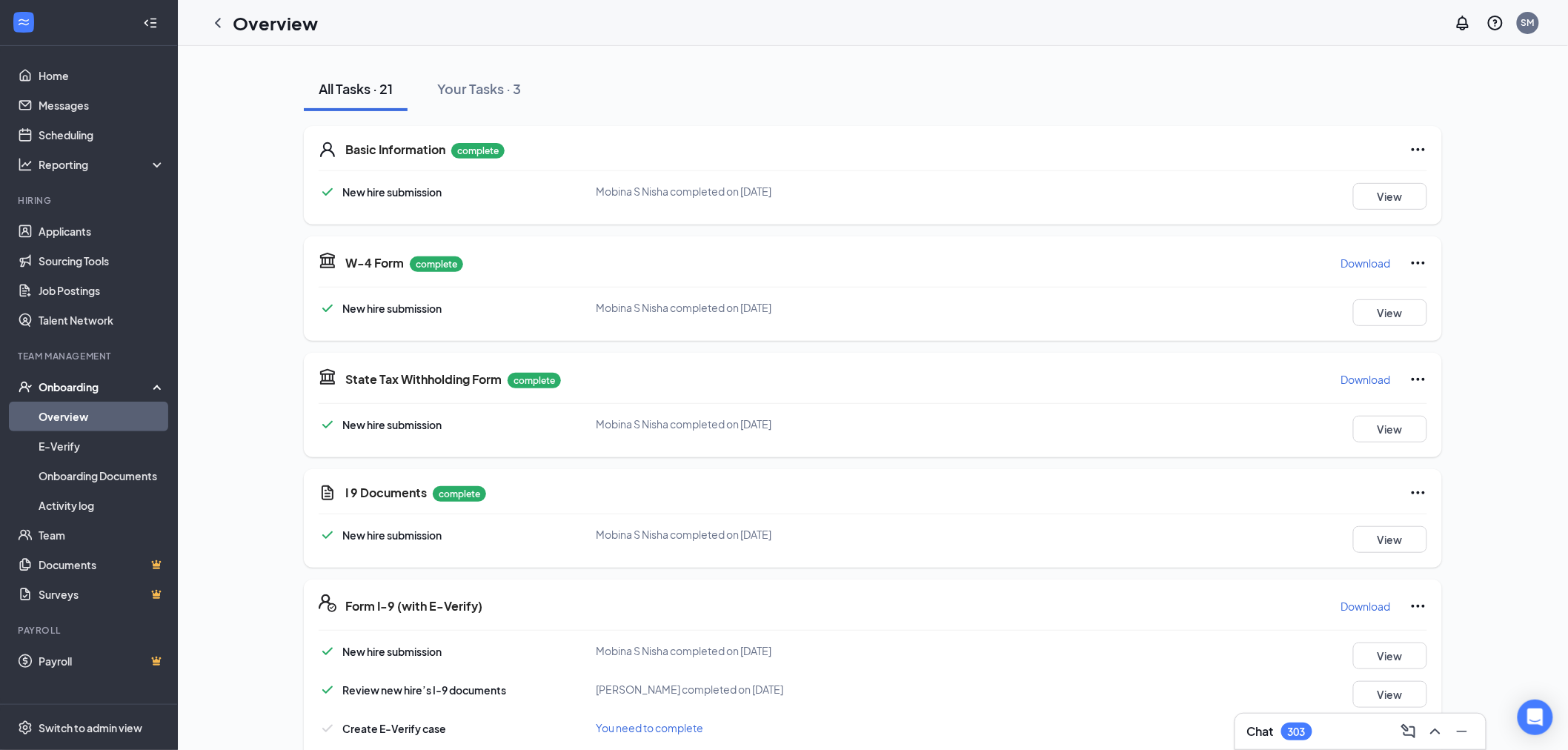
scroll to position [0, 0]
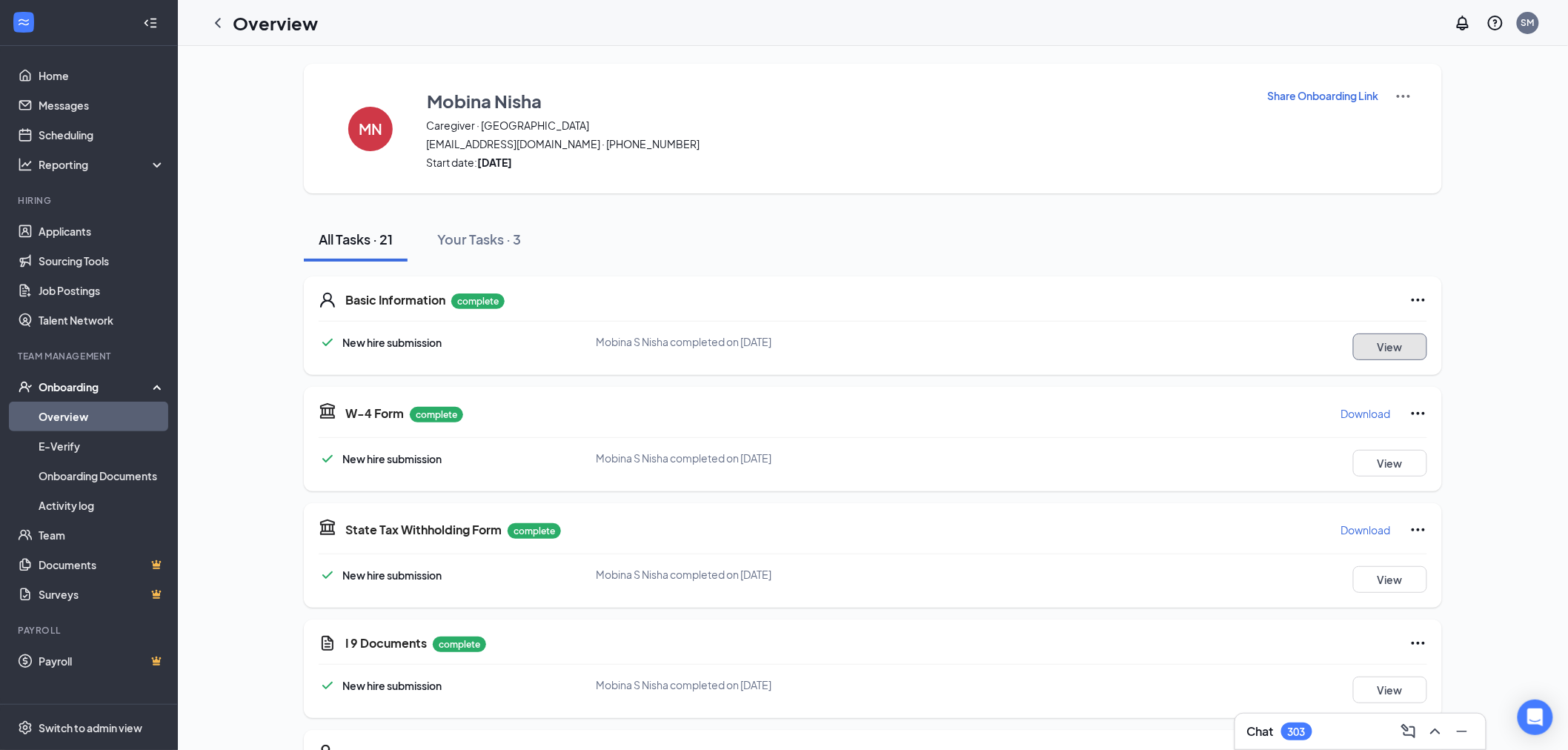
click at [1389, 347] on button "View" at bounding box center [1390, 347] width 74 height 26
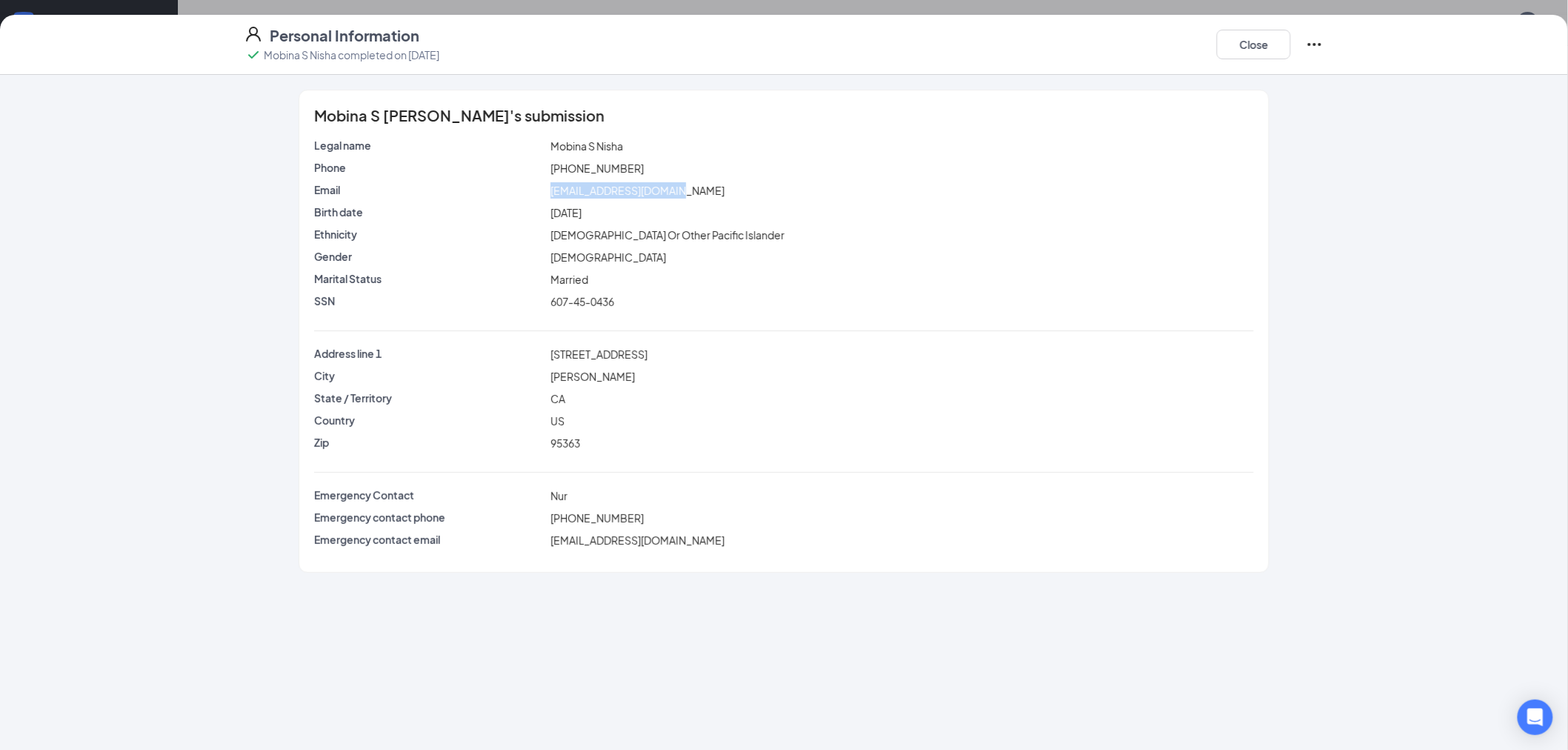
drag, startPoint x: 643, startPoint y: 186, endPoint x: 554, endPoint y: 195, distance: 89.5
click at [554, 195] on div "mobina.nisha@yahoo.com" at bounding box center [902, 191] width 709 height 16
copy span "mobina.nisha@yahoo.com"
drag, startPoint x: 634, startPoint y: 166, endPoint x: 551, endPoint y: 165, distance: 83.0
click at [551, 165] on div "(510) 274-3927" at bounding box center [902, 168] width 709 height 16
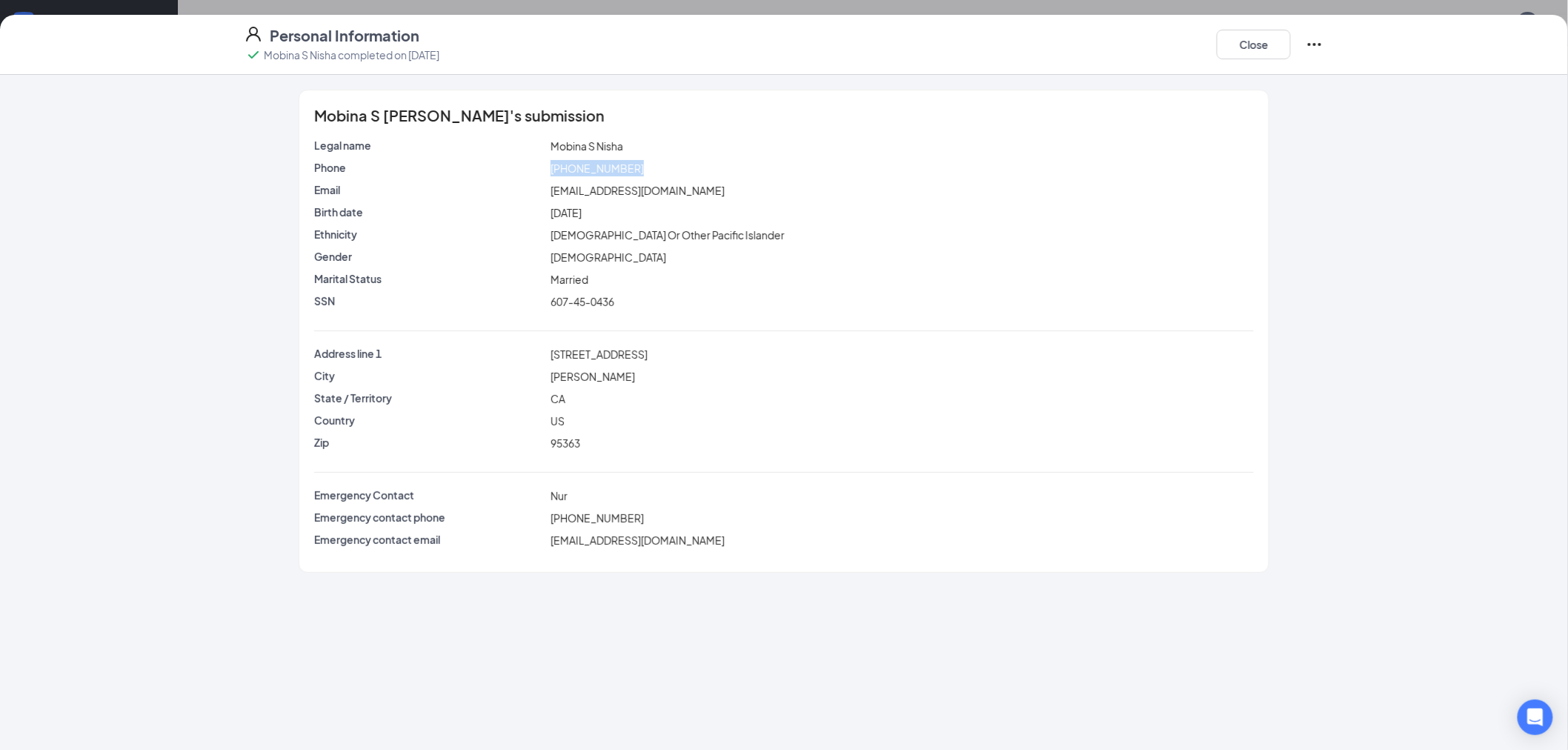
copy span "(510) 274-3927"
click at [712, 225] on div "Birth date Wed Nov 9, 1983" at bounding box center [784, 216] width 940 height 22
click at [1257, 45] on button "Close" at bounding box center [1253, 44] width 74 height 30
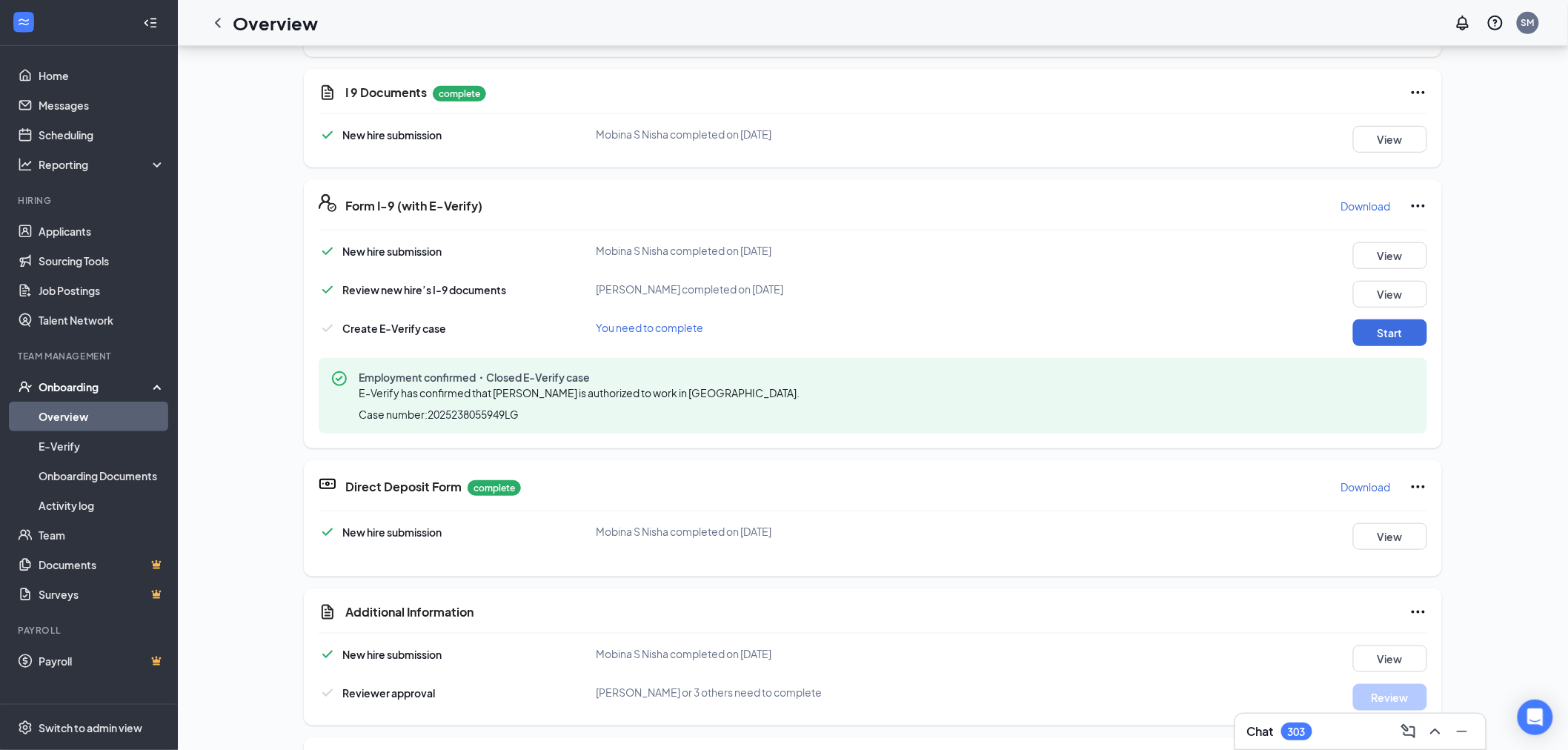
scroll to position [329, 0]
click at [1349, 196] on p "Download" at bounding box center [1366, 203] width 50 height 15
click at [54, 104] on link "Messages" at bounding box center [102, 105] width 126 height 30
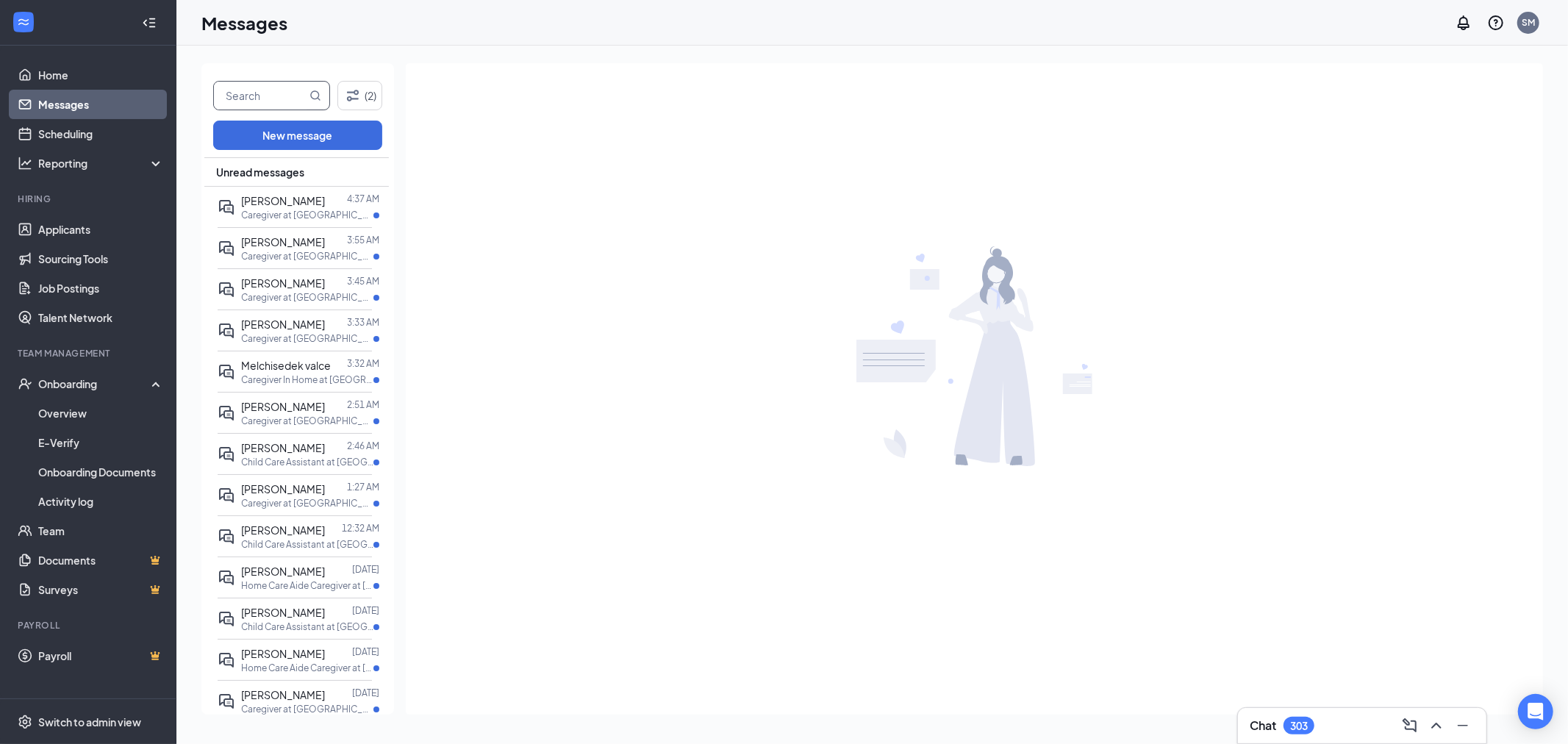
click at [273, 91] on input "text" at bounding box center [260, 95] width 93 height 28
type input "mobina"
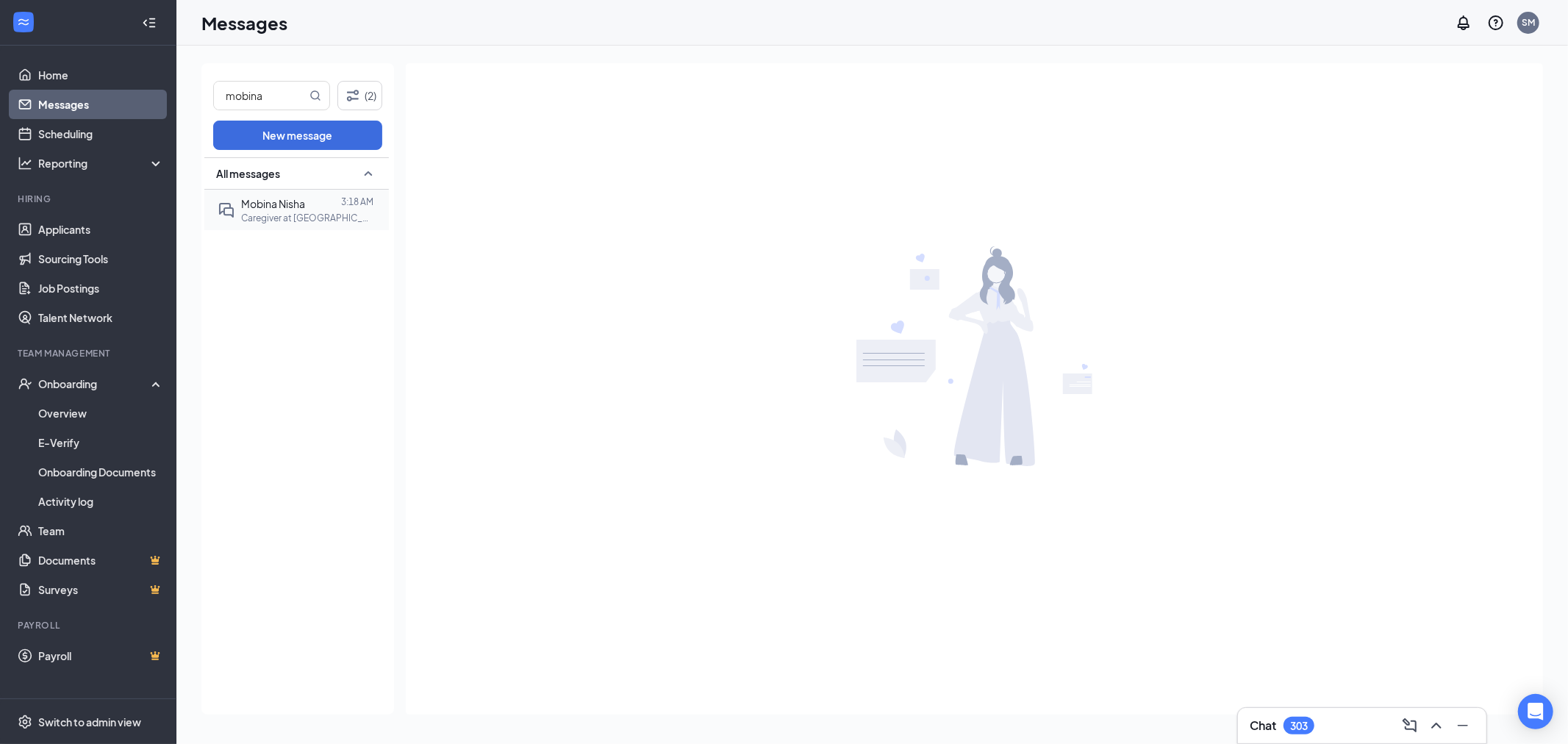
click at [270, 202] on span "Mobina Nisha" at bounding box center [273, 203] width 64 height 13
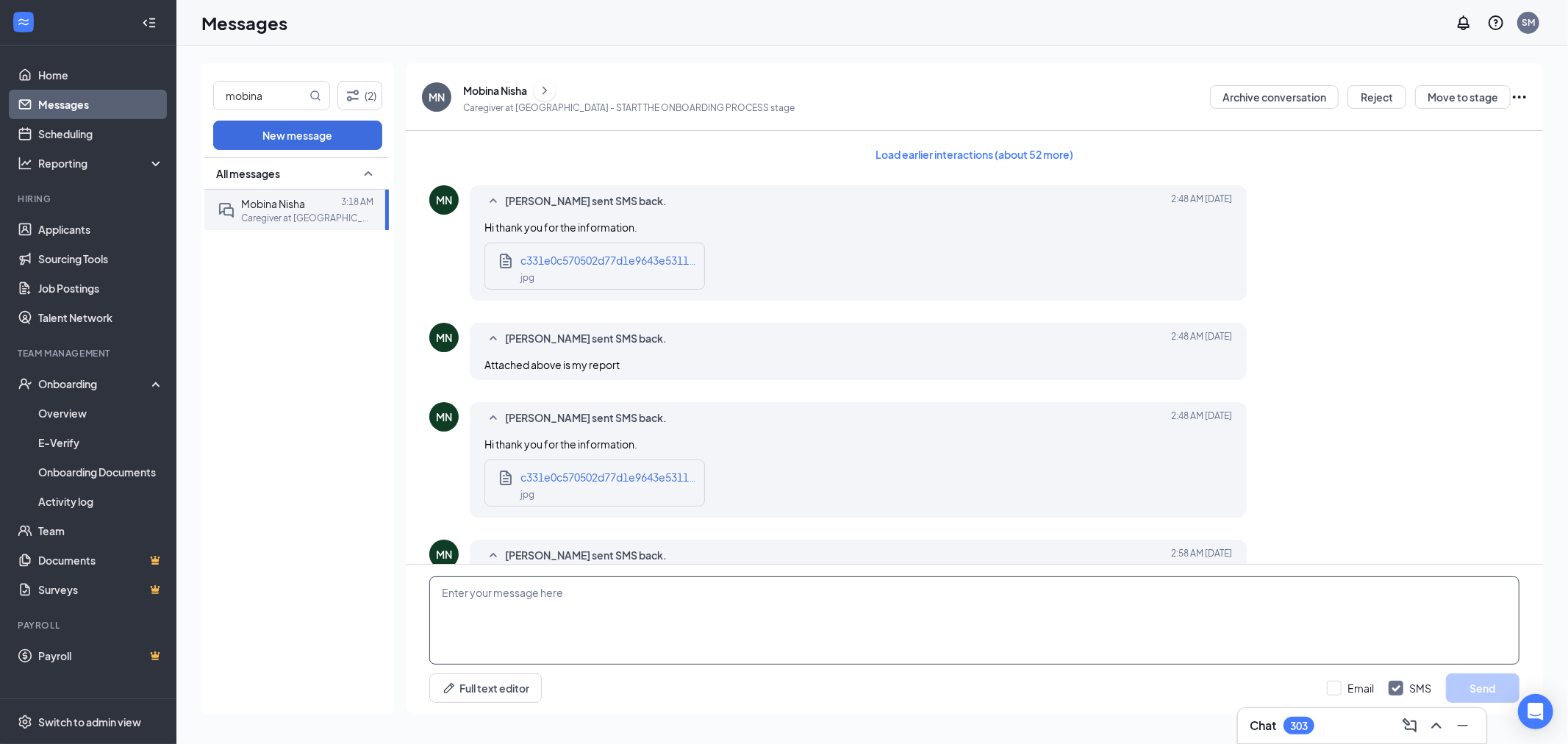
click at [707, 607] on textarea at bounding box center [974, 620] width 1090 height 88
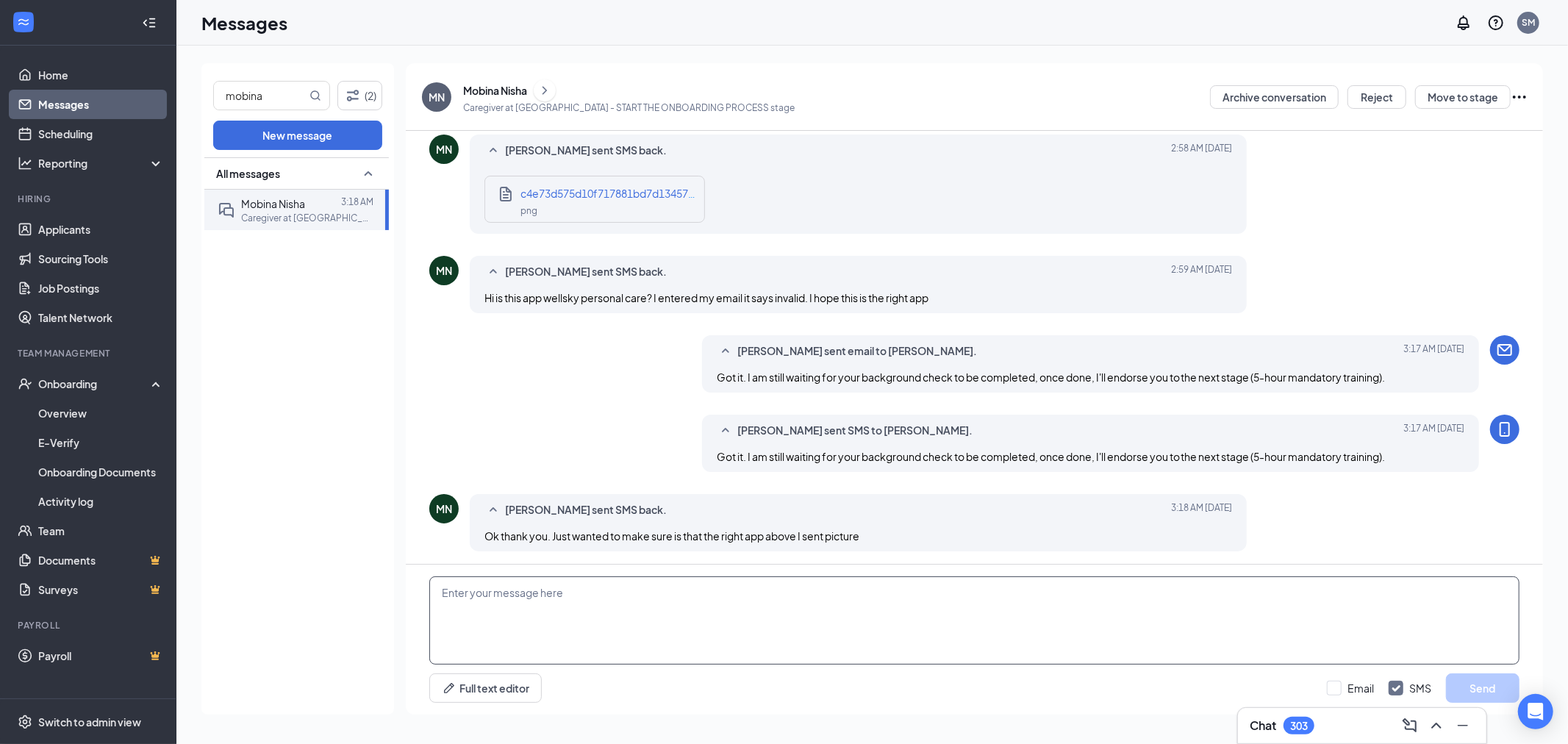
scroll to position [649, 0]
type textarea "HI Mobina, I've sent your WellSk"
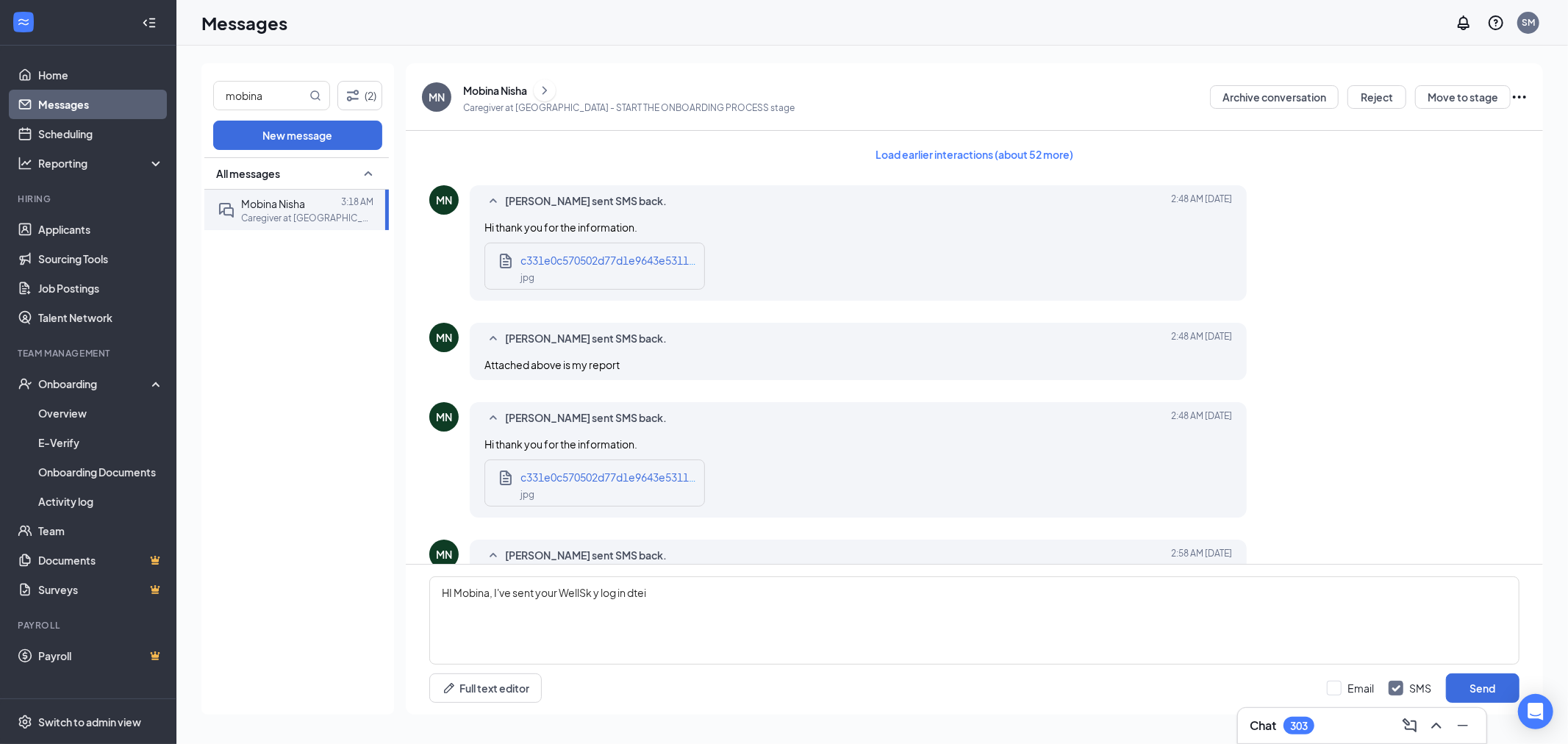
scroll to position [649, 0]
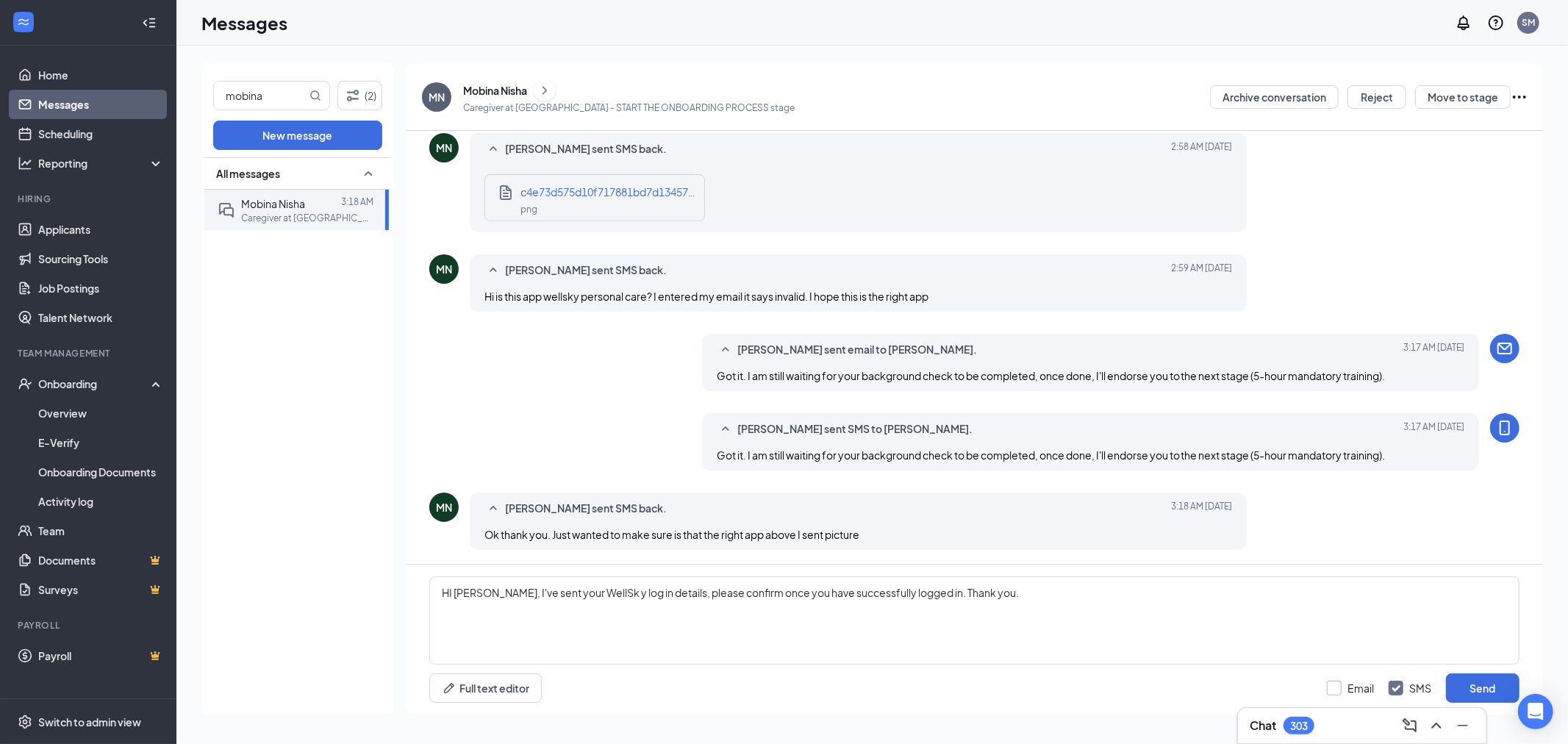
type textarea "HI Mobina, I've sent your WellSk y log in details, please confirm once you have…"
click at [1332, 688] on input "Email" at bounding box center [1350, 688] width 47 height 15
checkbox input "true"
click at [1461, 696] on button "Send" at bounding box center [1482, 688] width 74 height 29
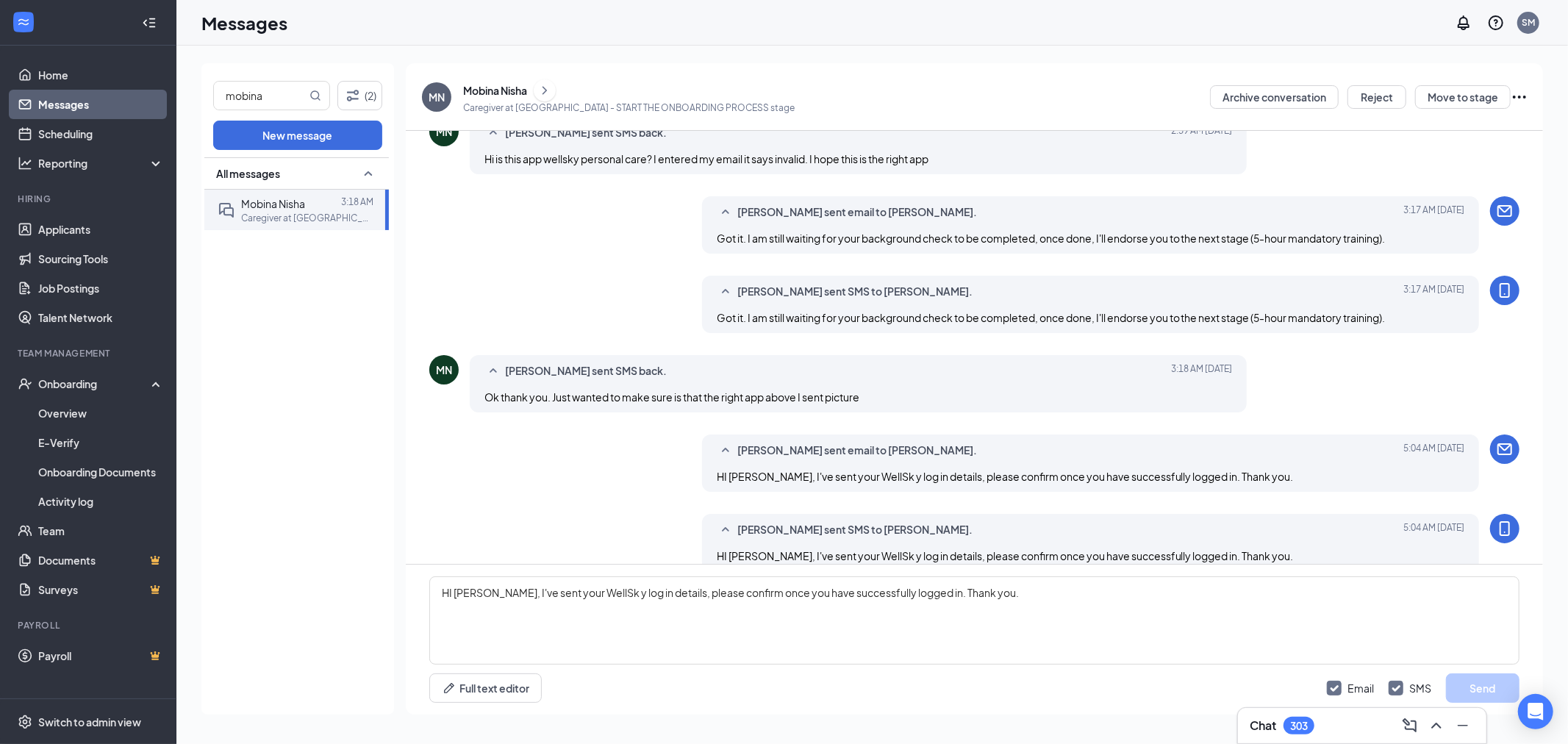
scroll to position [808, 0]
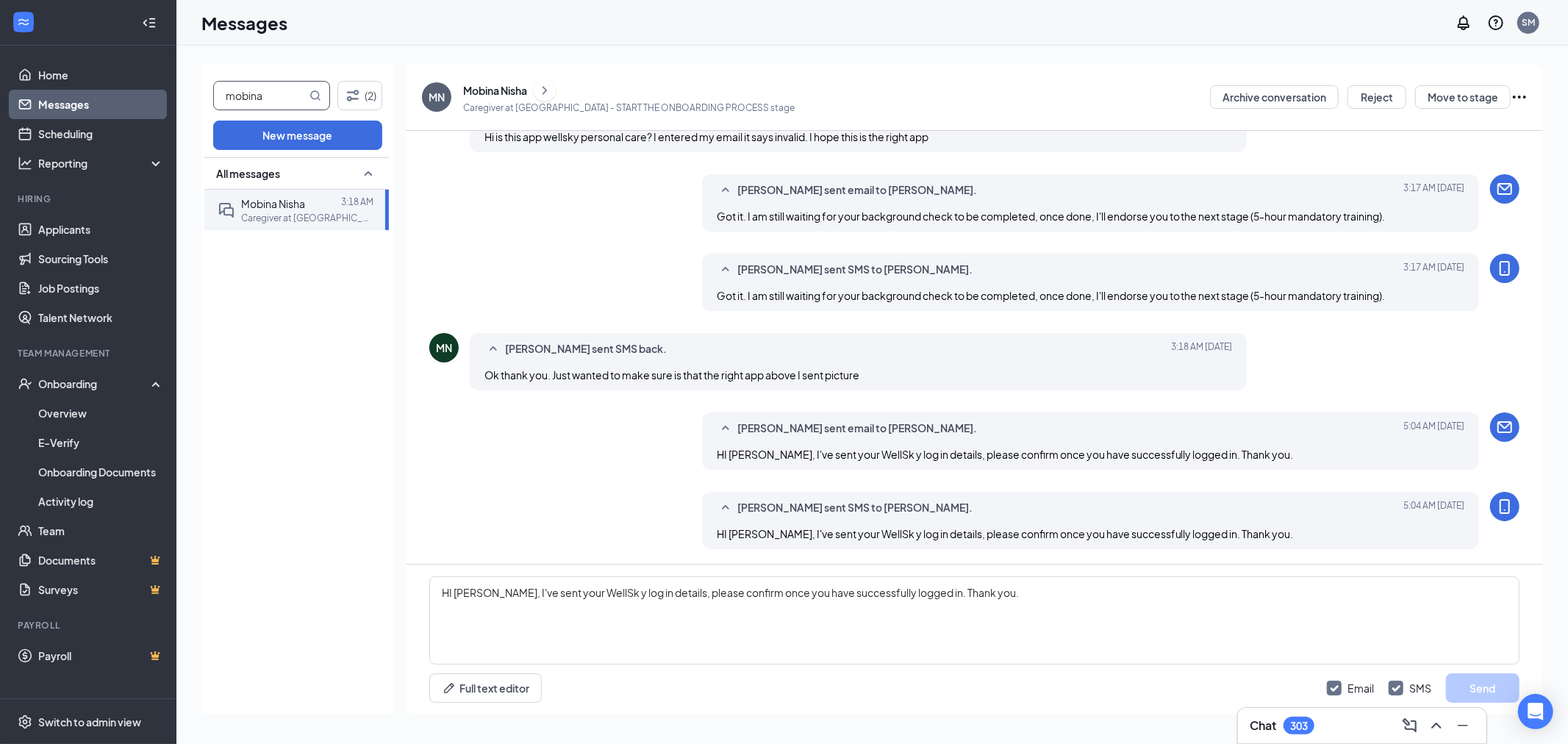
click at [275, 85] on input "mobina" at bounding box center [260, 95] width 93 height 28
click at [273, 92] on input "mobina" at bounding box center [260, 95] width 93 height 28
click at [252, 84] on input "mobina" at bounding box center [260, 95] width 93 height 28
click at [252, 89] on input "mobina" at bounding box center [260, 95] width 93 height 28
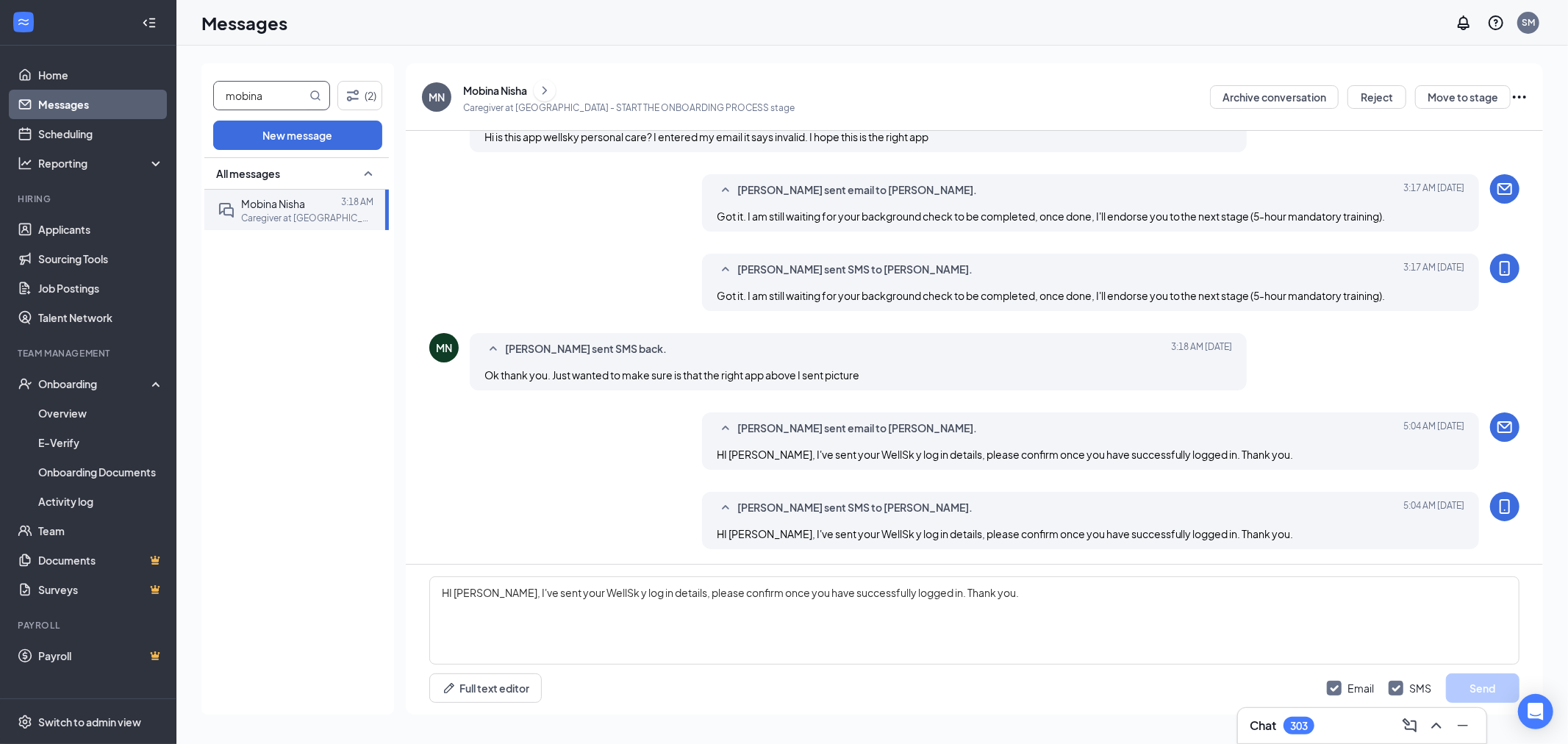
click at [252, 89] on input "mobina" at bounding box center [260, 95] width 93 height 28
type input "erianna"
click at [299, 210] on div "[PERSON_NAME]" at bounding box center [283, 203] width 84 height 16
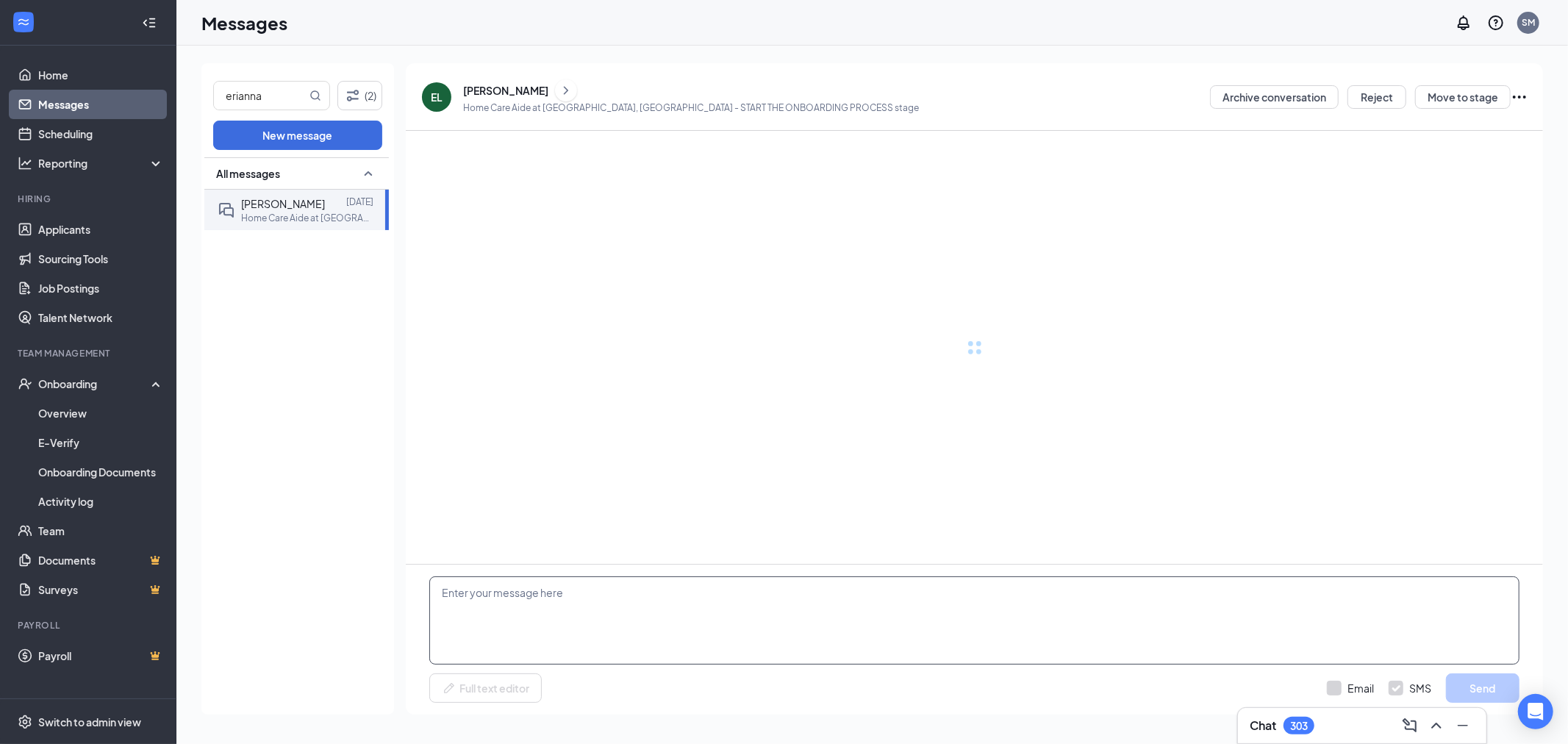
click at [504, 626] on textarea at bounding box center [974, 620] width 1090 height 88
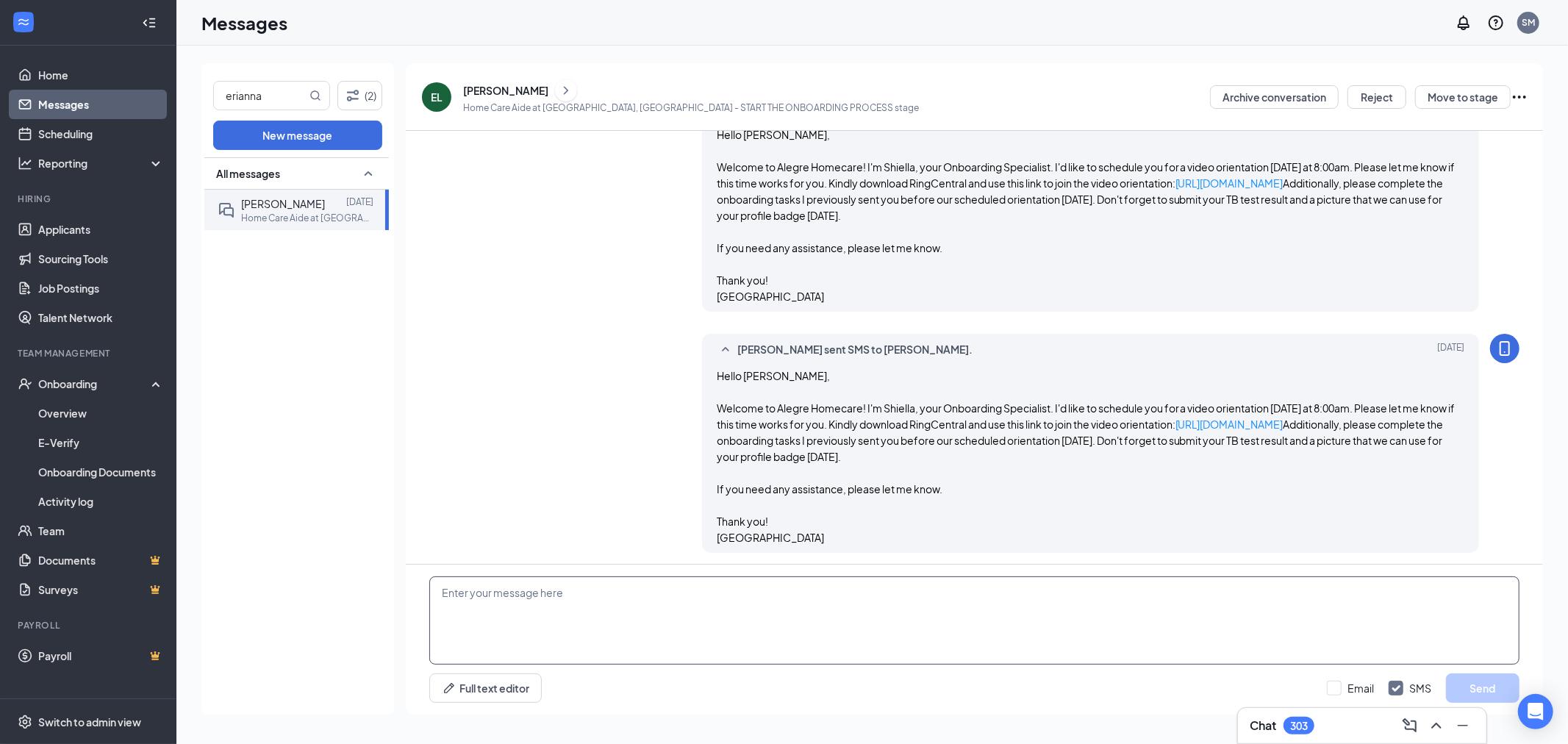
paste textarea "Preferred Locations: Patterson and Turlock; Modesto is also acceptable Availabi…"
type textarea "Preferred Locations: Patterson and Turlock; Modesto is also acceptable Availabi…"
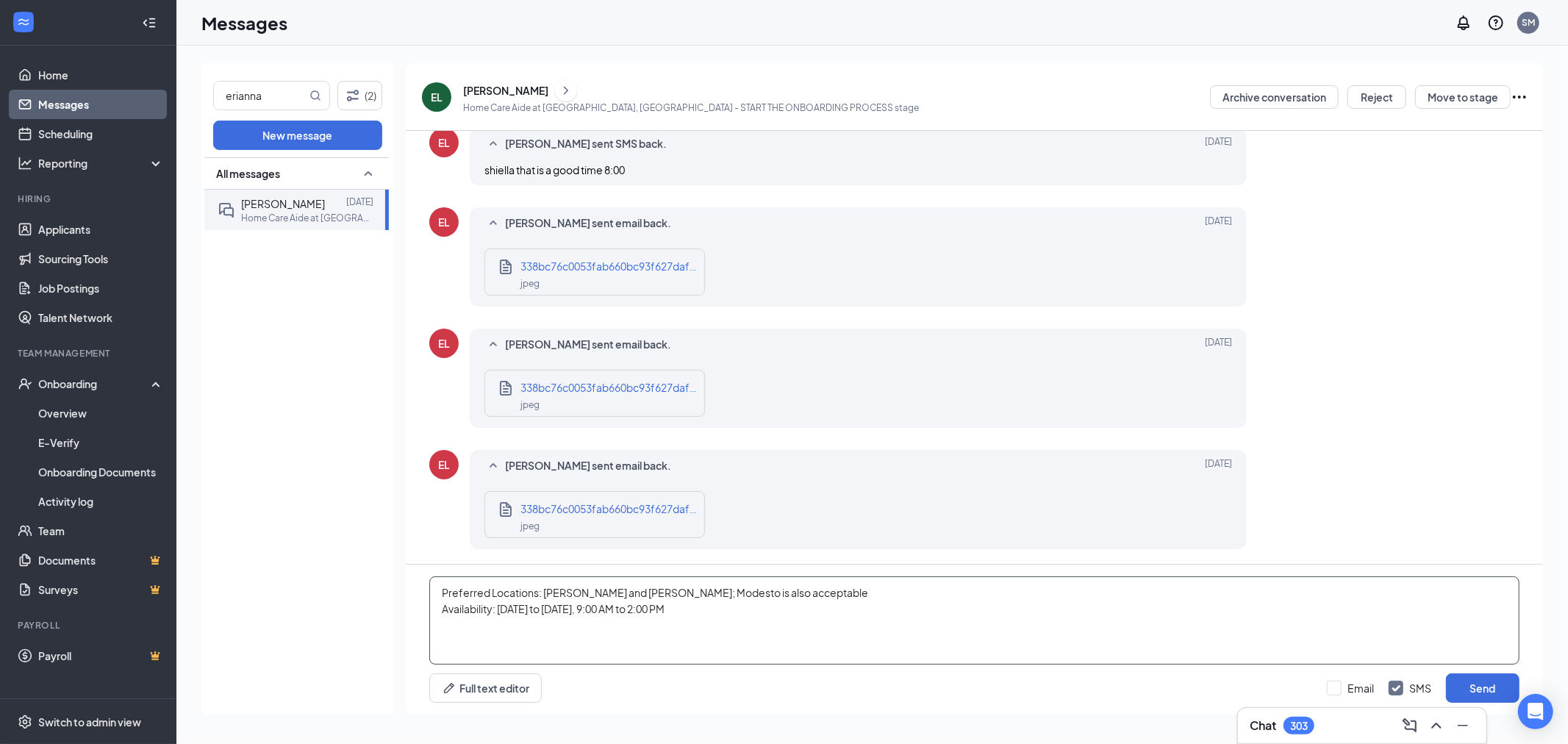
scroll to position [755, 0]
type textarea "Hello Erianna, I've sent your WellSky log in details, please confirm once you h…"
click at [1339, 689] on input "Email" at bounding box center [1350, 688] width 47 height 15
checkbox input "true"
click at [1476, 692] on button "Send" at bounding box center [1482, 688] width 74 height 29
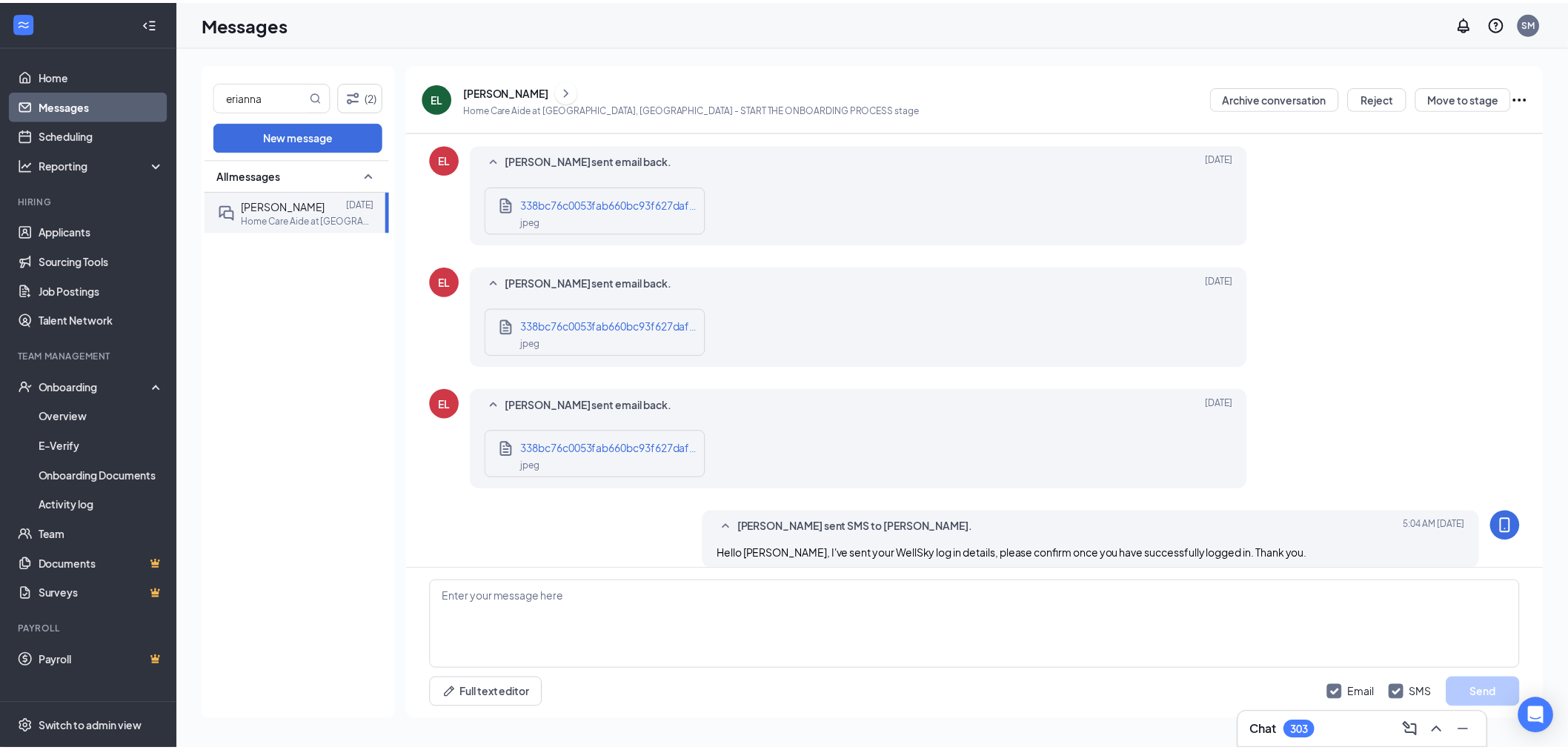
scroll to position [921, 0]
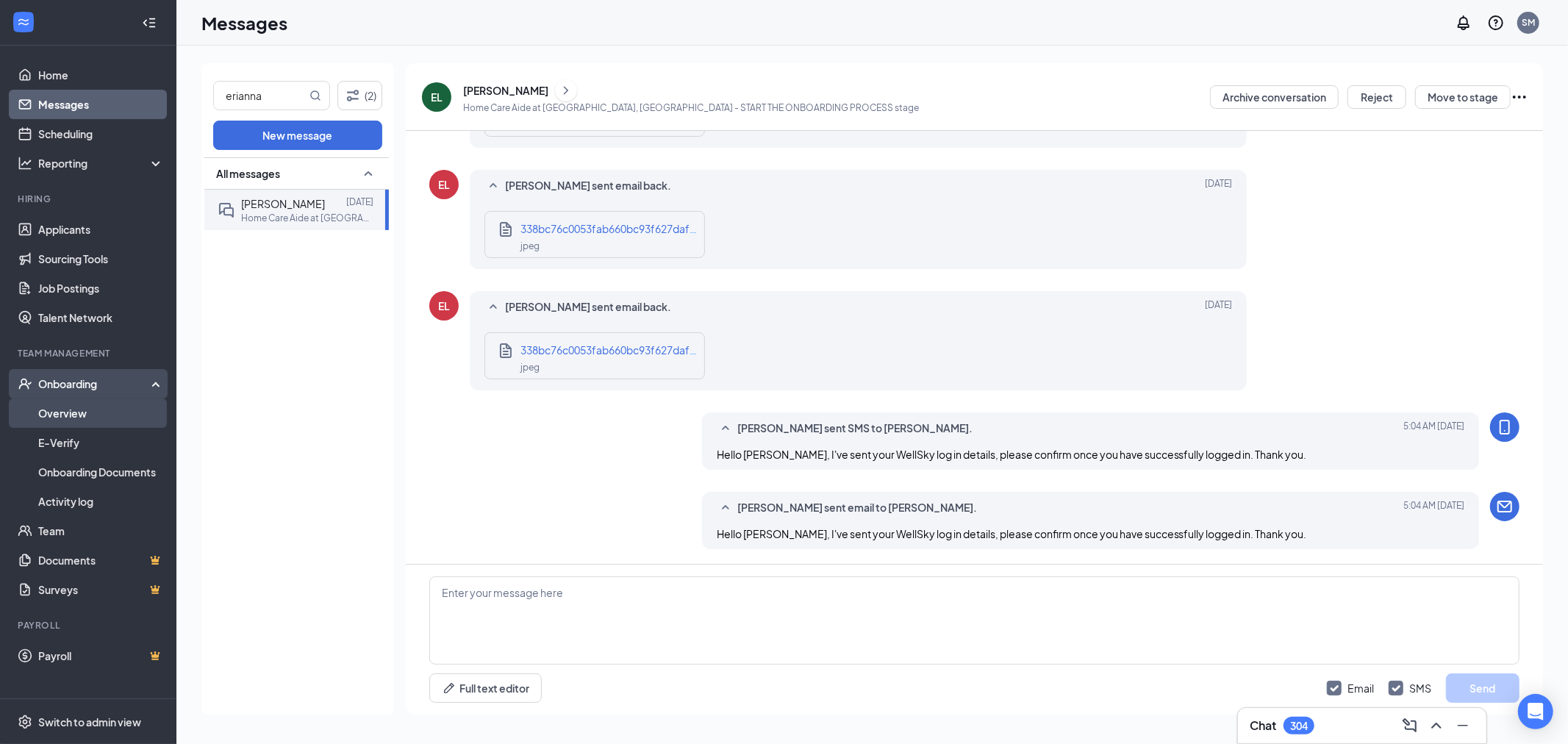
click at [93, 415] on link "Overview" at bounding box center [101, 413] width 125 height 29
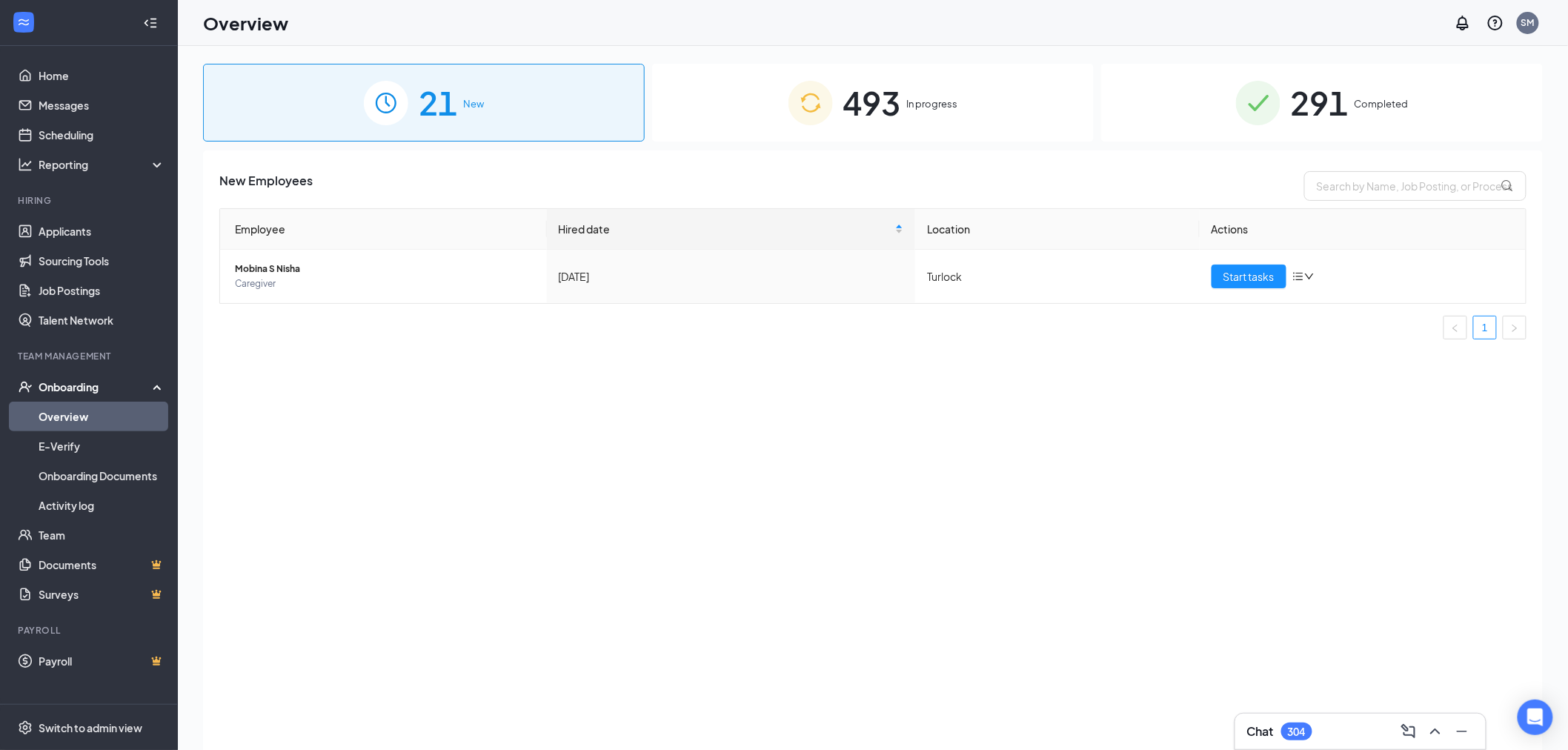
click at [923, 99] on span "In progress" at bounding box center [932, 103] width 51 height 15
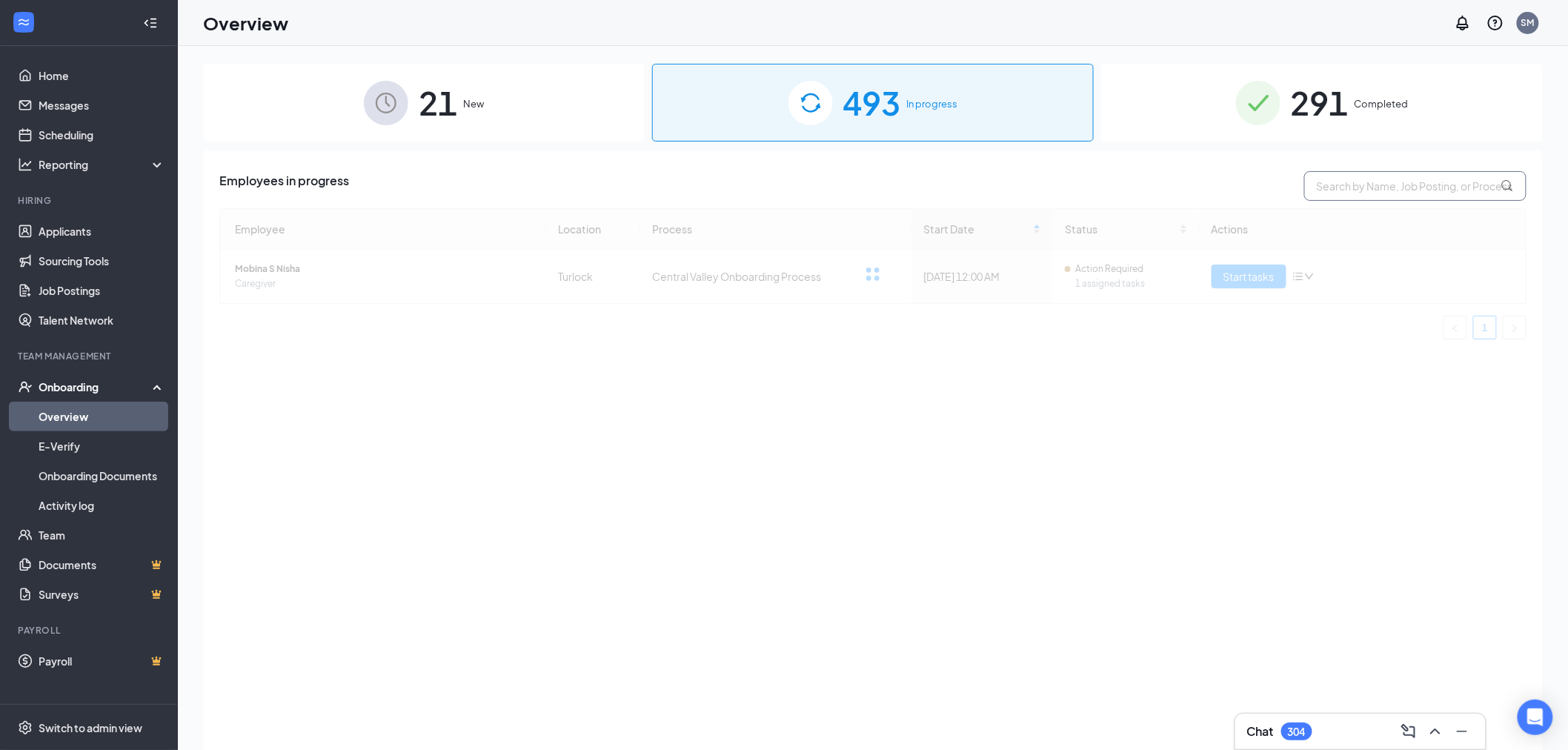
click at [1476, 174] on input "text" at bounding box center [1415, 186] width 223 height 30
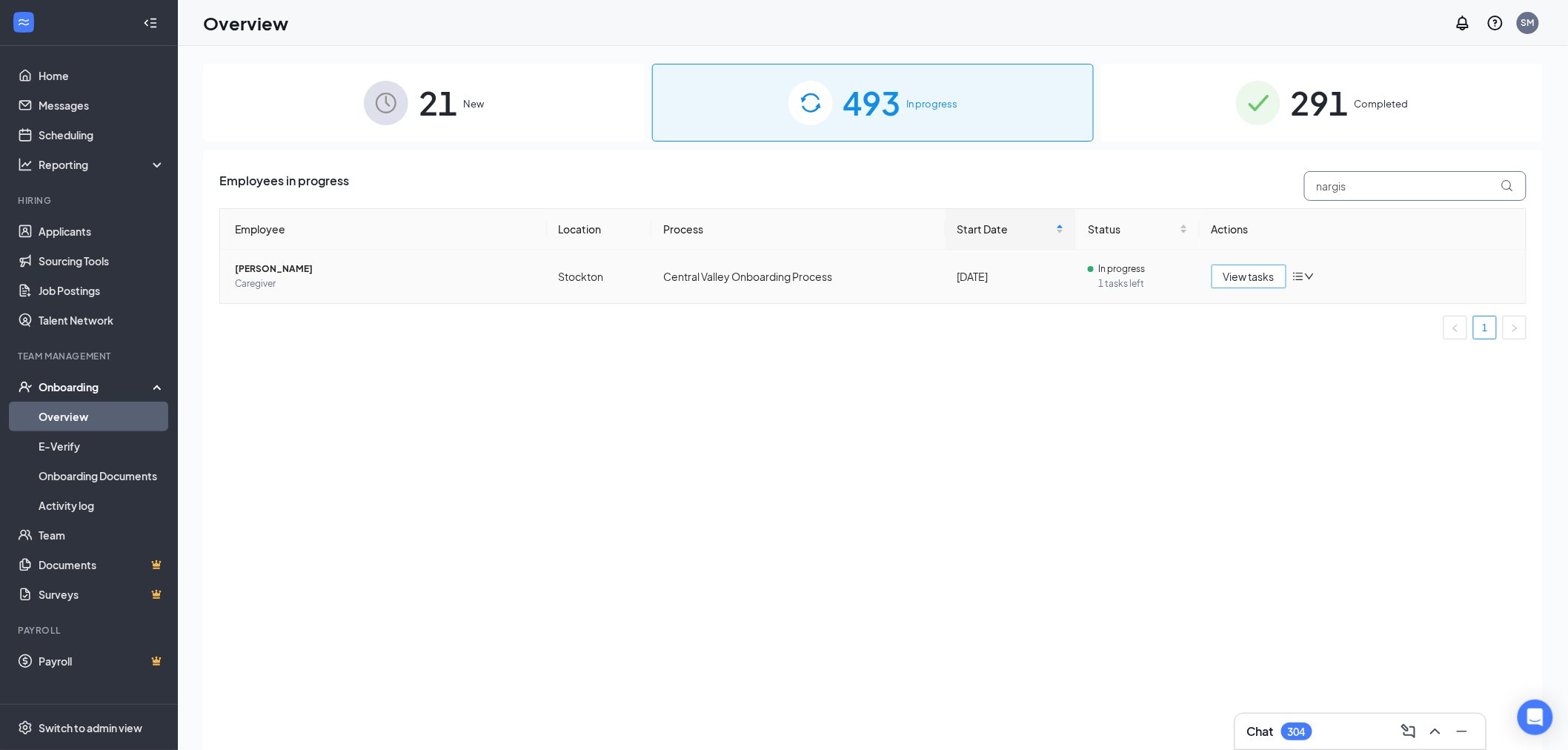
type input "nargis"
click at [1241, 276] on span "View tasks" at bounding box center [1249, 276] width 51 height 16
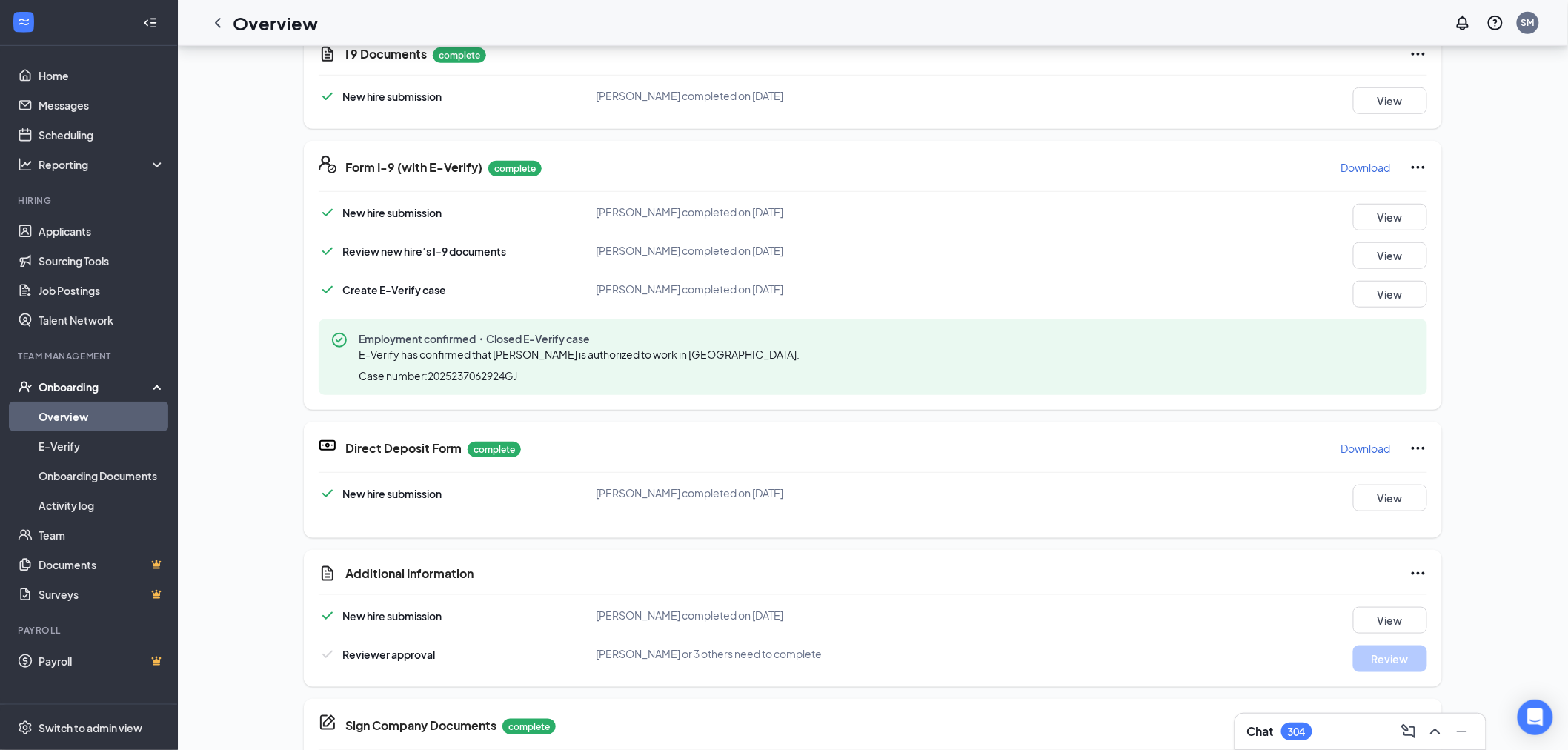
scroll to position [329, 0]
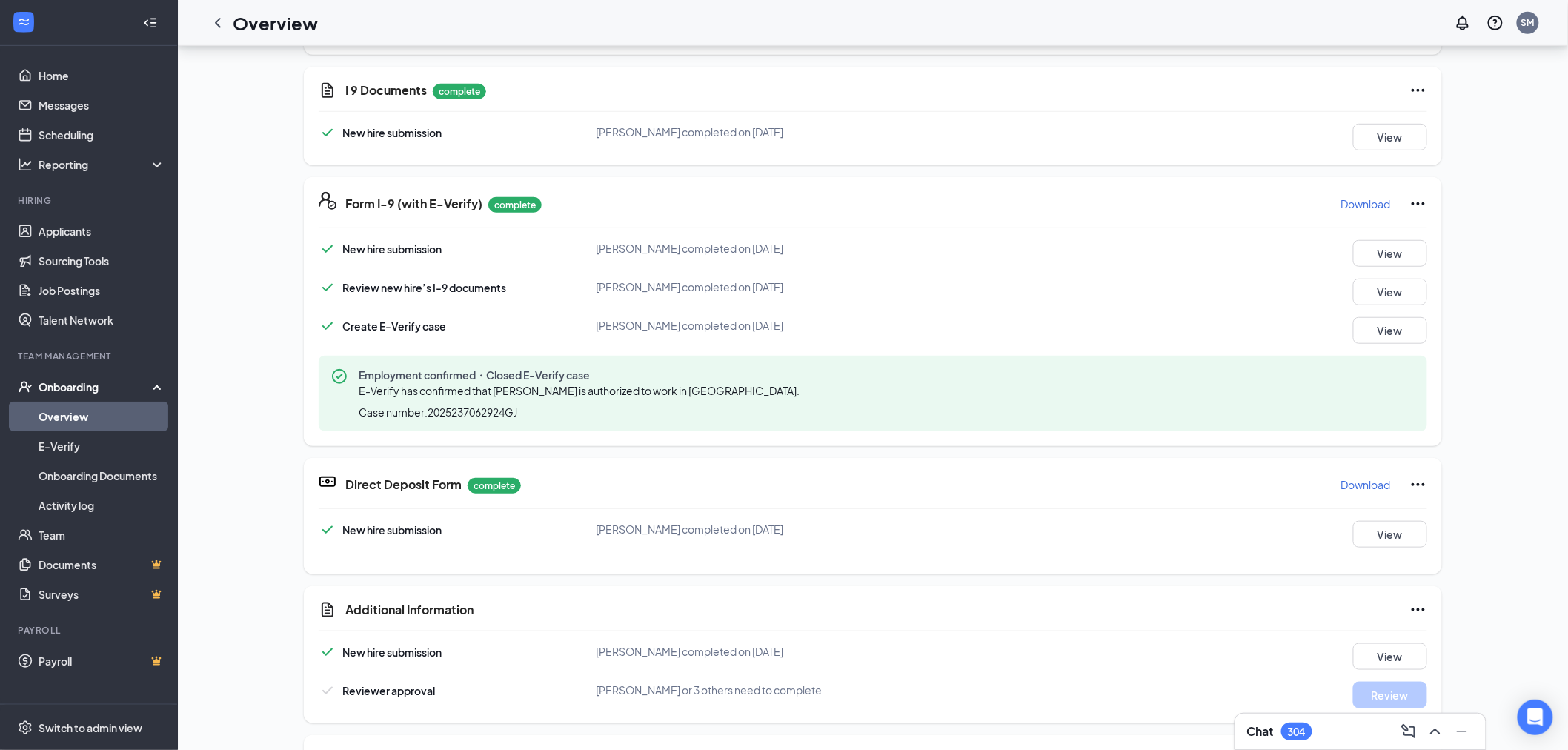
click at [1365, 200] on p "Download" at bounding box center [1366, 203] width 50 height 15
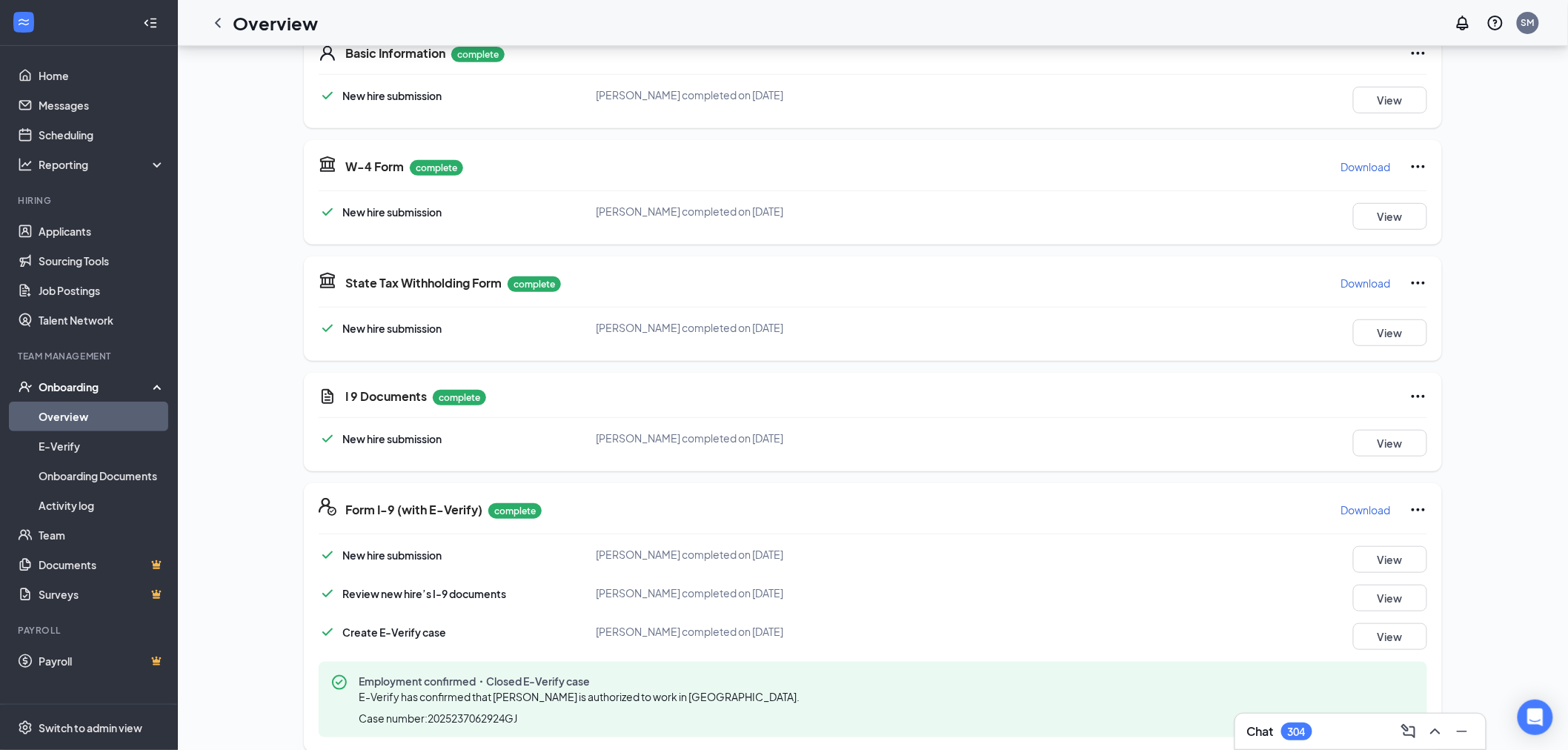
scroll to position [0, 0]
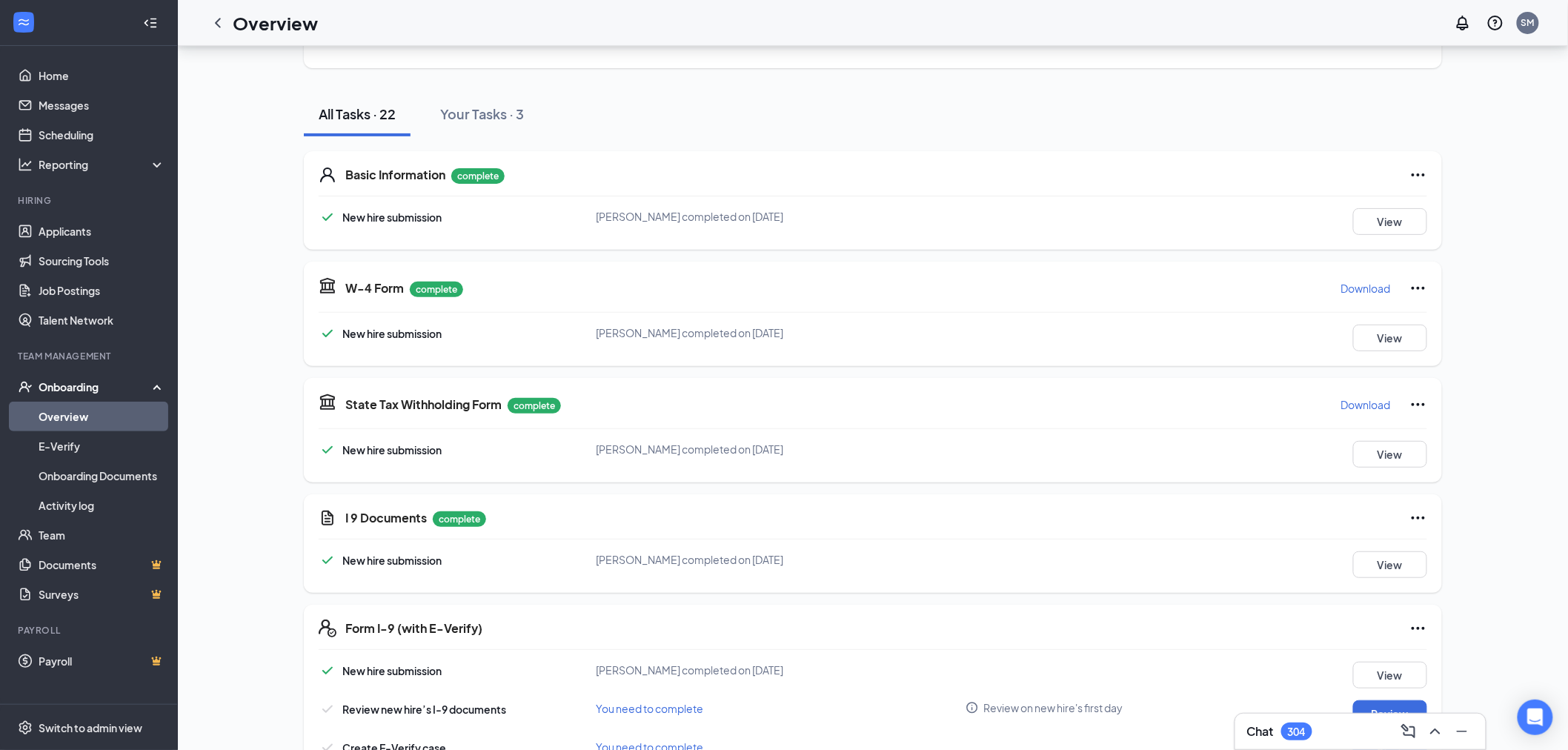
scroll to position [30, 0]
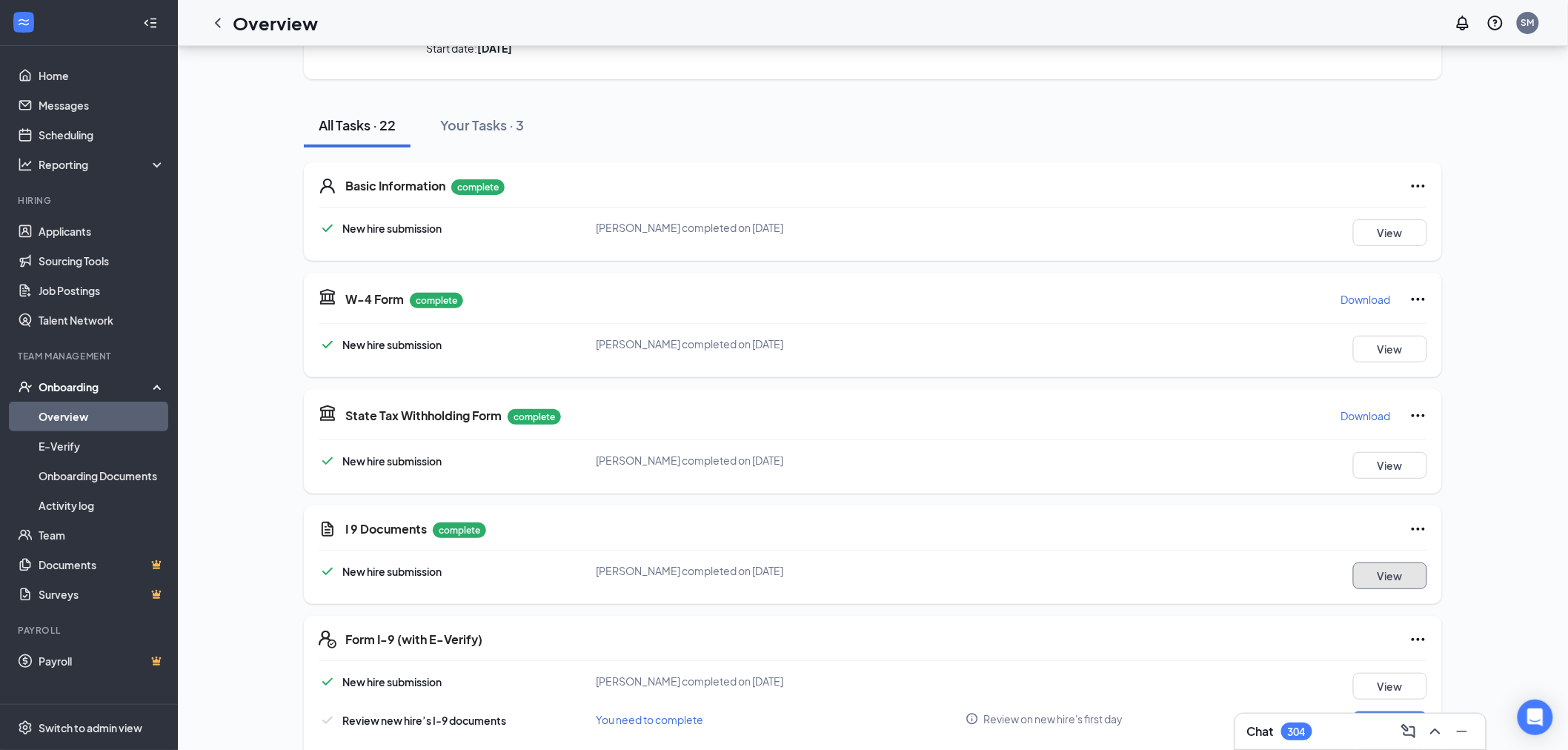
click at [1402, 579] on button "View" at bounding box center [1390, 576] width 74 height 26
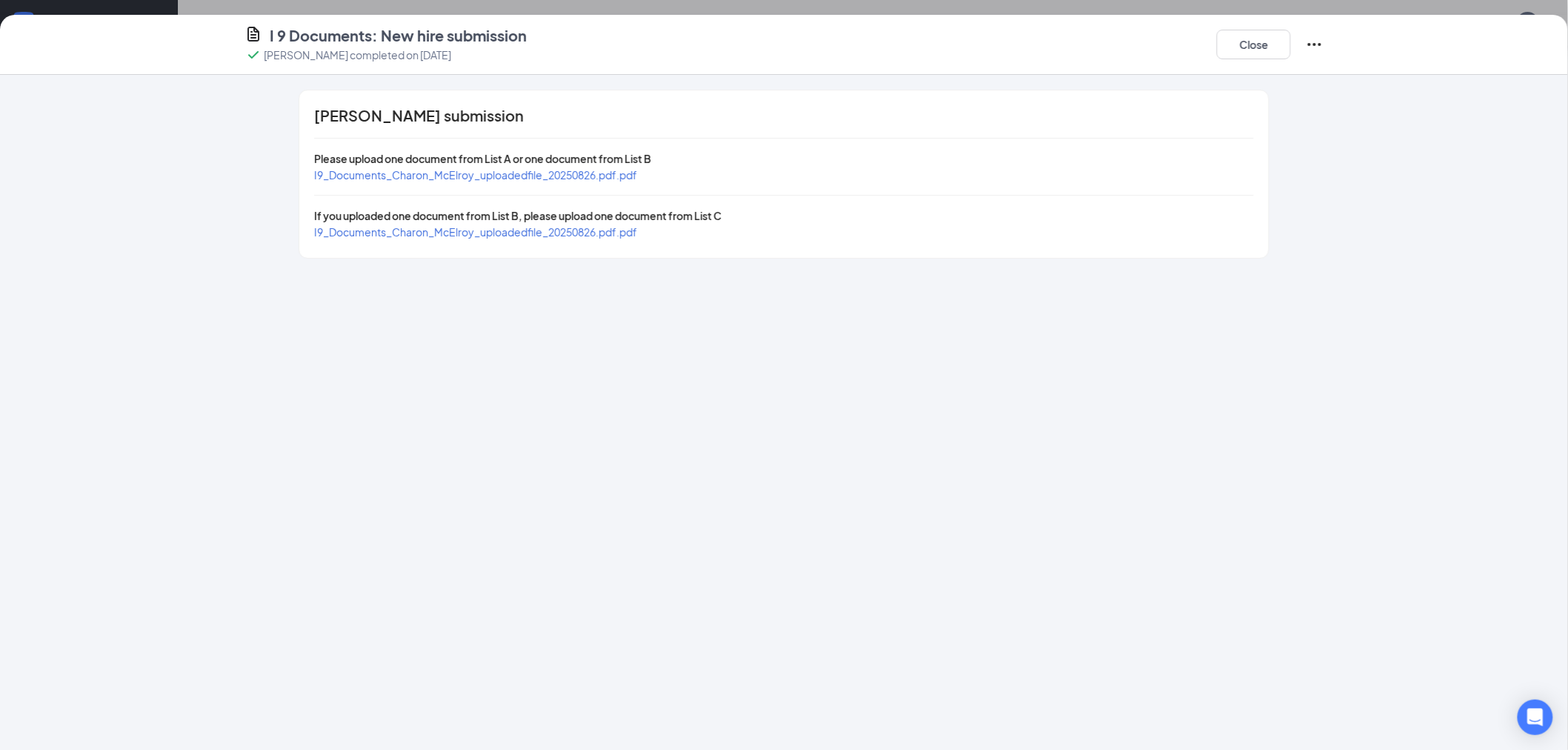
click at [628, 174] on span "I9_Documents_Charon_McElroy_uploadedfile_20250826.pdf.pdf" at bounding box center [476, 174] width 323 height 14
click at [587, 232] on span "I9_Documents_Charon_McElroy_uploadedfile_20250826.pdf.pdf" at bounding box center [476, 231] width 323 height 14
